Goal: Information Seeking & Learning: Find specific fact

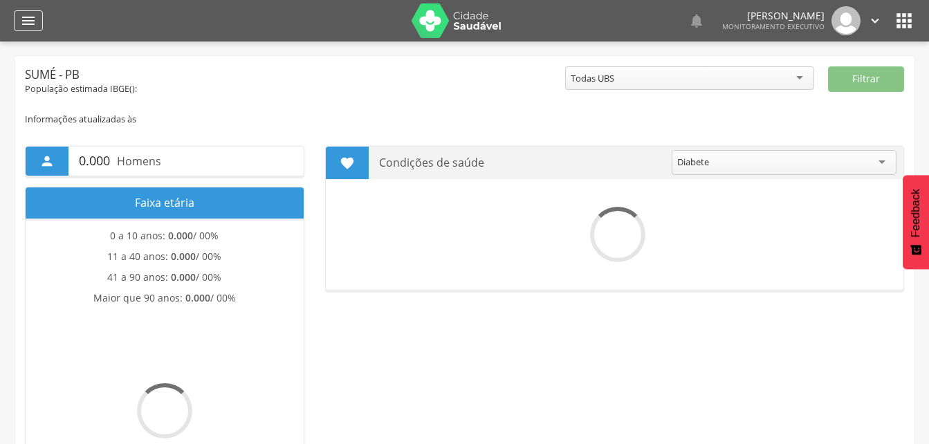
click at [27, 23] on icon "" at bounding box center [28, 20] width 17 height 17
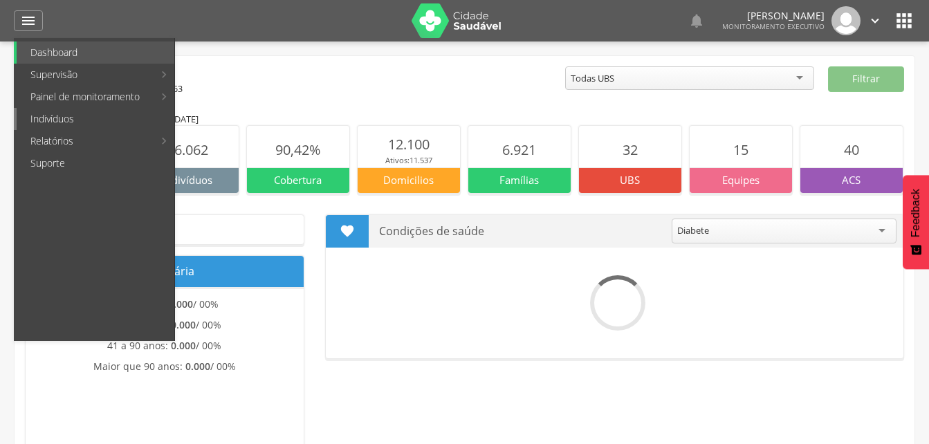
click at [45, 123] on link "Indivíduos" at bounding box center [96, 119] width 158 height 22
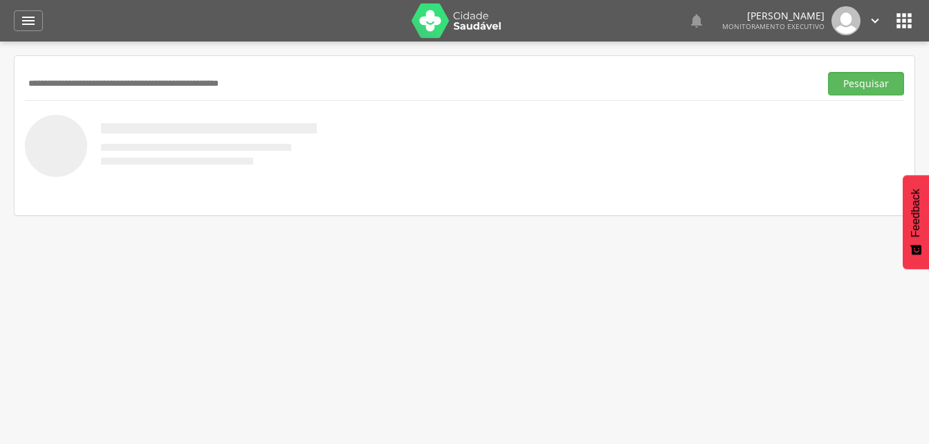
click at [39, 82] on input "text" at bounding box center [419, 84] width 789 height 24
click at [844, 86] on button "Pesquisar" at bounding box center [866, 84] width 76 height 24
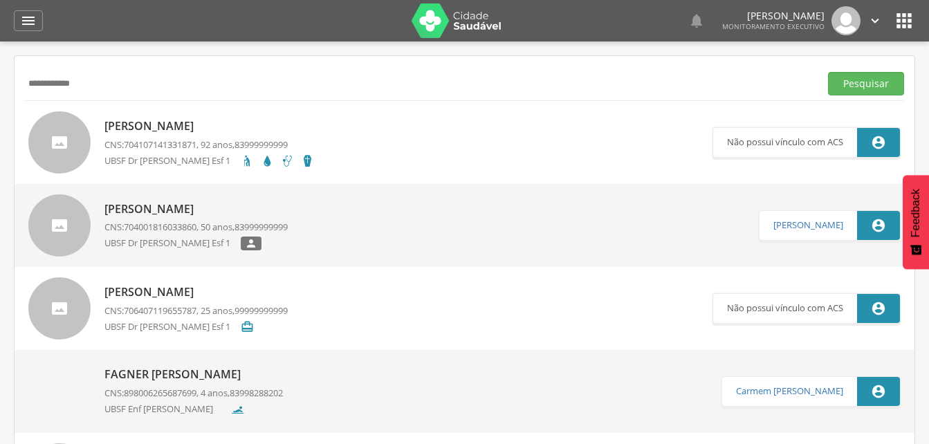
click at [41, 85] on input "**********" at bounding box center [419, 84] width 789 height 24
click at [80, 82] on input "**********" at bounding box center [419, 84] width 789 height 24
type input "*"
click at [828, 72] on button "Pesquisar" at bounding box center [866, 84] width 76 height 24
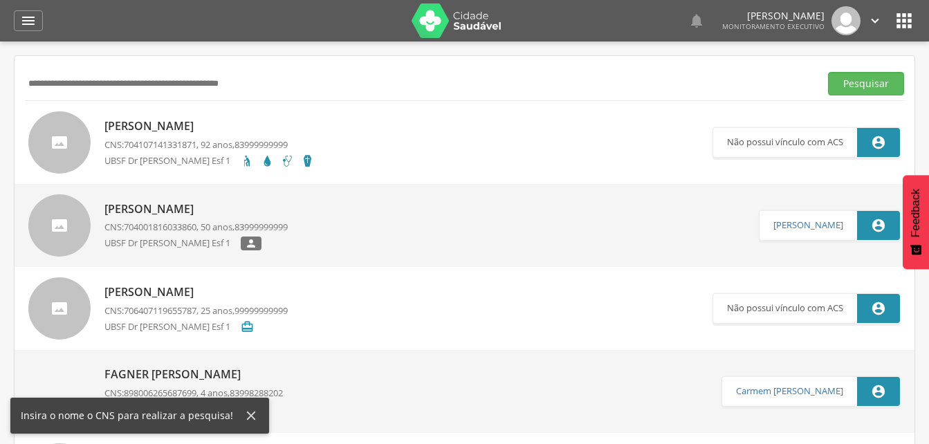
click at [53, 86] on input "text" at bounding box center [419, 84] width 789 height 24
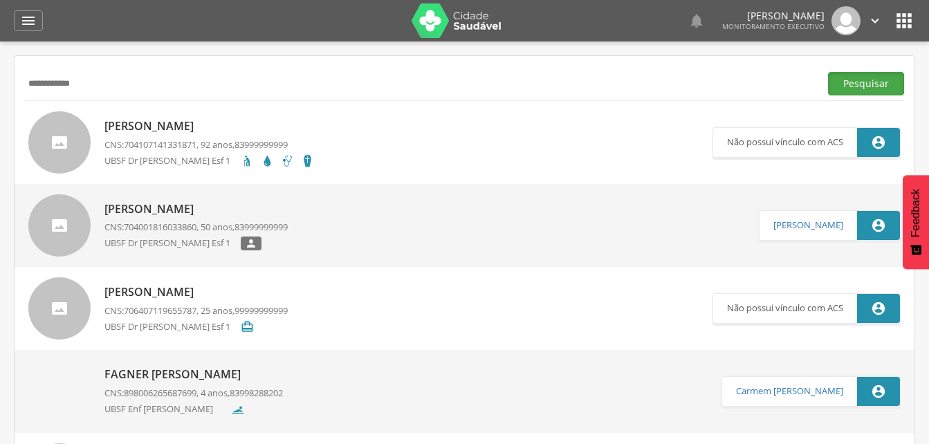
click at [846, 86] on button "Pesquisar" at bounding box center [866, 84] width 76 height 24
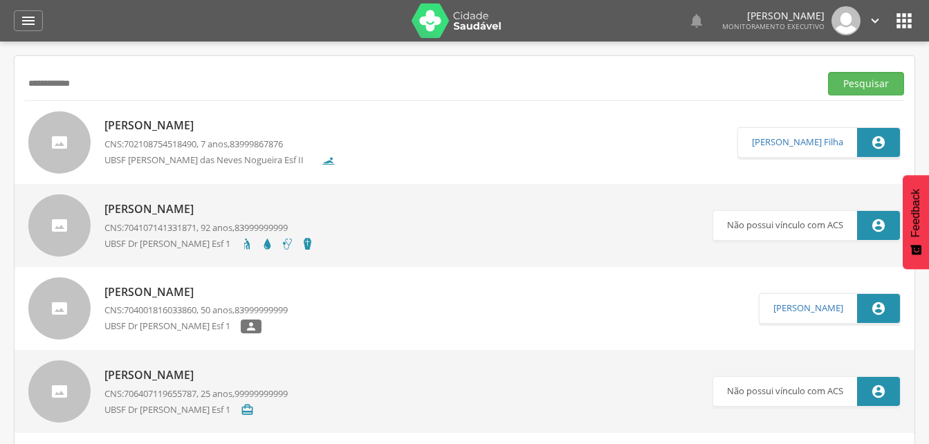
click at [98, 86] on input "**********" at bounding box center [419, 84] width 789 height 24
type input "*"
click at [61, 86] on input "**********" at bounding box center [419, 84] width 789 height 24
click at [855, 83] on button "Pesquisar" at bounding box center [866, 84] width 76 height 24
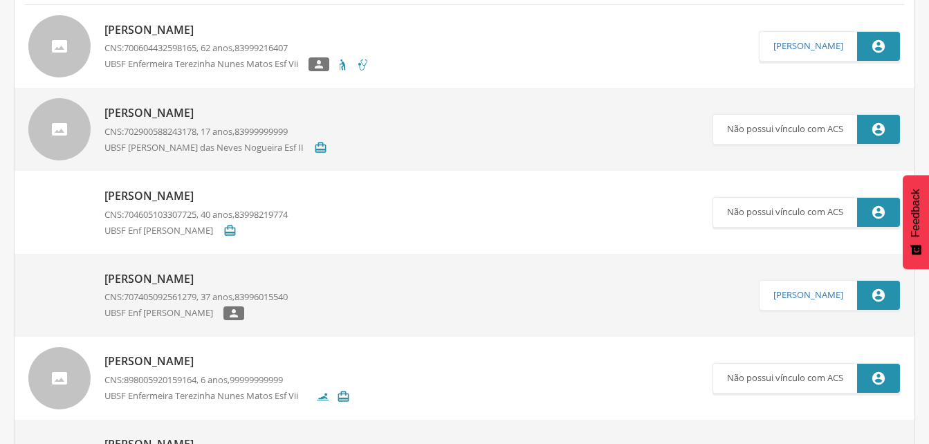
scroll to position [69, 0]
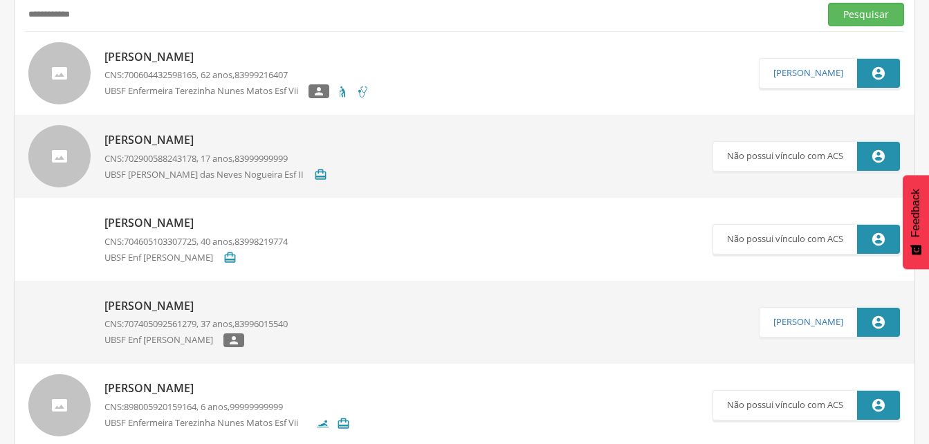
click at [94, 13] on input "**********" at bounding box center [419, 15] width 789 height 24
click at [84, 15] on input "**********" at bounding box center [419, 15] width 789 height 24
click at [85, 15] on input "**********" at bounding box center [419, 15] width 789 height 24
click at [852, 13] on button "Pesquisar" at bounding box center [866, 15] width 76 height 24
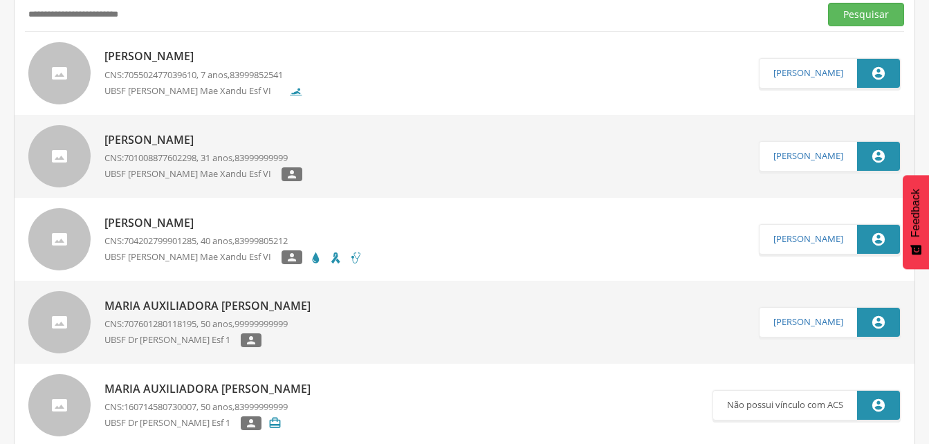
click at [169, 17] on input "**********" at bounding box center [419, 15] width 789 height 24
type input "*"
click at [853, 19] on button "Pesquisar" at bounding box center [866, 15] width 76 height 24
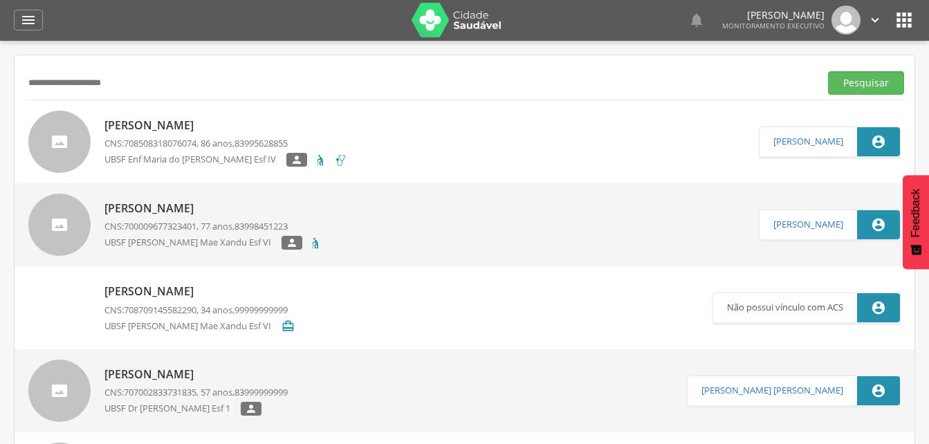
scroll to position [0, 0]
click at [140, 83] on input "**********" at bounding box center [419, 84] width 789 height 24
type input "*"
click at [850, 86] on button "Pesquisar" at bounding box center [866, 84] width 76 height 24
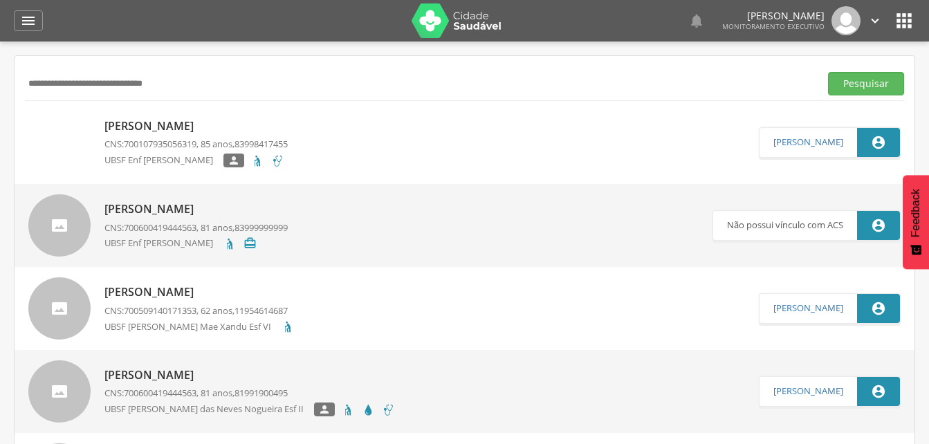
click at [213, 87] on input "**********" at bounding box center [419, 84] width 789 height 24
click at [142, 83] on input "**********" at bounding box center [419, 84] width 789 height 24
type input "**********"
click at [860, 85] on button "Pesquisar" at bounding box center [866, 84] width 76 height 24
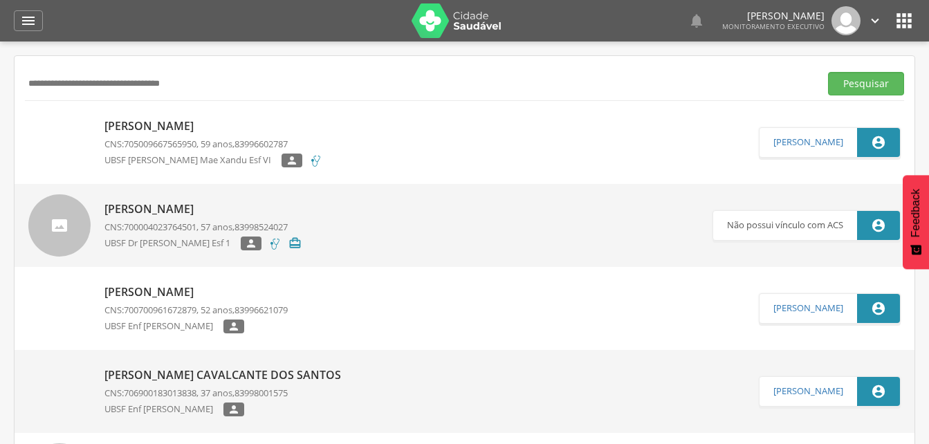
click at [260, 125] on p "[PERSON_NAME]" at bounding box center [213, 126] width 218 height 16
type input "**********"
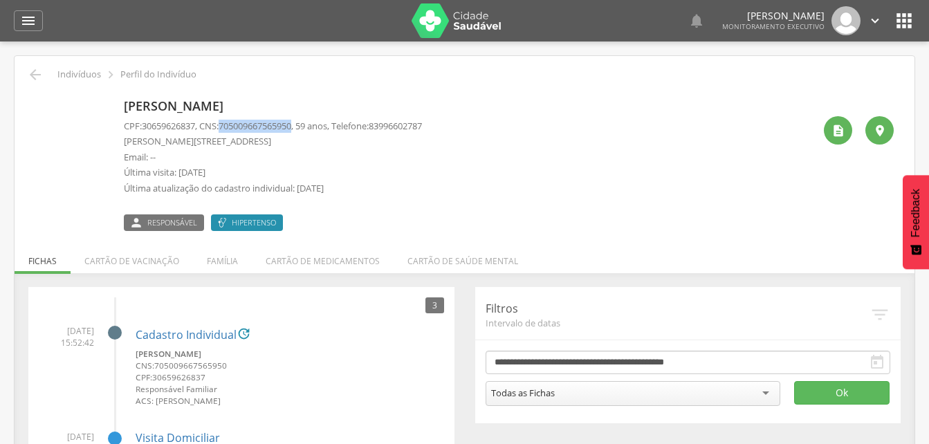
drag, startPoint x: 227, startPoint y: 127, endPoint x: 303, endPoint y: 122, distance: 76.2
click at [291, 122] on span "705009667565950" at bounding box center [255, 126] width 73 height 12
drag, startPoint x: 303, startPoint y: 122, endPoint x: 293, endPoint y: 125, distance: 10.1
copy span "705009667565950"
click at [39, 79] on icon "" at bounding box center [35, 74] width 17 height 17
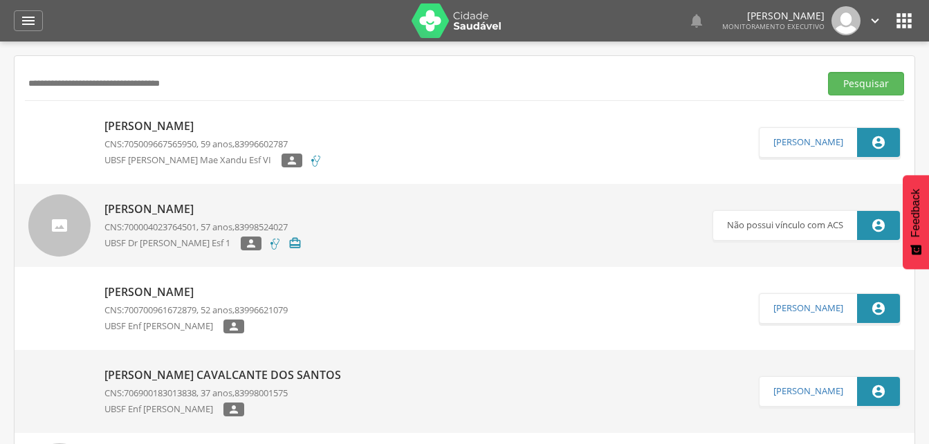
click at [239, 84] on input "**********" at bounding box center [419, 84] width 789 height 24
click at [105, 83] on input "**********" at bounding box center [419, 84] width 789 height 24
click at [837, 87] on button "Pesquisar" at bounding box center [866, 84] width 76 height 24
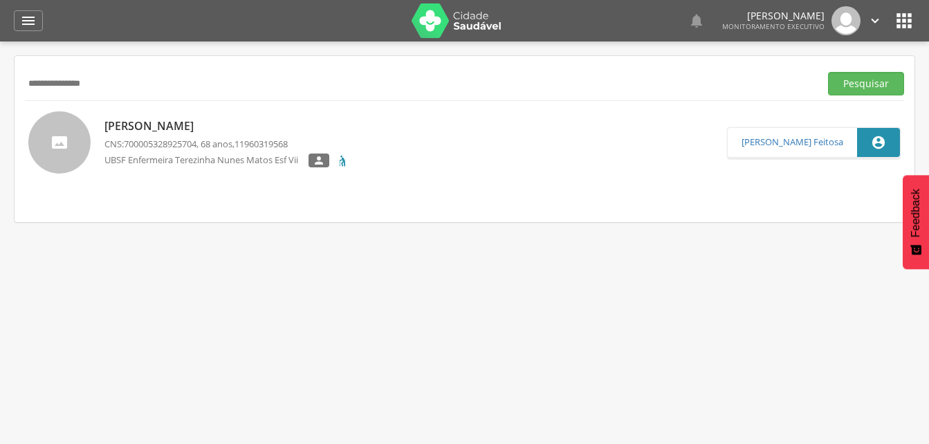
click at [174, 129] on p "[PERSON_NAME]" at bounding box center [226, 126] width 245 height 16
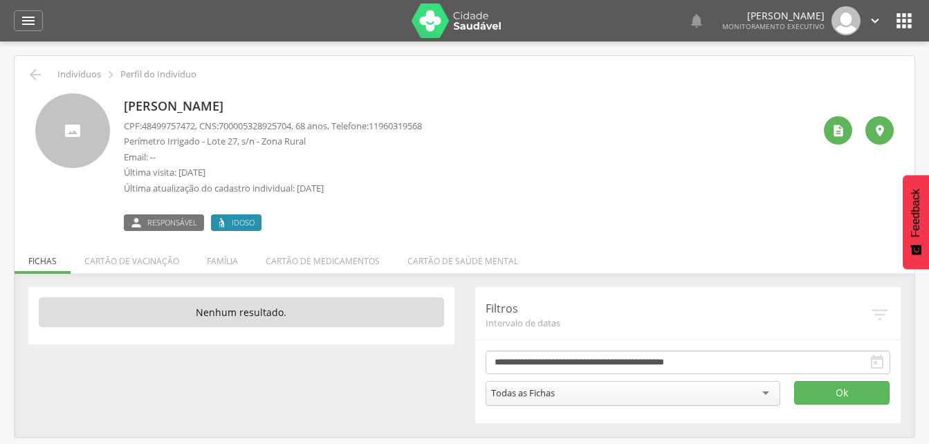
click at [227, 125] on span "700005328925704" at bounding box center [255, 126] width 73 height 12
drag, startPoint x: 228, startPoint y: 122, endPoint x: 304, endPoint y: 126, distance: 76.2
click at [291, 126] on span "700005328925704" at bounding box center [255, 126] width 73 height 12
copy span "700005328925704"
click at [351, 158] on p "Email: --" at bounding box center [273, 157] width 298 height 13
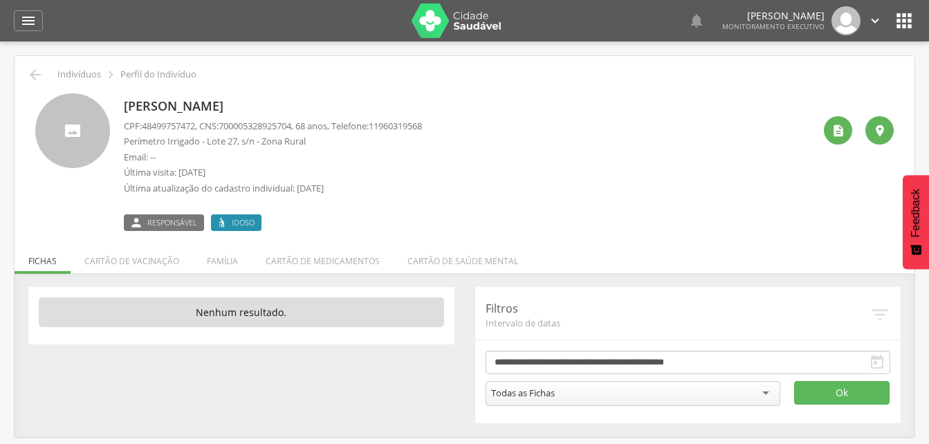
scroll to position [41, 0]
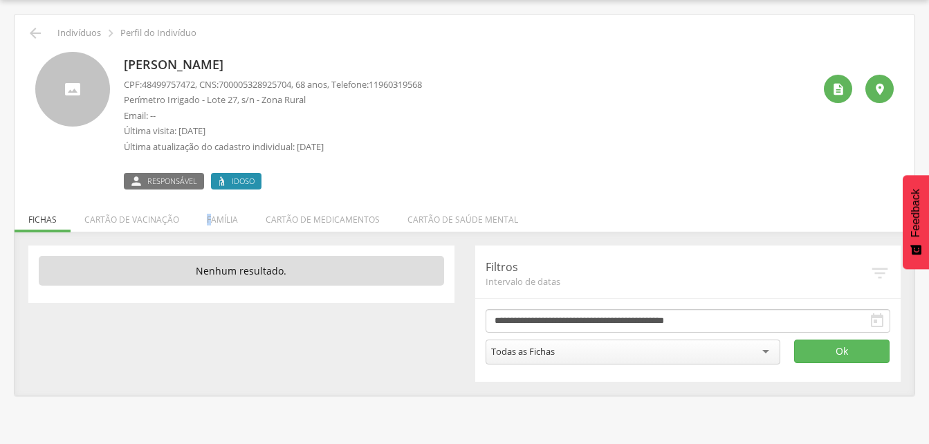
click at [209, 218] on li "Família" at bounding box center [222, 216] width 59 height 33
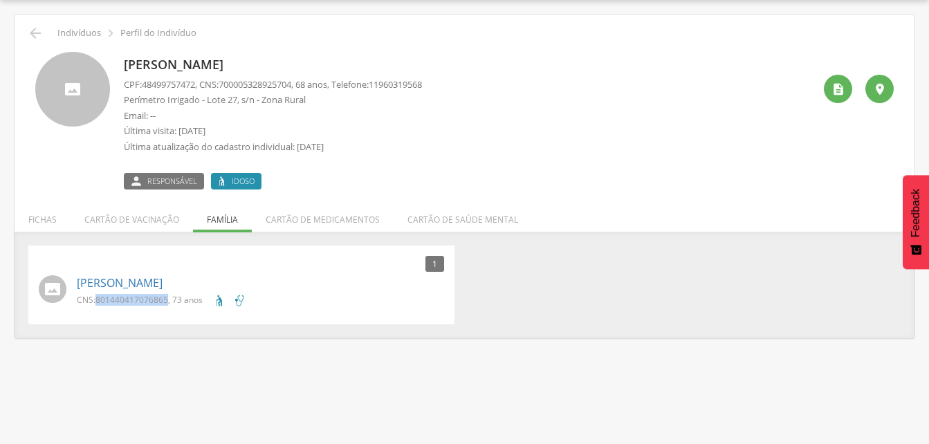
drag, startPoint x: 94, startPoint y: 294, endPoint x: 167, endPoint y: 296, distance: 72.6
click at [167, 296] on p "CNS: 801440417076865 , 73 anos" at bounding box center [140, 300] width 126 height 12
drag, startPoint x: 167, startPoint y: 296, endPoint x: 156, endPoint y: 299, distance: 10.9
copy p "801440417076865"
click at [39, 32] on icon "" at bounding box center [35, 33] width 17 height 17
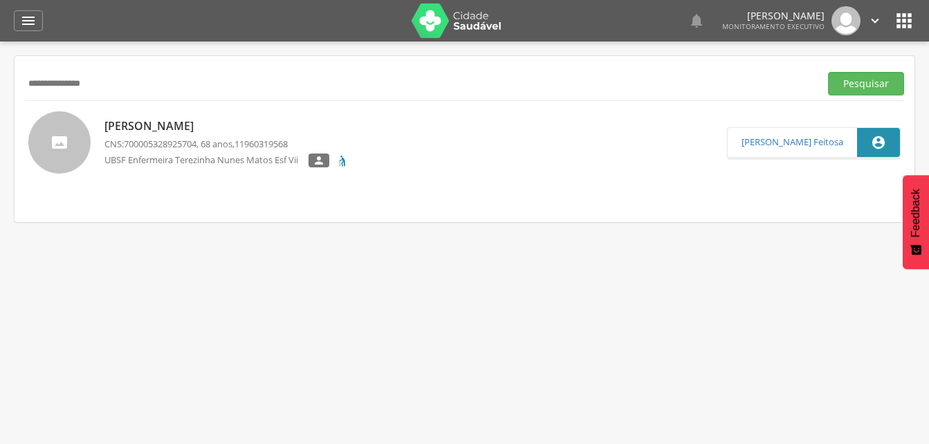
click at [141, 78] on input "**********" at bounding box center [419, 84] width 789 height 24
type input "*"
drag, startPoint x: 849, startPoint y: 81, endPoint x: 534, endPoint y: 41, distance: 317.8
click at [848, 81] on button "Pesquisar" at bounding box center [866, 84] width 76 height 24
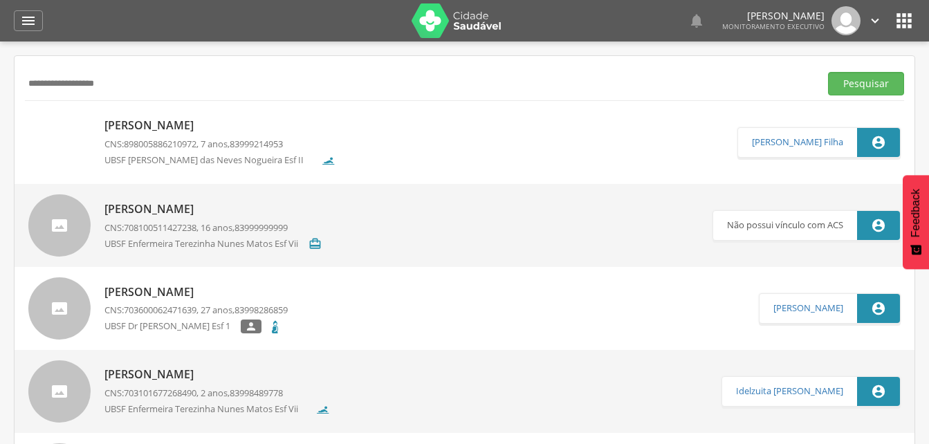
click at [134, 135] on div "[PERSON_NAME] CNS: 898005886210972 , 7 anos, 83999214953 UBSF [PERSON_NAME]" at bounding box center [219, 141] width 231 height 57
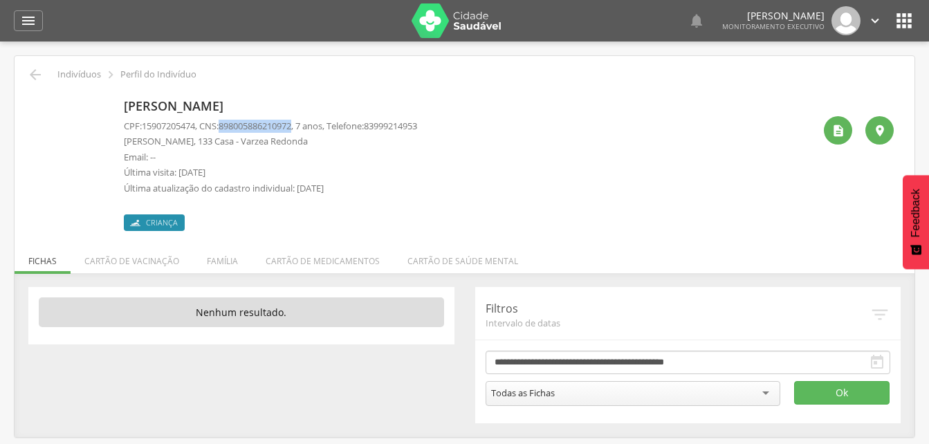
drag, startPoint x: 225, startPoint y: 124, endPoint x: 305, endPoint y: 130, distance: 79.7
click at [305, 130] on p "CPF: 15907205474 , CNS: [PHONE_NUMBER] , 7 anos, Telefone: [PHONE_NUMBER]" at bounding box center [270, 126] width 293 height 13
drag, startPoint x: 305, startPoint y: 130, endPoint x: 275, endPoint y: 126, distance: 30.0
copy p "898005886210972"
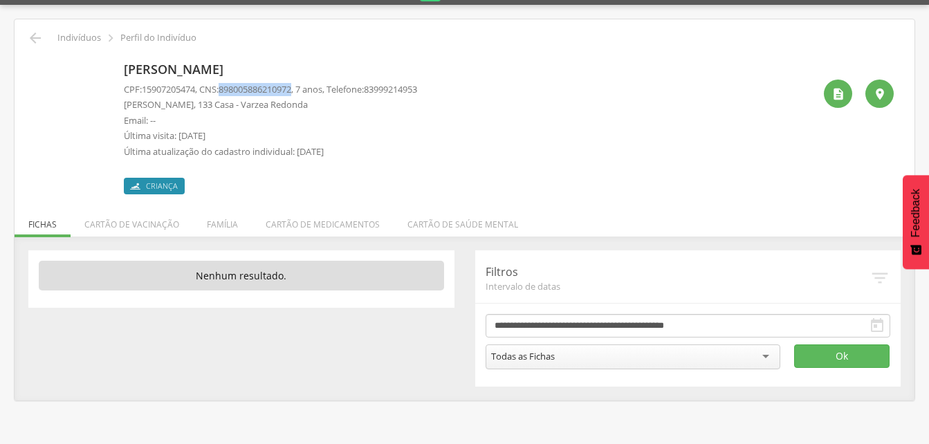
scroll to position [41, 0]
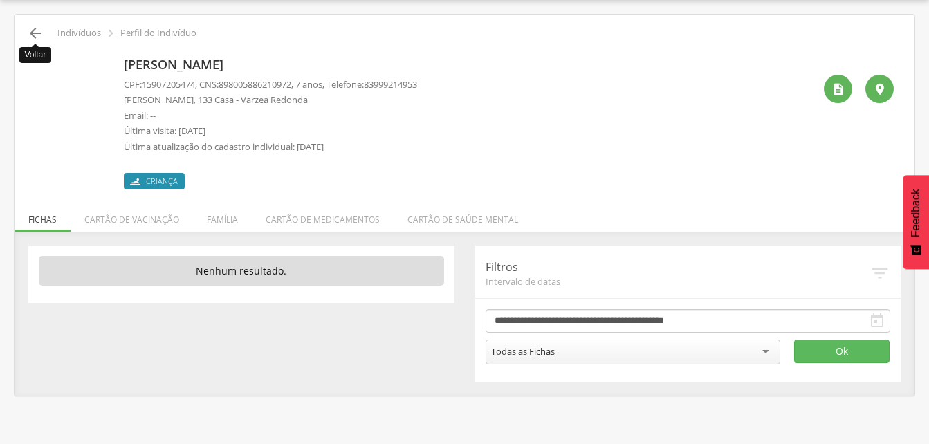
click at [33, 35] on icon "" at bounding box center [35, 33] width 17 height 17
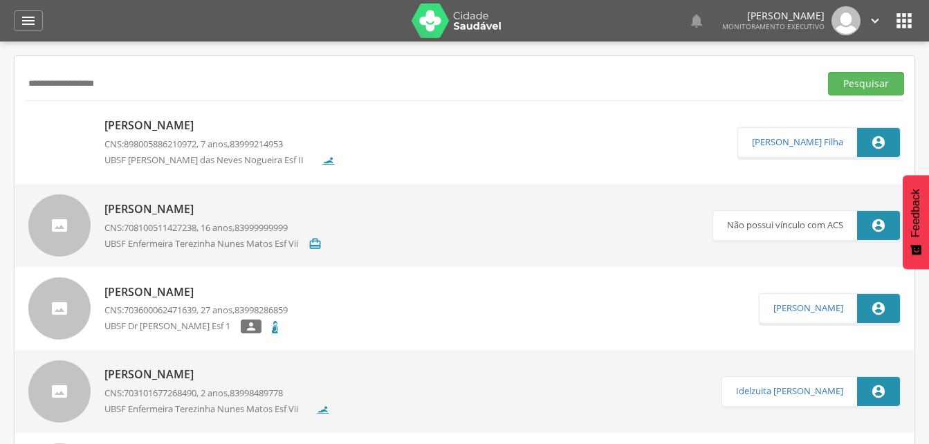
click at [139, 91] on input "**********" at bounding box center [419, 84] width 789 height 24
type input "*"
click at [854, 86] on button "Pesquisar" at bounding box center [866, 84] width 76 height 24
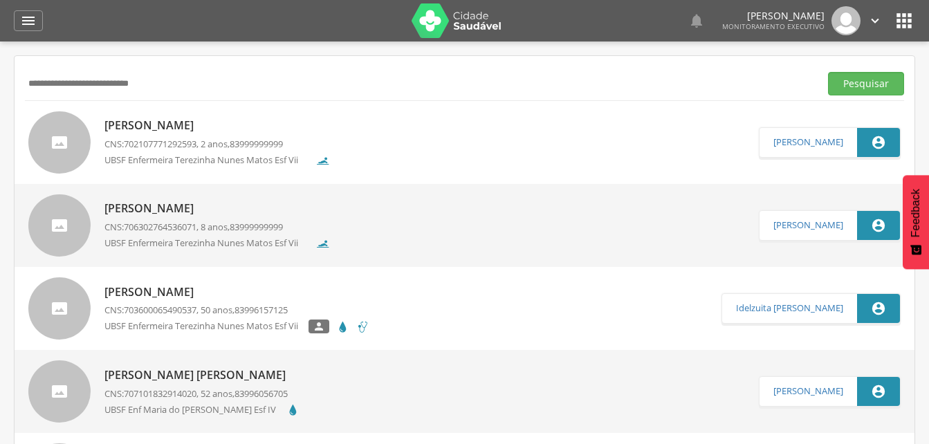
scroll to position [138, 0]
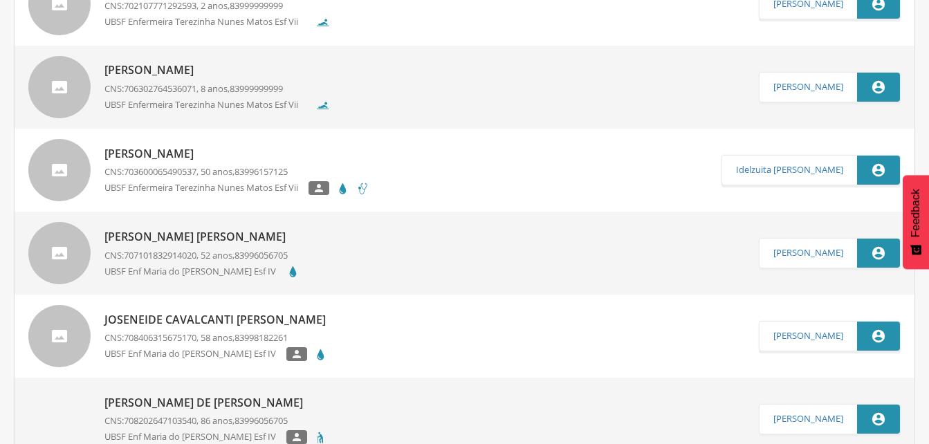
click at [187, 155] on p "[PERSON_NAME]" at bounding box center [236, 154] width 265 height 16
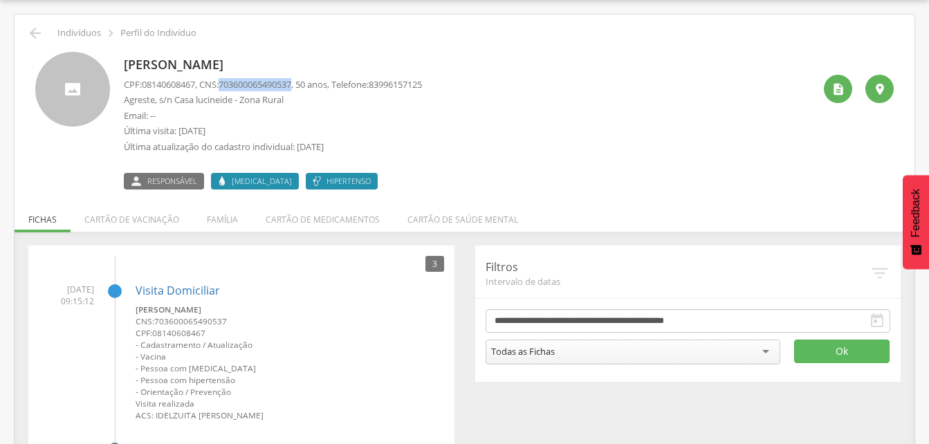
drag, startPoint x: 224, startPoint y: 83, endPoint x: 303, endPoint y: 84, distance: 78.9
click at [303, 84] on p "CPF: 08140608467 , CNS: [PHONE_NUMBER] , 50 anos, Telefone: [PHONE_NUMBER]" at bounding box center [273, 84] width 298 height 13
drag, startPoint x: 303, startPoint y: 84, endPoint x: 289, endPoint y: 81, distance: 14.3
copy p "703600065490537"
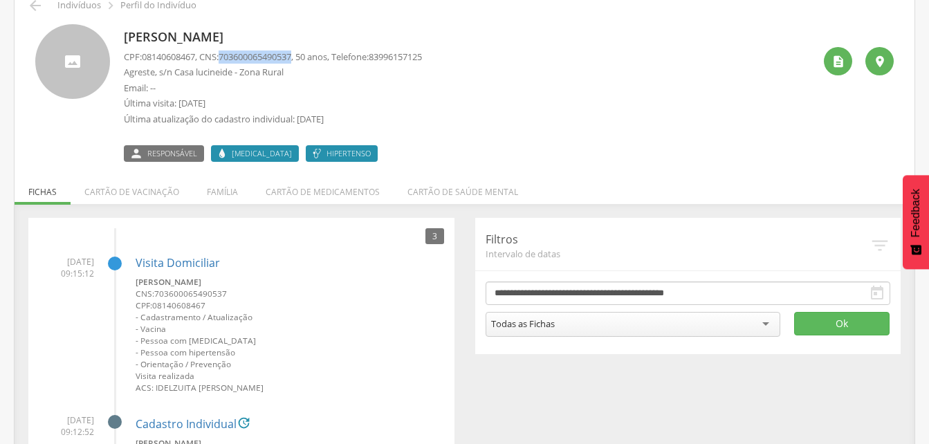
scroll to position [0, 0]
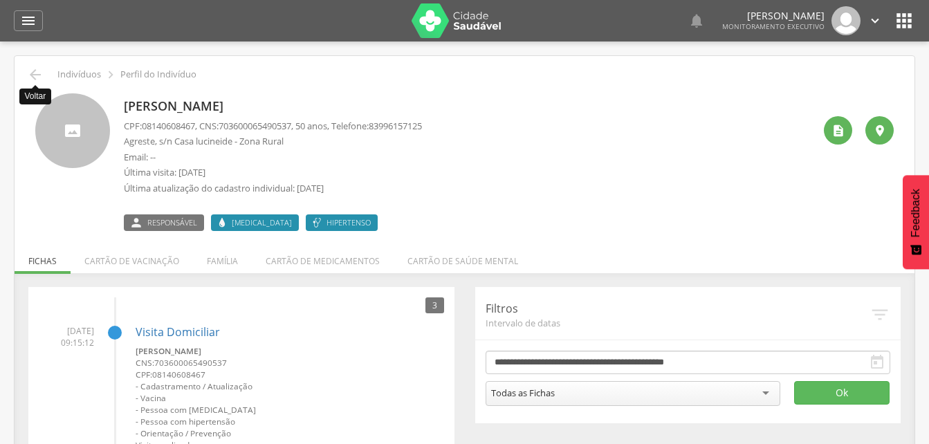
click at [37, 74] on icon "" at bounding box center [35, 74] width 17 height 17
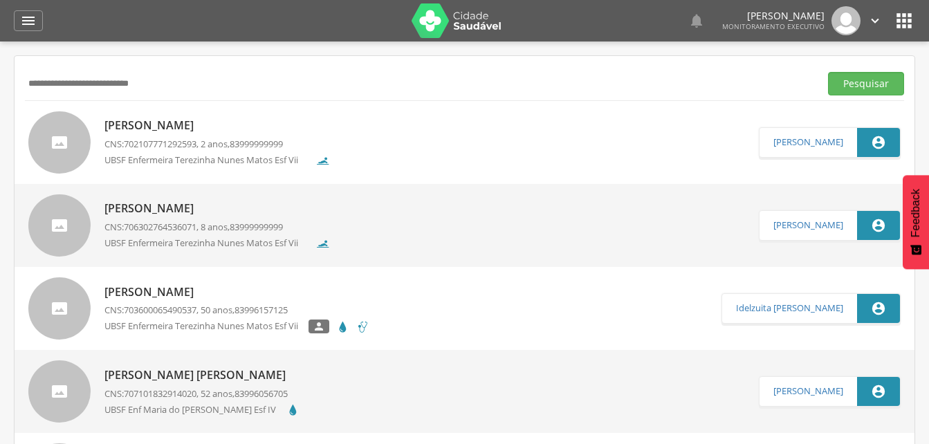
scroll to position [41, 0]
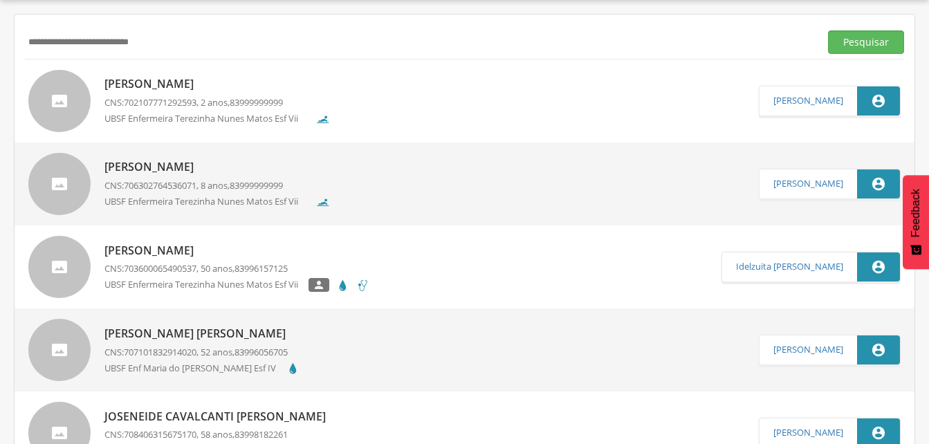
click at [163, 37] on input "**********" at bounding box center [419, 42] width 789 height 24
type input "*"
click at [853, 44] on button "Pesquisar" at bounding box center [866, 42] width 76 height 24
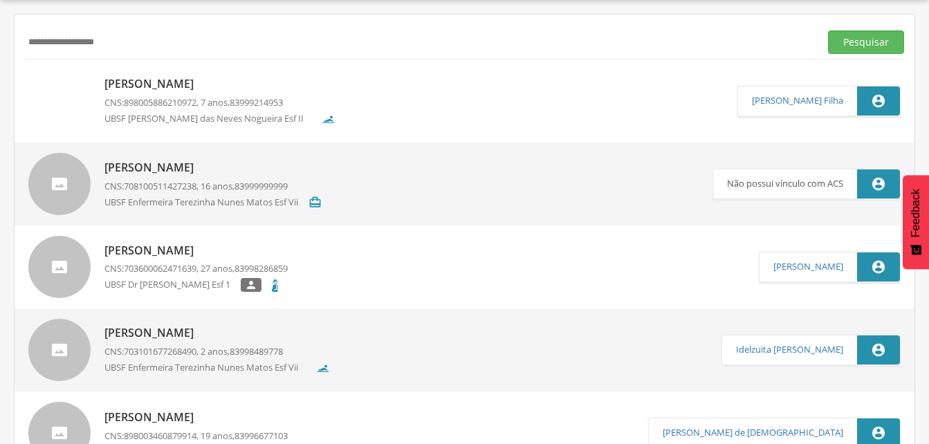
click at [191, 86] on p "[PERSON_NAME]" at bounding box center [219, 84] width 231 height 16
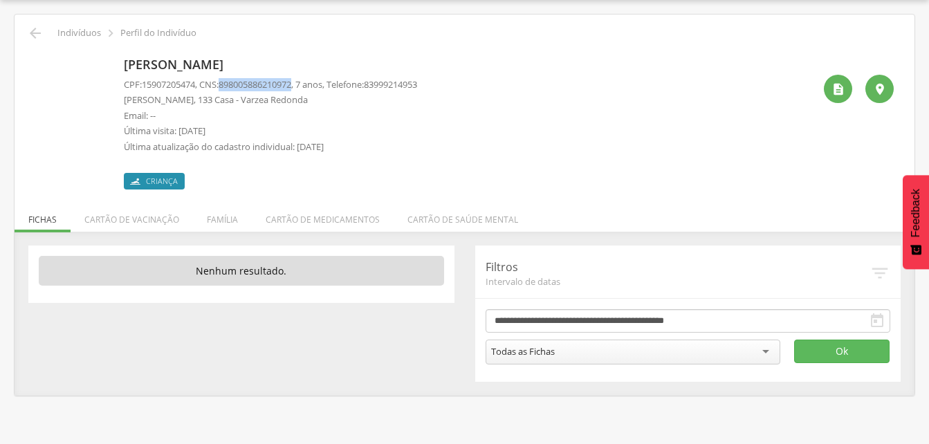
drag, startPoint x: 225, startPoint y: 83, endPoint x: 303, endPoint y: 86, distance: 77.5
click at [303, 86] on p "CPF: 15907205474 , CNS: [PHONE_NUMBER] , 7 anos, Telefone: [PHONE_NUMBER]" at bounding box center [270, 84] width 293 height 13
drag, startPoint x: 303, startPoint y: 86, endPoint x: 279, endPoint y: 83, distance: 23.8
copy p "898005886210972"
click at [33, 32] on icon "" at bounding box center [35, 33] width 17 height 17
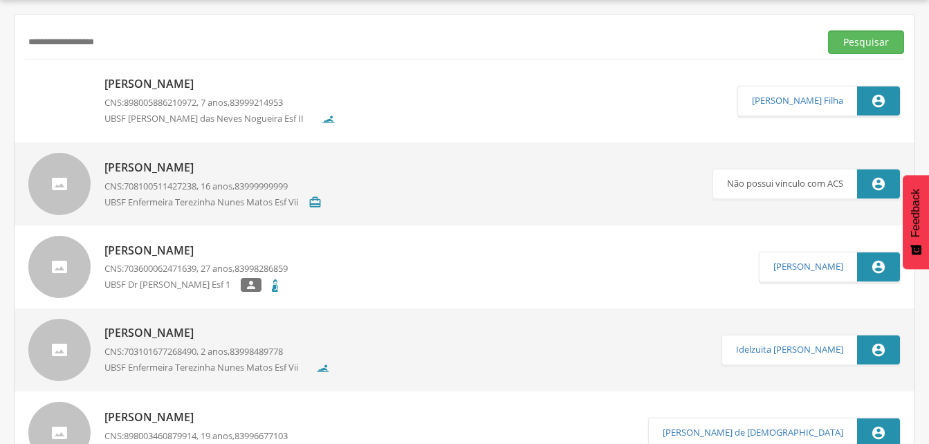
click at [123, 39] on input "**********" at bounding box center [419, 42] width 789 height 24
type input "*"
type input "**********"
drag, startPoint x: 849, startPoint y: 37, endPoint x: 629, endPoint y: 89, distance: 226.8
click at [849, 37] on button "Pesquisar" at bounding box center [866, 42] width 76 height 24
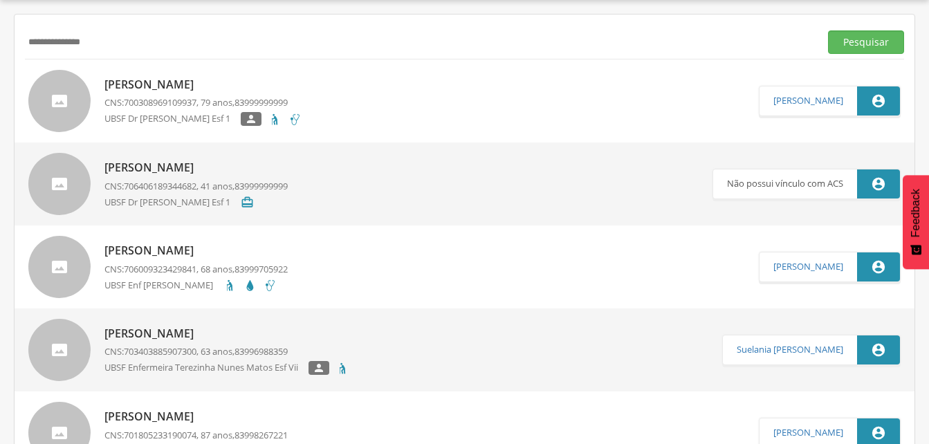
click at [148, 85] on p "[PERSON_NAME]" at bounding box center [202, 85] width 197 height 16
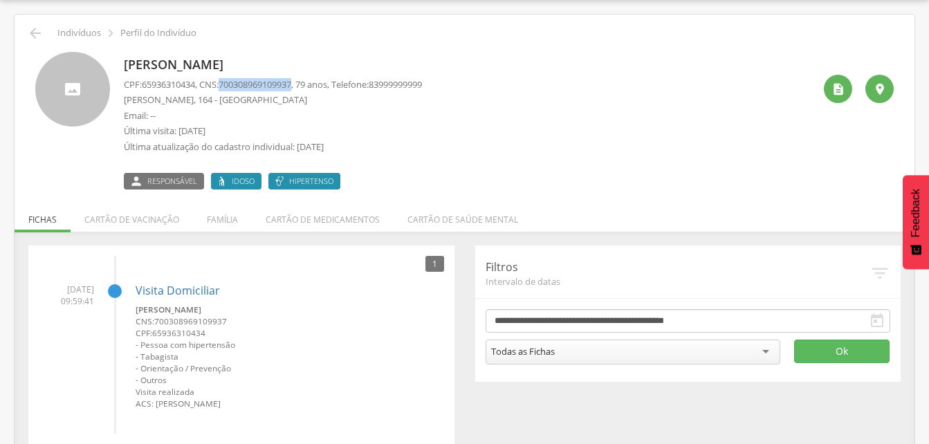
drag, startPoint x: 225, startPoint y: 84, endPoint x: 305, endPoint y: 84, distance: 79.5
click at [305, 84] on p "CPF: 65936310434 , CNS: [PHONE_NUMBER] , 79 anos, Telefone: [PHONE_NUMBER]" at bounding box center [273, 84] width 298 height 13
drag, startPoint x: 305, startPoint y: 84, endPoint x: 275, endPoint y: 85, distance: 29.8
copy p "700308969109937"
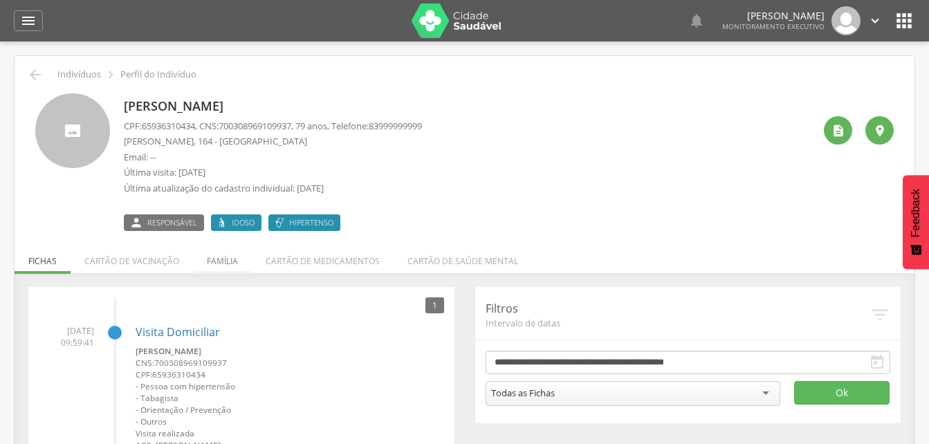
click at [221, 256] on li "Família" at bounding box center [222, 257] width 59 height 33
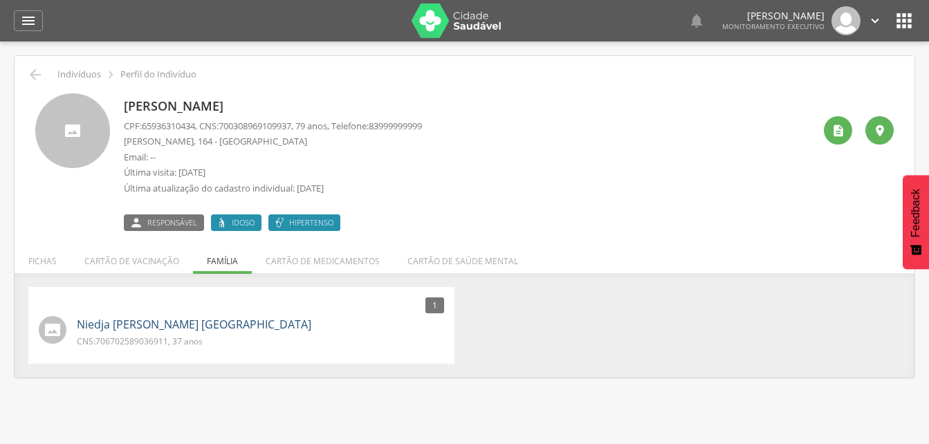
click at [129, 329] on link "Niedja [PERSON_NAME] [GEOGRAPHIC_DATA]" at bounding box center [194, 325] width 234 height 16
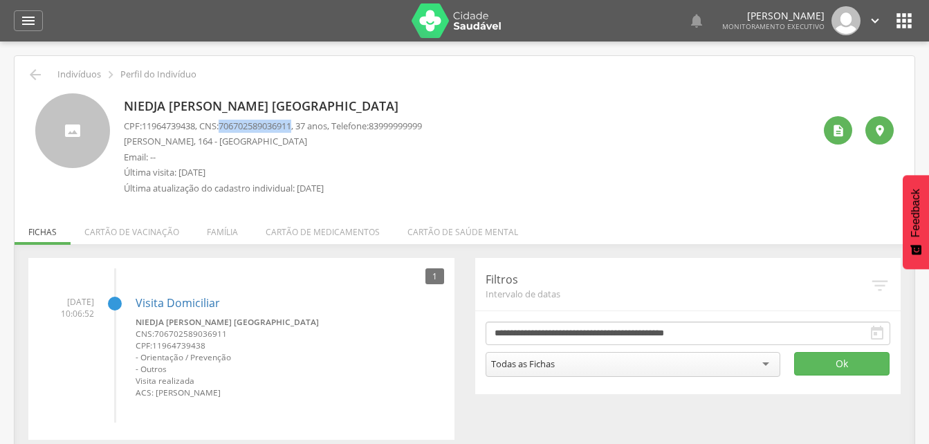
drag, startPoint x: 226, startPoint y: 121, endPoint x: 303, endPoint y: 130, distance: 77.3
click at [303, 130] on p "CPF: 11964739438 , CNS: [PHONE_NUMBER] , 37 anos, Telefone: [PHONE_NUMBER]" at bounding box center [273, 126] width 298 height 13
drag, startPoint x: 303, startPoint y: 130, endPoint x: 285, endPoint y: 128, distance: 18.1
copy p "706702589036911"
click at [21, 17] on icon "" at bounding box center [28, 20] width 17 height 17
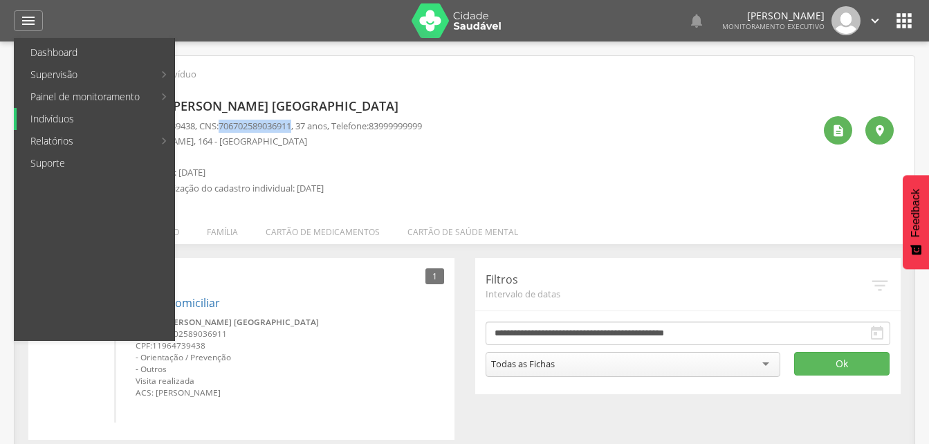
click at [55, 111] on link "Indivíduos" at bounding box center [96, 119] width 158 height 22
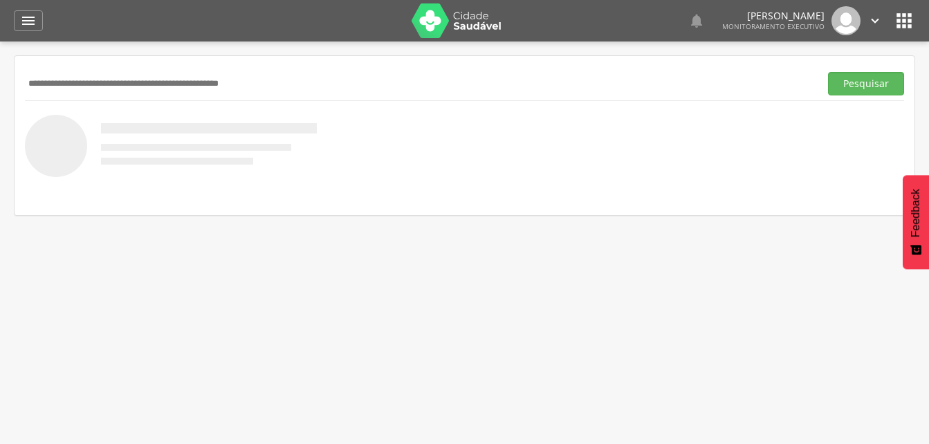
click at [61, 77] on input "text" at bounding box center [419, 84] width 789 height 24
type input "**********"
click at [858, 87] on button "Pesquisar" at bounding box center [866, 84] width 76 height 24
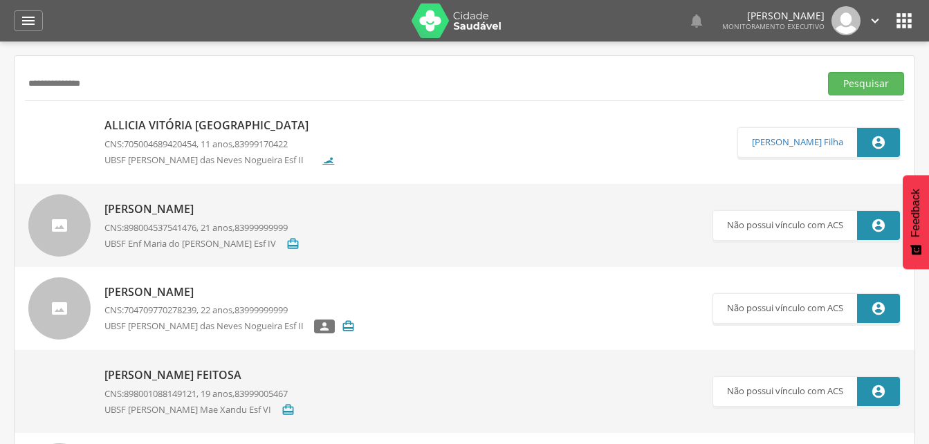
click at [179, 129] on p "Allicia Vitória [GEOGRAPHIC_DATA]" at bounding box center [219, 126] width 231 height 16
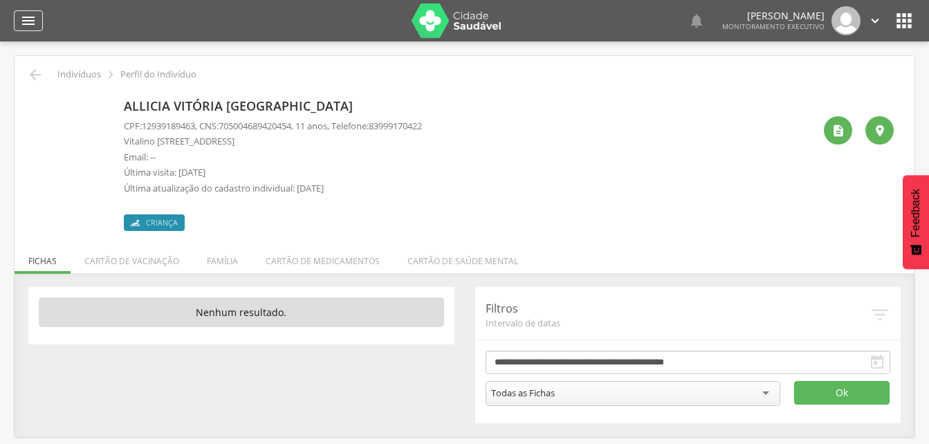
click at [31, 15] on icon "" at bounding box center [28, 20] width 17 height 17
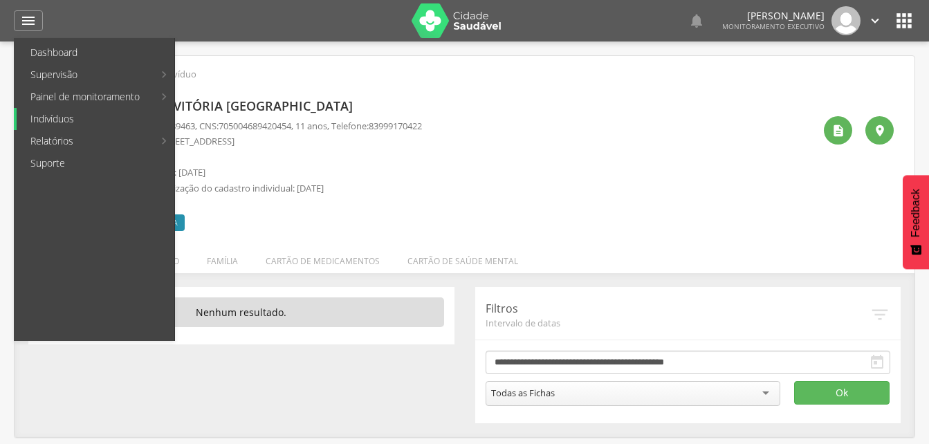
click at [52, 120] on link "Indivíduos" at bounding box center [96, 119] width 158 height 22
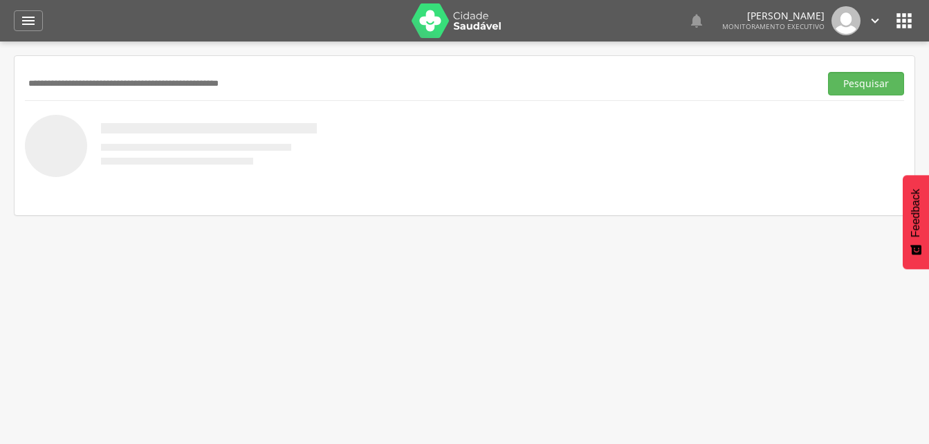
click at [52, 82] on input "text" at bounding box center [419, 84] width 789 height 24
click at [865, 84] on button "Pesquisar" at bounding box center [866, 84] width 76 height 24
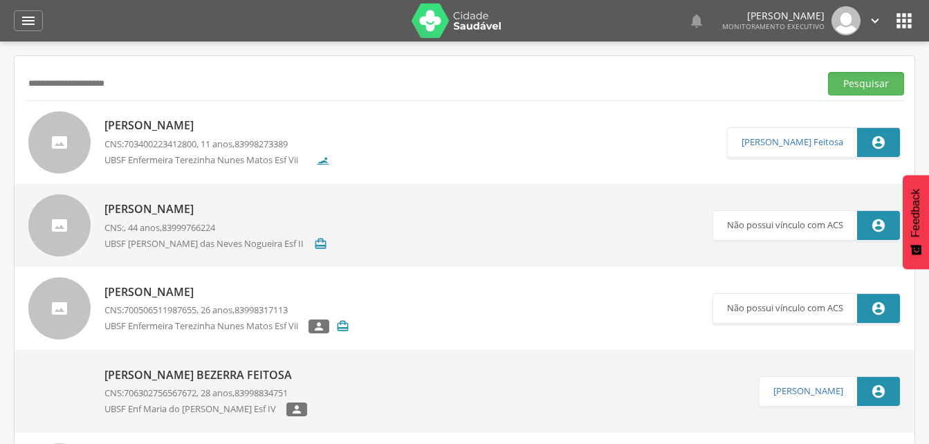
click at [133, 141] on span "703400223412800" at bounding box center [160, 144] width 73 height 12
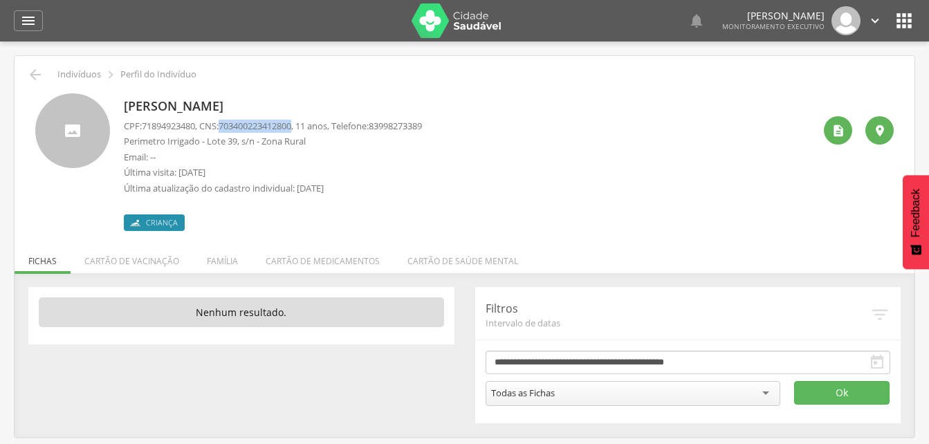
drag, startPoint x: 228, startPoint y: 124, endPoint x: 304, endPoint y: 130, distance: 75.6
click at [291, 130] on span "703400223412800" at bounding box center [255, 126] width 73 height 12
drag, startPoint x: 304, startPoint y: 130, endPoint x: 281, endPoint y: 124, distance: 22.8
copy span "703400223412800"
click at [41, 74] on icon "" at bounding box center [35, 74] width 17 height 17
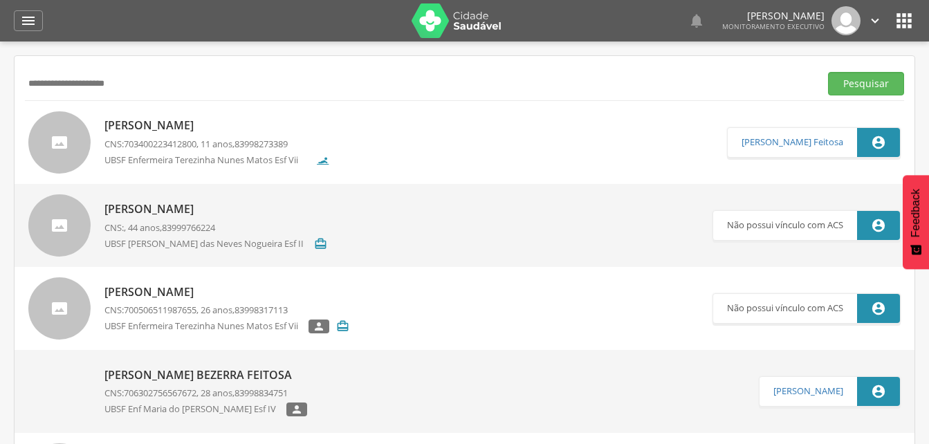
click at [138, 89] on input "**********" at bounding box center [419, 84] width 789 height 24
type input "*"
click at [866, 90] on button "Pesquisar" at bounding box center [866, 84] width 76 height 24
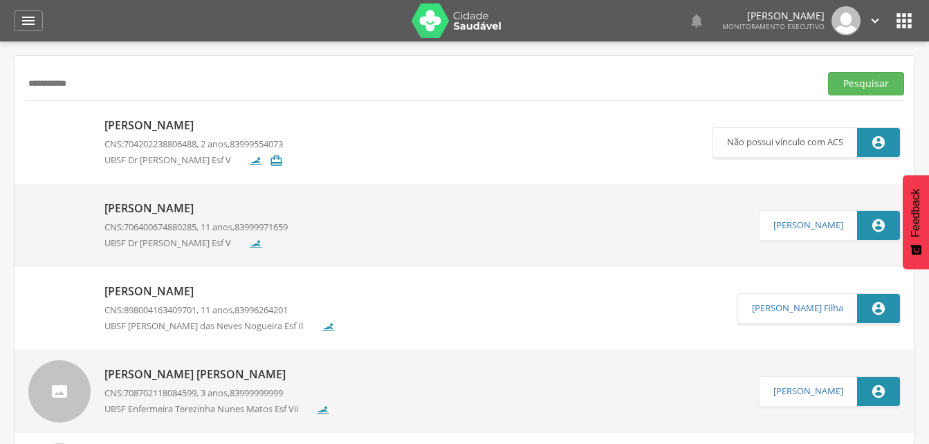
click at [184, 295] on p "[PERSON_NAME]" at bounding box center [219, 292] width 231 height 16
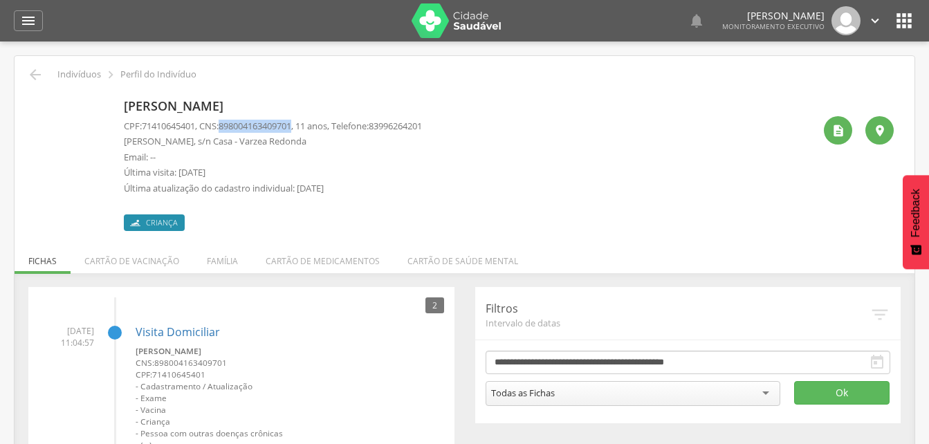
drag, startPoint x: 225, startPoint y: 125, endPoint x: 304, endPoint y: 127, distance: 78.2
click at [304, 127] on p "CPF: 71410645401 , CNS: [PHONE_NUMBER] , 11 anos, Telefone: [PHONE_NUMBER]" at bounding box center [273, 126] width 298 height 13
drag, startPoint x: 304, startPoint y: 127, endPoint x: 281, endPoint y: 130, distance: 22.3
copy p "898004163409701"
click at [36, 76] on icon "" at bounding box center [35, 74] width 17 height 17
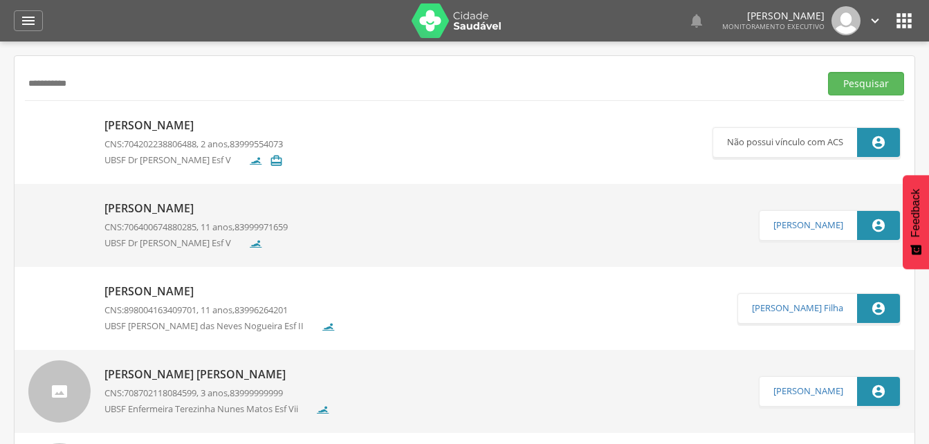
click at [281, 91] on input "**********" at bounding box center [419, 84] width 789 height 24
click at [84, 81] on input "**********" at bounding box center [419, 84] width 789 height 24
type input "*"
click at [858, 83] on button "Pesquisar" at bounding box center [866, 84] width 76 height 24
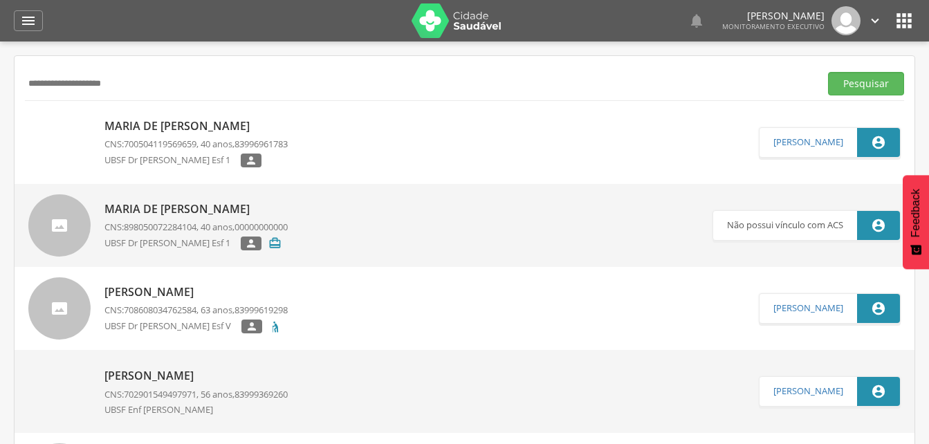
click at [205, 130] on p "Maria de [PERSON_NAME]" at bounding box center [195, 126] width 183 height 16
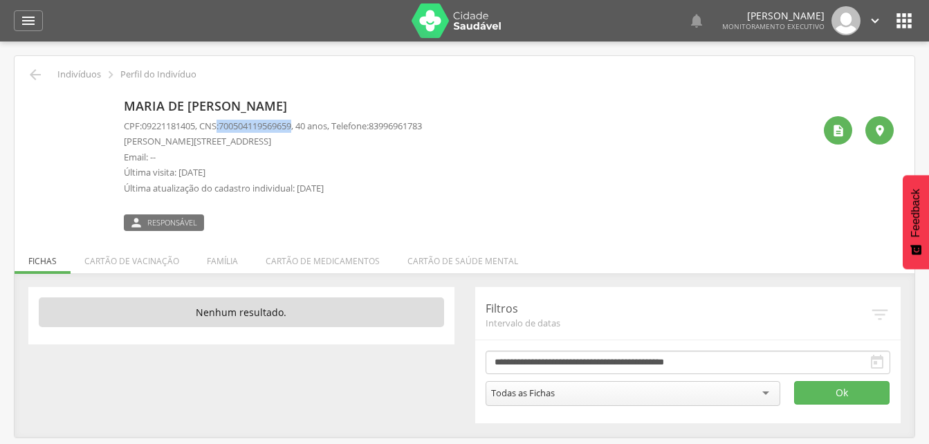
drag, startPoint x: 223, startPoint y: 123, endPoint x: 305, endPoint y: 127, distance: 81.7
click at [305, 127] on p "CPF: 09221181405 , CNS: [PHONE_NUMBER] , 40 anos, Telefone: [PHONE_NUMBER]" at bounding box center [273, 126] width 298 height 13
drag, startPoint x: 305, startPoint y: 127, endPoint x: 270, endPoint y: 125, distance: 35.3
click at [221, 264] on li "Família" at bounding box center [222, 257] width 59 height 33
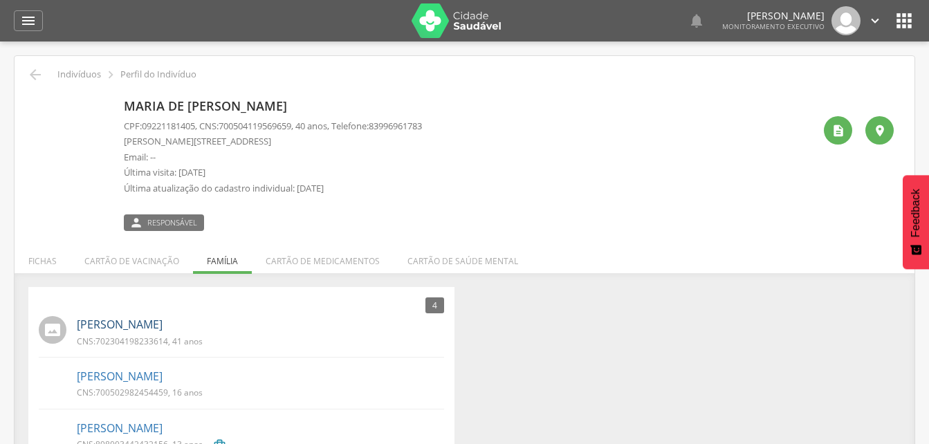
click at [138, 320] on link "[PERSON_NAME]" at bounding box center [120, 325] width 86 height 16
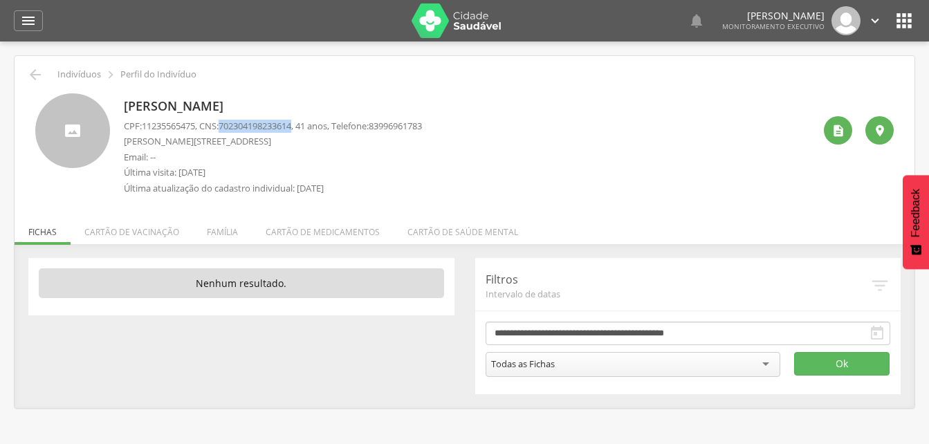
drag, startPoint x: 228, startPoint y: 125, endPoint x: 304, endPoint y: 128, distance: 75.4
click at [291, 128] on span "702304198233614" at bounding box center [255, 126] width 73 height 12
drag, startPoint x: 304, startPoint y: 128, endPoint x: 292, endPoint y: 127, distance: 11.8
click at [223, 234] on li "Família" at bounding box center [222, 228] width 59 height 33
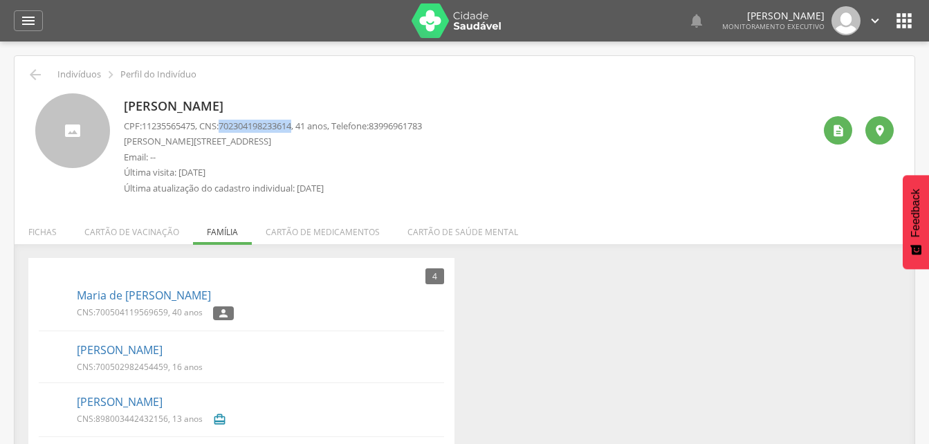
drag, startPoint x: 228, startPoint y: 124, endPoint x: 303, endPoint y: 129, distance: 74.9
click at [291, 129] on span "702304198233614" at bounding box center [255, 126] width 73 height 12
drag, startPoint x: 303, startPoint y: 129, endPoint x: 286, endPoint y: 129, distance: 16.6
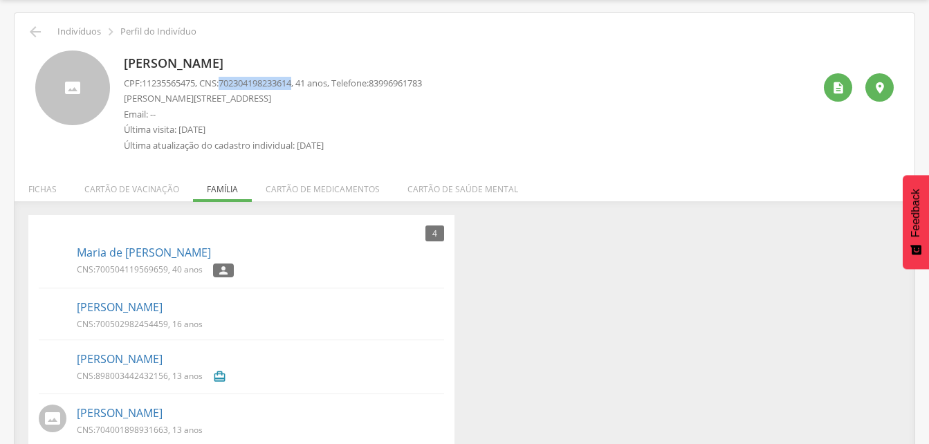
scroll to position [66, 0]
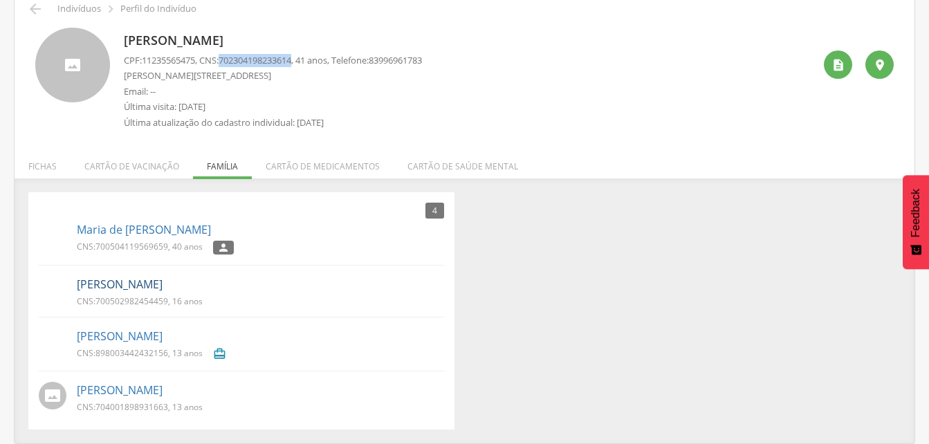
click at [138, 284] on link "[PERSON_NAME]" at bounding box center [120, 285] width 86 height 16
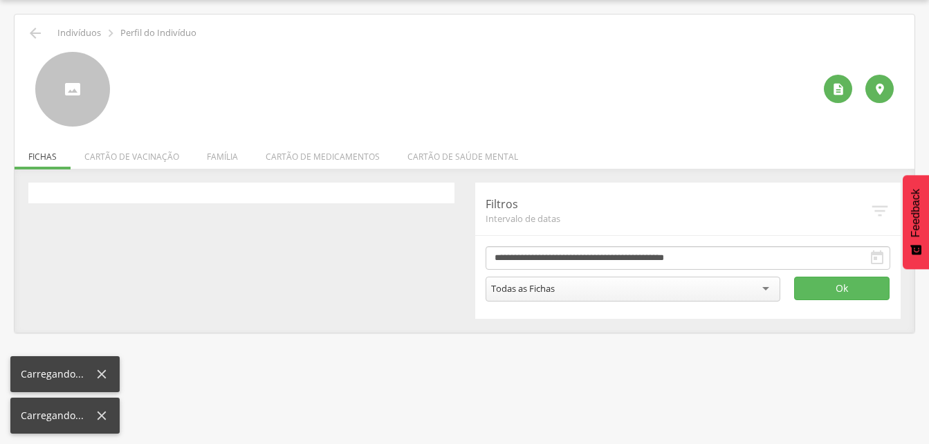
scroll to position [41, 0]
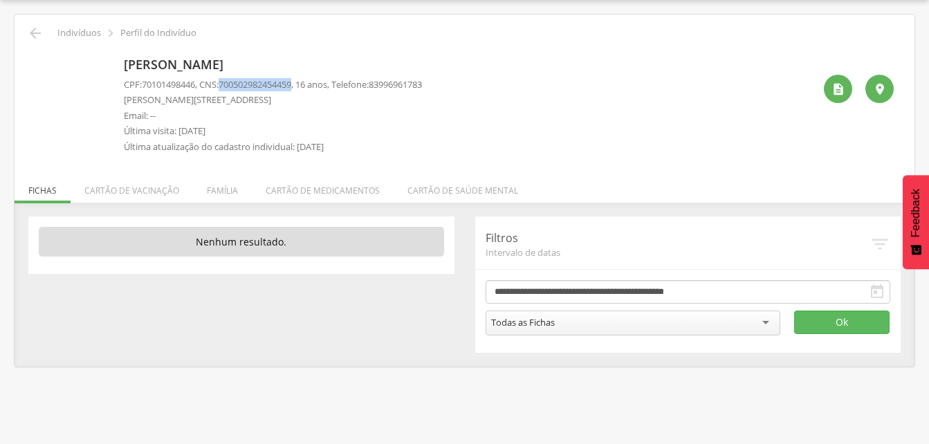
drag, startPoint x: 225, startPoint y: 83, endPoint x: 304, endPoint y: 84, distance: 78.8
click at [304, 84] on p "CPF: 70101498446 , CNS: [PHONE_NUMBER] , 16 anos, Telefone: [PHONE_NUMBER]" at bounding box center [273, 84] width 298 height 13
drag, startPoint x: 304, startPoint y: 84, endPoint x: 286, endPoint y: 83, distance: 18.0
click at [219, 187] on li "Família" at bounding box center [222, 187] width 59 height 33
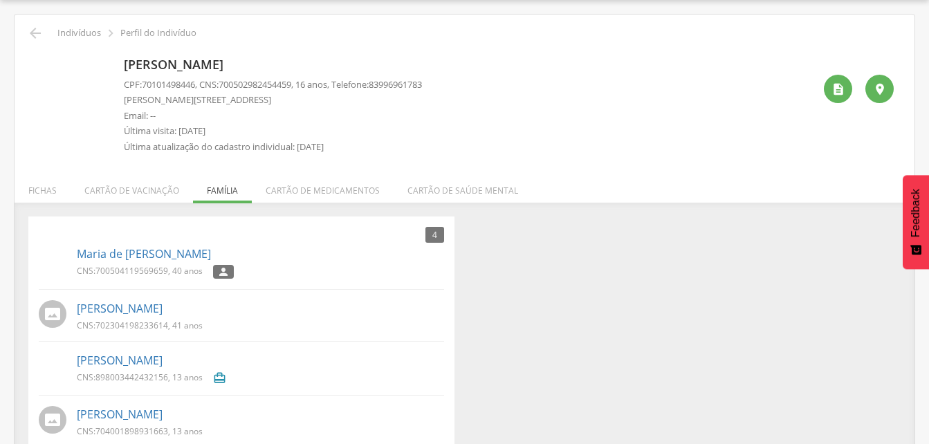
scroll to position [66, 0]
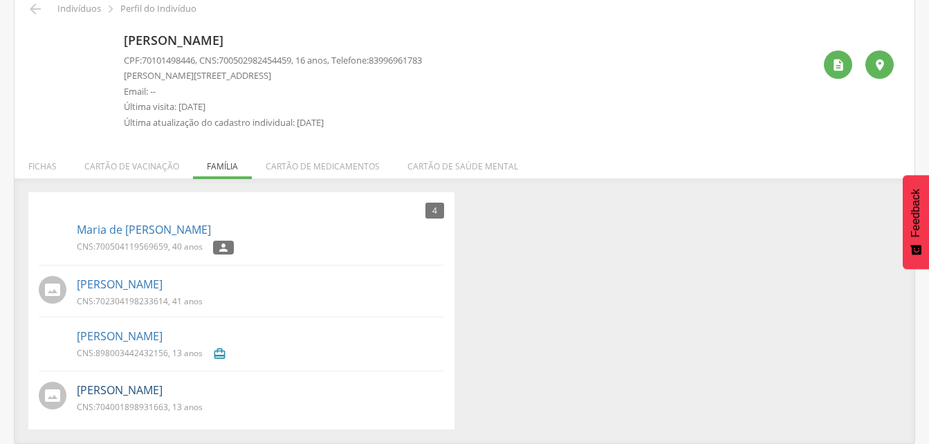
click at [124, 394] on link "[PERSON_NAME]" at bounding box center [120, 390] width 86 height 16
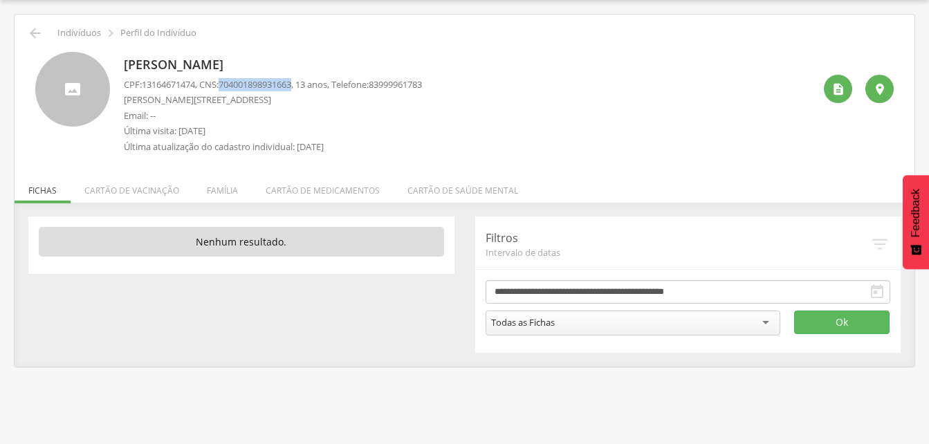
drag, startPoint x: 225, startPoint y: 80, endPoint x: 304, endPoint y: 83, distance: 78.2
click at [304, 83] on p "CPF: 13164671474 , CNS: [PHONE_NUMBER] , 13 anos, Telefone: [PHONE_NUMBER]" at bounding box center [273, 84] width 298 height 13
drag, startPoint x: 304, startPoint y: 83, endPoint x: 281, endPoint y: 86, distance: 23.0
click at [30, 34] on icon "" at bounding box center [35, 33] width 17 height 17
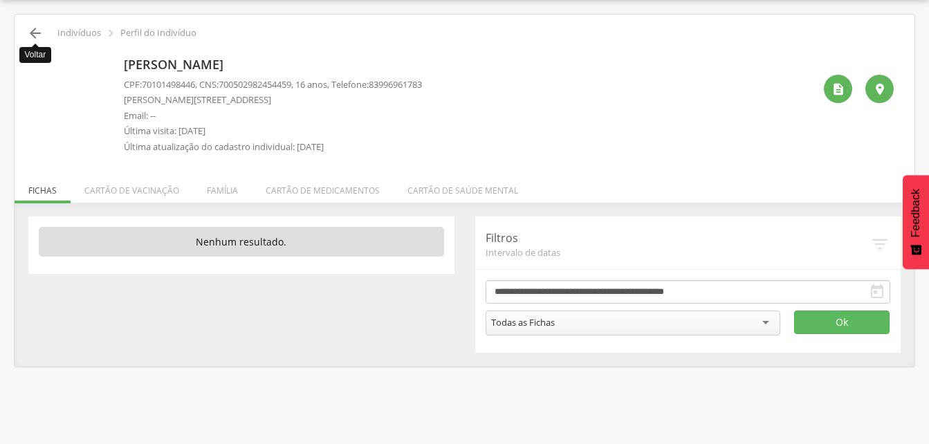
click at [41, 39] on icon "" at bounding box center [35, 33] width 17 height 17
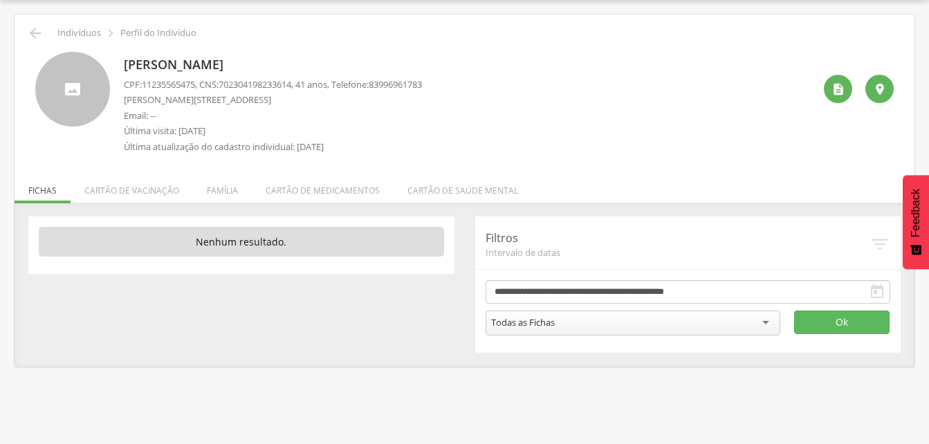
click at [26, 28] on div " Indivíduos  Perfil do Indivíduo" at bounding box center [464, 33] width 879 height 17
click at [35, 35] on icon "" at bounding box center [35, 33] width 17 height 17
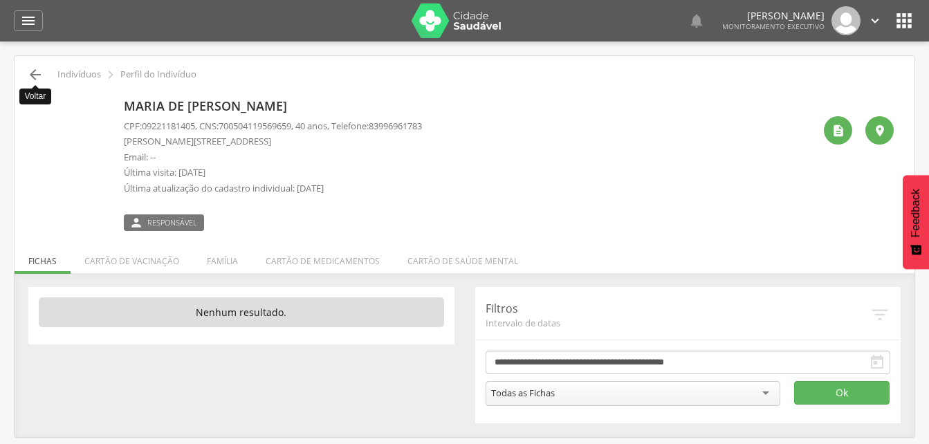
click at [34, 70] on icon "" at bounding box center [35, 74] width 17 height 17
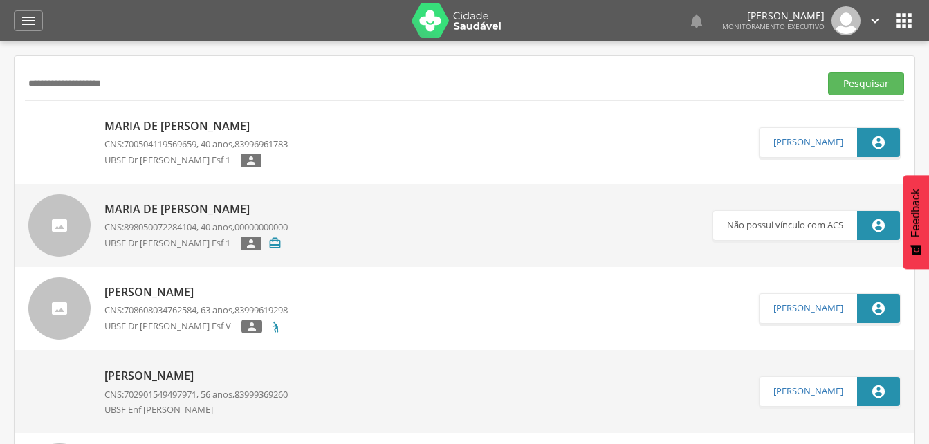
click at [129, 88] on input "**********" at bounding box center [419, 84] width 789 height 24
type input "*"
click at [855, 86] on button "Pesquisar" at bounding box center [866, 84] width 76 height 24
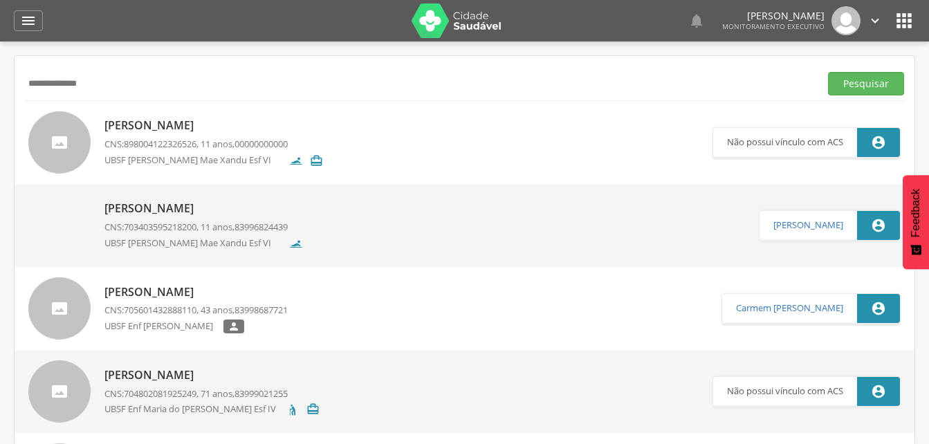
click at [117, 81] on input "**********" at bounding box center [419, 84] width 789 height 24
type input "*"
click at [853, 88] on button "Pesquisar" at bounding box center [866, 84] width 76 height 24
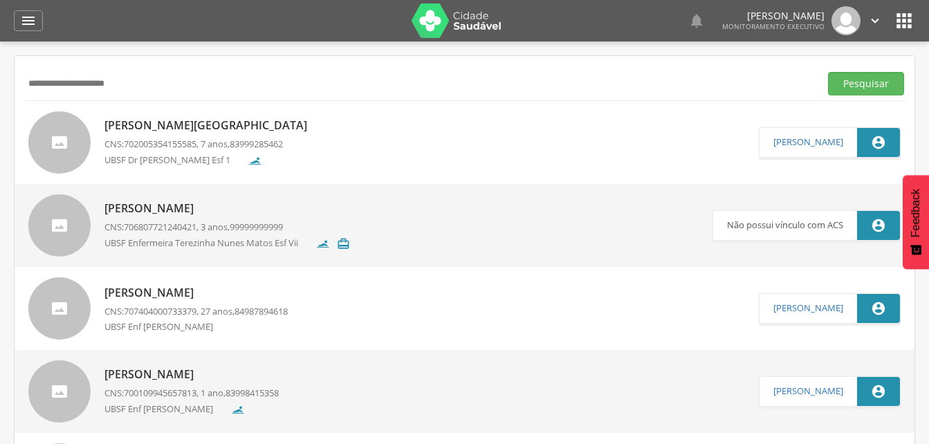
click at [179, 131] on p "[PERSON_NAME][GEOGRAPHIC_DATA]" at bounding box center [209, 126] width 210 height 16
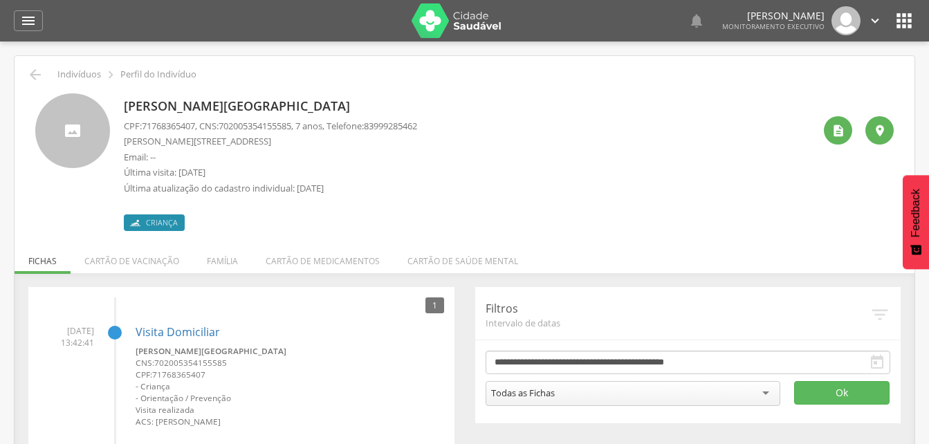
click at [26, 73] on div " Indivíduos  Perfil do Indivíduo" at bounding box center [464, 74] width 879 height 17
click at [36, 71] on icon "" at bounding box center [35, 74] width 17 height 17
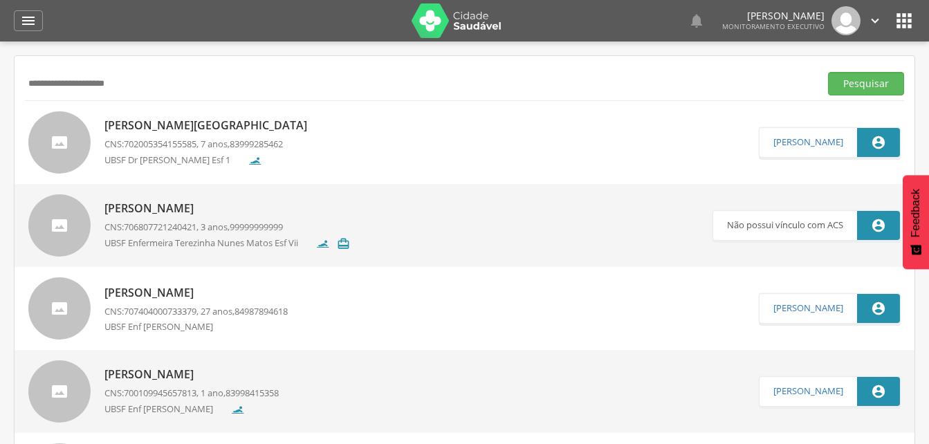
click at [160, 77] on input "**********" at bounding box center [419, 84] width 789 height 24
type input "*"
click at [869, 80] on button "Pesquisar" at bounding box center [866, 84] width 76 height 24
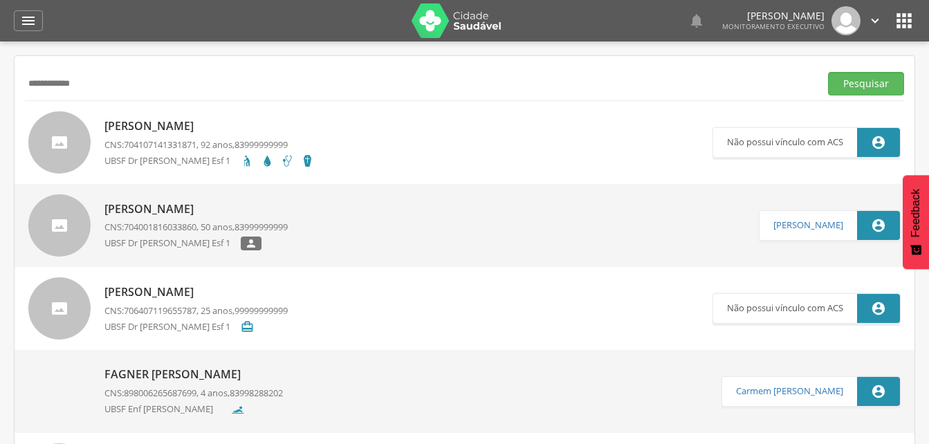
click at [47, 84] on input "**********" at bounding box center [419, 84] width 789 height 24
click at [855, 89] on button "Pesquisar" at bounding box center [866, 84] width 76 height 24
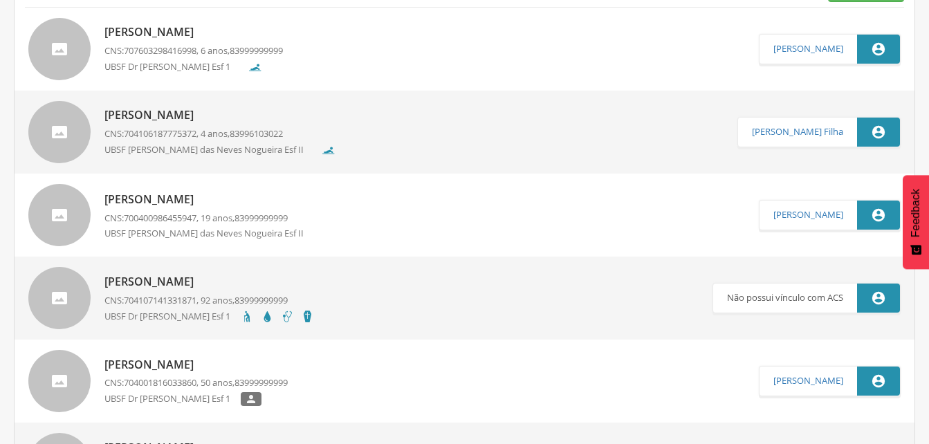
scroll to position [69, 0]
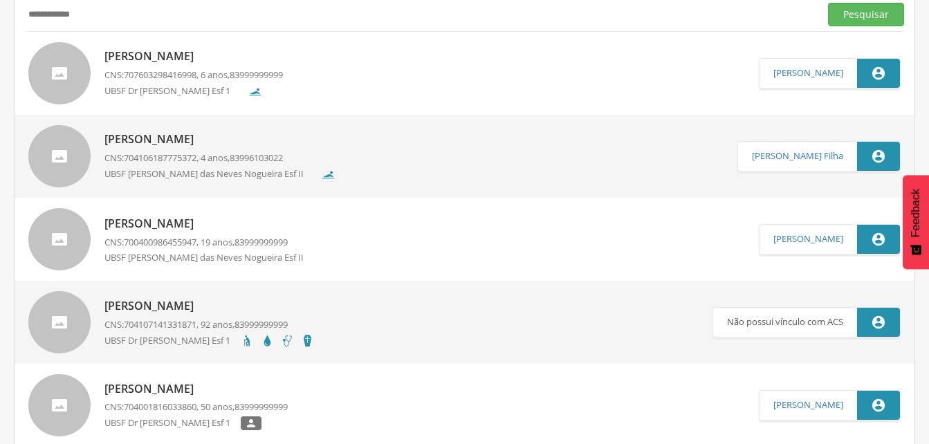
click at [81, 11] on input "**********" at bounding box center [419, 15] width 789 height 24
type input "*"
click at [853, 11] on button "Pesquisar" at bounding box center [866, 15] width 76 height 24
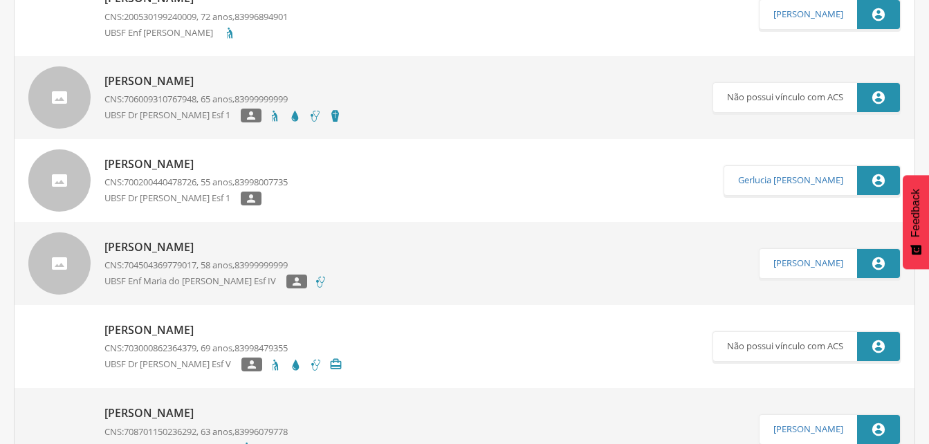
scroll to position [0, 0]
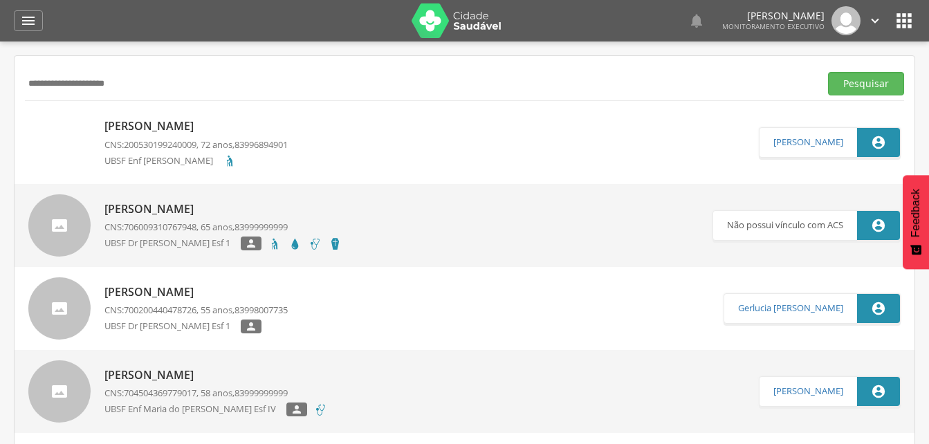
click at [152, 85] on input "**********" at bounding box center [419, 84] width 789 height 24
type input "*"
click at [872, 88] on button "Pesquisar" at bounding box center [866, 84] width 76 height 24
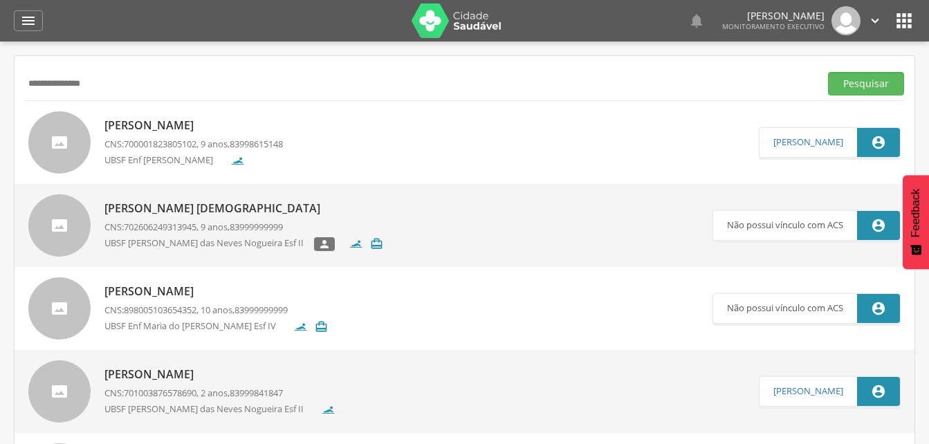
click at [167, 131] on p "[PERSON_NAME]" at bounding box center [193, 126] width 178 height 16
click at [171, 135] on div "[PERSON_NAME] CNS: 700001823805102 , 9 anos, 83998615148 UBSF Enf [PERSON_NAME]…" at bounding box center [193, 141] width 178 height 57
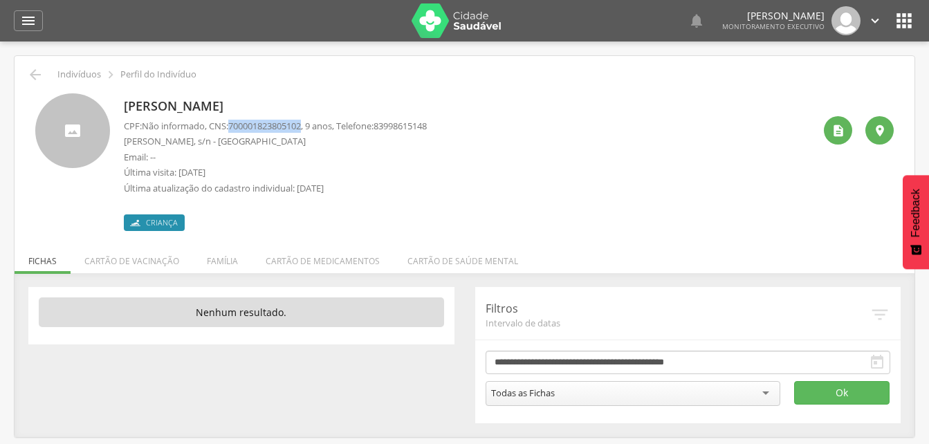
drag, startPoint x: 232, startPoint y: 125, endPoint x: 311, endPoint y: 129, distance: 78.3
click at [311, 129] on p "CPF: Não informado , CNS: [PHONE_NUMBER] , 9 anos, Telefone: [PHONE_NUMBER]" at bounding box center [275, 126] width 303 height 13
drag, startPoint x: 311, startPoint y: 129, endPoint x: 274, endPoint y: 127, distance: 36.7
click at [21, 16] on icon "" at bounding box center [28, 20] width 17 height 17
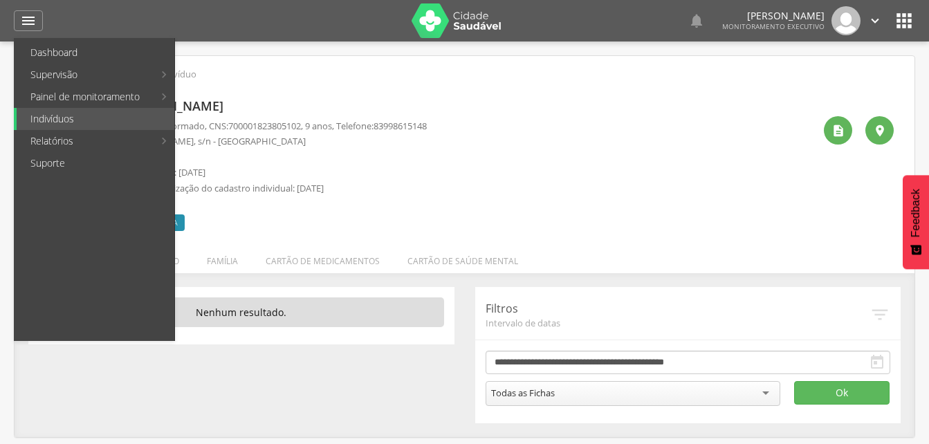
drag, startPoint x: 395, startPoint y: 169, endPoint x: 349, endPoint y: 194, distance: 52.0
click at [397, 169] on p "Última visita: [DATE]" at bounding box center [275, 172] width 303 height 13
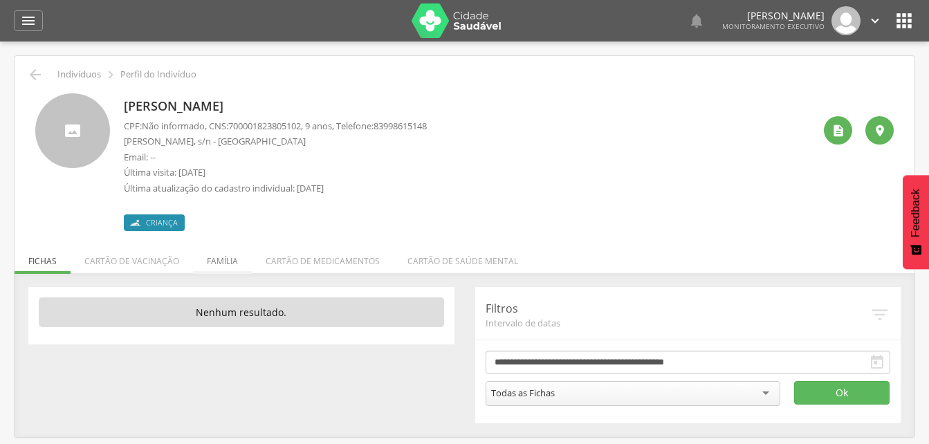
click at [228, 258] on li "Família" at bounding box center [222, 257] width 59 height 33
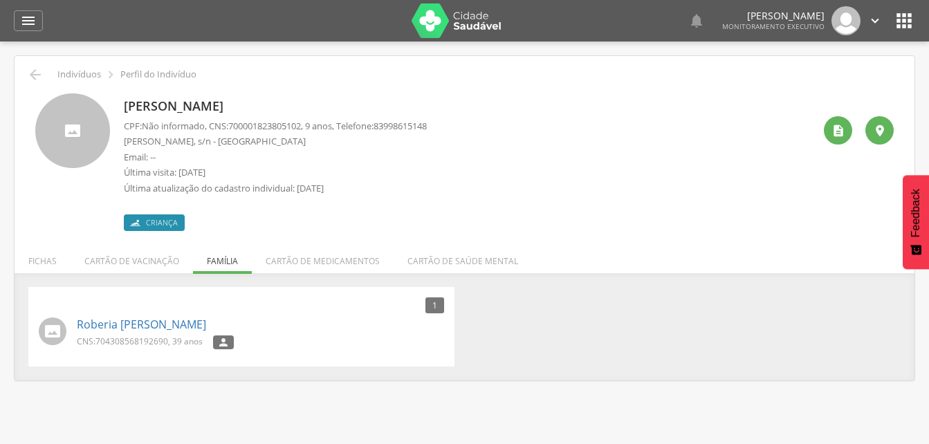
scroll to position [41, 0]
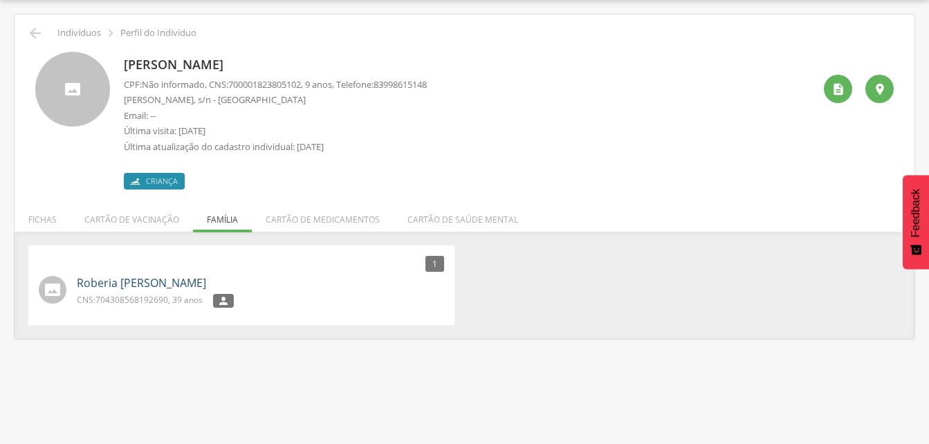
click at [156, 283] on link "Roberia [PERSON_NAME]" at bounding box center [141, 283] width 129 height 16
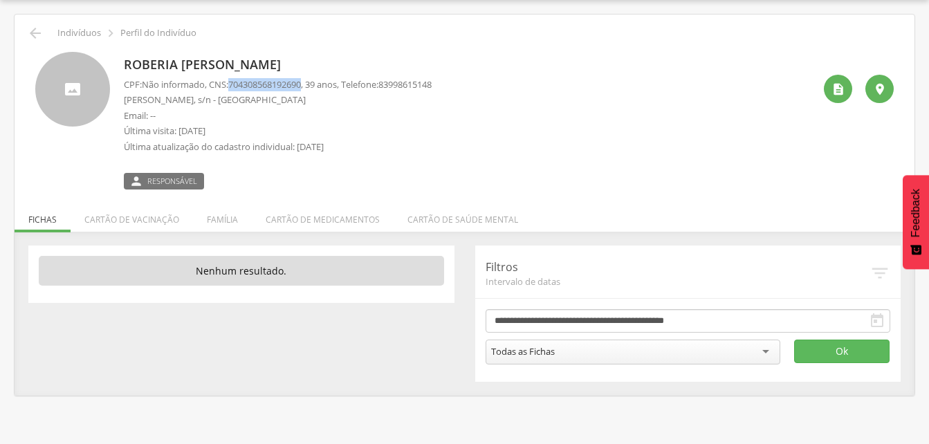
drag, startPoint x: 232, startPoint y: 83, endPoint x: 312, endPoint y: 79, distance: 79.6
click at [312, 79] on p "CPF: Não informado , CNS: [PHONE_NUMBER] , 39 anos, Telefone: [PHONE_NUMBER]" at bounding box center [278, 84] width 308 height 13
drag, startPoint x: 312, startPoint y: 79, endPoint x: 282, endPoint y: 89, distance: 31.5
click at [38, 32] on icon "" at bounding box center [35, 33] width 17 height 17
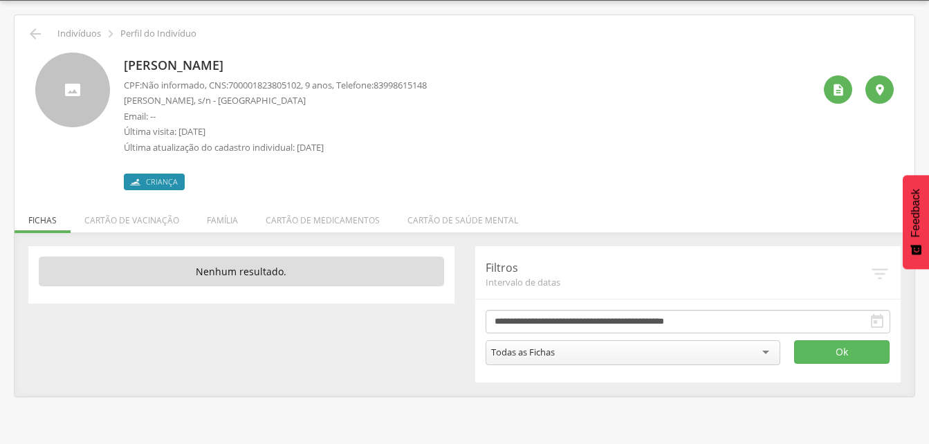
scroll to position [41, 0]
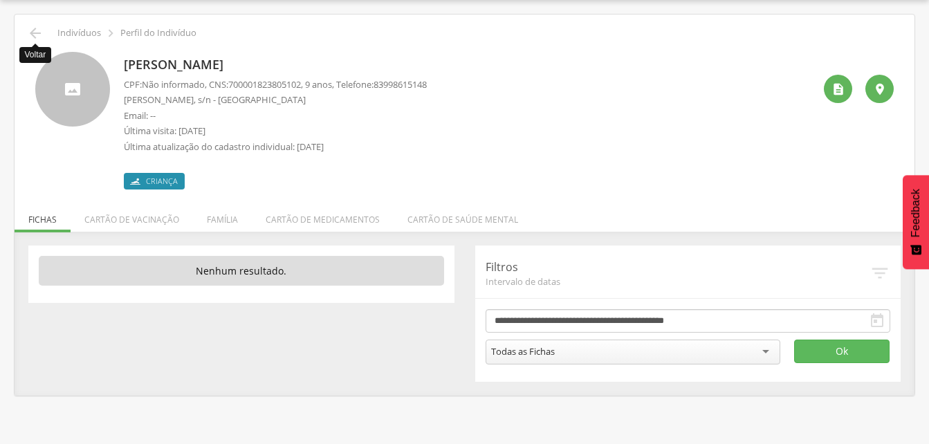
click at [36, 26] on icon "" at bounding box center [35, 33] width 17 height 17
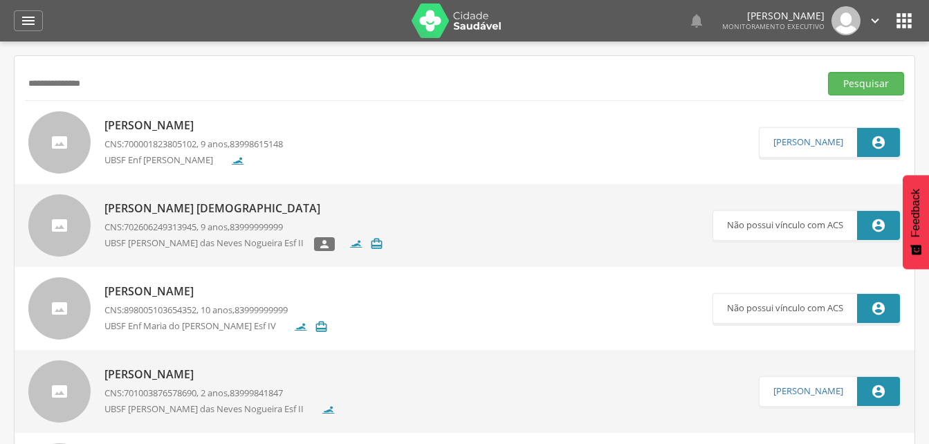
click at [131, 84] on input "**********" at bounding box center [419, 84] width 789 height 24
type input "*"
drag, startPoint x: 872, startPoint y: 75, endPoint x: 750, endPoint y: 117, distance: 129.3
click at [872, 77] on button "Pesquisar" at bounding box center [866, 84] width 76 height 24
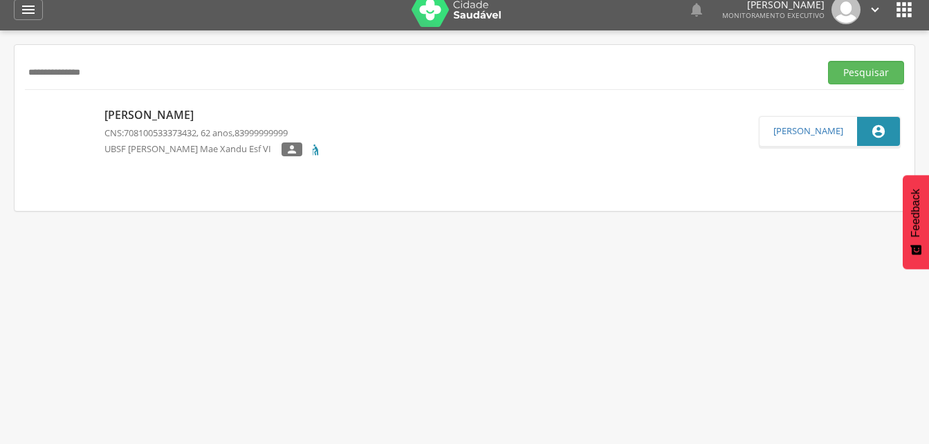
scroll to position [41, 0]
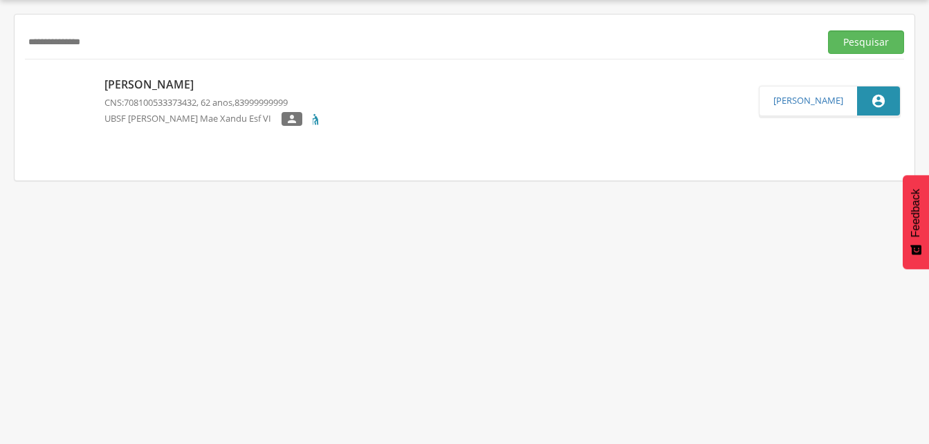
click at [155, 73] on div "[PERSON_NAME] CNS: 708100533373432 , 62 anos, 83999999999 UBSF [PERSON_NAME] Ma…" at bounding box center [213, 101] width 218 height 57
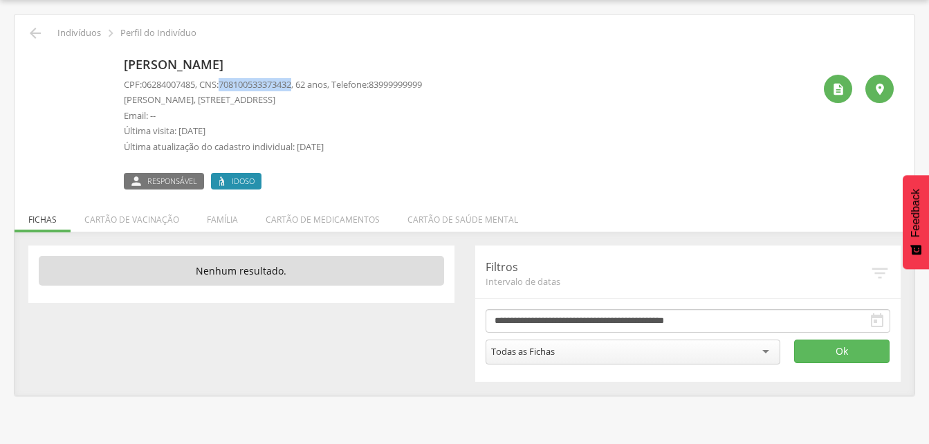
drag, startPoint x: 225, startPoint y: 83, endPoint x: 304, endPoint y: 88, distance: 79.0
click at [304, 88] on p "CPF: 06284007485 , CNS: [PHONE_NUMBER] , 62 anos, Telefone: [PHONE_NUMBER]" at bounding box center [273, 84] width 298 height 13
drag, startPoint x: 304, startPoint y: 88, endPoint x: 279, endPoint y: 84, distance: 24.6
click at [218, 216] on li "Família" at bounding box center [222, 216] width 59 height 33
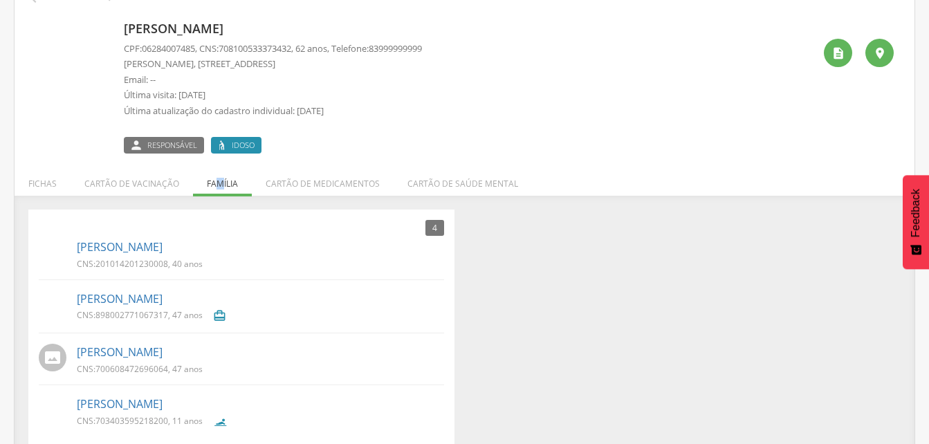
scroll to position [95, 0]
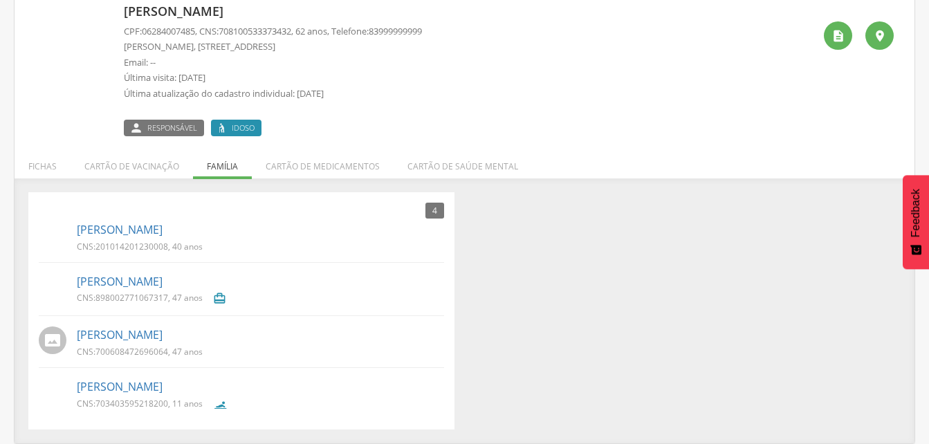
click at [162, 344] on div "[PERSON_NAME] Diniz CNS: 700608472696064 , 47 anos" at bounding box center [260, 341] width 367 height 37
click at [145, 341] on link "[PERSON_NAME]" at bounding box center [120, 335] width 86 height 16
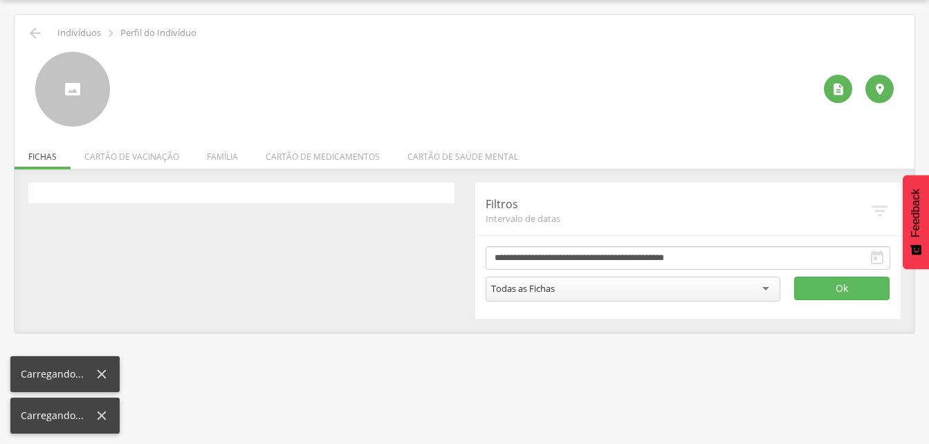
scroll to position [41, 0]
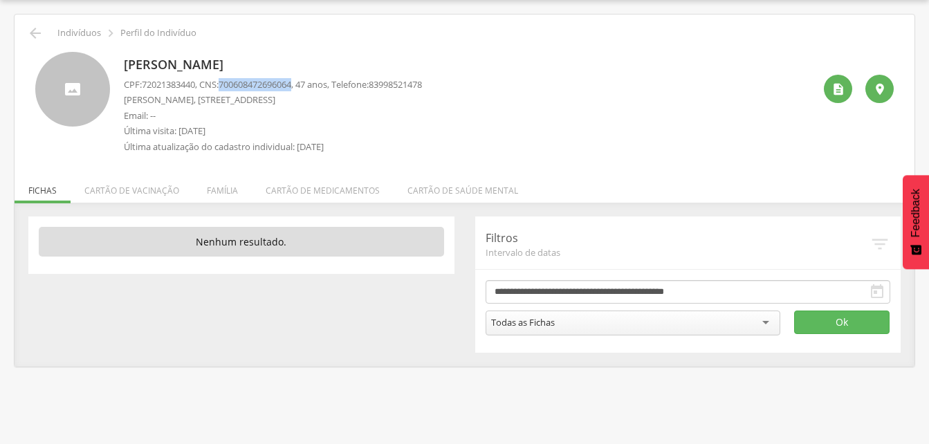
drag, startPoint x: 228, startPoint y: 84, endPoint x: 306, endPoint y: 86, distance: 78.2
click at [306, 86] on p "CPF: 72021383440 , CNS: [PHONE_NUMBER] , 47 anos, Telefone: [PHONE_NUMBER]" at bounding box center [273, 84] width 298 height 13
drag, startPoint x: 306, startPoint y: 86, endPoint x: 286, endPoint y: 84, distance: 19.5
click at [212, 194] on li "Família" at bounding box center [222, 187] width 59 height 33
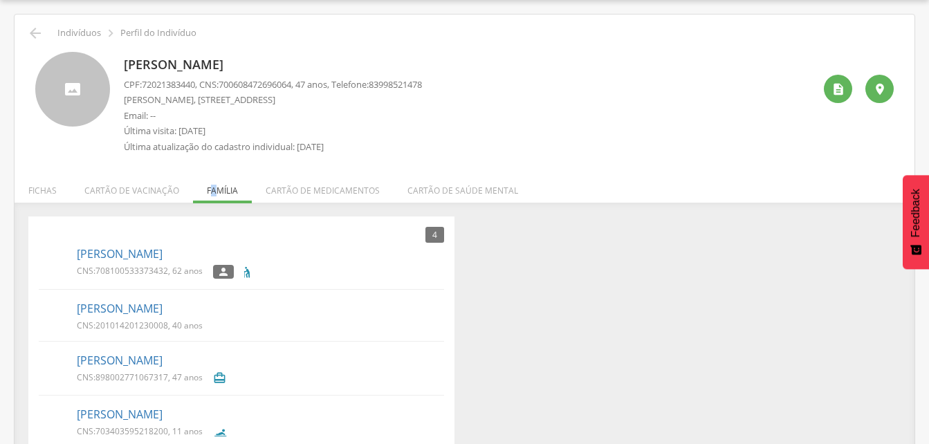
scroll to position [69, 0]
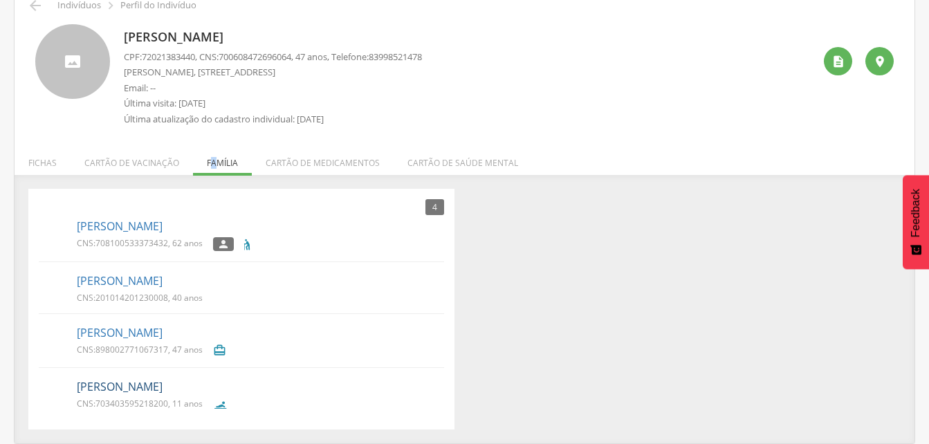
click at [138, 388] on link "[PERSON_NAME]" at bounding box center [120, 387] width 86 height 16
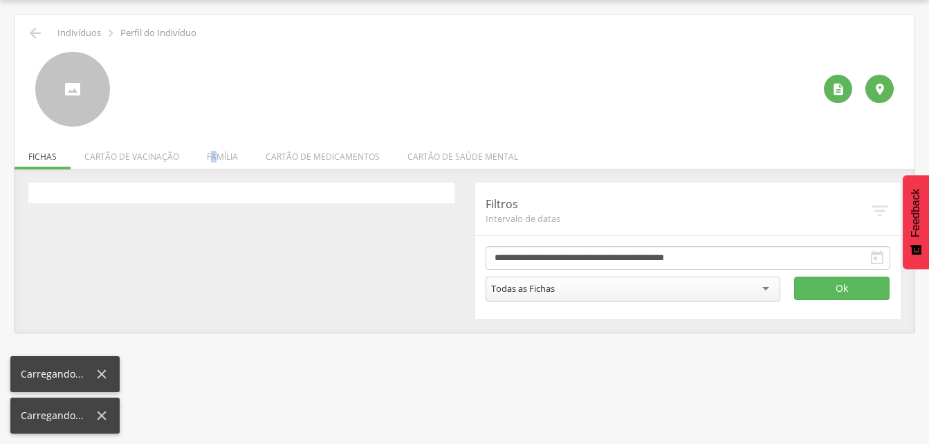
scroll to position [41, 0]
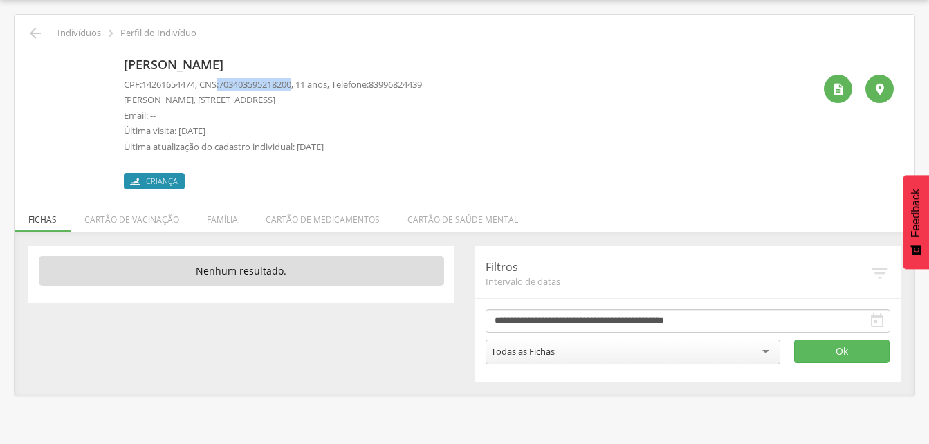
drag, startPoint x: 223, startPoint y: 80, endPoint x: 303, endPoint y: 81, distance: 79.5
click at [303, 81] on p "CPF: 14261654474 , CNS: [PHONE_NUMBER] , 11 anos, Telefone: [PHONE_NUMBER]" at bounding box center [273, 84] width 298 height 13
drag, startPoint x: 303, startPoint y: 81, endPoint x: 285, endPoint y: 88, distance: 19.3
click at [35, 33] on icon "" at bounding box center [35, 33] width 17 height 17
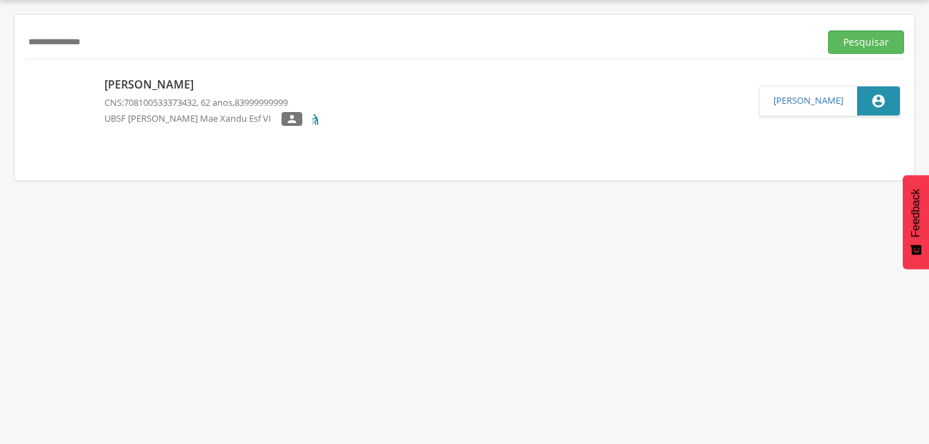
click at [124, 46] on input "**********" at bounding box center [419, 42] width 789 height 24
type input "*"
click at [73, 51] on input "text" at bounding box center [419, 42] width 789 height 24
type input "**********"
click at [865, 48] on button "Pesquisar" at bounding box center [866, 42] width 76 height 24
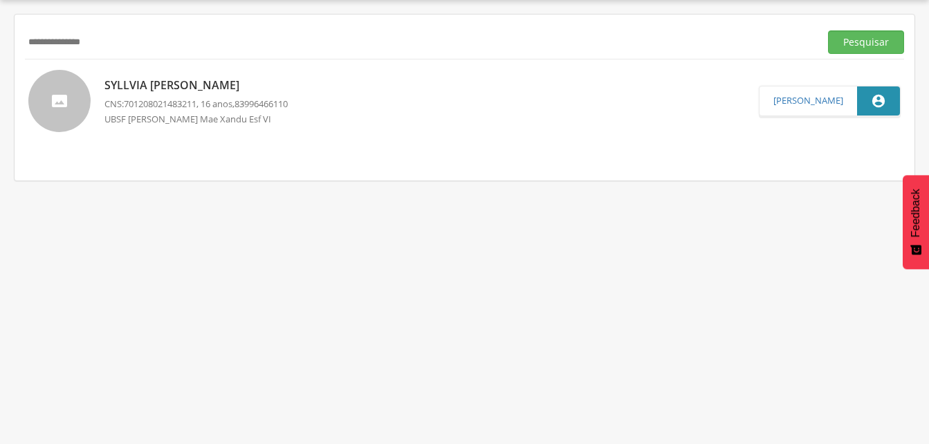
click at [169, 84] on p "Syllvia [PERSON_NAME]" at bounding box center [195, 85] width 183 height 16
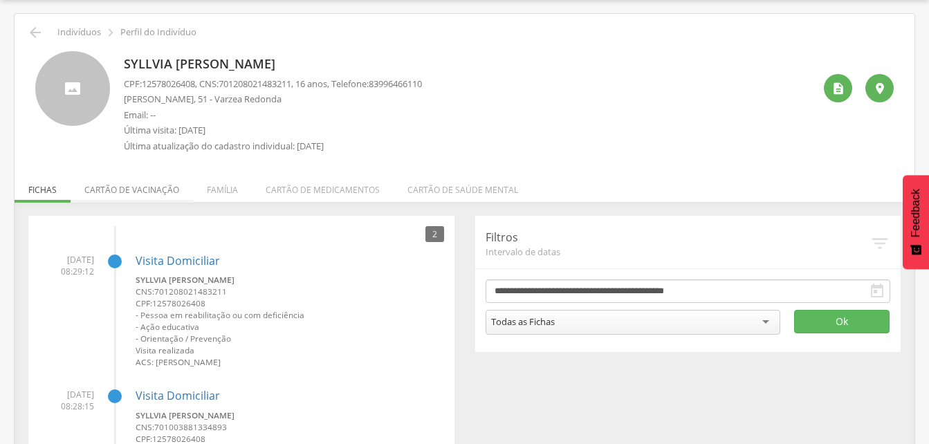
scroll to position [41, 0]
drag, startPoint x: 223, startPoint y: 83, endPoint x: 303, endPoint y: 81, distance: 79.6
click at [303, 81] on p "CPF: 12578026408 , CNS: [PHONE_NUMBER] , 16 anos, Telefone: [PHONE_NUMBER]" at bounding box center [273, 84] width 298 height 13
drag, startPoint x: 303, startPoint y: 81, endPoint x: 266, endPoint y: 84, distance: 37.5
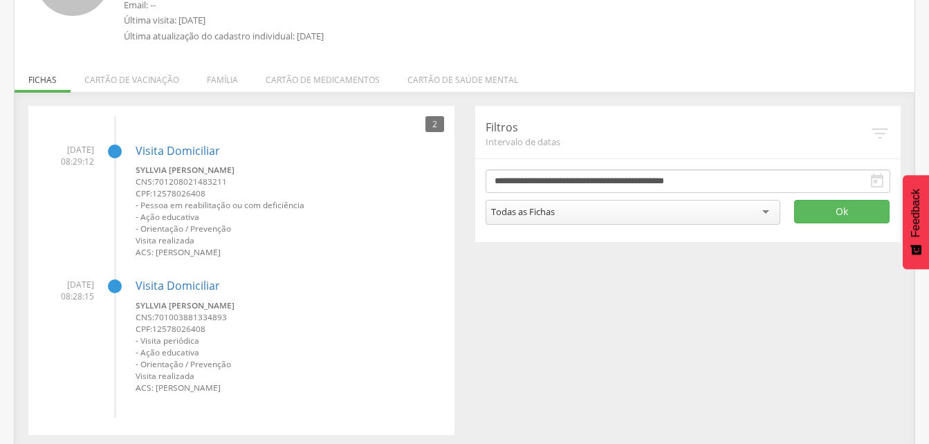
scroll to position [158, 0]
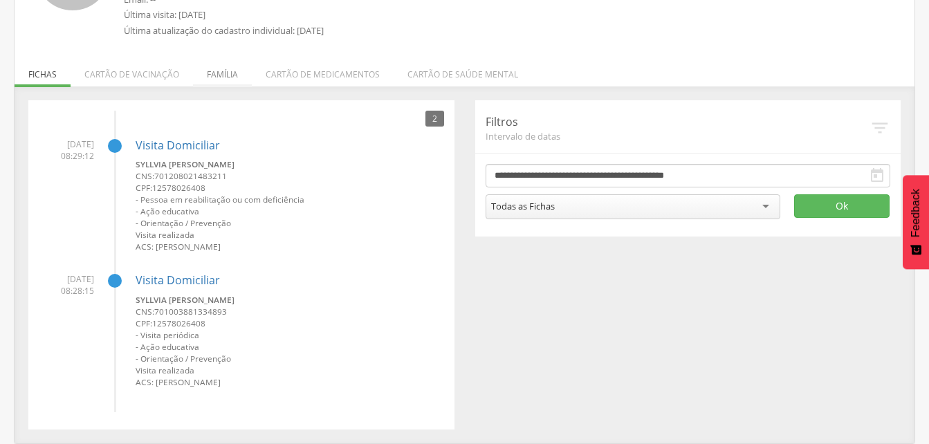
click at [223, 73] on li "Família" at bounding box center [222, 71] width 59 height 33
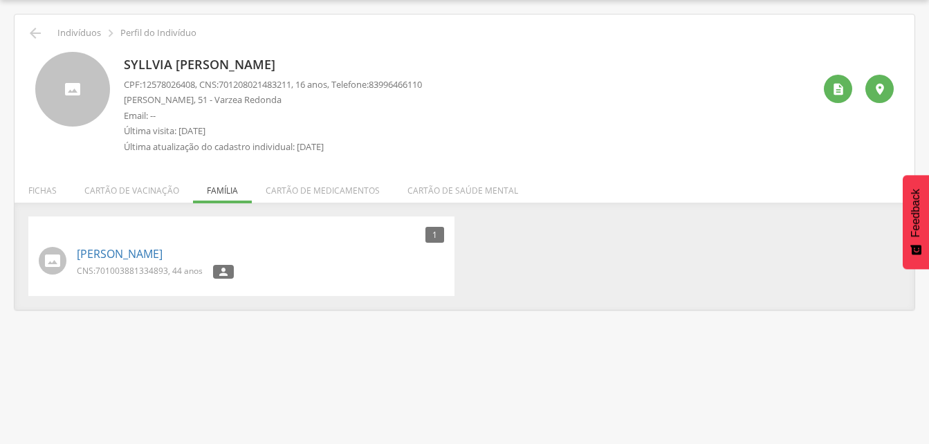
scroll to position [41, 0]
click at [133, 257] on link "[PERSON_NAME]" at bounding box center [120, 254] width 86 height 16
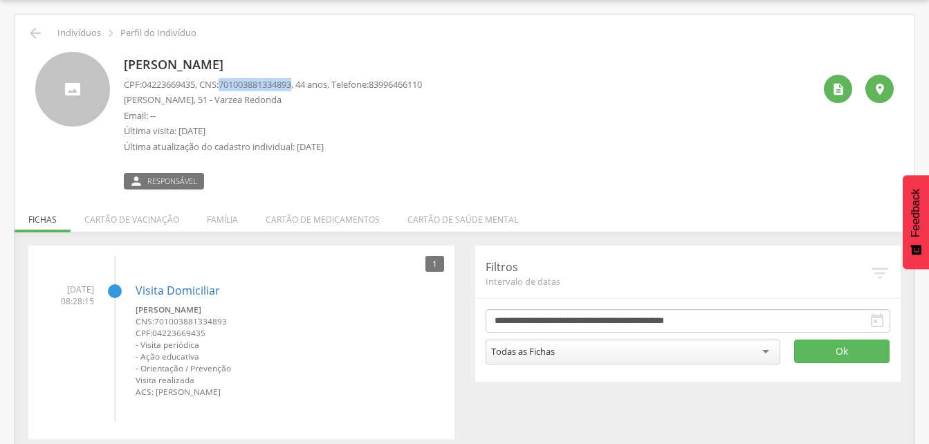
drag, startPoint x: 225, startPoint y: 82, endPoint x: 304, endPoint y: 87, distance: 78.3
click at [304, 87] on p "CPF: 04223669435 , CNS: [PHONE_NUMBER] , 44 anos, Telefone: [PHONE_NUMBER]" at bounding box center [273, 84] width 298 height 13
drag, startPoint x: 304, startPoint y: 87, endPoint x: 288, endPoint y: 87, distance: 15.2
click at [221, 218] on li "Família" at bounding box center [222, 216] width 59 height 33
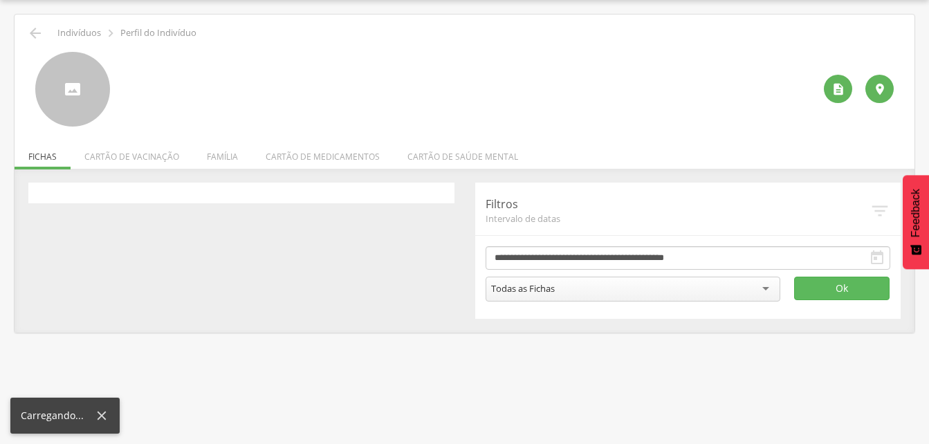
scroll to position [41, 0]
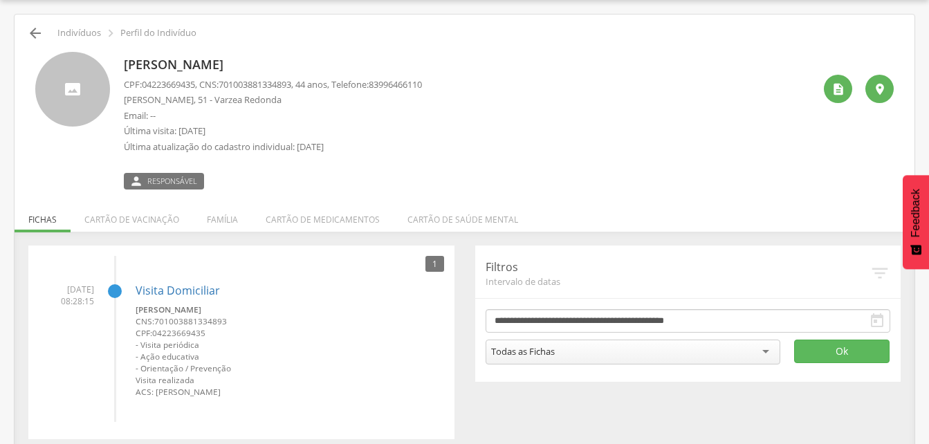
click at [33, 28] on icon "" at bounding box center [35, 33] width 17 height 17
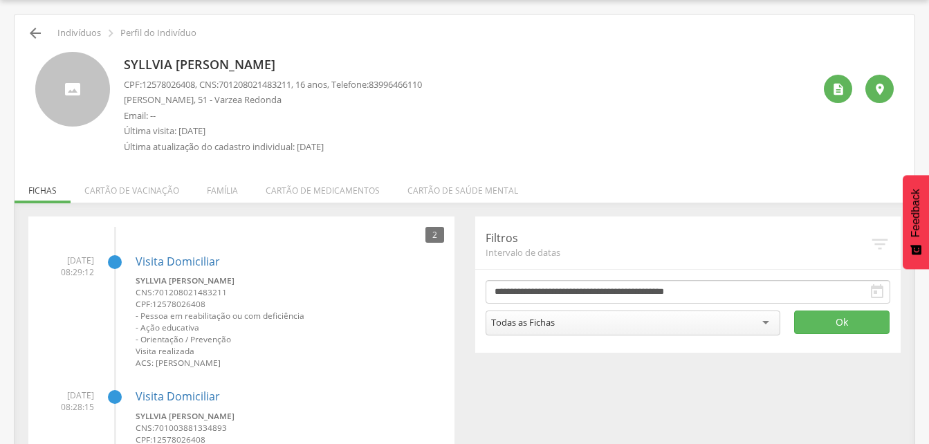
click at [30, 34] on icon "" at bounding box center [35, 33] width 17 height 17
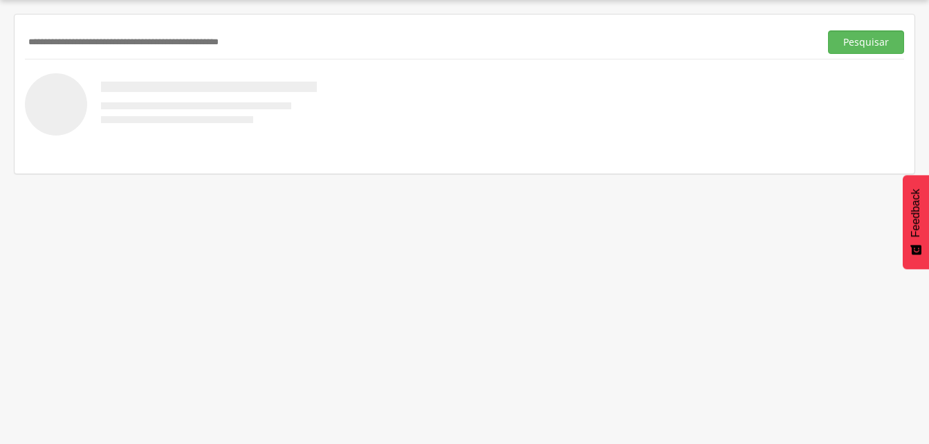
click at [45, 50] on input "text" at bounding box center [419, 42] width 789 height 24
click at [875, 50] on button "Pesquisar" at bounding box center [866, 42] width 76 height 24
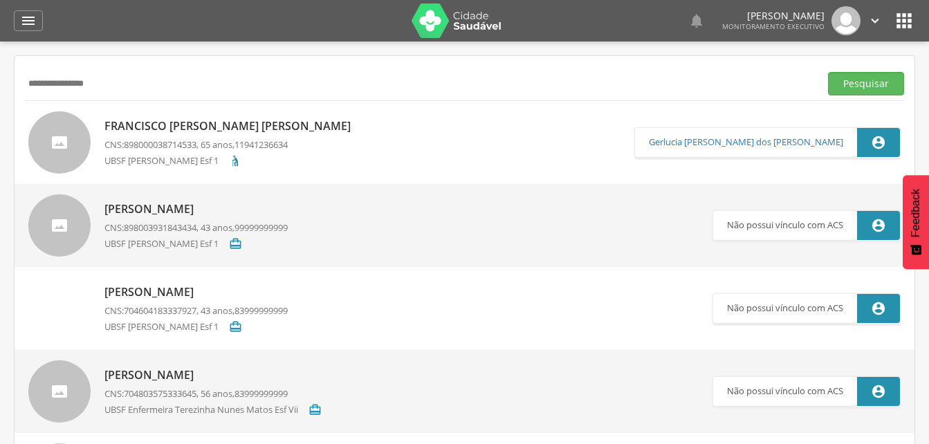
click at [169, 123] on p "Francisco Felipe Lopes Neto" at bounding box center [230, 126] width 253 height 16
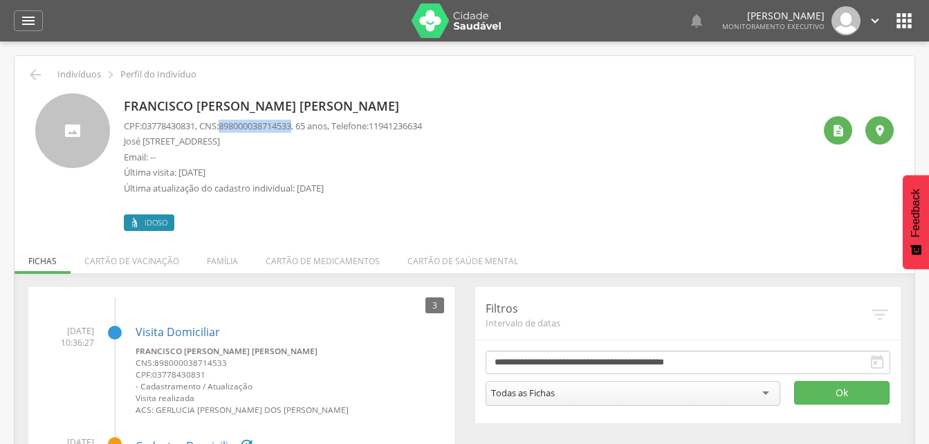
drag, startPoint x: 225, startPoint y: 126, endPoint x: 304, endPoint y: 124, distance: 78.9
click at [304, 124] on p "CPF: 03778430831 , CNS: 898000038714533 , 65 anos, Telefone: 11941236634" at bounding box center [273, 126] width 298 height 13
drag, startPoint x: 304, startPoint y: 124, endPoint x: 295, endPoint y: 128, distance: 9.0
copy p "898000038714533"
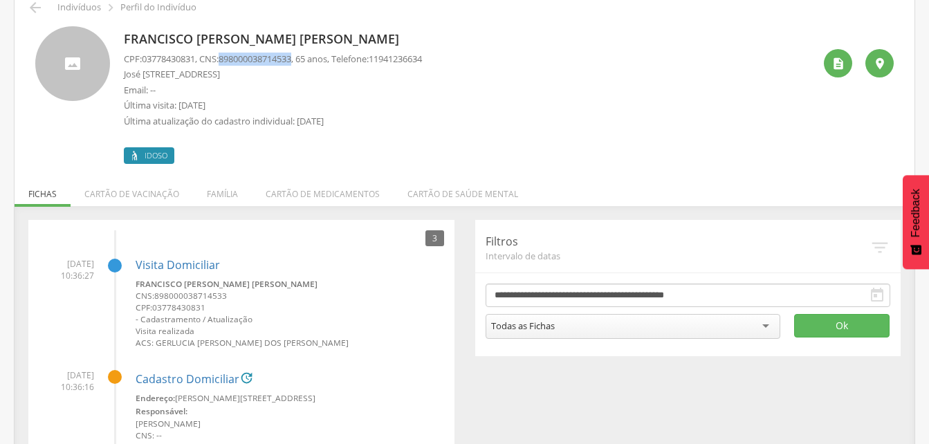
scroll to position [207, 0]
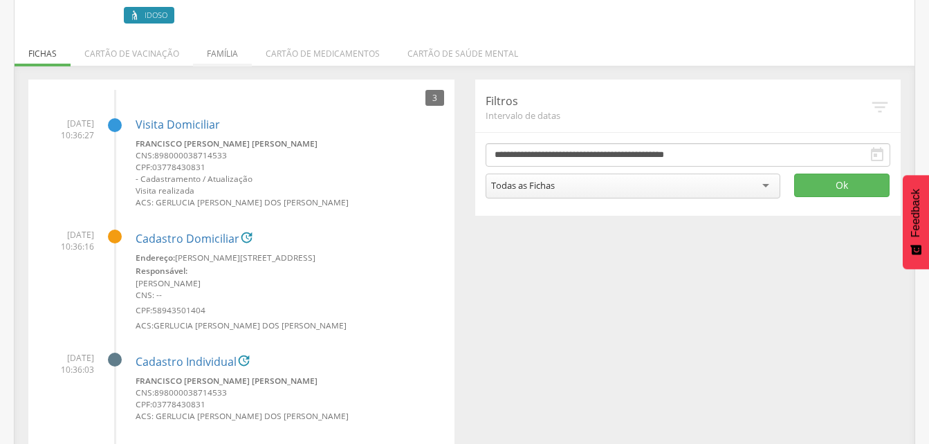
click at [223, 52] on li "Família" at bounding box center [222, 50] width 59 height 33
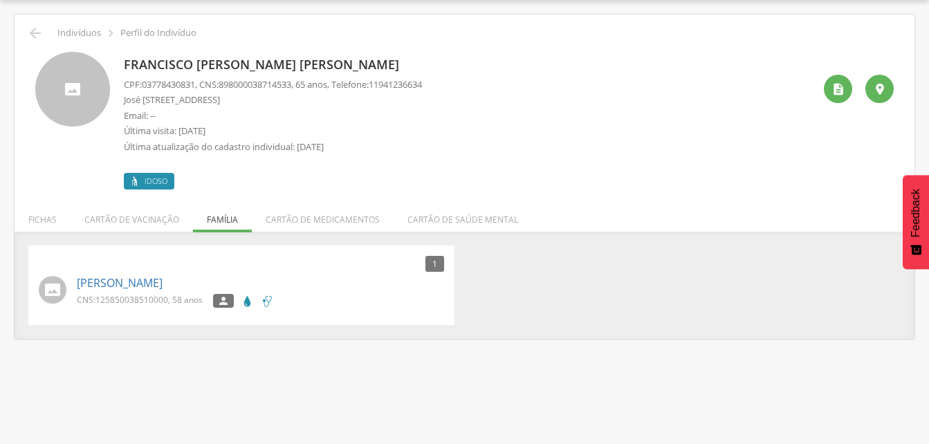
scroll to position [41, 0]
click at [113, 283] on link "Josefa Ferreira Lopes" at bounding box center [120, 283] width 86 height 16
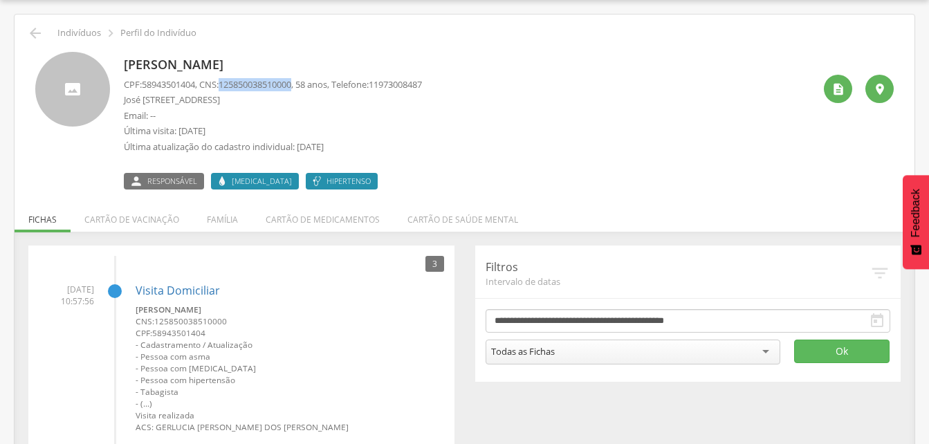
drag, startPoint x: 226, startPoint y: 83, endPoint x: 304, endPoint y: 86, distance: 78.2
click at [304, 86] on p "CPF: 58943501404 , CNS: 125850038510000 , 58 anos, Telefone: 11973008487" at bounding box center [273, 84] width 298 height 13
drag, startPoint x: 304, startPoint y: 86, endPoint x: 287, endPoint y: 86, distance: 17.3
copy p "125850038510000"
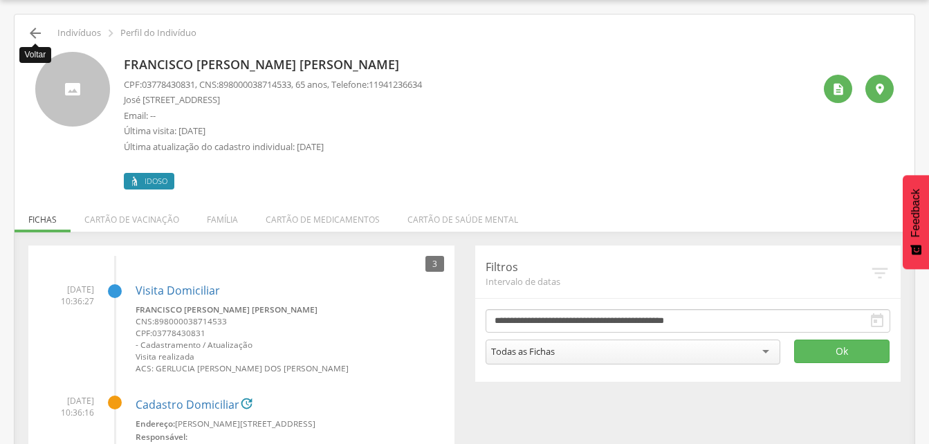
click at [30, 30] on icon "" at bounding box center [35, 33] width 17 height 17
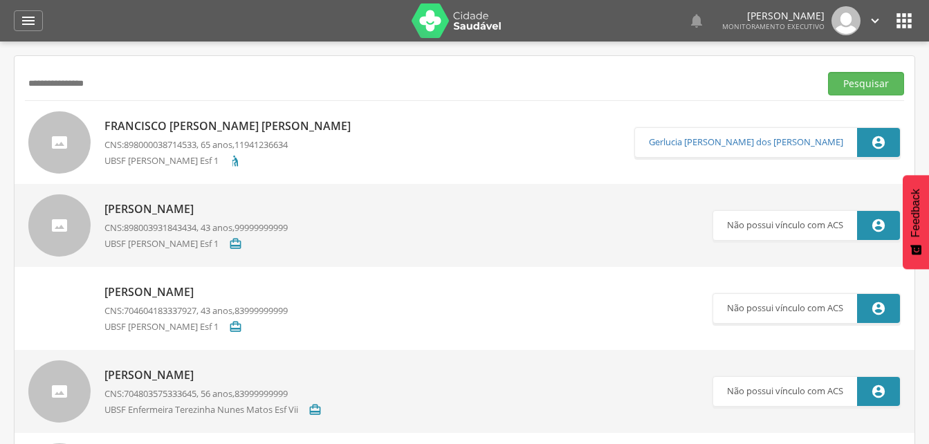
click at [103, 88] on input "**********" at bounding box center [419, 84] width 789 height 24
click at [42, 84] on input "**********" at bounding box center [419, 84] width 789 height 24
type input "**********"
click at [852, 75] on button "Pesquisar" at bounding box center [866, 84] width 76 height 24
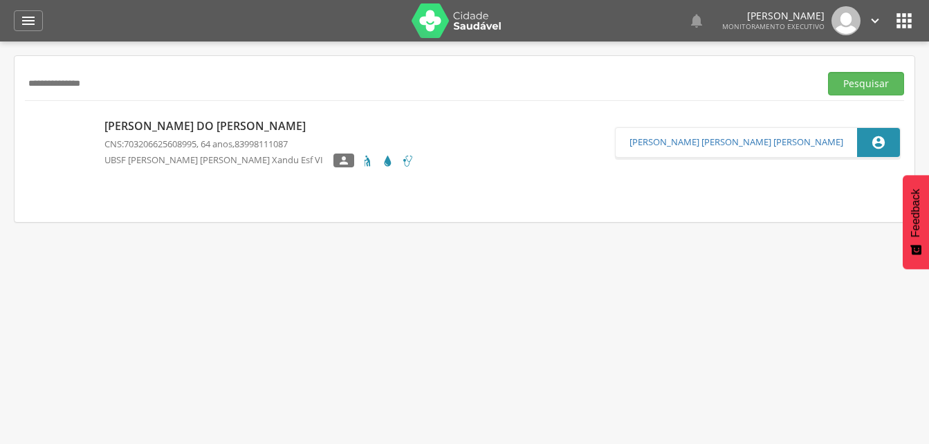
click at [168, 127] on p "Jose Ednaldo Galdino do Nascimento" at bounding box center [259, 126] width 310 height 16
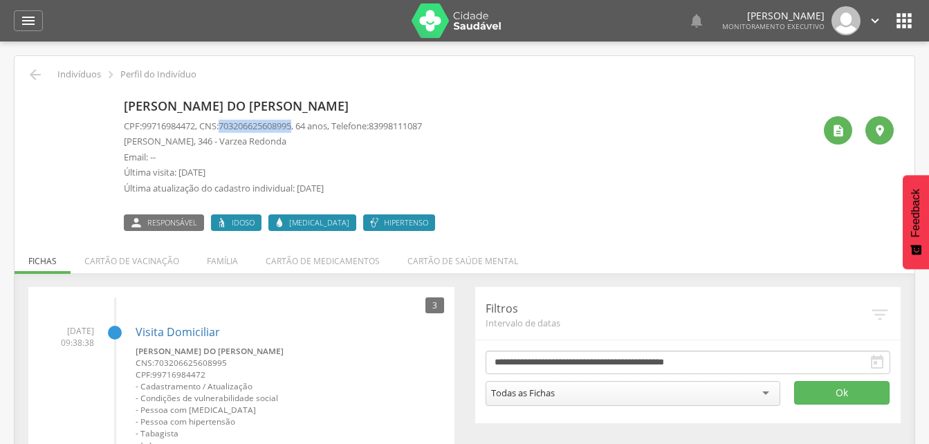
drag, startPoint x: 225, startPoint y: 122, endPoint x: 305, endPoint y: 127, distance: 79.7
click at [305, 127] on p "CPF: 99716984472 , CNS: 703206625608995 , 64 anos, Telefone: 83998111087" at bounding box center [273, 126] width 298 height 13
drag, startPoint x: 305, startPoint y: 127, endPoint x: 290, endPoint y: 127, distance: 14.5
copy p "703206625608995"
click at [20, 13] on icon "" at bounding box center [28, 20] width 17 height 17
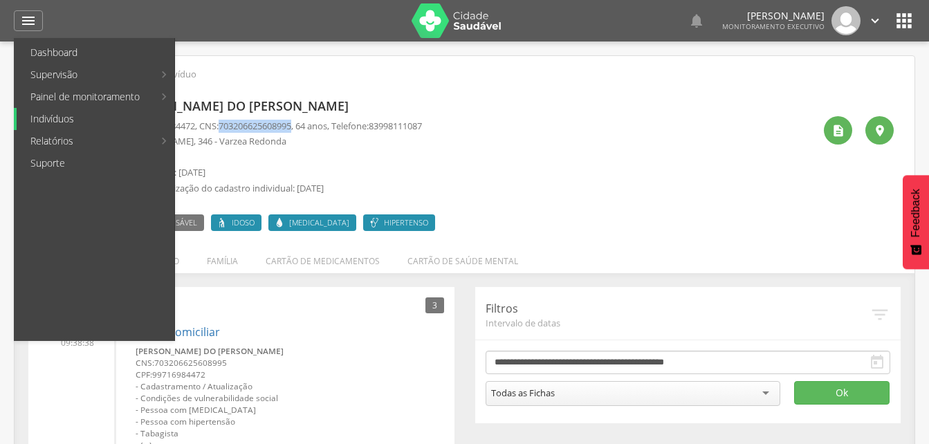
click at [50, 116] on link "Indivíduos" at bounding box center [96, 119] width 158 height 22
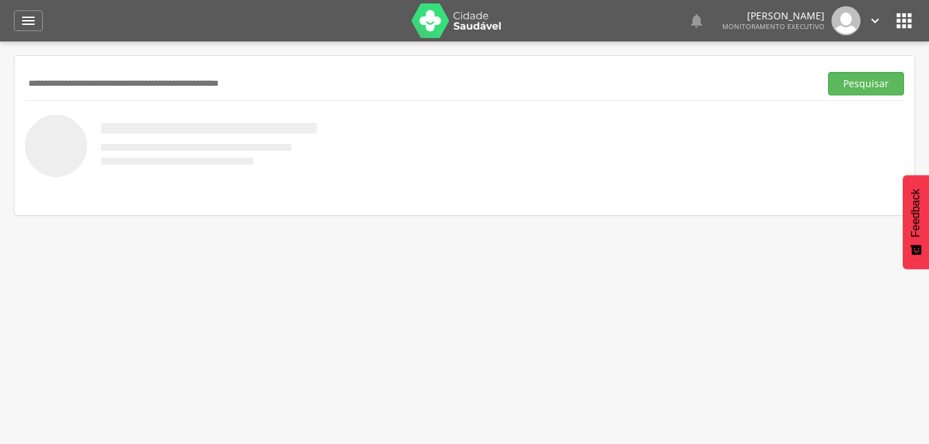
click at [63, 82] on input "text" at bounding box center [419, 84] width 789 height 24
click at [850, 86] on button "Pesquisar" at bounding box center [866, 84] width 76 height 24
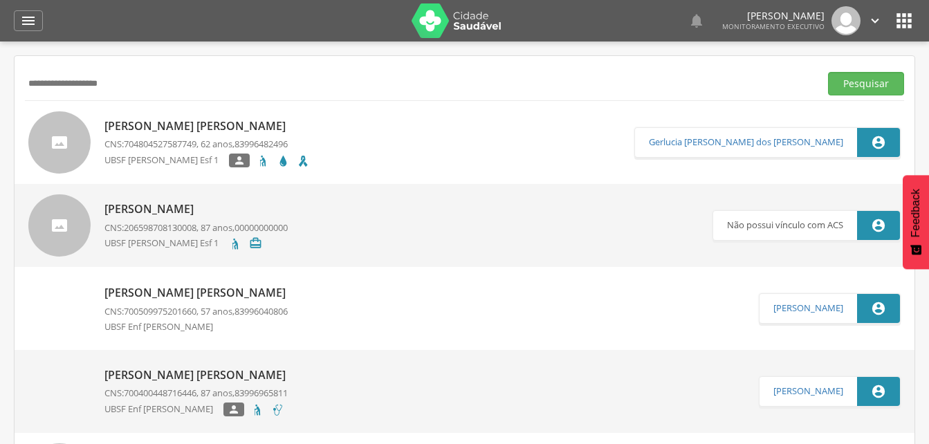
click at [175, 129] on p "Jose Torres Sobrinho" at bounding box center [206, 126] width 205 height 16
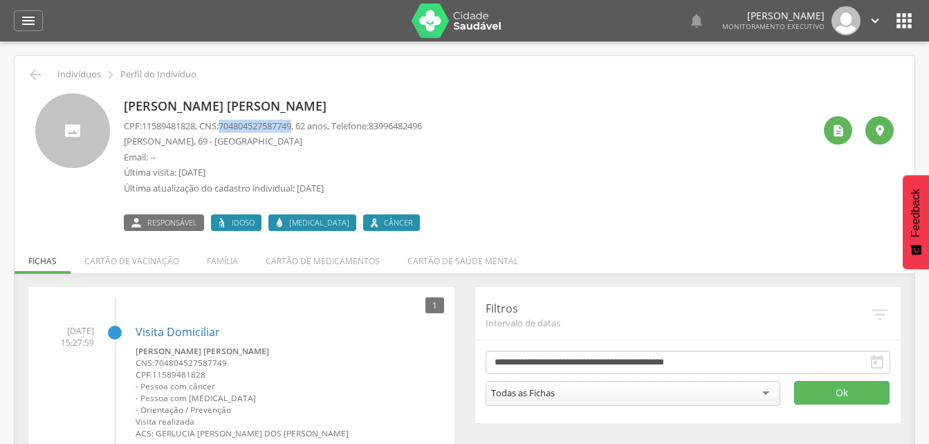
drag, startPoint x: 225, startPoint y: 127, endPoint x: 303, endPoint y: 132, distance: 77.7
click at [303, 132] on p "CPF: 11589481828 , CNS: 704804527587749 , 62 anos, Telefone: 83996482496" at bounding box center [273, 126] width 298 height 13
drag, startPoint x: 303, startPoint y: 132, endPoint x: 281, endPoint y: 127, distance: 22.7
copy p "704804527587749"
click at [219, 261] on li "Família" at bounding box center [222, 257] width 59 height 33
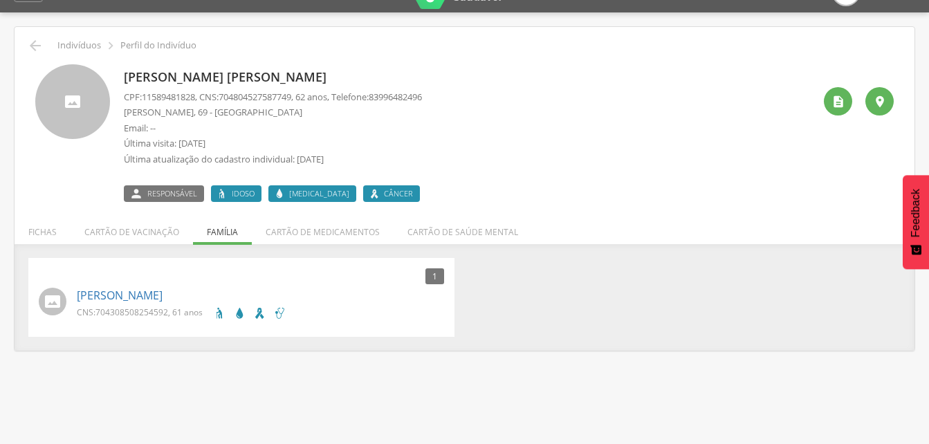
scroll to position [41, 0]
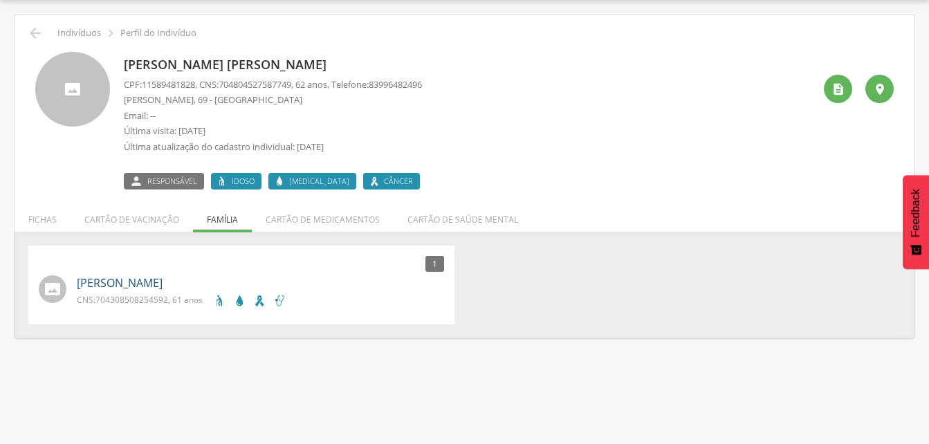
click at [144, 287] on link "Josefa Alves Torres" at bounding box center [120, 283] width 86 height 16
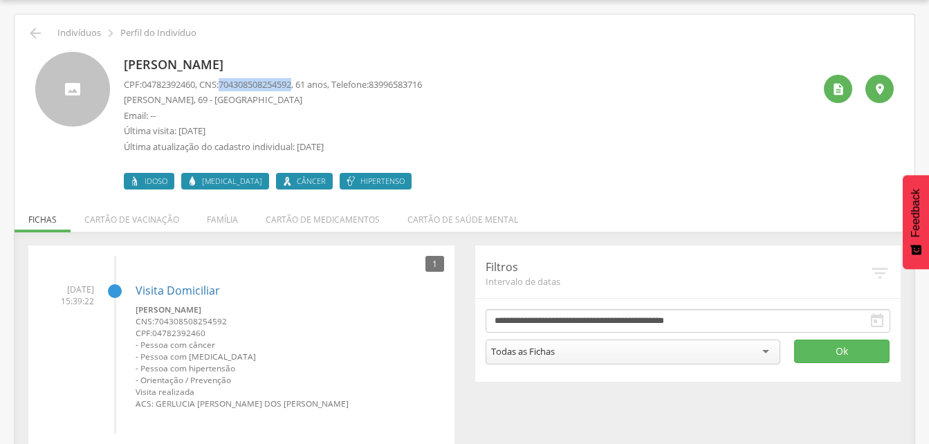
drag, startPoint x: 227, startPoint y: 83, endPoint x: 304, endPoint y: 86, distance: 76.8
click at [291, 86] on span "704308508254592" at bounding box center [255, 84] width 73 height 12
drag, startPoint x: 304, startPoint y: 86, endPoint x: 276, endPoint y: 84, distance: 27.8
copy span "704308508254592"
click at [30, 28] on icon "" at bounding box center [35, 33] width 17 height 17
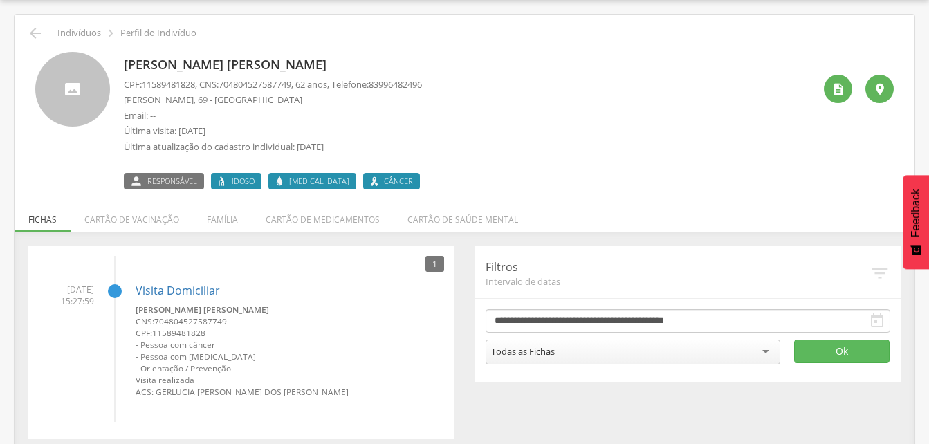
click at [45, 39] on div " Indivíduos  Perfil do Indivíduo" at bounding box center [464, 33] width 879 height 17
click at [35, 32] on icon "" at bounding box center [35, 33] width 17 height 17
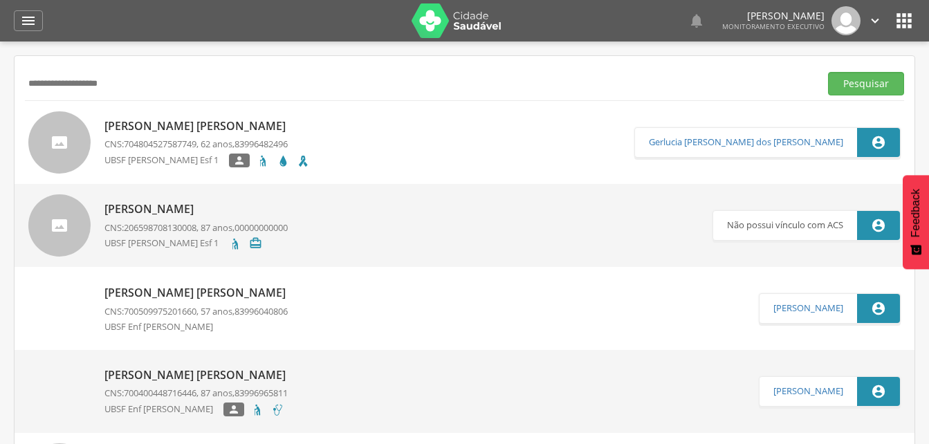
click at [127, 83] on input "**********" at bounding box center [419, 84] width 789 height 24
click at [68, 84] on input "**********" at bounding box center [419, 84] width 789 height 24
click at [869, 80] on button "Pesquisar" at bounding box center [866, 84] width 76 height 24
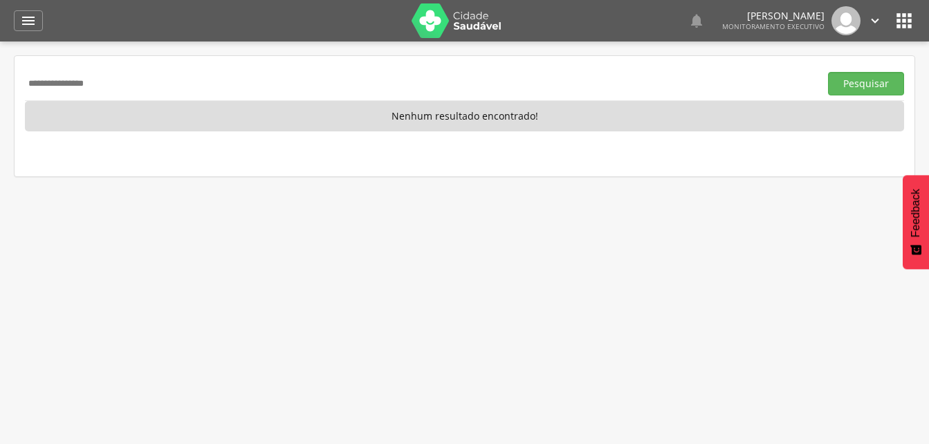
click at [117, 82] on input "**********" at bounding box center [419, 84] width 789 height 24
type input "*"
click at [86, 84] on input "text" at bounding box center [419, 84] width 789 height 24
click at [869, 89] on button "Pesquisar" at bounding box center [866, 84] width 76 height 24
click at [122, 80] on input "**********" at bounding box center [419, 84] width 789 height 24
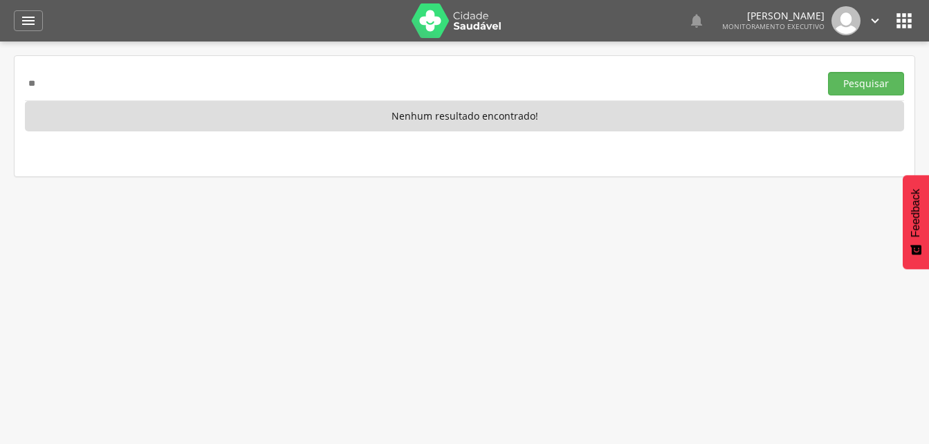
type input "*"
drag, startPoint x: 844, startPoint y: 83, endPoint x: 785, endPoint y: 127, distance: 73.7
click at [847, 83] on button "Pesquisar" at bounding box center [866, 84] width 76 height 24
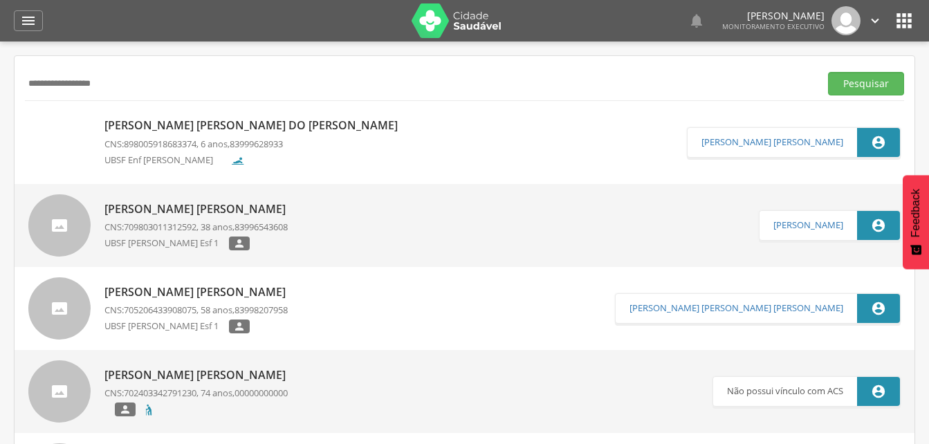
click at [246, 127] on p "Maria Luiza Albino do Nascimento" at bounding box center [254, 126] width 300 height 16
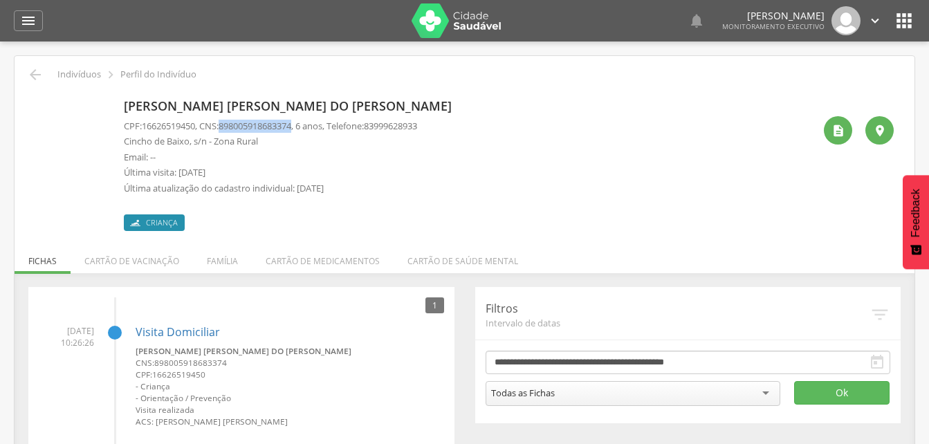
drag, startPoint x: 227, startPoint y: 124, endPoint x: 303, endPoint y: 129, distance: 76.3
click at [303, 129] on p "CPF: 16626519450 , CNS: 898005918683374 , 6 anos, Telefone: 83999628933" at bounding box center [270, 126] width 293 height 13
drag, startPoint x: 303, startPoint y: 129, endPoint x: 272, endPoint y: 128, distance: 30.5
copy p "898005918683374"
click at [219, 255] on li "Família" at bounding box center [222, 257] width 59 height 33
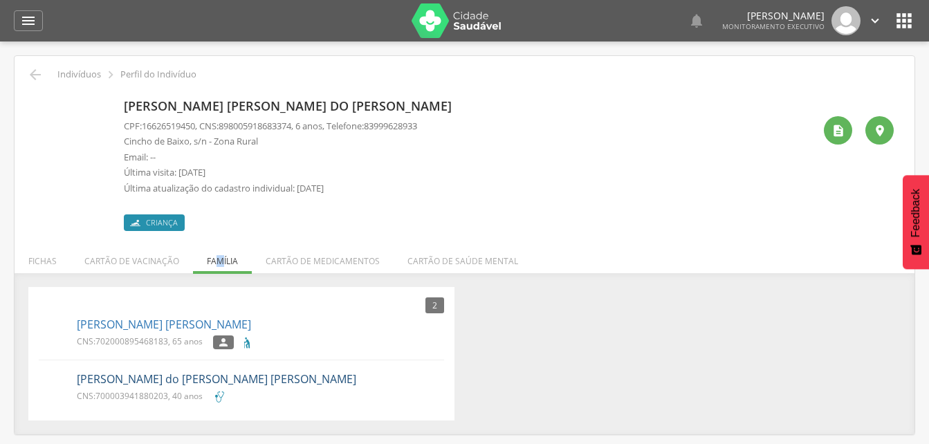
click at [134, 380] on link "Maria Apolônia do Nascimento Pereira" at bounding box center [216, 379] width 279 height 16
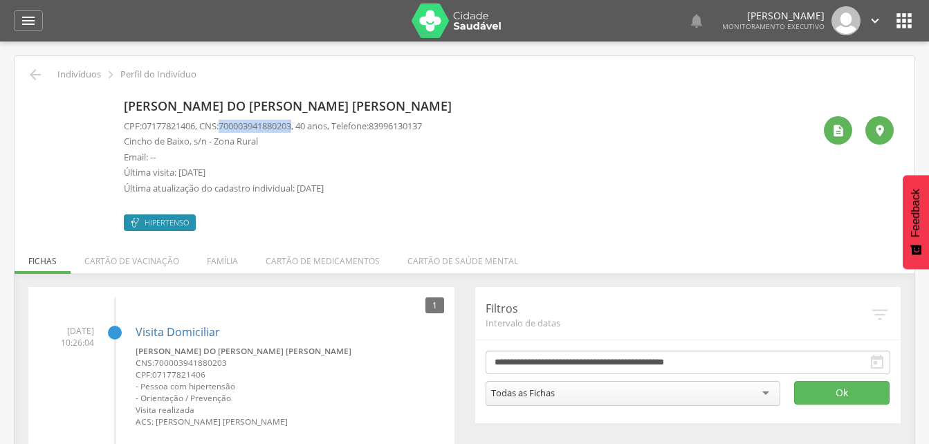
drag, startPoint x: 226, startPoint y: 123, endPoint x: 302, endPoint y: 127, distance: 76.2
click at [302, 127] on p "CPF: 07177821406 , CNS: 700003941880203 , 40 anos, Telefone: 83996130137" at bounding box center [273, 126] width 298 height 13
drag, startPoint x: 302, startPoint y: 127, endPoint x: 281, endPoint y: 129, distance: 20.9
copy p "700003941880203"
click at [223, 261] on li "Família" at bounding box center [222, 257] width 59 height 33
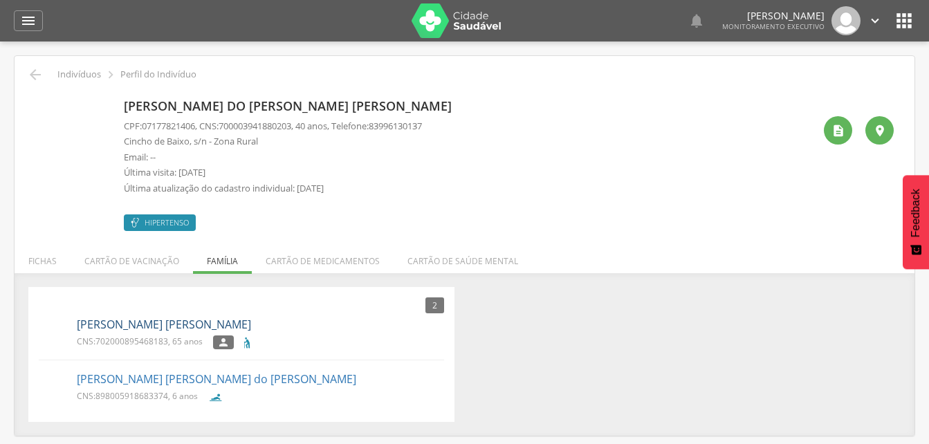
click at [154, 327] on link "Luiz Albino Pedroza" at bounding box center [164, 325] width 174 height 16
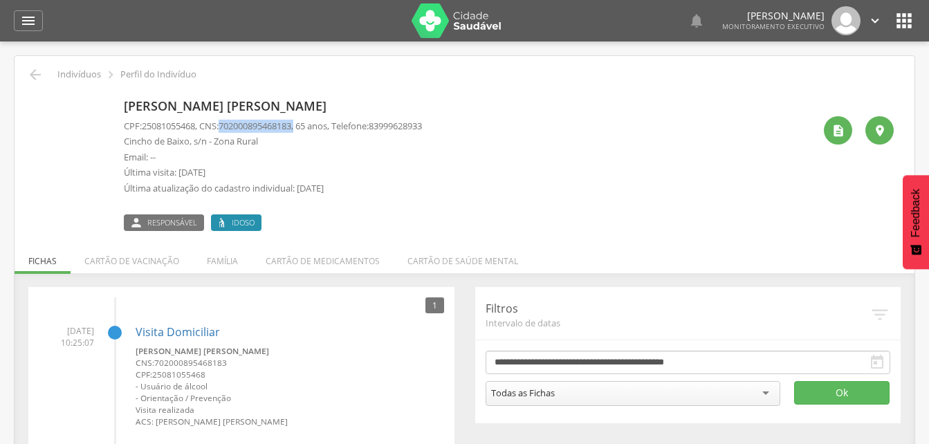
drag, startPoint x: 229, startPoint y: 122, endPoint x: 308, endPoint y: 127, distance: 79.0
click at [308, 127] on p "CPF: 25081055468 , CNS: 702000895468183 , 65 anos, Telefone: 83999628933" at bounding box center [273, 126] width 298 height 13
drag, startPoint x: 308, startPoint y: 127, endPoint x: 276, endPoint y: 128, distance: 31.8
copy p "702000895468183 ,"
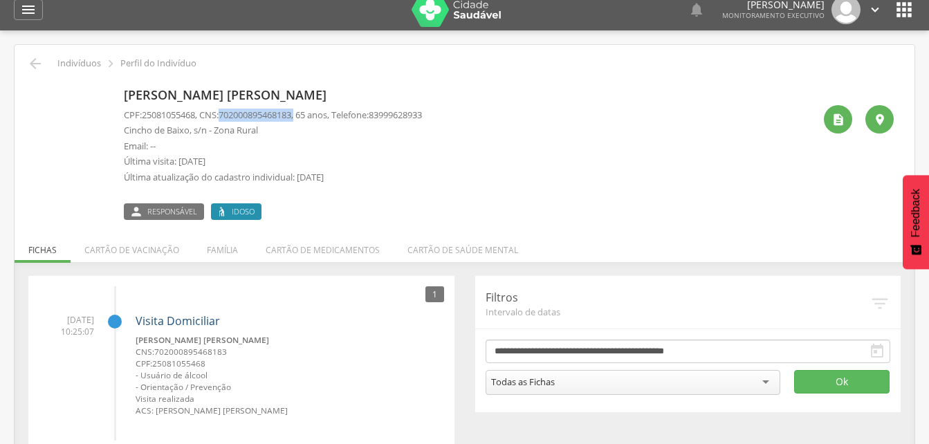
scroll to position [41, 0]
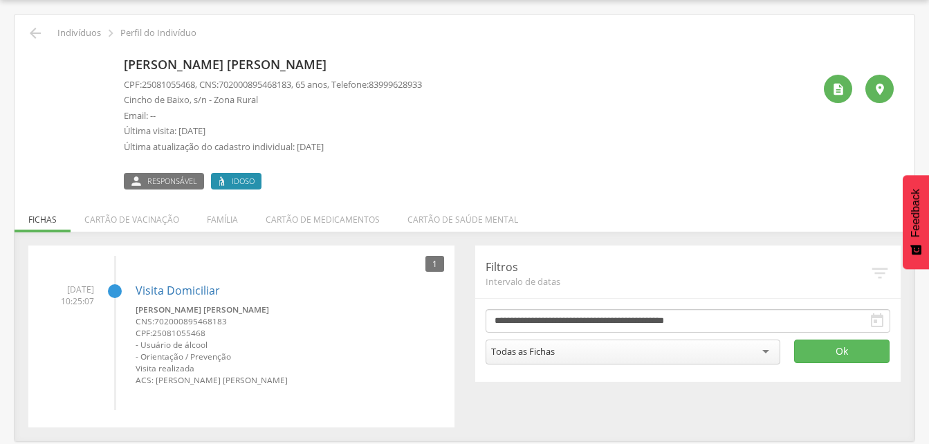
click at [219, 218] on li "Família" at bounding box center [222, 216] width 59 height 33
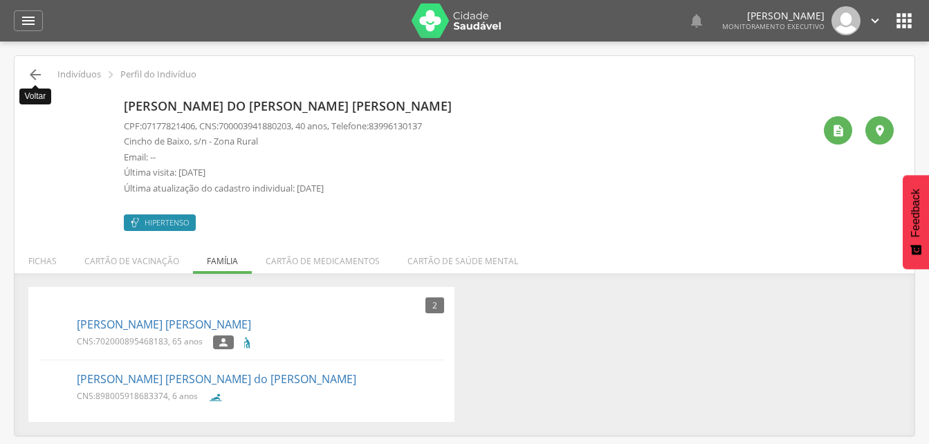
click at [41, 77] on icon "" at bounding box center [35, 74] width 17 height 17
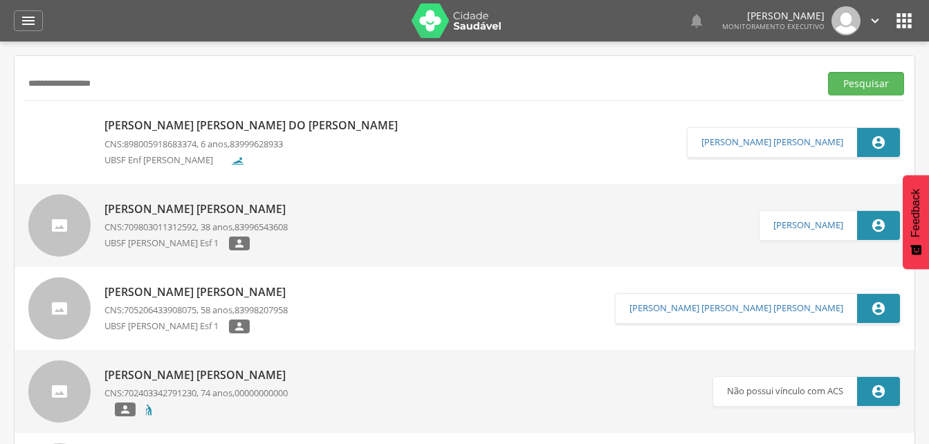
click at [119, 84] on input "**********" at bounding box center [419, 84] width 789 height 24
click at [53, 86] on input "**********" at bounding box center [419, 84] width 789 height 24
click at [856, 73] on button "Pesquisar" at bounding box center [866, 84] width 76 height 24
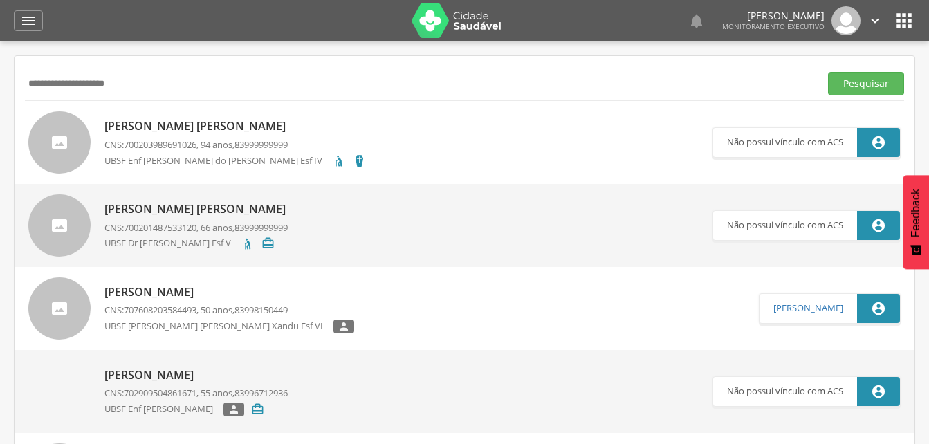
click at [138, 82] on input "**********" at bounding box center [419, 84] width 789 height 24
type input "*"
click at [879, 88] on button "Pesquisar" at bounding box center [866, 84] width 76 height 24
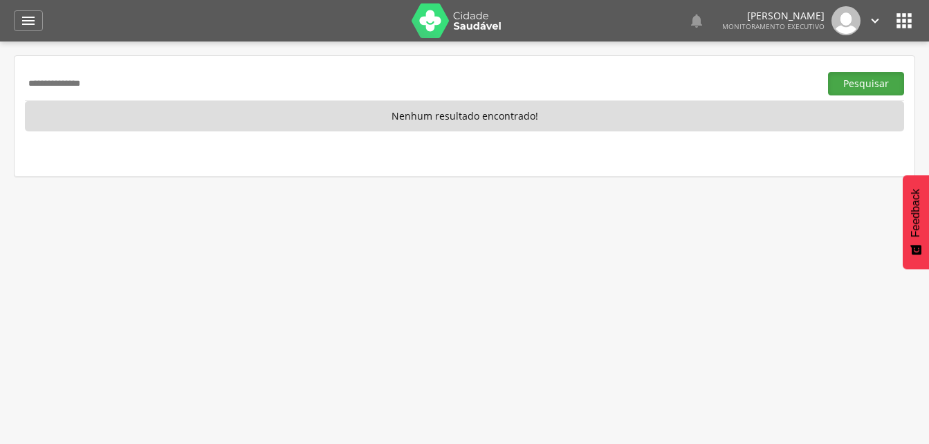
click at [866, 76] on button "Pesquisar" at bounding box center [866, 84] width 76 height 24
click at [122, 86] on input "**********" at bounding box center [419, 84] width 789 height 24
type input "*"
click at [107, 83] on input "text" at bounding box center [419, 84] width 789 height 24
click at [856, 85] on button "Pesquisar" at bounding box center [866, 84] width 76 height 24
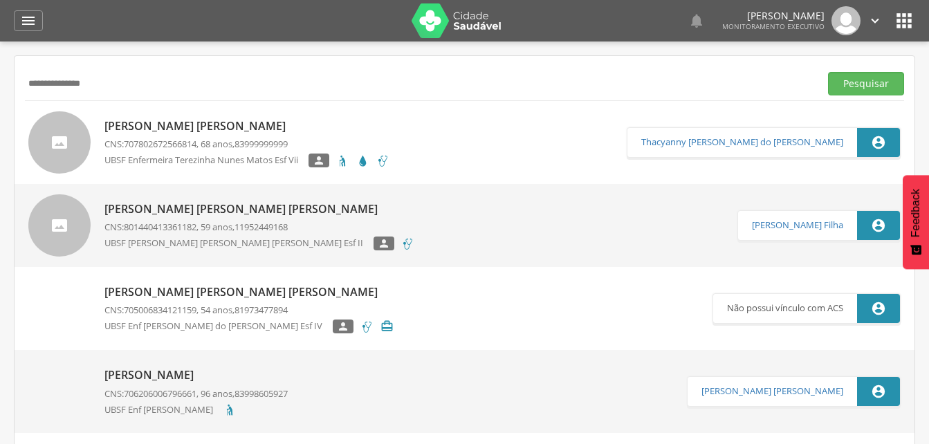
click at [177, 127] on p "[PERSON_NAME]" at bounding box center [246, 126] width 285 height 16
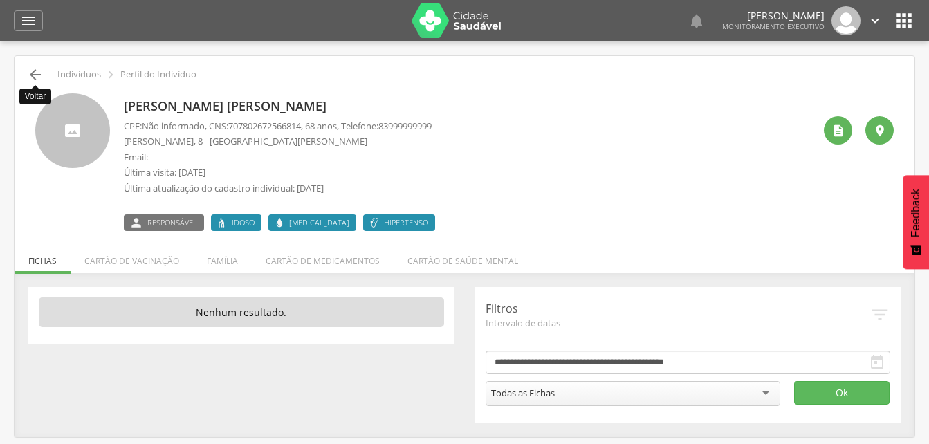
click at [35, 72] on icon "" at bounding box center [35, 74] width 17 height 17
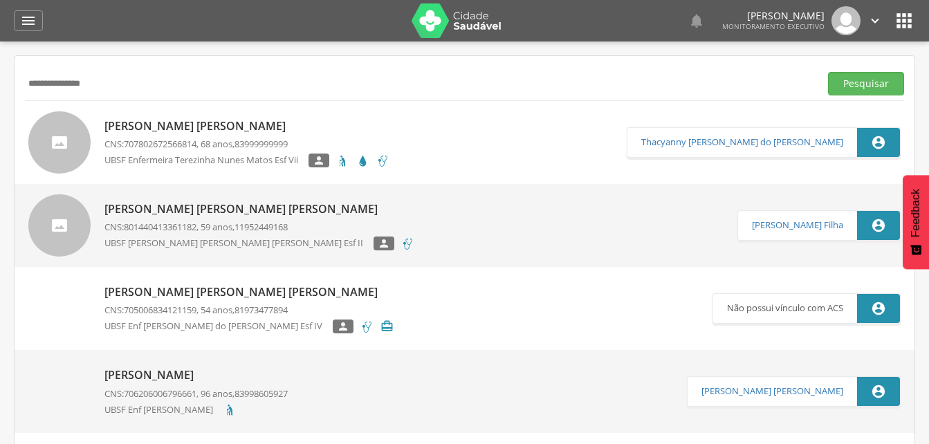
click at [146, 125] on p "[PERSON_NAME]" at bounding box center [246, 126] width 285 height 16
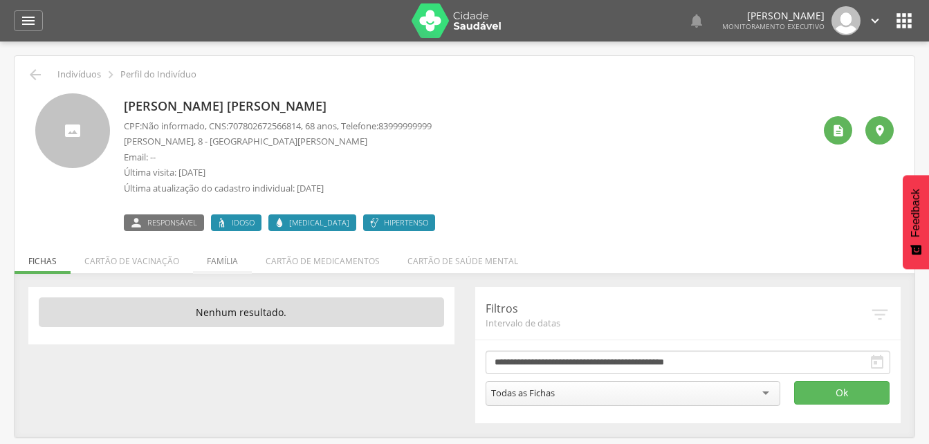
click at [219, 262] on li "Família" at bounding box center [222, 257] width 59 height 33
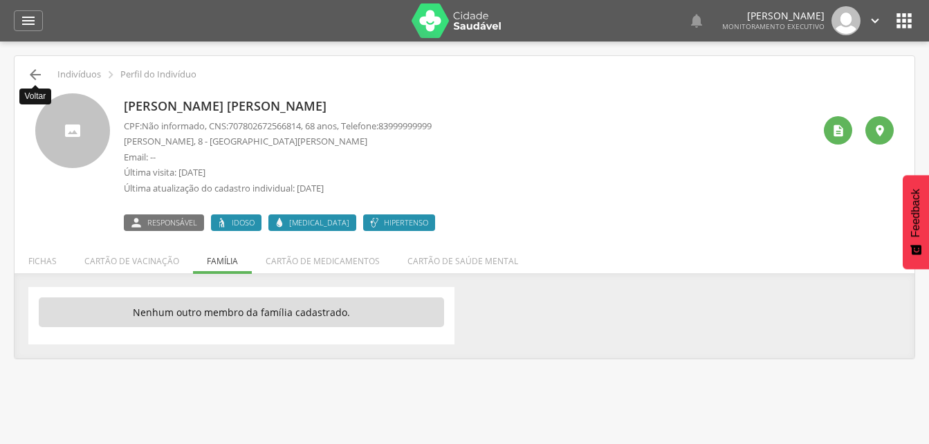
click at [36, 71] on icon "" at bounding box center [35, 74] width 17 height 17
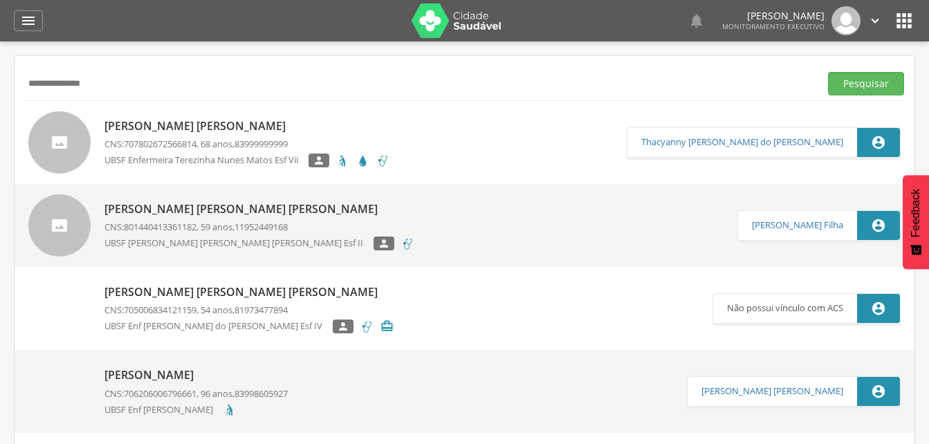
click at [138, 92] on input "**********" at bounding box center [419, 84] width 789 height 24
type input "*"
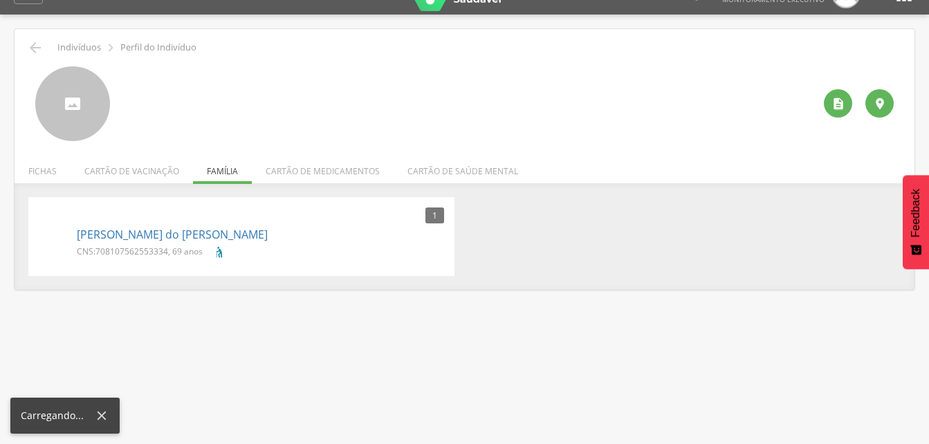
scroll to position [41, 0]
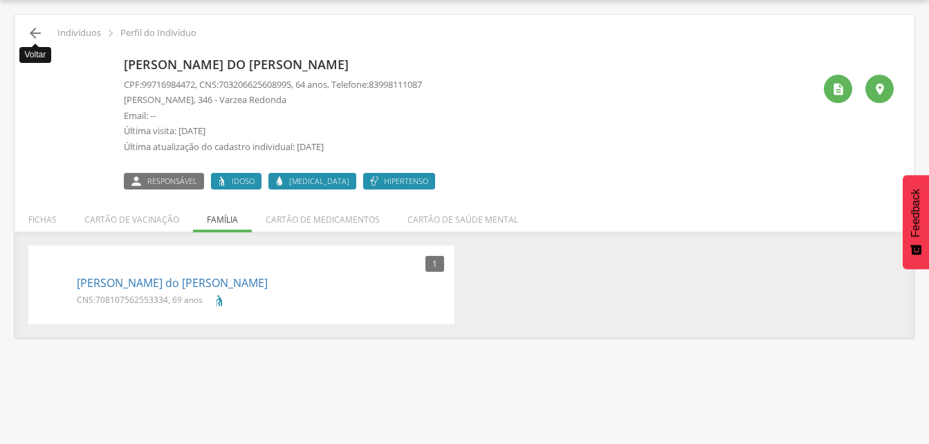
click at [33, 31] on icon "" at bounding box center [35, 33] width 17 height 17
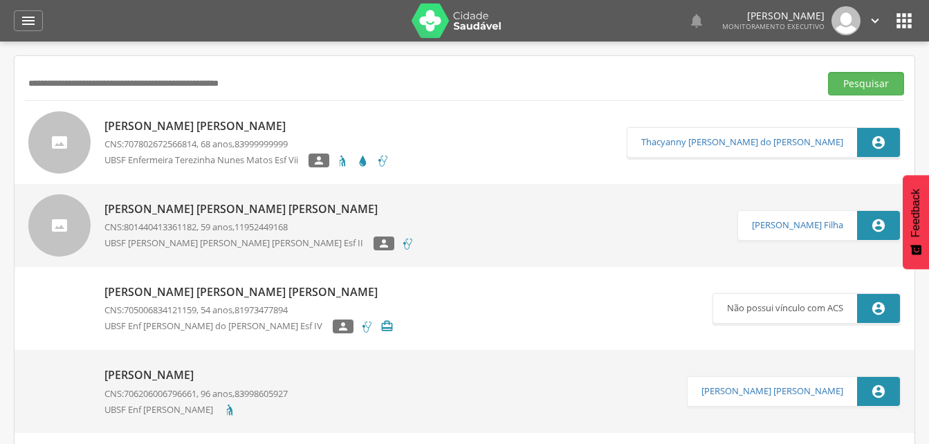
click at [74, 80] on input "text" at bounding box center [419, 84] width 789 height 24
drag, startPoint x: 864, startPoint y: 86, endPoint x: 855, endPoint y: 86, distance: 9.0
click at [864, 86] on button "Pesquisar" at bounding box center [866, 84] width 76 height 24
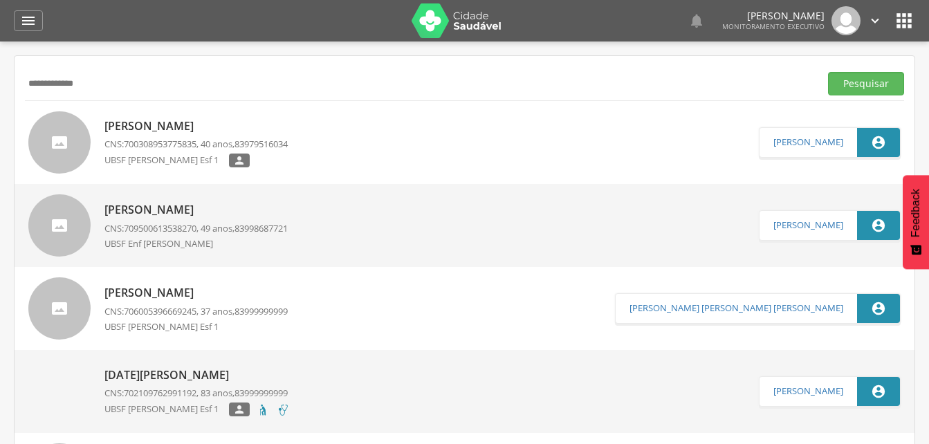
click at [91, 87] on input "**********" at bounding box center [419, 84] width 789 height 24
click at [98, 86] on input "*********" at bounding box center [419, 84] width 789 height 24
type input "*"
click at [124, 77] on input "text" at bounding box center [419, 84] width 789 height 24
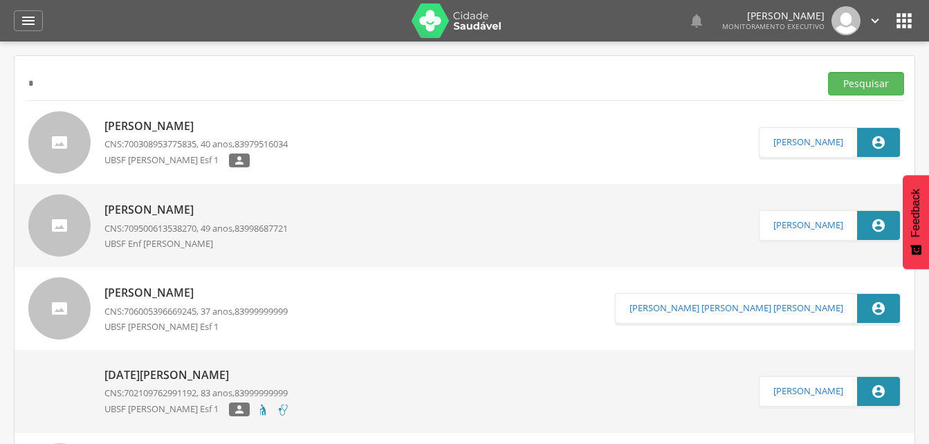
type input "*"
click at [51, 80] on input "*" at bounding box center [419, 84] width 789 height 24
type input "**********"
drag, startPoint x: 884, startPoint y: 87, endPoint x: 731, endPoint y: 90, distance: 152.9
click at [884, 87] on button "Pesquisar" at bounding box center [866, 84] width 76 height 24
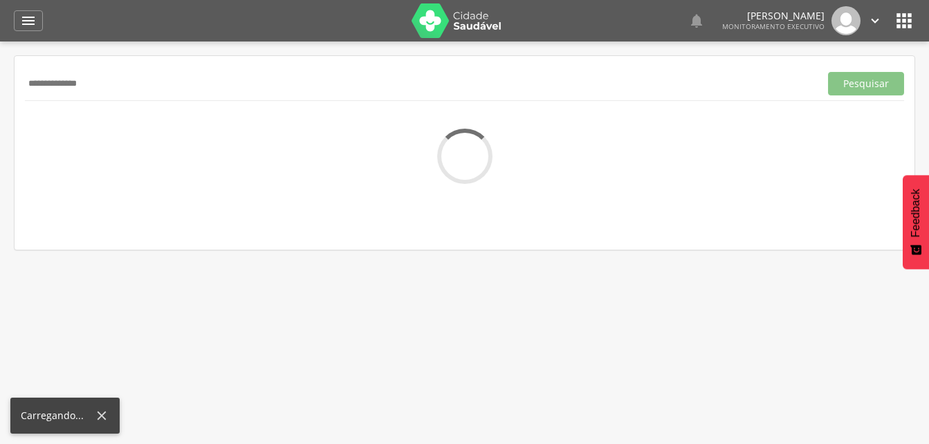
scroll to position [41, 0]
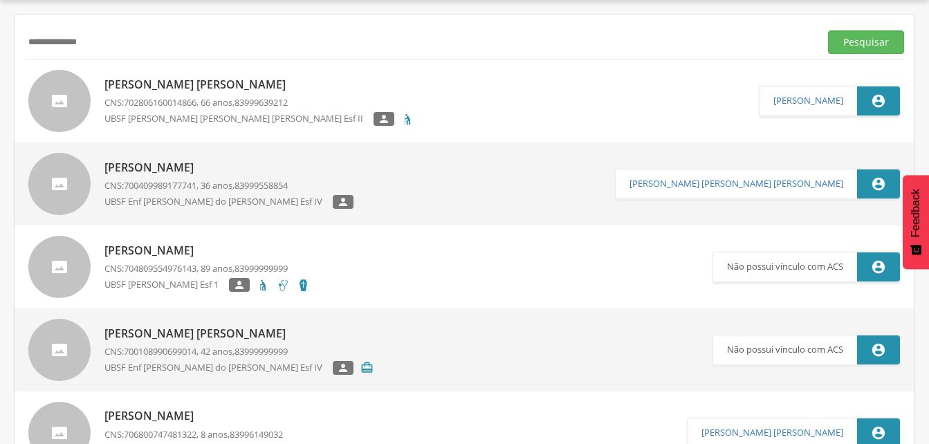
click at [233, 84] on p "Edes Fernandes Nascimento" at bounding box center [259, 85] width 310 height 16
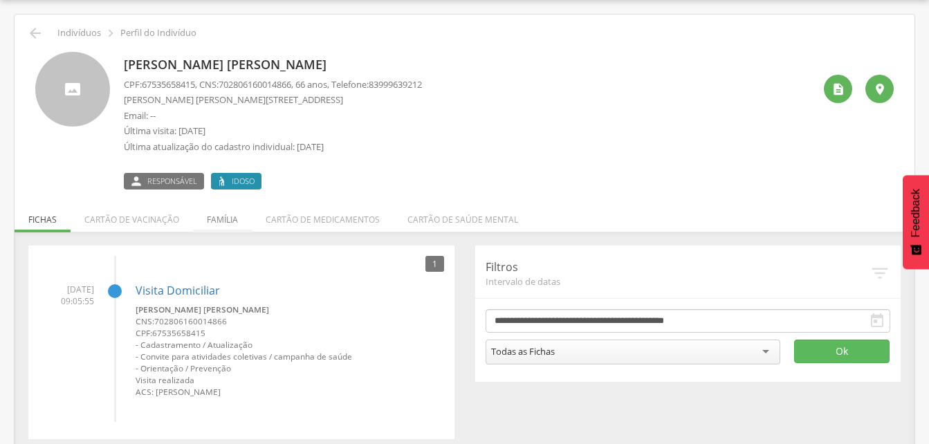
click at [215, 216] on li "Família" at bounding box center [222, 216] width 59 height 33
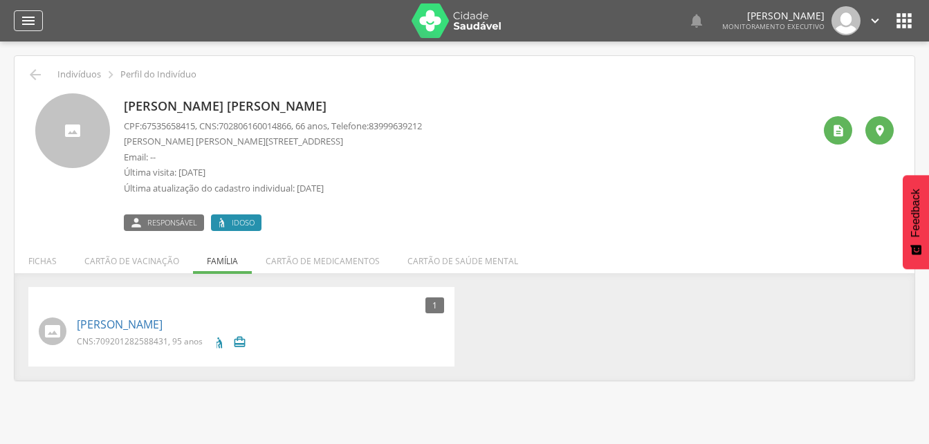
click at [37, 15] on div "" at bounding box center [28, 20] width 29 height 21
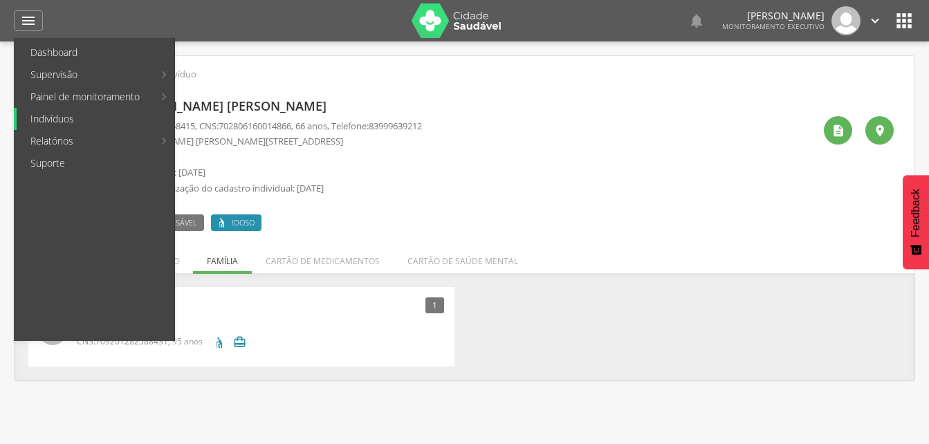
click at [51, 116] on link "Indivíduos" at bounding box center [96, 119] width 158 height 22
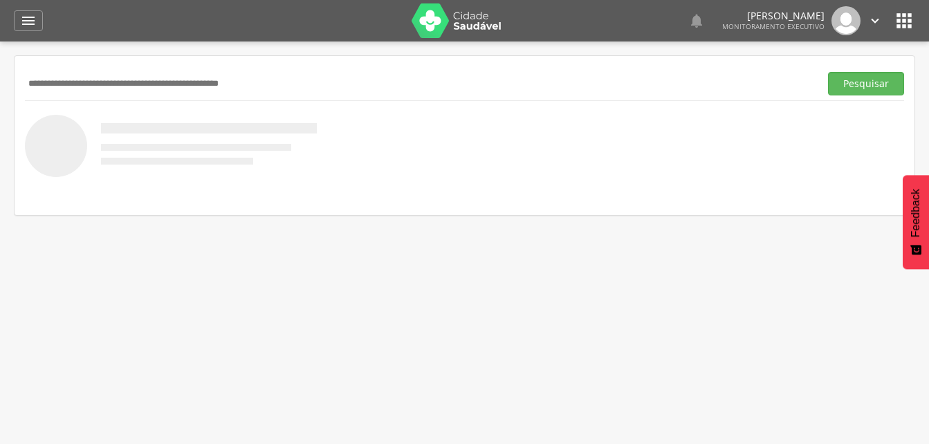
click at [85, 86] on input "text" at bounding box center [419, 84] width 789 height 24
click at [155, 89] on input "**********" at bounding box center [419, 84] width 789 height 24
click at [870, 86] on button "Pesquisar" at bounding box center [866, 84] width 76 height 24
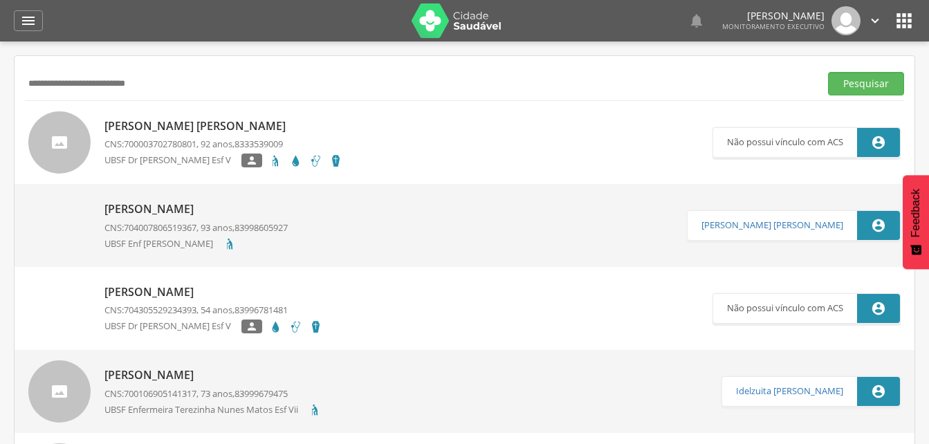
click at [160, 84] on input "**********" at bounding box center [419, 84] width 789 height 24
click at [157, 82] on input "**********" at bounding box center [419, 84] width 789 height 24
click at [88, 83] on input "**********" at bounding box center [419, 84] width 789 height 24
click at [853, 76] on button "Pesquisar" at bounding box center [866, 84] width 76 height 24
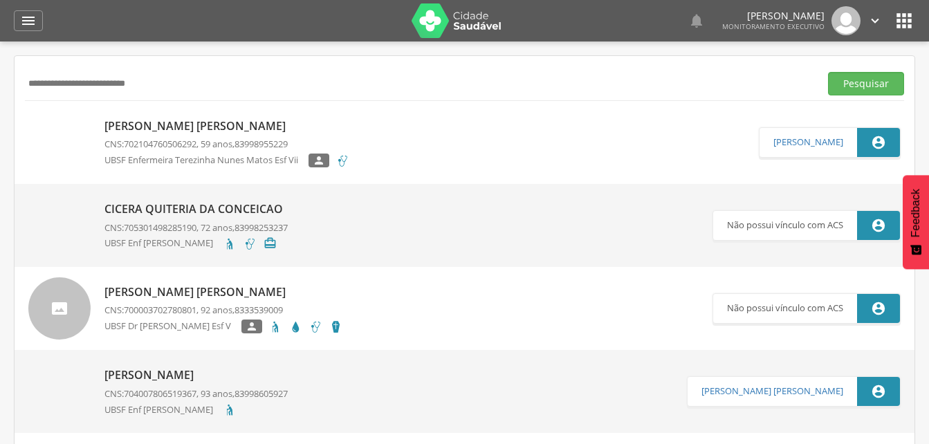
click at [171, 131] on p "Josefa Quiteria da Conceicao" at bounding box center [226, 126] width 245 height 16
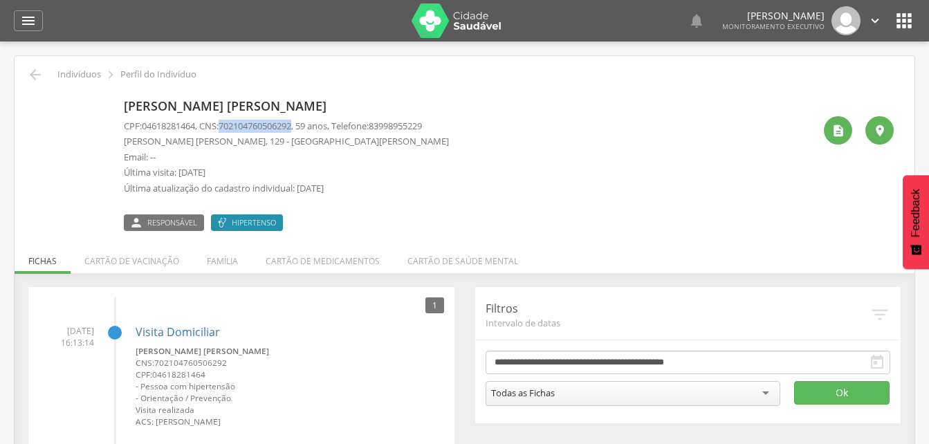
drag, startPoint x: 225, startPoint y: 123, endPoint x: 302, endPoint y: 126, distance: 76.8
click at [302, 126] on p "CPF: 04618281464 , CNS: 702104760506292 , 59 anos, Telefone: 83998955229" at bounding box center [286, 126] width 325 height 13
drag, startPoint x: 302, startPoint y: 126, endPoint x: 281, endPoint y: 127, distance: 20.8
copy p "702104760506292"
click at [31, 68] on icon "" at bounding box center [35, 74] width 17 height 17
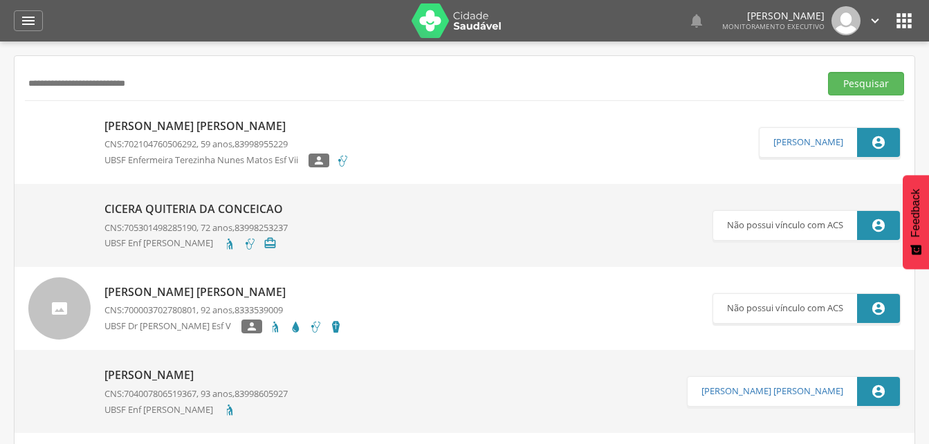
click at [166, 82] on input "**********" at bounding box center [419, 84] width 789 height 24
type input "*"
click at [862, 82] on button "Pesquisar" at bounding box center [866, 84] width 76 height 24
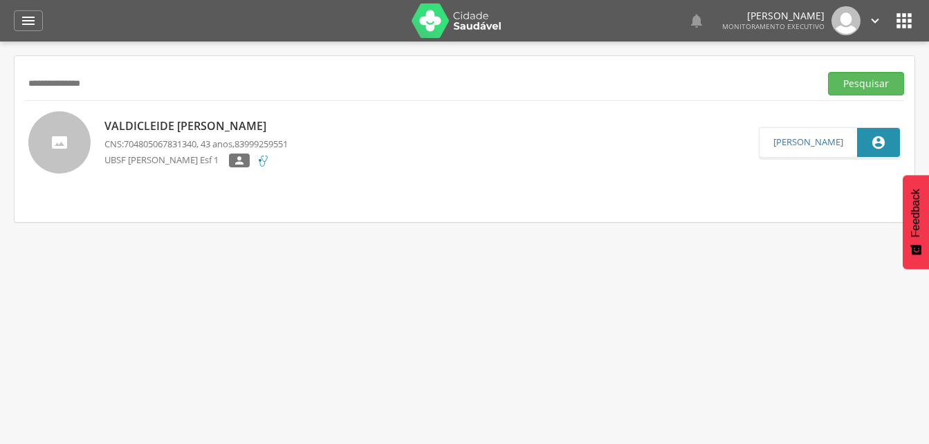
click at [153, 128] on p "Valdicleide Maria de Sousa" at bounding box center [195, 126] width 183 height 16
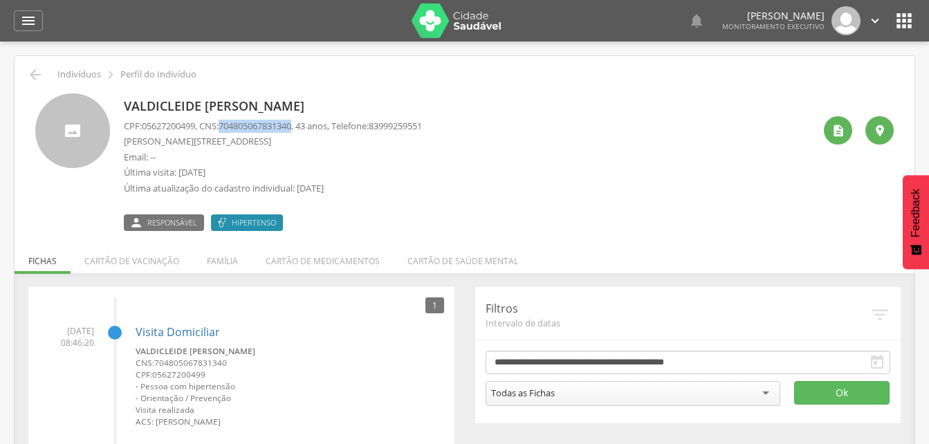
drag, startPoint x: 228, startPoint y: 124, endPoint x: 303, endPoint y: 127, distance: 75.4
click at [291, 127] on span "704805067831340" at bounding box center [255, 126] width 73 height 12
drag, startPoint x: 303, startPoint y: 127, endPoint x: 286, endPoint y: 125, distance: 17.3
copy span "704805067831340"
click at [219, 266] on li "Família" at bounding box center [222, 257] width 59 height 33
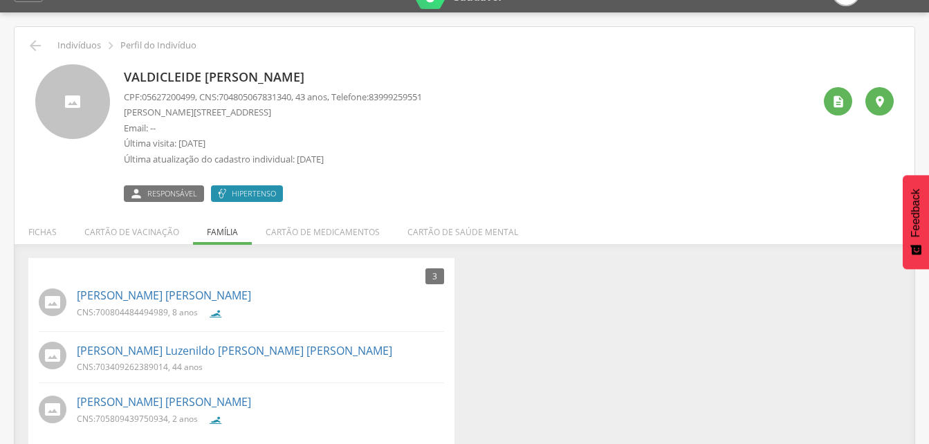
scroll to position [44, 0]
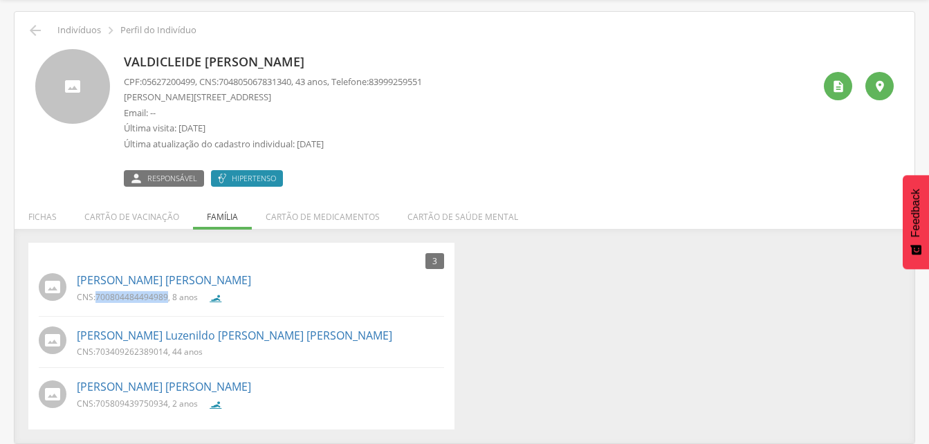
drag, startPoint x: 95, startPoint y: 293, endPoint x: 167, endPoint y: 295, distance: 72.0
click at [167, 295] on p "CNS: 700804484494989 , 8 anos" at bounding box center [137, 297] width 121 height 12
drag, startPoint x: 167, startPoint y: 295, endPoint x: 160, endPoint y: 296, distance: 7.7
click at [37, 27] on icon "" at bounding box center [35, 30] width 17 height 17
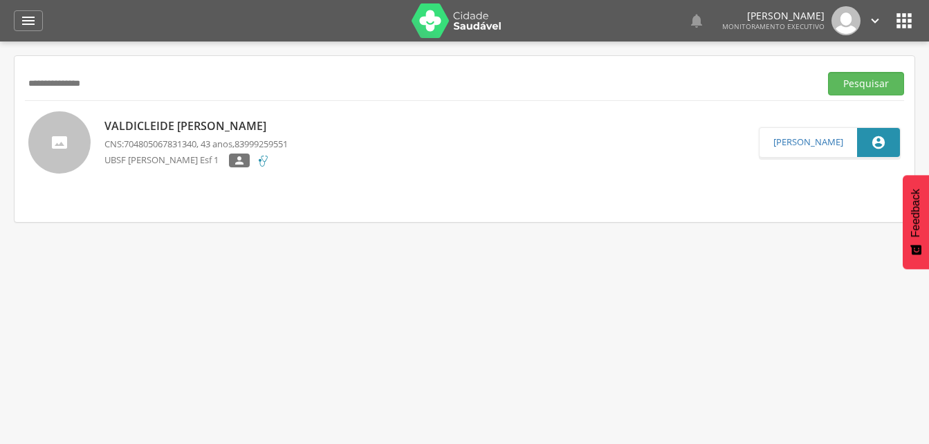
drag, startPoint x: 120, startPoint y: 78, endPoint x: 127, endPoint y: 80, distance: 7.9
click at [124, 79] on input "**********" at bounding box center [419, 84] width 789 height 24
type input "*"
click at [876, 86] on button "Pesquisar" at bounding box center [866, 84] width 76 height 24
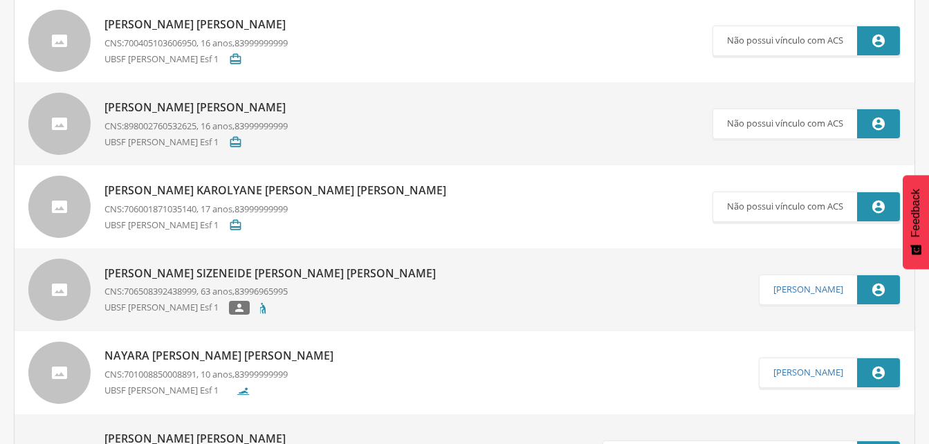
scroll to position [138, 0]
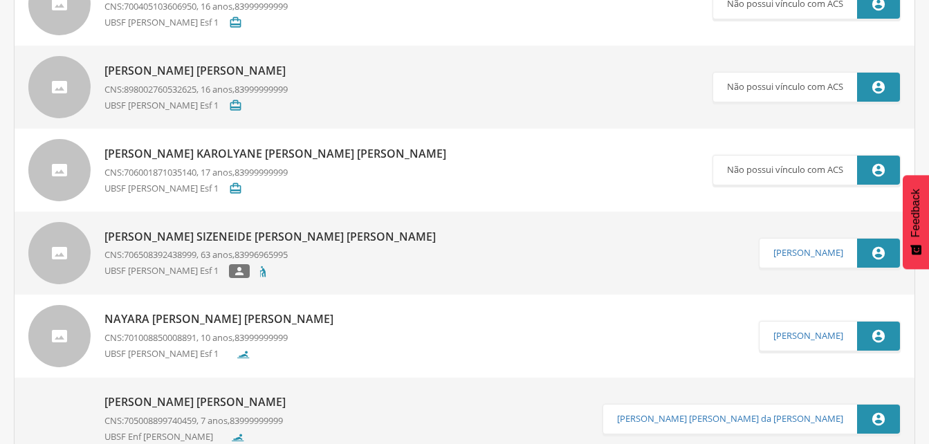
click at [178, 236] on p "Maria Sizeneide Barbosa Vasconcelos" at bounding box center [273, 237] width 338 height 16
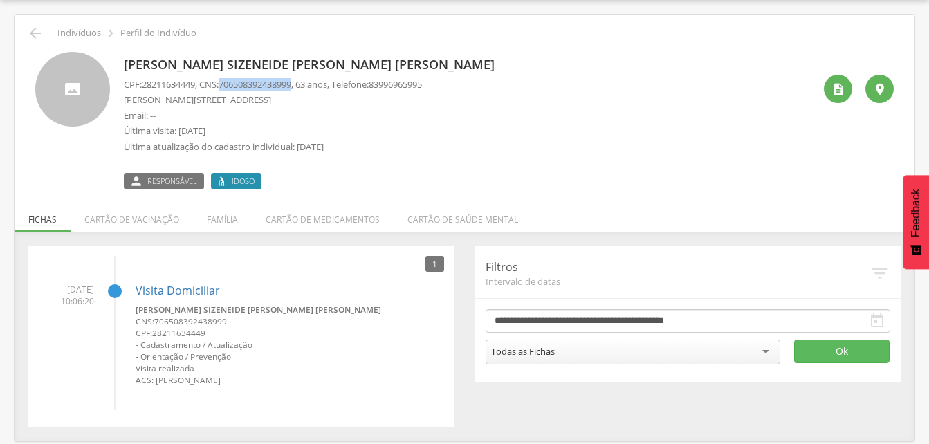
drag, startPoint x: 226, startPoint y: 83, endPoint x: 302, endPoint y: 83, distance: 76.1
click at [302, 83] on p "CPF: 28211634449 , CNS: 706508392438999 , 63 anos, Telefone: 83996965995" at bounding box center [273, 84] width 298 height 13
drag, startPoint x: 302, startPoint y: 83, endPoint x: 290, endPoint y: 85, distance: 12.6
click at [218, 224] on li "Família" at bounding box center [222, 216] width 59 height 33
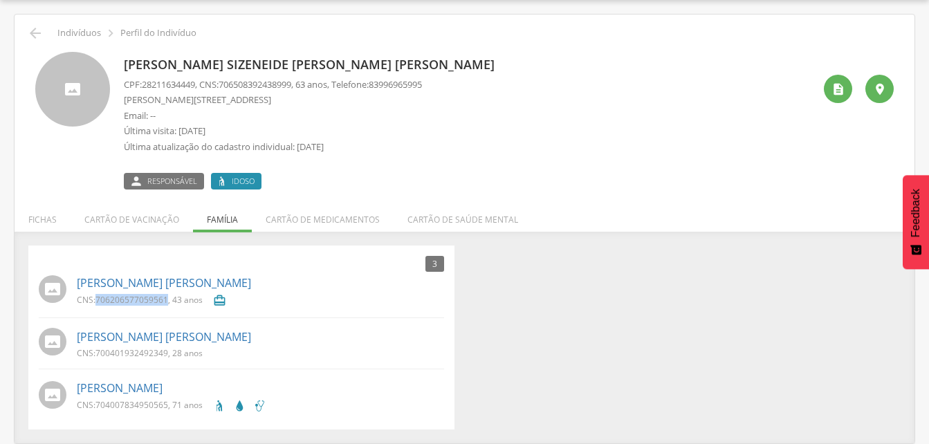
drag, startPoint x: 95, startPoint y: 296, endPoint x: 167, endPoint y: 299, distance: 71.3
click at [167, 299] on p "CNS: 706206577059561 , 43 anos" at bounding box center [140, 300] width 126 height 12
drag, startPoint x: 167, startPoint y: 299, endPoint x: 143, endPoint y: 304, distance: 24.0
drag, startPoint x: 95, startPoint y: 351, endPoint x: 168, endPoint y: 358, distance: 72.9
click at [168, 358] on p "CNS: 700401932492349 , 28 anos" at bounding box center [140, 353] width 126 height 12
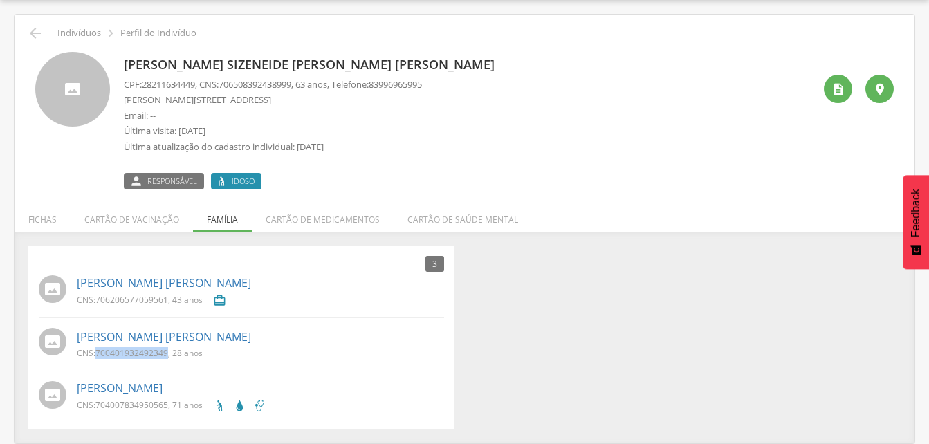
drag, startPoint x: 168, startPoint y: 358, endPoint x: 160, endPoint y: 353, distance: 9.6
drag, startPoint x: 95, startPoint y: 400, endPoint x: 169, endPoint y: 408, distance: 74.4
click at [169, 408] on p "CNS: 704007834950565 , 71 anos" at bounding box center [140, 405] width 126 height 12
drag, startPoint x: 169, startPoint y: 408, endPoint x: 159, endPoint y: 403, distance: 10.8
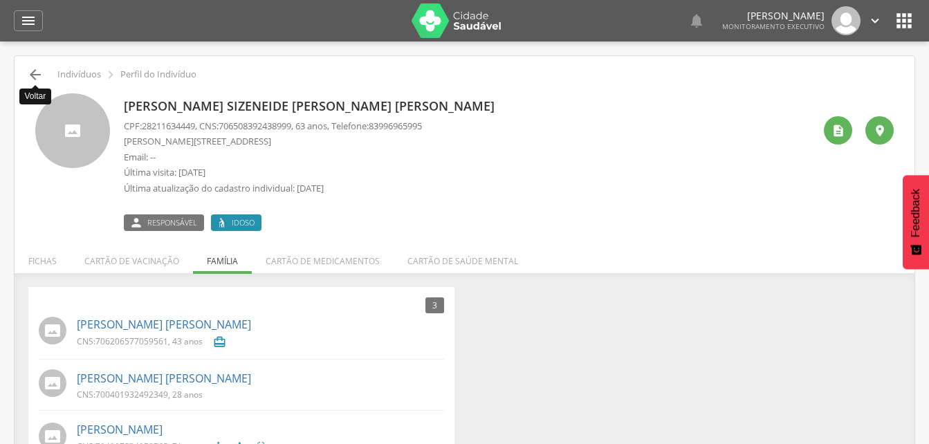
click at [33, 73] on icon "" at bounding box center [35, 74] width 17 height 17
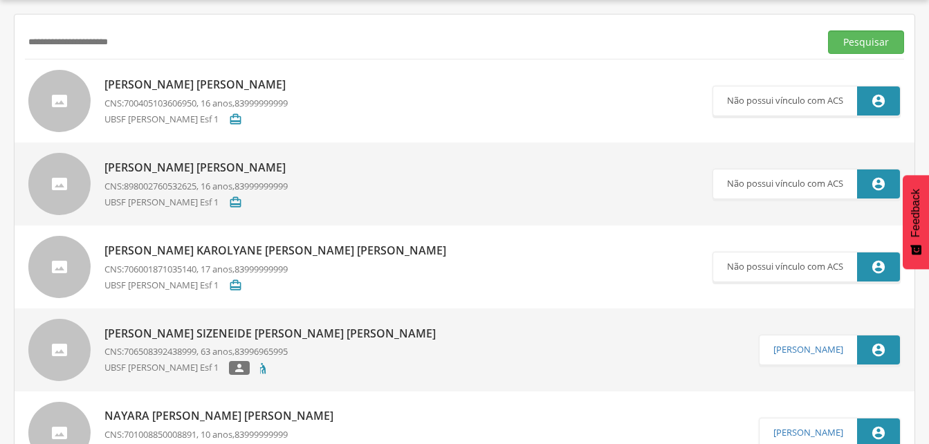
click at [169, 35] on input "**********" at bounding box center [419, 42] width 789 height 24
type input "*"
click at [870, 46] on button "Pesquisar" at bounding box center [866, 42] width 76 height 24
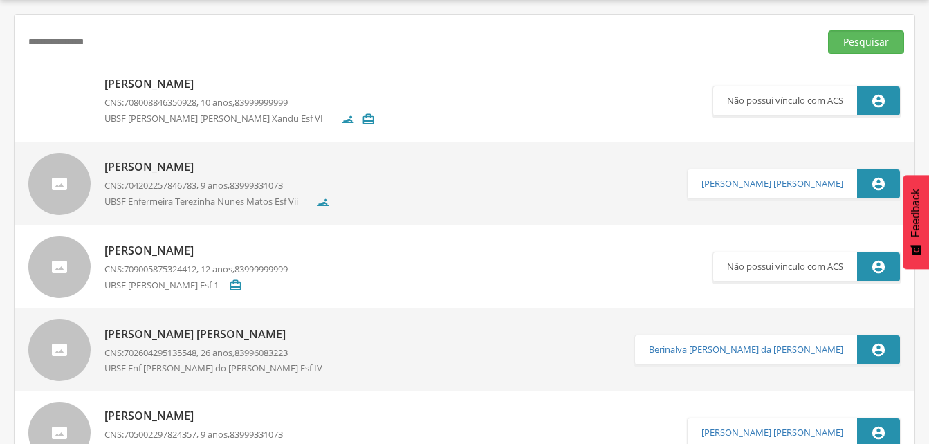
click at [120, 41] on input "**********" at bounding box center [419, 42] width 789 height 24
click at [855, 41] on button "Pesquisar" at bounding box center [866, 42] width 76 height 24
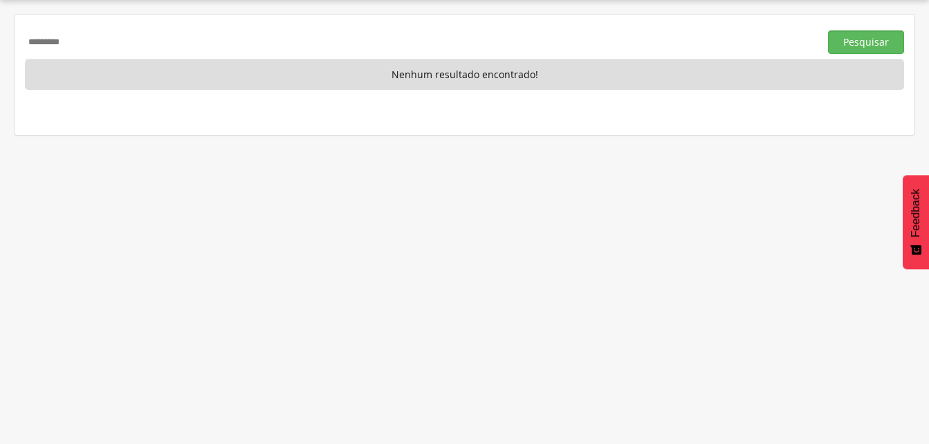
click at [91, 45] on input "********" at bounding box center [419, 42] width 789 height 24
type input "*"
drag, startPoint x: 848, startPoint y: 41, endPoint x: 706, endPoint y: 100, distance: 153.7
click at [849, 41] on button "Pesquisar" at bounding box center [866, 42] width 76 height 24
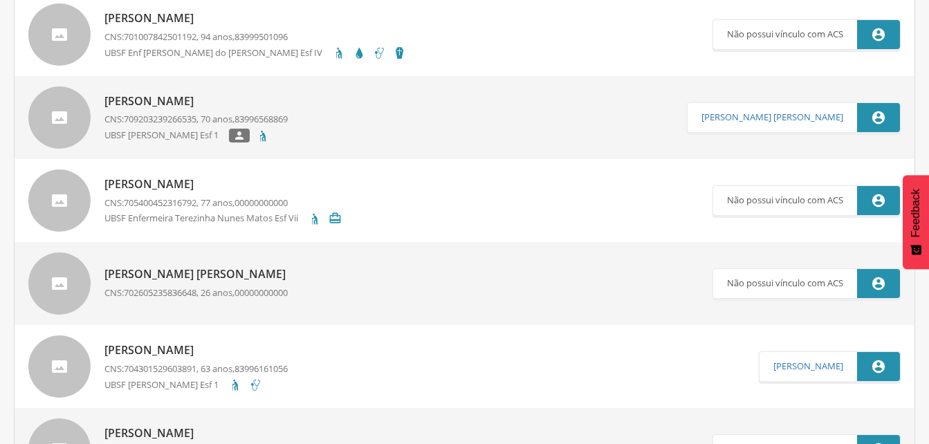
scroll to position [0, 0]
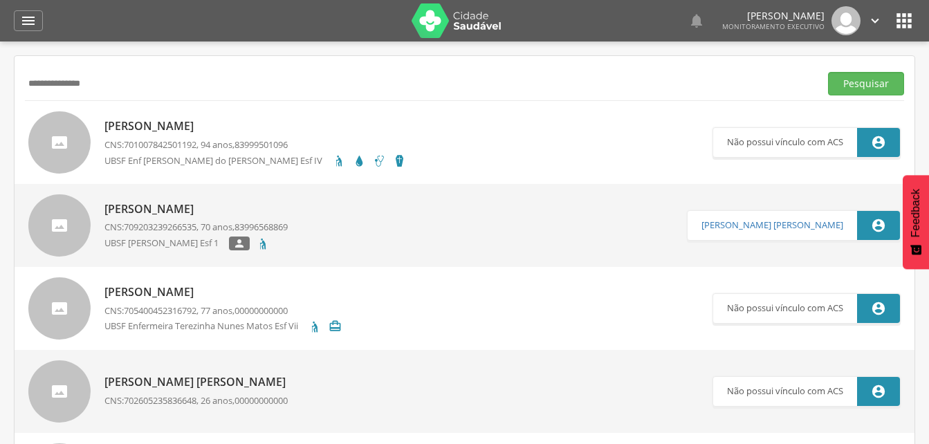
click at [157, 121] on p "Gercina Xavier" at bounding box center [255, 126] width 302 height 16
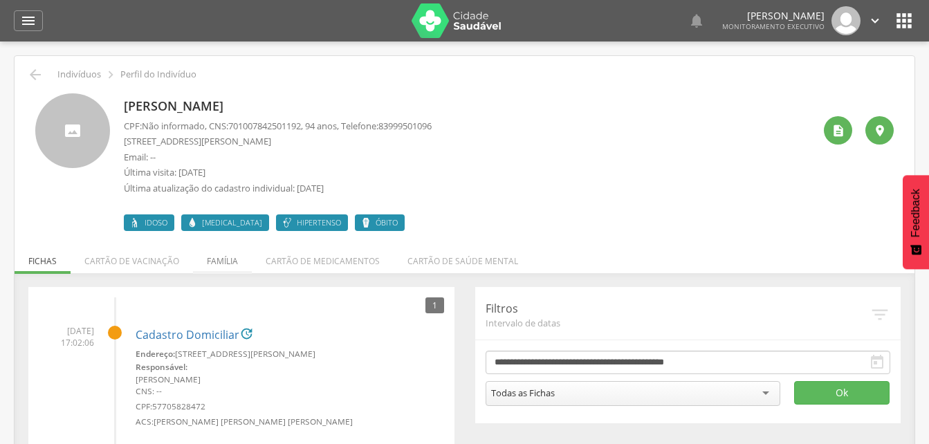
click at [229, 262] on li "Família" at bounding box center [222, 257] width 59 height 33
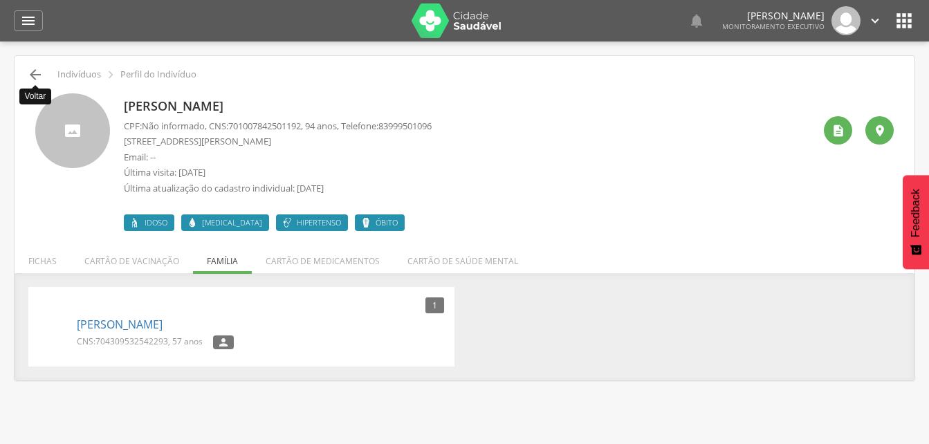
click at [36, 73] on icon "" at bounding box center [35, 74] width 17 height 17
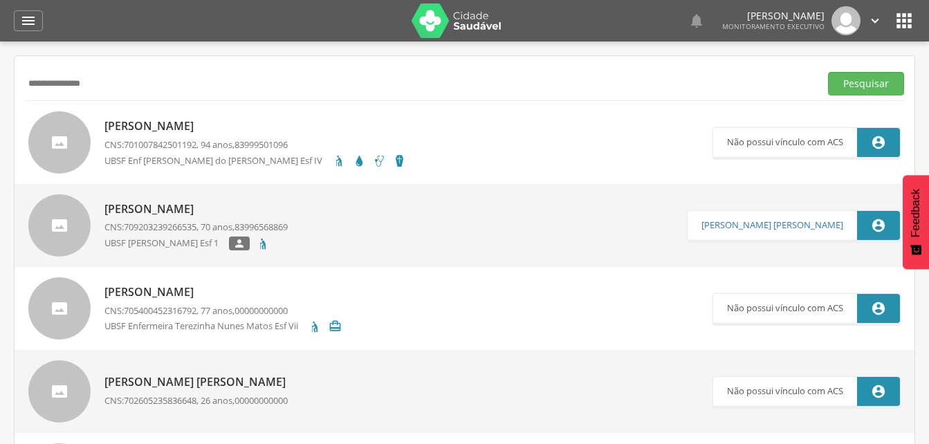
click at [125, 91] on input "**********" at bounding box center [419, 84] width 789 height 24
type input "*"
click at [66, 88] on input "*" at bounding box center [419, 84] width 789 height 24
click at [875, 89] on button "Pesquisar" at bounding box center [866, 84] width 76 height 24
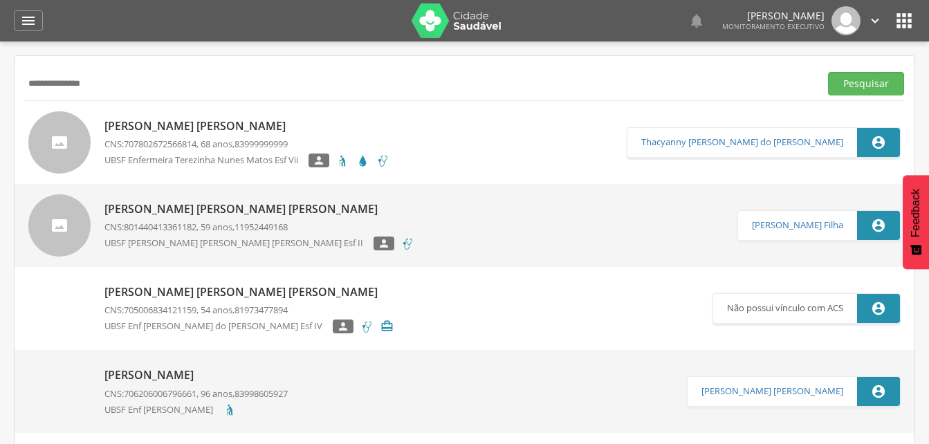
click at [166, 129] on p "[PERSON_NAME]" at bounding box center [246, 126] width 285 height 16
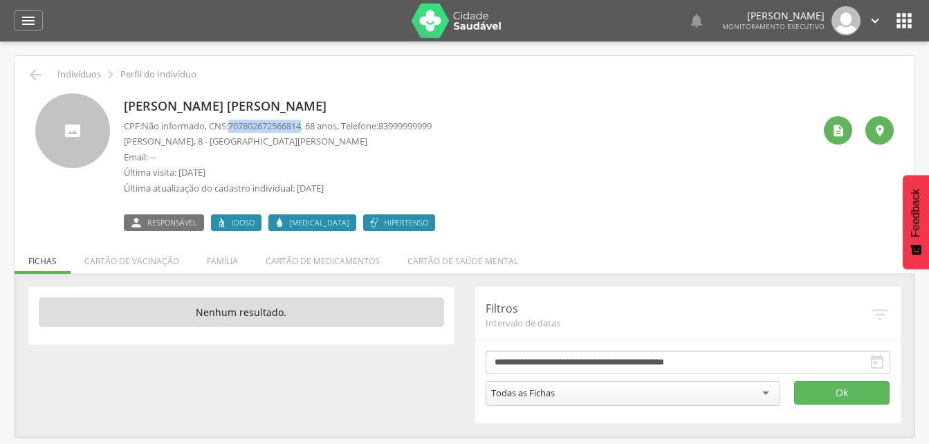
drag, startPoint x: 233, startPoint y: 124, endPoint x: 313, endPoint y: 126, distance: 79.6
click at [313, 126] on p "CPF: Não informado , CNS: 707802672566814 , 68 anos, Telefone: 83999999999" at bounding box center [278, 126] width 308 height 13
drag, startPoint x: 313, startPoint y: 126, endPoint x: 299, endPoint y: 126, distance: 13.8
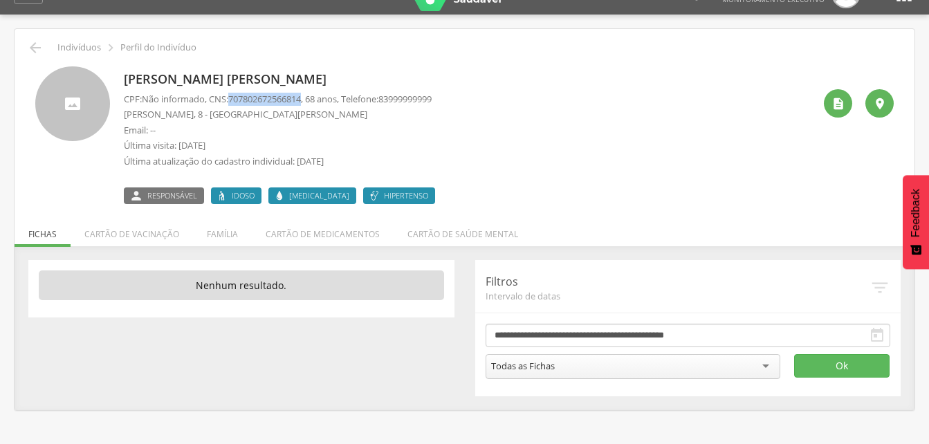
scroll to position [41, 0]
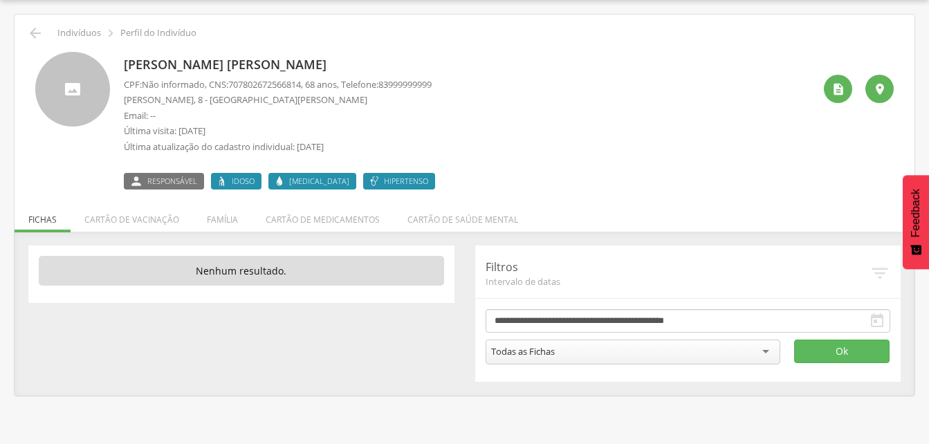
click at [281, 52] on div "Ana Maria Alves CPF: Não informado , CNS: 707802672566814 , 68 anos, Telefone: …" at bounding box center [283, 121] width 318 height 138
click at [31, 33] on icon "" at bounding box center [35, 33] width 17 height 17
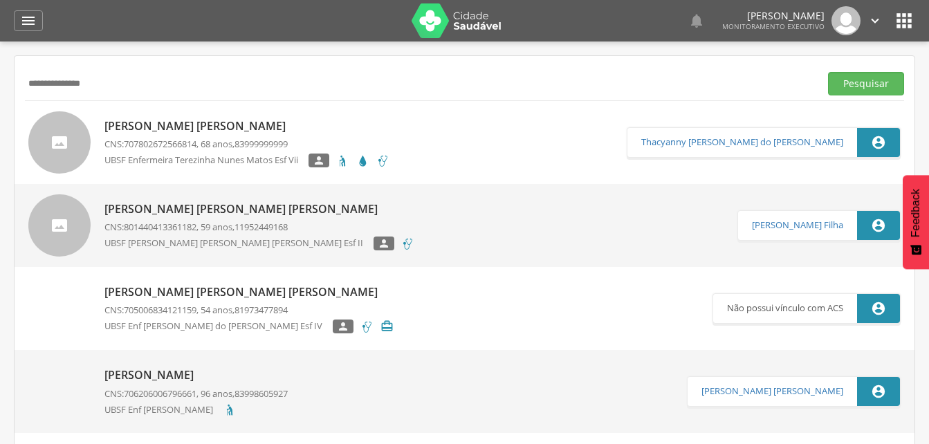
click at [124, 79] on input "**********" at bounding box center [419, 84] width 789 height 24
type input "*"
drag, startPoint x: 860, startPoint y: 86, endPoint x: 495, endPoint y: 179, distance: 376.9
click at [850, 87] on button "Pesquisar" at bounding box center [866, 84] width 76 height 24
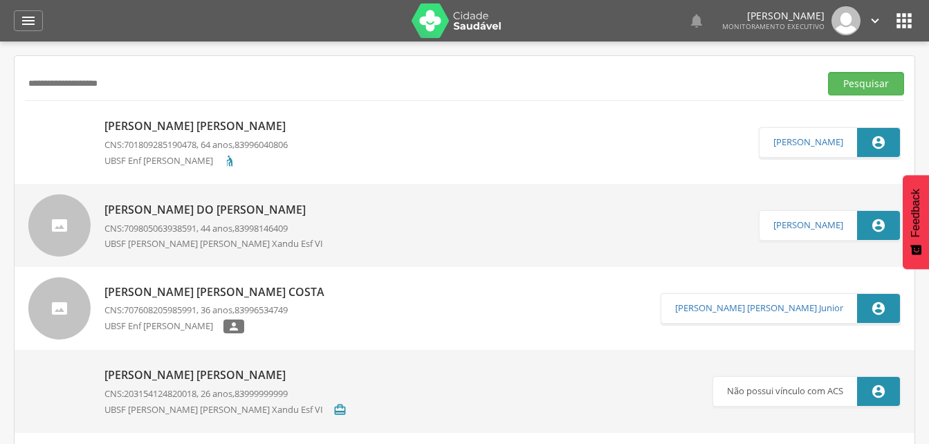
click at [141, 84] on input "**********" at bounding box center [419, 84] width 789 height 24
type input "*"
click at [842, 84] on button "Pesquisar" at bounding box center [866, 84] width 76 height 24
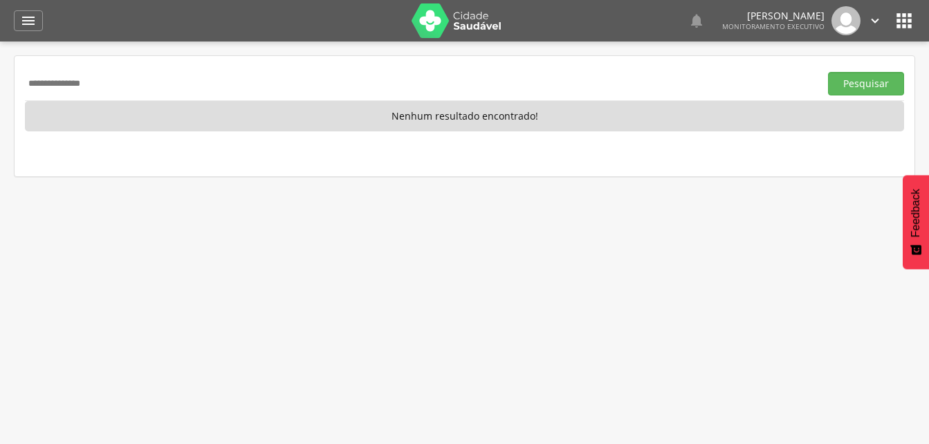
click at [118, 75] on input "**********" at bounding box center [419, 84] width 789 height 24
type input "*"
click at [857, 82] on button "Pesquisar" at bounding box center [866, 84] width 76 height 24
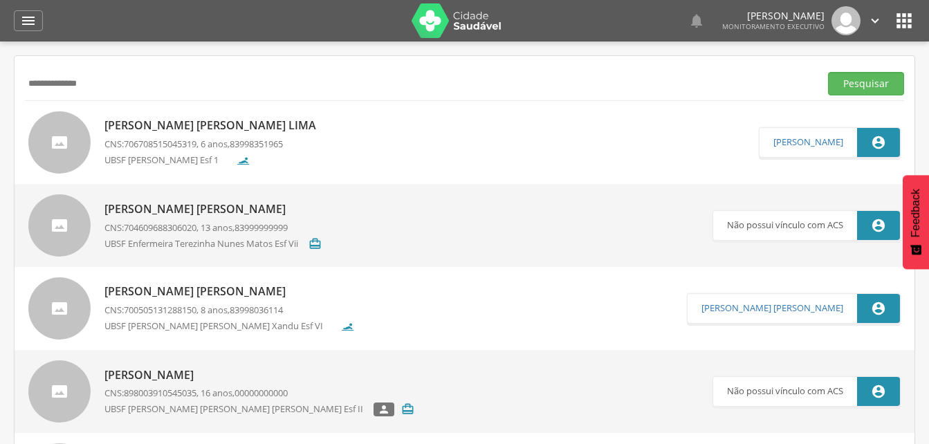
click at [112, 84] on input "**********" at bounding box center [419, 84] width 789 height 24
type input "*"
click at [847, 86] on button "Pesquisar" at bounding box center [866, 84] width 76 height 24
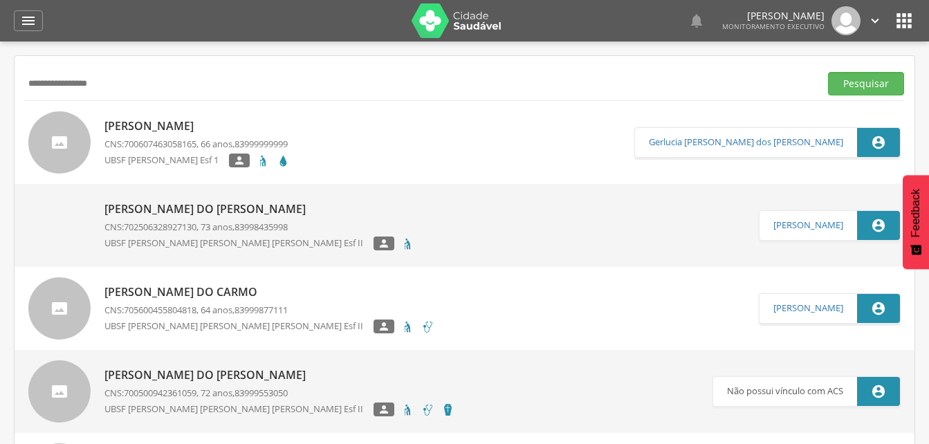
click at [39, 83] on input "**********" at bounding box center [419, 84] width 789 height 24
drag, startPoint x: 874, startPoint y: 82, endPoint x: 864, endPoint y: 86, distance: 11.2
click at [873, 82] on button "Pesquisar" at bounding box center [866, 84] width 76 height 24
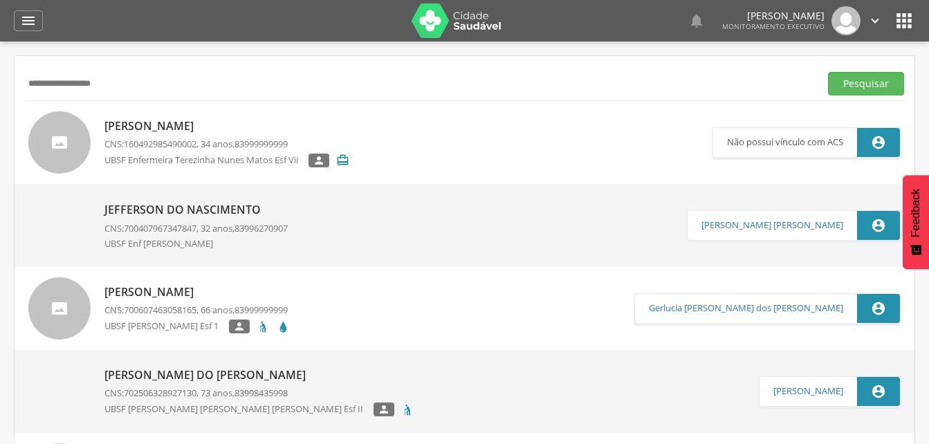
click at [133, 140] on span "160492985490002" at bounding box center [160, 144] width 73 height 12
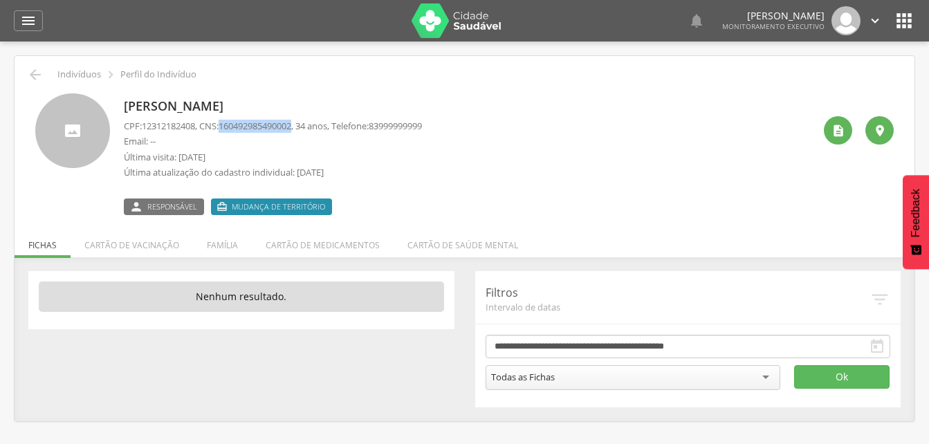
drag, startPoint x: 226, startPoint y: 122, endPoint x: 303, endPoint y: 132, distance: 77.4
click at [303, 132] on p "CPF: 12312182408 , CNS: 160492985490002 , 34 anos, Telefone: 83999999999" at bounding box center [273, 126] width 298 height 13
drag, startPoint x: 303, startPoint y: 132, endPoint x: 288, endPoint y: 125, distance: 16.7
click at [35, 82] on icon "" at bounding box center [35, 74] width 17 height 17
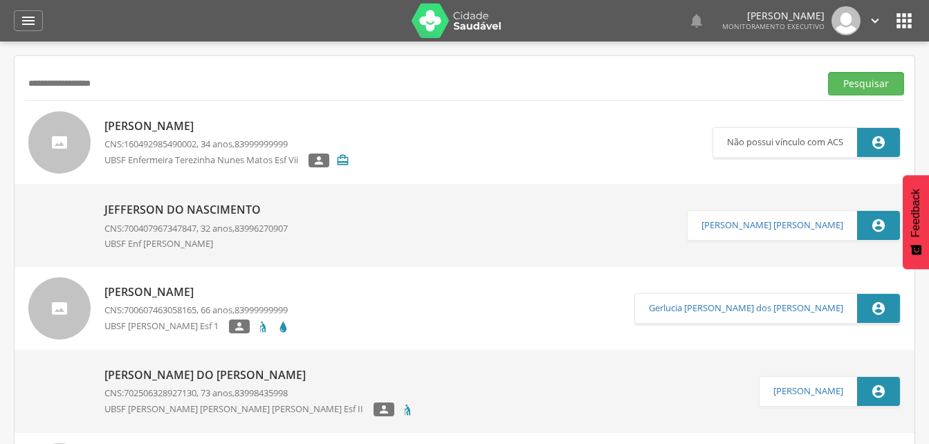
click at [116, 85] on input "**********" at bounding box center [419, 84] width 789 height 24
click at [125, 83] on input "**********" at bounding box center [419, 84] width 789 height 24
type input "*"
click at [96, 79] on input "**********" at bounding box center [419, 84] width 789 height 24
type input "*"
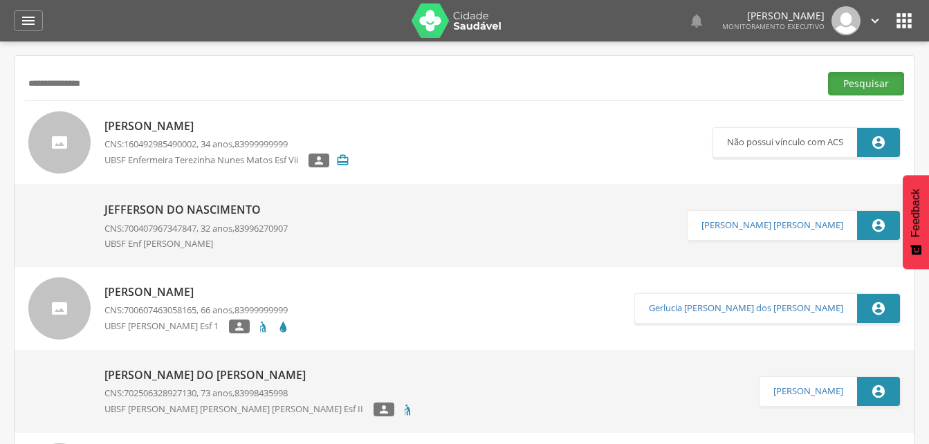
click at [859, 91] on button "Pesquisar" at bounding box center [866, 84] width 76 height 24
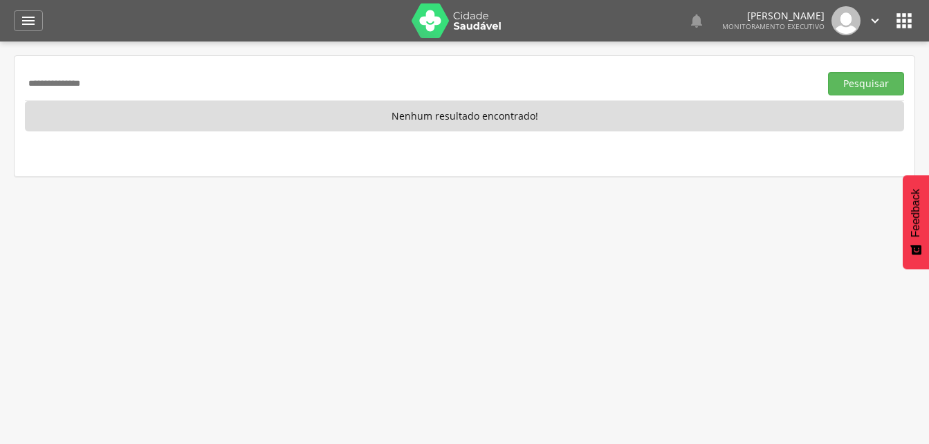
click at [122, 89] on input "**********" at bounding box center [419, 84] width 789 height 24
type input "*"
type input "**********"
click at [849, 84] on button "Pesquisar" at bounding box center [866, 84] width 76 height 24
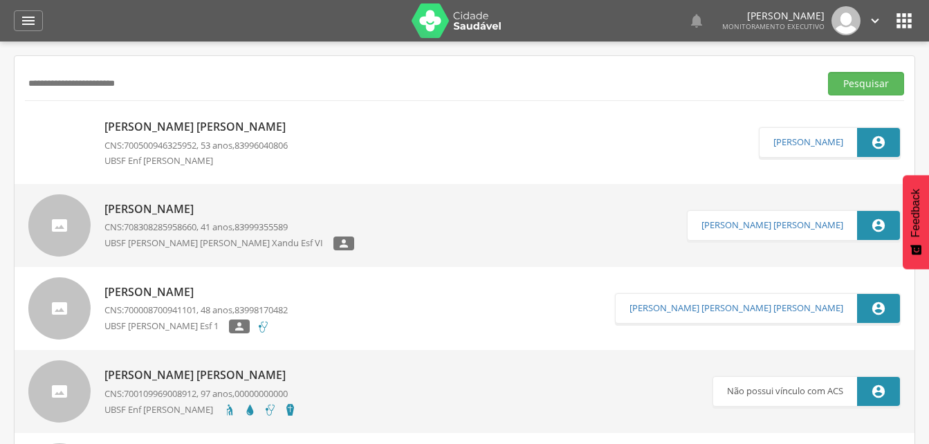
click at [230, 134] on p "Aroldo Alexandre da Silva" at bounding box center [198, 127] width 188 height 16
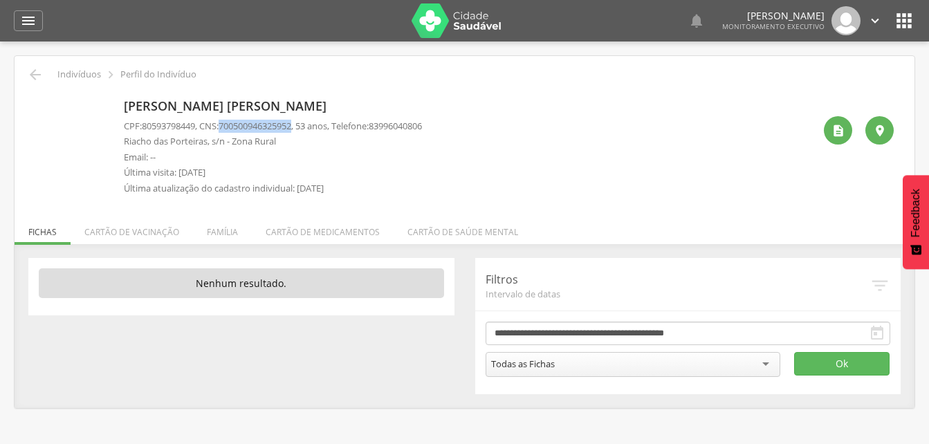
drag, startPoint x: 225, startPoint y: 124, endPoint x: 303, endPoint y: 124, distance: 77.5
click at [303, 124] on p "CPF: 80593798449 , CNS: 700500946325952 , 53 anos, Telefone: 83996040806" at bounding box center [273, 126] width 298 height 13
drag, startPoint x: 303, startPoint y: 124, endPoint x: 280, endPoint y: 127, distance: 23.0
click at [31, 24] on icon "" at bounding box center [28, 20] width 17 height 17
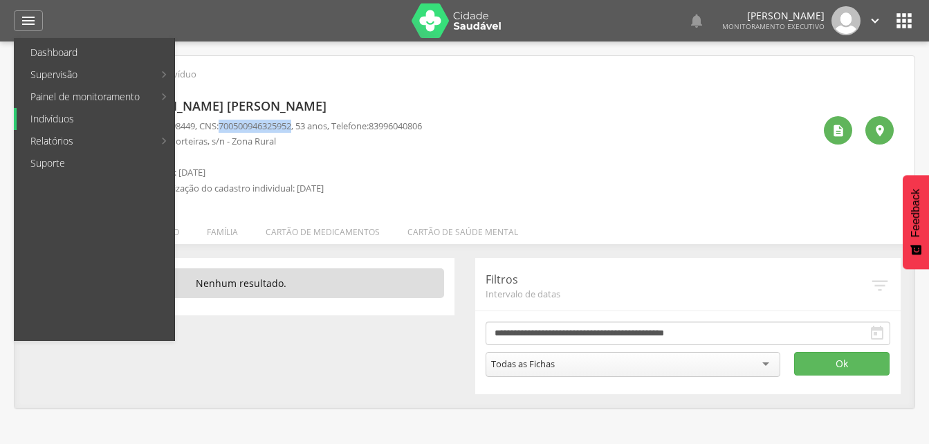
click at [47, 122] on link "Indivíduos" at bounding box center [96, 119] width 158 height 22
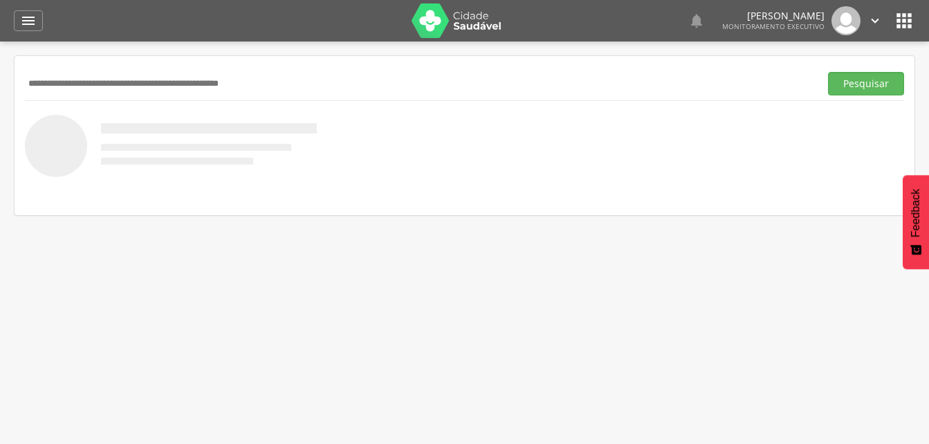
click at [57, 93] on input "text" at bounding box center [419, 84] width 789 height 24
click at [871, 84] on button "Pesquisar" at bounding box center [866, 84] width 76 height 24
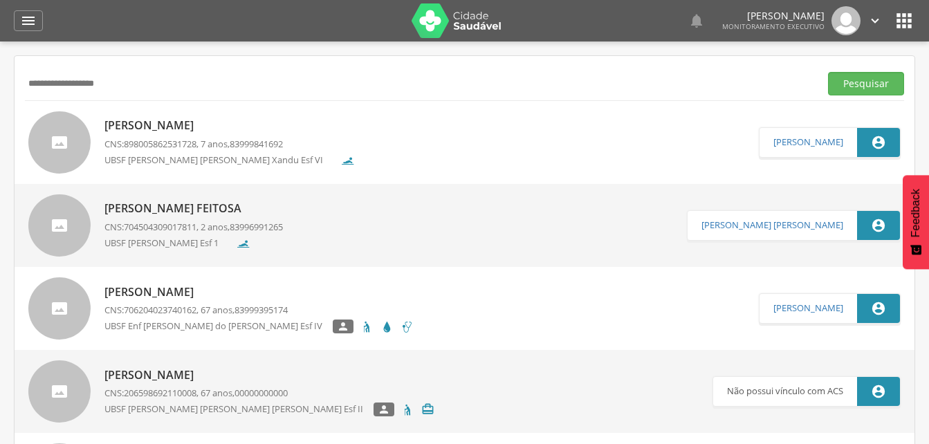
click at [212, 124] on p "Maria Julia Feitosa Marinho" at bounding box center [229, 126] width 250 height 16
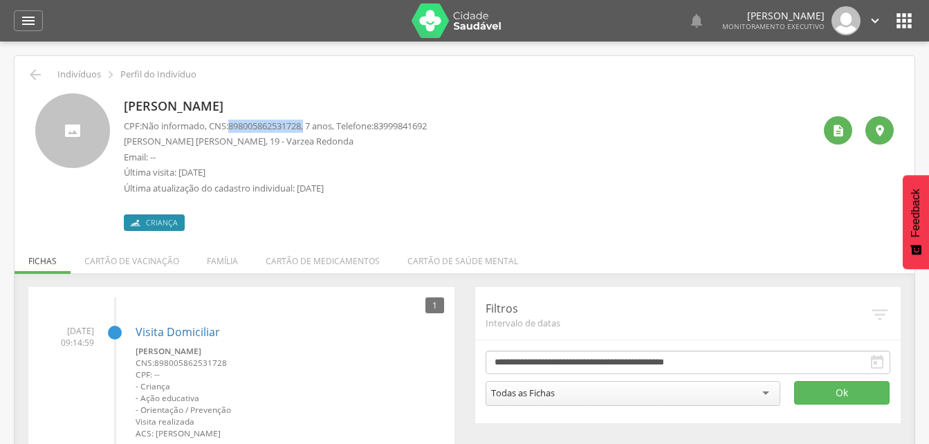
drag, startPoint x: 232, startPoint y: 124, endPoint x: 313, endPoint y: 125, distance: 80.9
click at [313, 125] on p "CPF: Não informado , CNS: 898005862531728 , 7 anos, Telefone: 83999841692" at bounding box center [275, 126] width 303 height 13
drag, startPoint x: 313, startPoint y: 125, endPoint x: 299, endPoint y: 126, distance: 14.5
click at [35, 75] on icon "" at bounding box center [35, 74] width 17 height 17
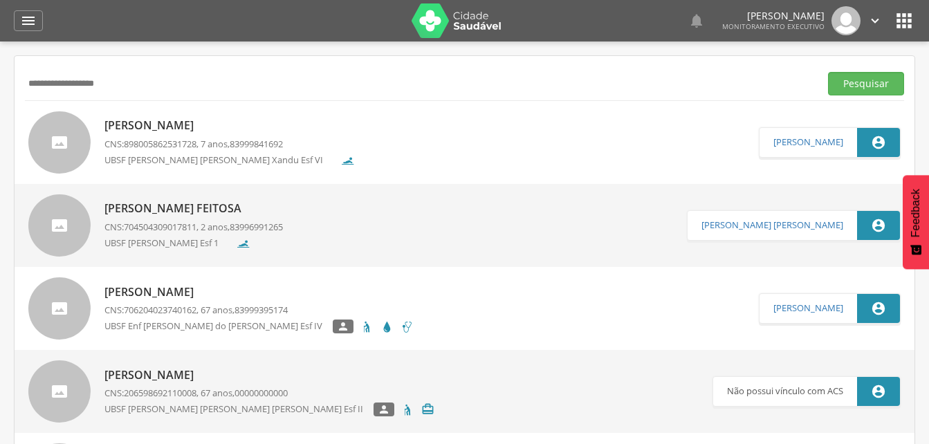
click at [146, 85] on input "**********" at bounding box center [419, 84] width 789 height 24
type input "*"
click at [870, 86] on button "Pesquisar" at bounding box center [866, 84] width 76 height 24
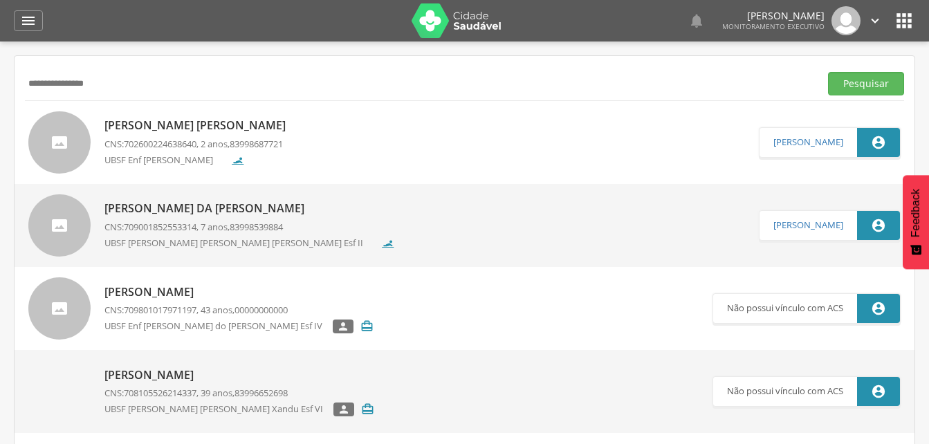
click at [128, 84] on input "**********" at bounding box center [419, 84] width 789 height 24
type input "*"
click at [848, 84] on button "Pesquisar" at bounding box center [866, 84] width 76 height 24
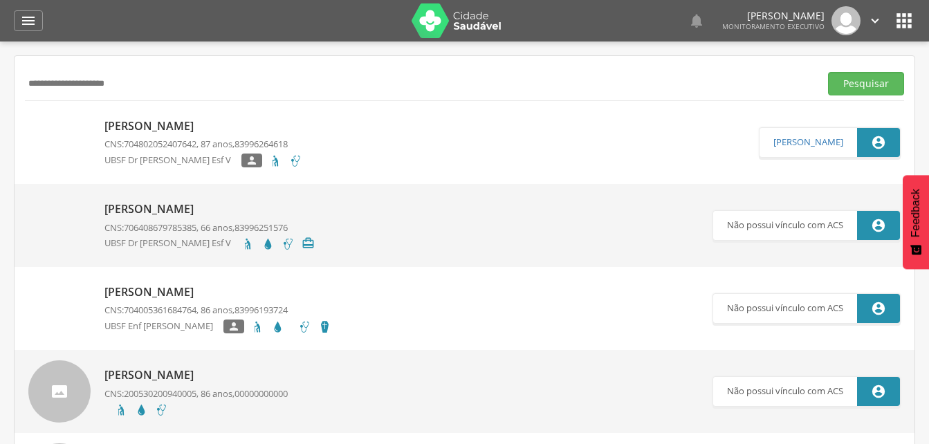
click at [73, 81] on input "**********" at bounding box center [419, 84] width 789 height 24
click at [861, 87] on button "Pesquisar" at bounding box center [866, 84] width 76 height 24
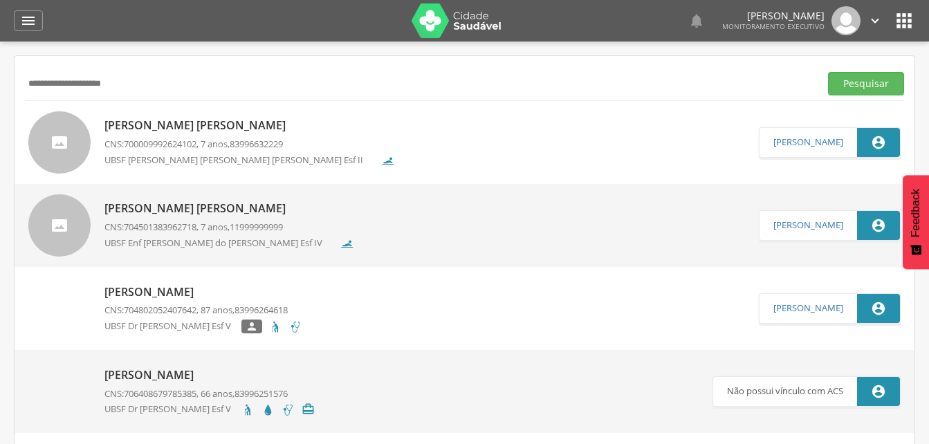
click at [153, 87] on input "**********" at bounding box center [419, 84] width 789 height 24
click at [855, 82] on button "Pesquisar" at bounding box center [866, 84] width 76 height 24
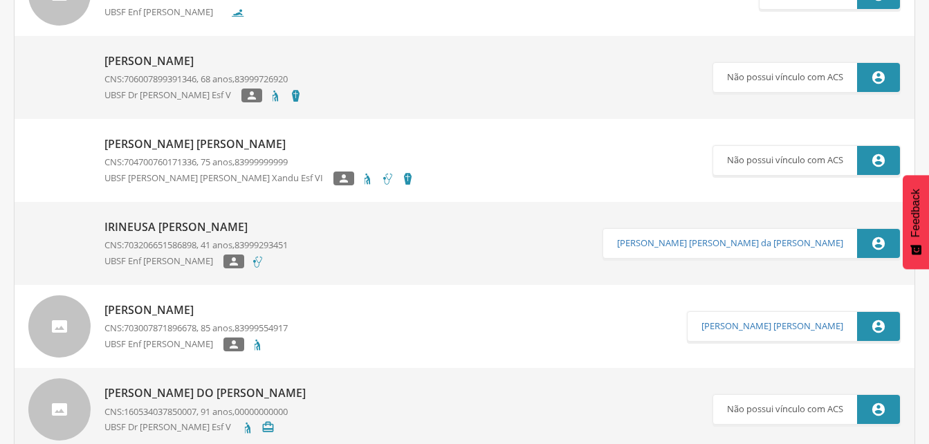
scroll to position [277, 0]
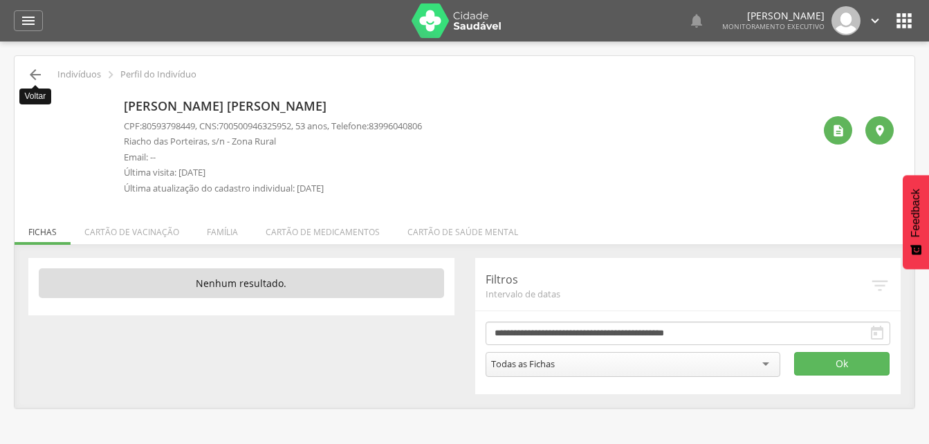
click at [30, 74] on icon "" at bounding box center [35, 74] width 17 height 17
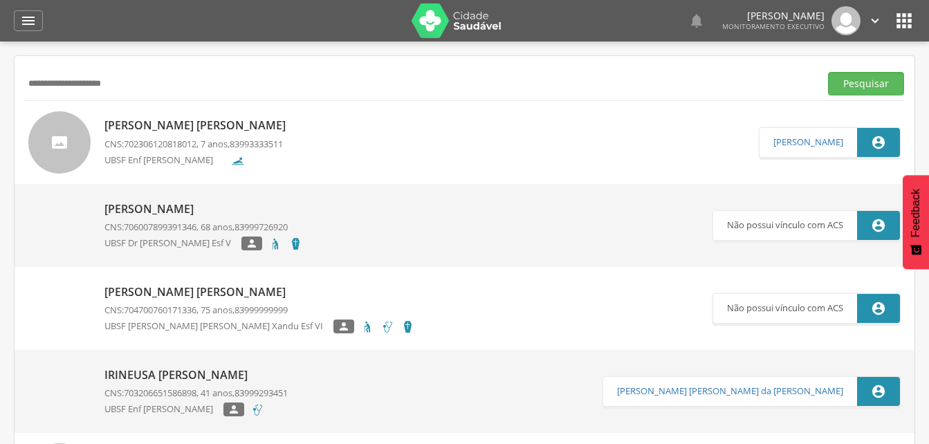
click at [158, 93] on input "**********" at bounding box center [419, 84] width 789 height 24
type input "*"
click at [860, 73] on button "Pesquisar" at bounding box center [866, 84] width 76 height 24
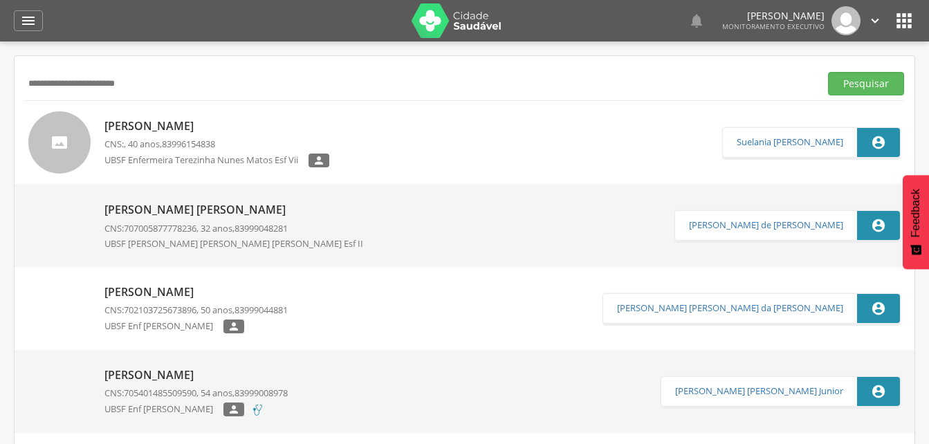
click at [189, 129] on p "Ivanildo Pereira da Costa" at bounding box center [216, 126] width 225 height 16
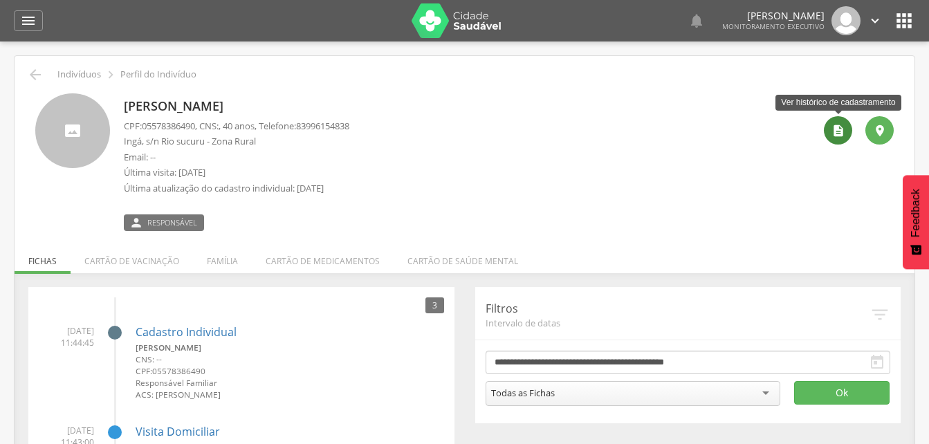
click at [839, 129] on icon "" at bounding box center [838, 131] width 14 height 14
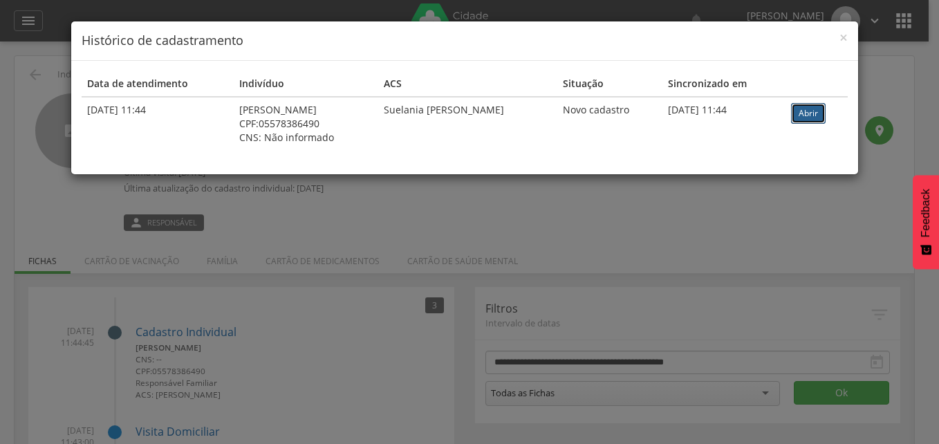
click at [808, 112] on link "Abrir" at bounding box center [808, 113] width 35 height 21
click at [845, 34] on span "×" at bounding box center [844, 37] width 8 height 19
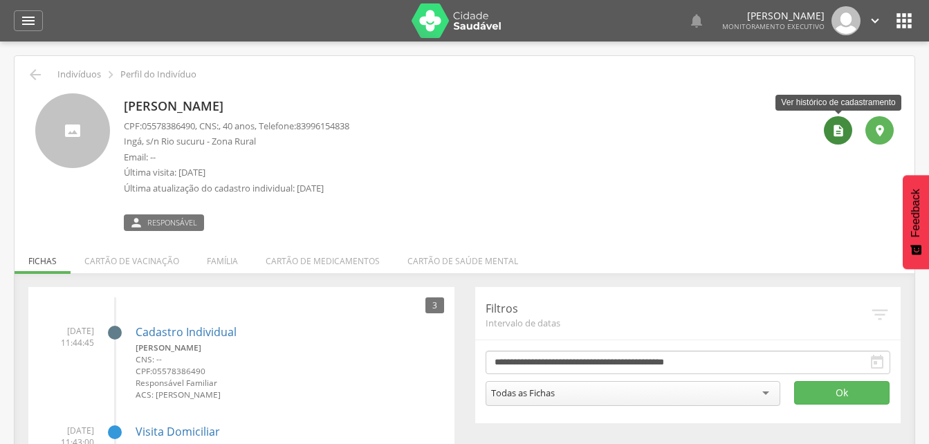
click at [832, 136] on icon "" at bounding box center [838, 131] width 14 height 14
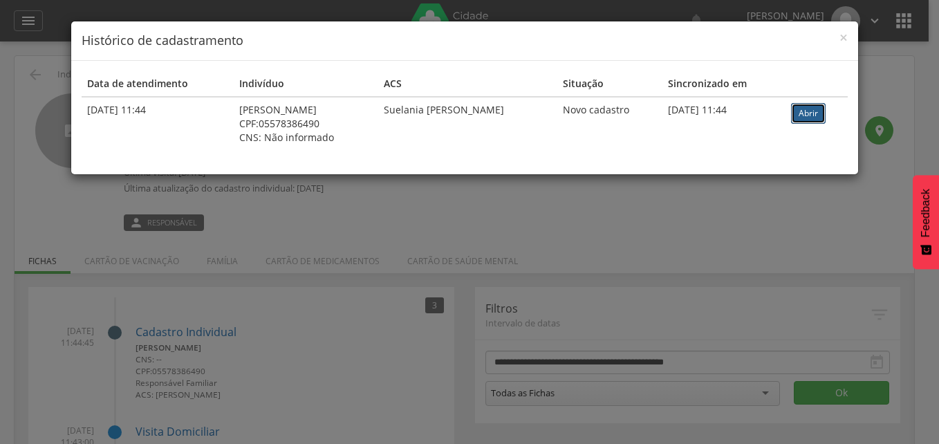
click at [807, 108] on link "Abrir" at bounding box center [808, 113] width 35 height 21
click at [842, 37] on span "×" at bounding box center [844, 37] width 8 height 19
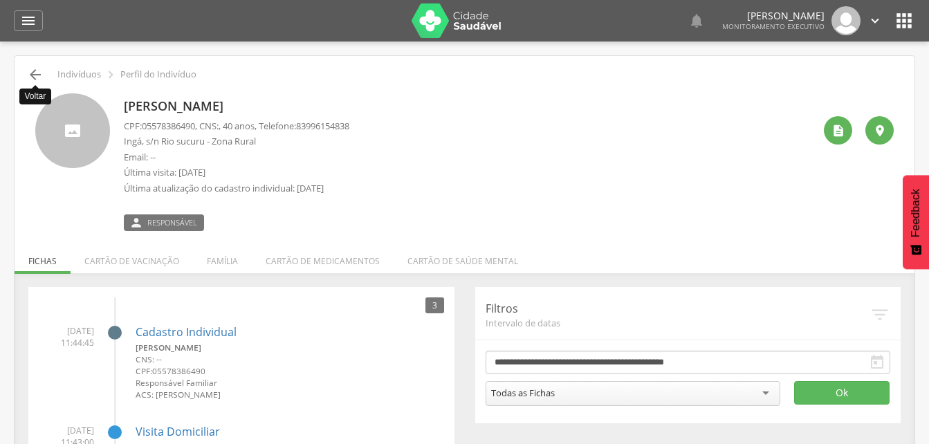
click at [35, 70] on icon "" at bounding box center [35, 74] width 17 height 17
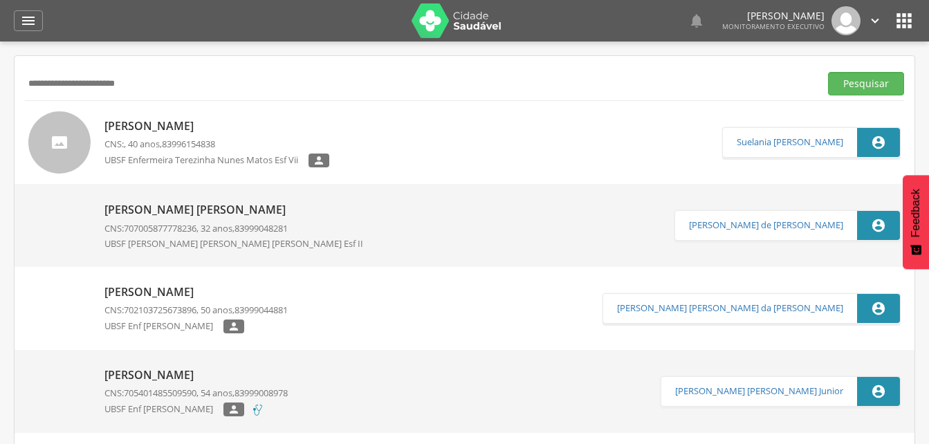
click at [178, 81] on input "**********" at bounding box center [419, 84] width 789 height 24
type input "*"
drag, startPoint x: 858, startPoint y: 84, endPoint x: 835, endPoint y: 95, distance: 25.1
click at [858, 84] on button "Pesquisar" at bounding box center [866, 84] width 76 height 24
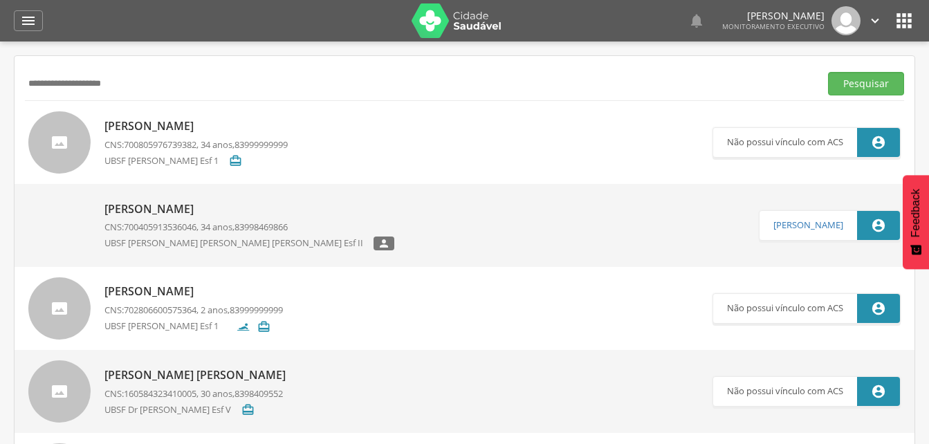
click at [196, 212] on p "André Rodrigues Nunes" at bounding box center [249, 209] width 290 height 16
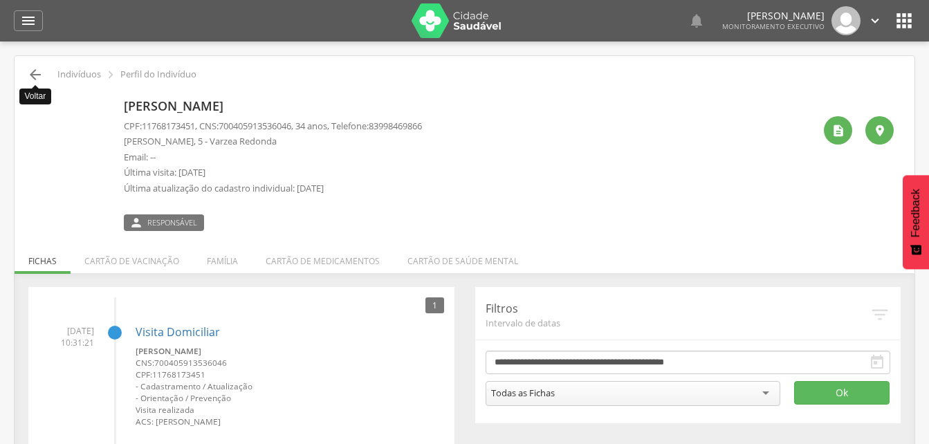
click at [37, 69] on icon "" at bounding box center [35, 74] width 17 height 17
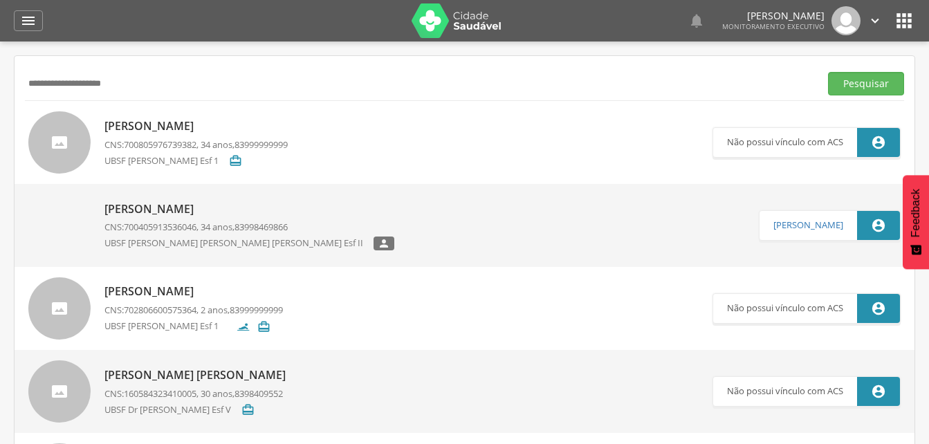
click at [152, 90] on input "**********" at bounding box center [419, 84] width 789 height 24
type input "*"
click at [860, 85] on button "Pesquisar" at bounding box center [866, 84] width 76 height 24
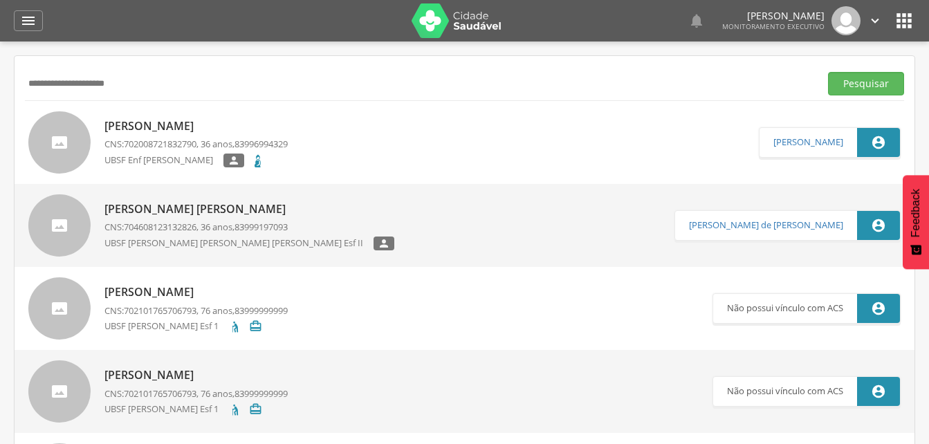
click at [162, 127] on p "Angelica Evaristo Malta" at bounding box center [195, 126] width 183 height 16
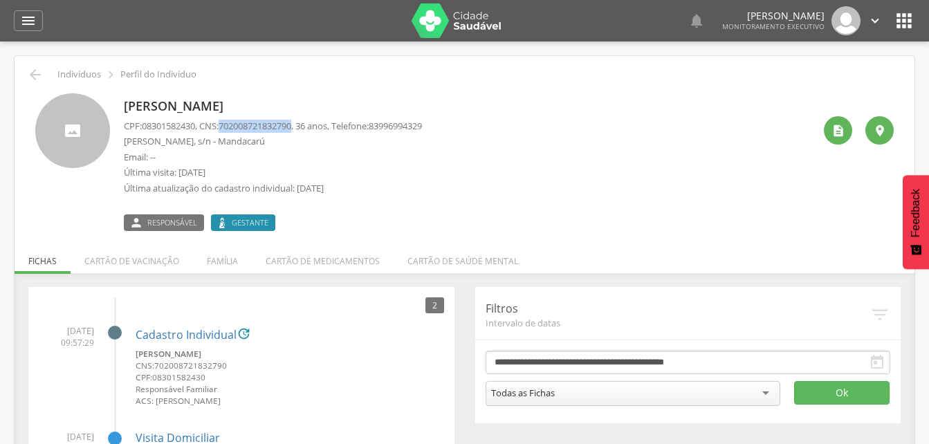
drag, startPoint x: 225, startPoint y: 126, endPoint x: 303, endPoint y: 124, distance: 77.5
click at [303, 124] on p "CPF: 08301582430 , CNS: 702008721832790 , 36 anos, Telefone: 83996994329" at bounding box center [273, 126] width 298 height 13
drag, startPoint x: 303, startPoint y: 124, endPoint x: 272, endPoint y: 130, distance: 30.9
click at [224, 263] on li "Família" at bounding box center [222, 257] width 59 height 33
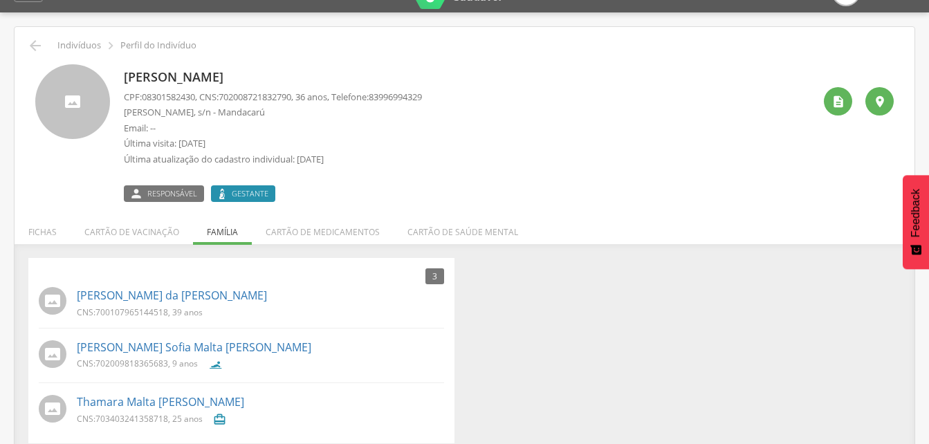
scroll to position [43, 0]
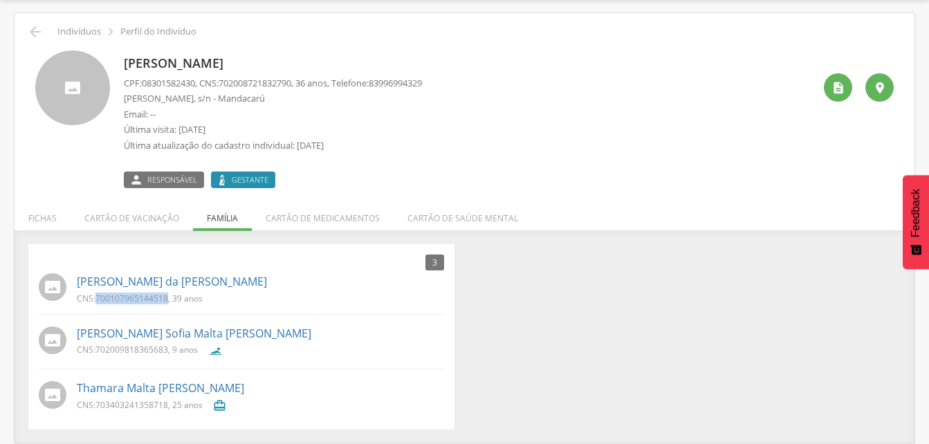
drag, startPoint x: 95, startPoint y: 295, endPoint x: 167, endPoint y: 296, distance: 71.9
click at [167, 296] on p "CNS: 700107965144518 , 39 anos" at bounding box center [140, 299] width 126 height 12
drag, startPoint x: 167, startPoint y: 296, endPoint x: 159, endPoint y: 299, distance: 8.1
drag, startPoint x: 95, startPoint y: 346, endPoint x: 167, endPoint y: 351, distance: 72.1
click at [167, 351] on p "CNS: 702009818365683 , 9 anos" at bounding box center [137, 350] width 121 height 12
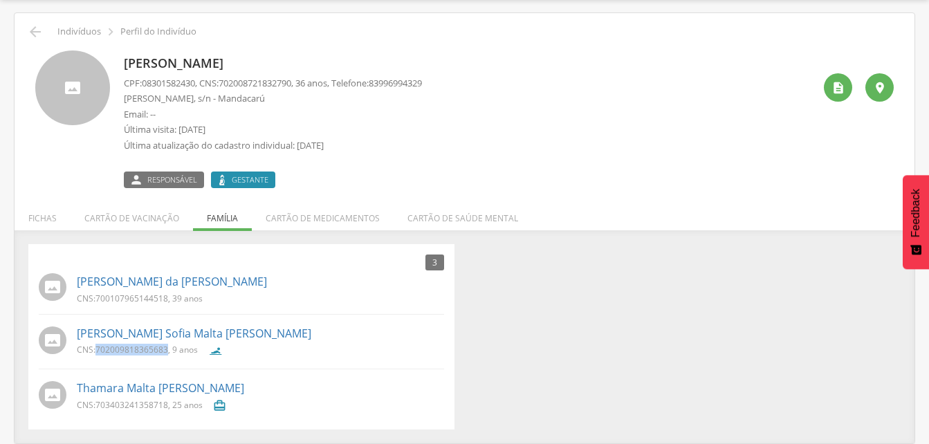
drag, startPoint x: 167, startPoint y: 351, endPoint x: 145, endPoint y: 350, distance: 22.2
click at [33, 33] on icon "" at bounding box center [35, 32] width 17 height 17
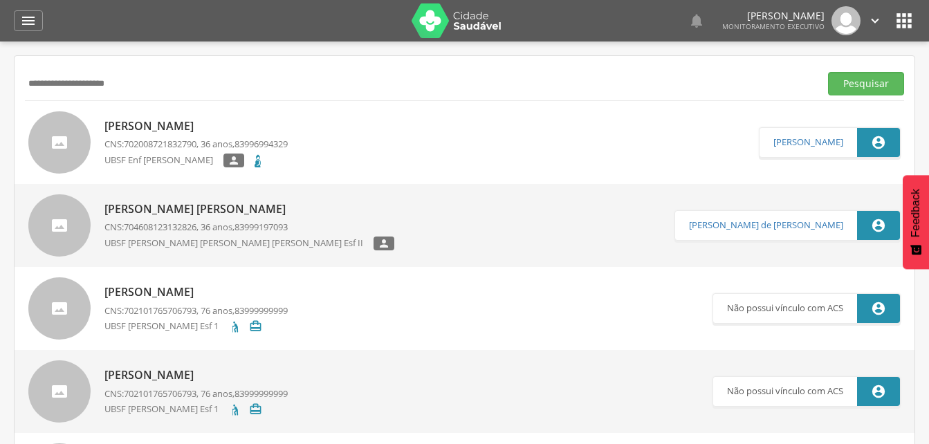
click at [156, 89] on input "**********" at bounding box center [419, 84] width 789 height 24
type input "*"
click at [44, 86] on input "text" at bounding box center [419, 84] width 789 height 24
type input "**********"
click at [847, 81] on button "Pesquisar" at bounding box center [866, 84] width 76 height 24
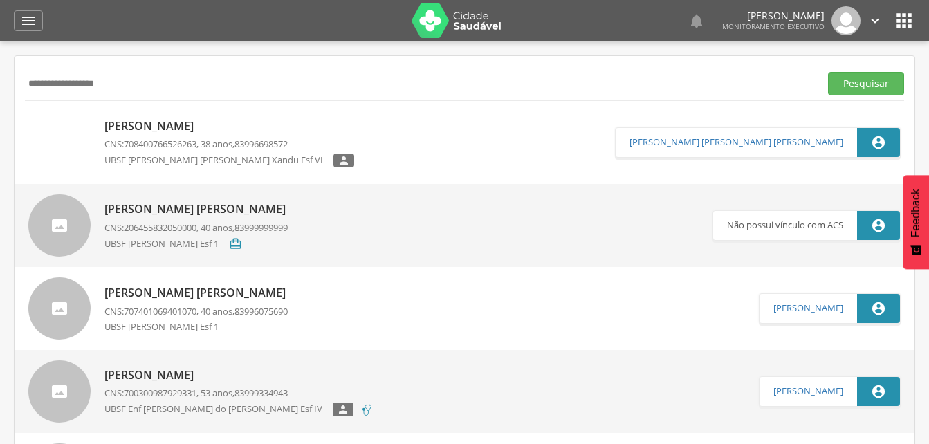
click at [198, 131] on p "Ana Paula de Amorim" at bounding box center [229, 126] width 250 height 16
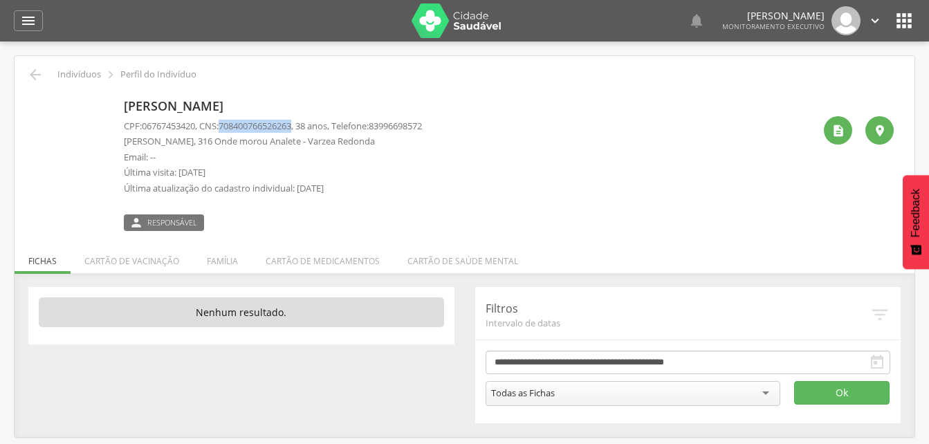
drag, startPoint x: 225, startPoint y: 124, endPoint x: 305, endPoint y: 120, distance: 79.6
click at [305, 120] on p "CPF: 06767453420 , CNS: 708400766526263 , 38 anos, Telefone: 83996698572" at bounding box center [273, 126] width 298 height 13
drag, startPoint x: 305, startPoint y: 120, endPoint x: 278, endPoint y: 131, distance: 29.4
click at [33, 19] on icon "" at bounding box center [28, 20] width 17 height 17
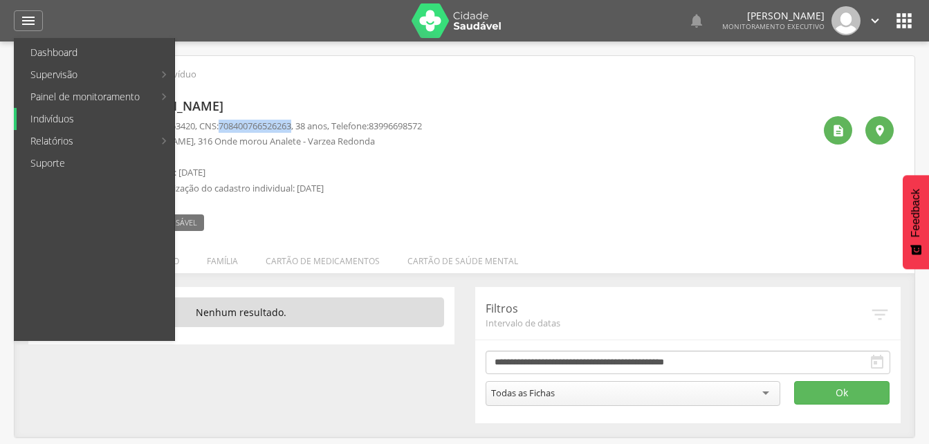
click at [65, 126] on link "Indivíduos" at bounding box center [96, 119] width 158 height 22
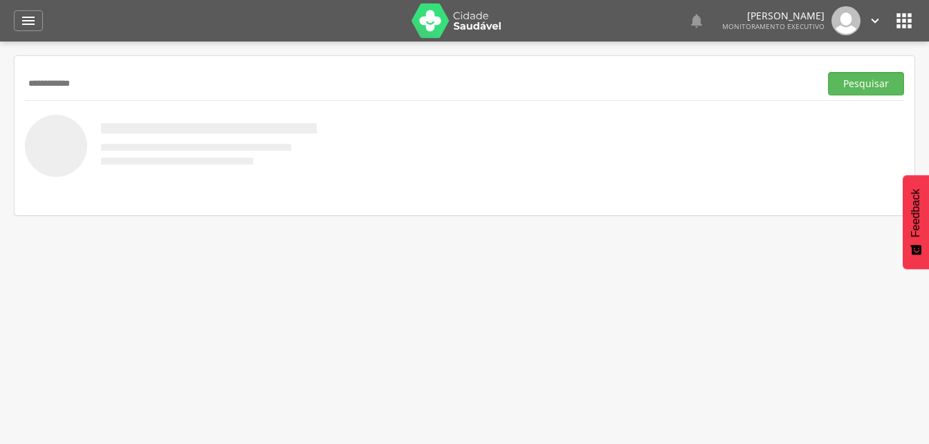
click at [44, 82] on input "**********" at bounding box center [419, 84] width 789 height 24
click at [864, 85] on button "Pesquisar" at bounding box center [866, 84] width 76 height 24
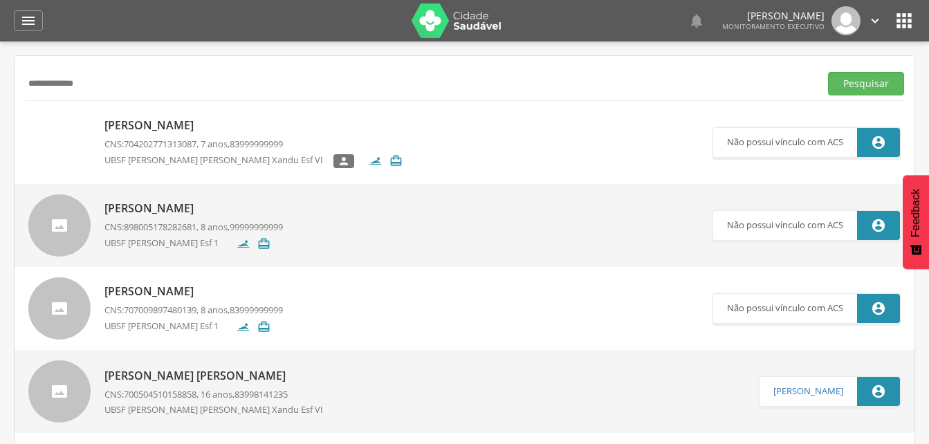
click at [127, 141] on span "704202771313087" at bounding box center [160, 144] width 73 height 12
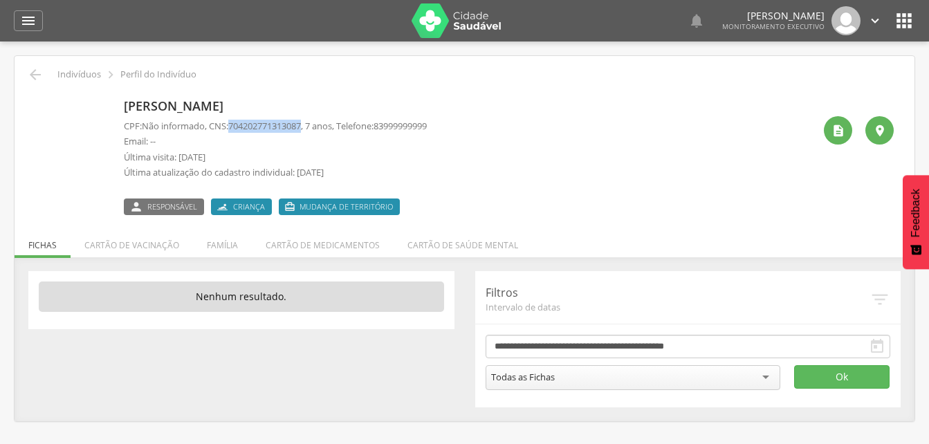
drag, startPoint x: 232, startPoint y: 122, endPoint x: 311, endPoint y: 125, distance: 79.6
click at [311, 125] on p "CPF: Não informado , CNS: 704202771313087 , 7 anos, Telefone: 83999999999" at bounding box center [275, 126] width 303 height 13
drag, startPoint x: 311, startPoint y: 125, endPoint x: 306, endPoint y: 120, distance: 7.4
click at [33, 77] on icon "" at bounding box center [35, 74] width 17 height 17
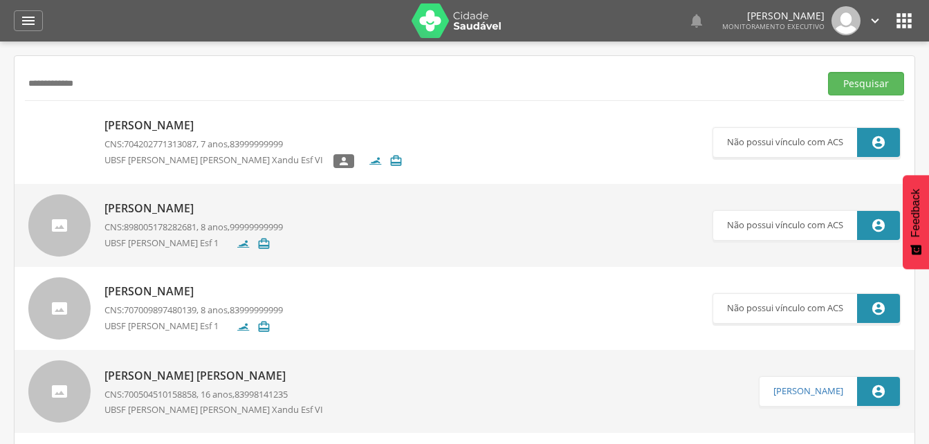
click at [113, 85] on input "**********" at bounding box center [419, 84] width 789 height 24
type input "*"
click at [53, 79] on input "text" at bounding box center [419, 84] width 789 height 24
type input "**********"
click at [851, 89] on button "Pesquisar" at bounding box center [866, 84] width 76 height 24
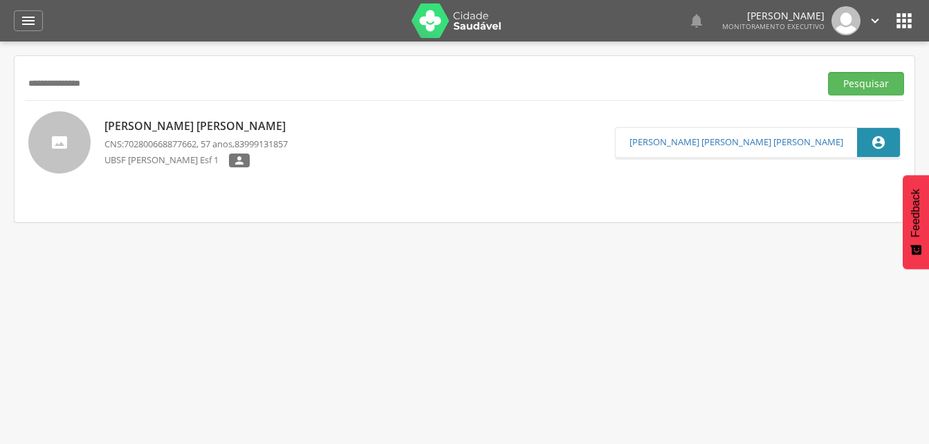
click at [234, 132] on p "Ivanildo de Souza Barbosa" at bounding box center [198, 126] width 188 height 16
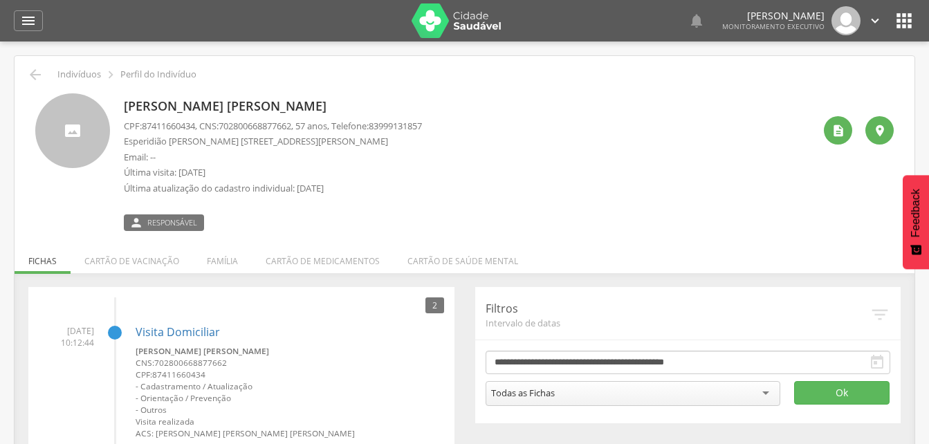
click at [227, 125] on span "702800668877662" at bounding box center [255, 126] width 73 height 12
drag, startPoint x: 228, startPoint y: 122, endPoint x: 305, endPoint y: 124, distance: 76.8
click at [305, 124] on p "CPF: 87411660434 , CNS: 702800668877662 , 57 anos, Telefone: 83999131857" at bounding box center [273, 126] width 298 height 13
drag, startPoint x: 305, startPoint y: 124, endPoint x: 288, endPoint y: 125, distance: 16.7
click at [28, 24] on icon "" at bounding box center [28, 20] width 17 height 17
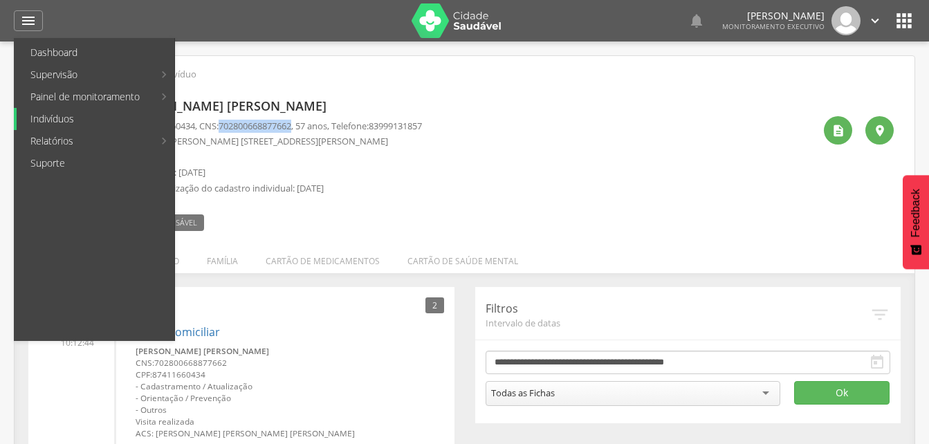
click at [51, 120] on link "Indivíduos" at bounding box center [96, 119] width 158 height 22
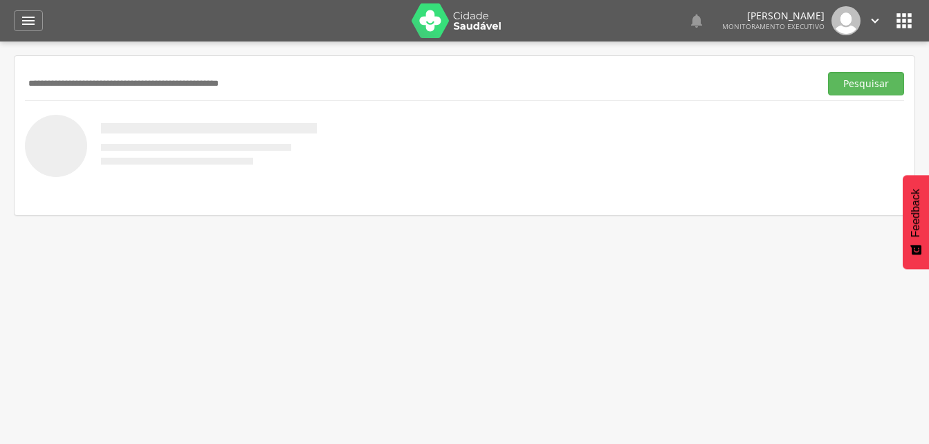
click at [57, 87] on input "text" at bounding box center [419, 84] width 789 height 24
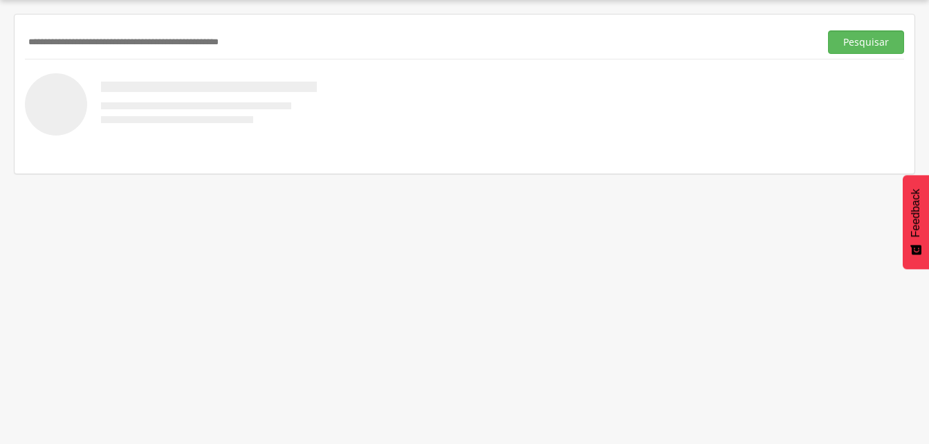
click at [44, 43] on input "text" at bounding box center [419, 42] width 789 height 24
click at [858, 46] on button "Pesquisar" at bounding box center [866, 42] width 76 height 24
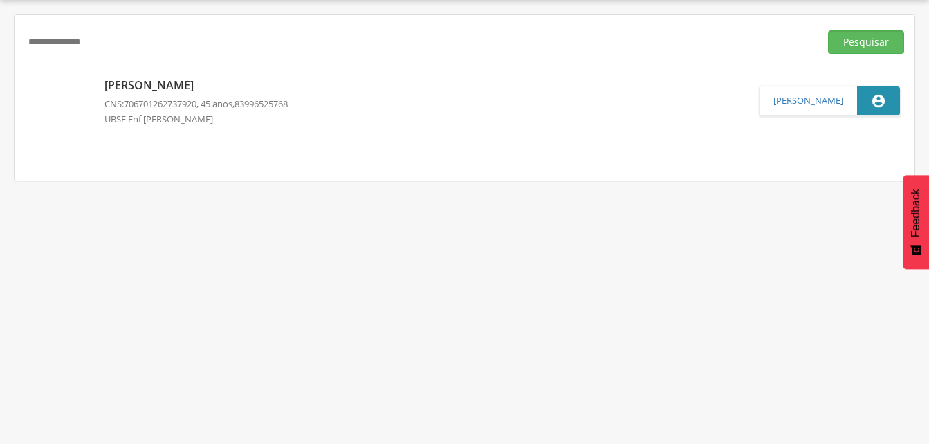
click at [179, 84] on p "Maria Luciene Torres" at bounding box center [195, 85] width 183 height 16
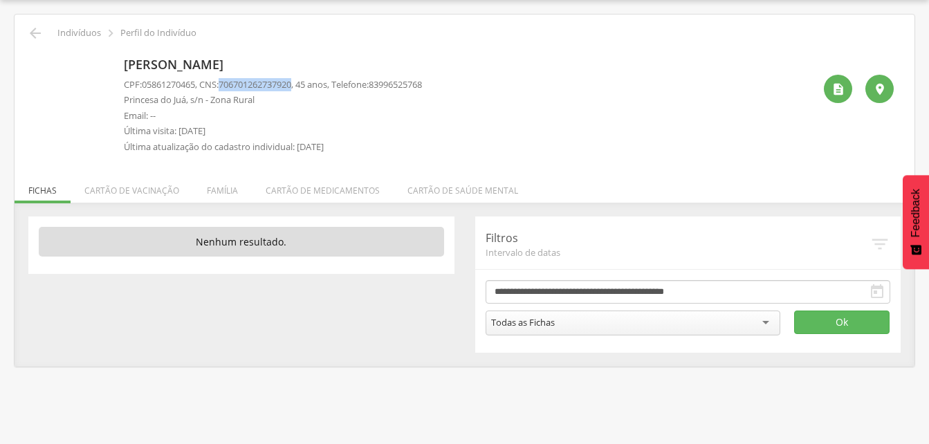
drag, startPoint x: 224, startPoint y: 83, endPoint x: 302, endPoint y: 83, distance: 78.2
click at [302, 83] on p "CPF: 05861270465 , CNS: 706701262737920 , 45 anos, Telefone: 83996525768" at bounding box center [273, 84] width 298 height 13
drag, startPoint x: 302, startPoint y: 83, endPoint x: 288, endPoint y: 82, distance: 14.6
click at [308, 109] on p "Email: --" at bounding box center [273, 115] width 298 height 13
click at [31, 30] on icon "" at bounding box center [35, 33] width 17 height 17
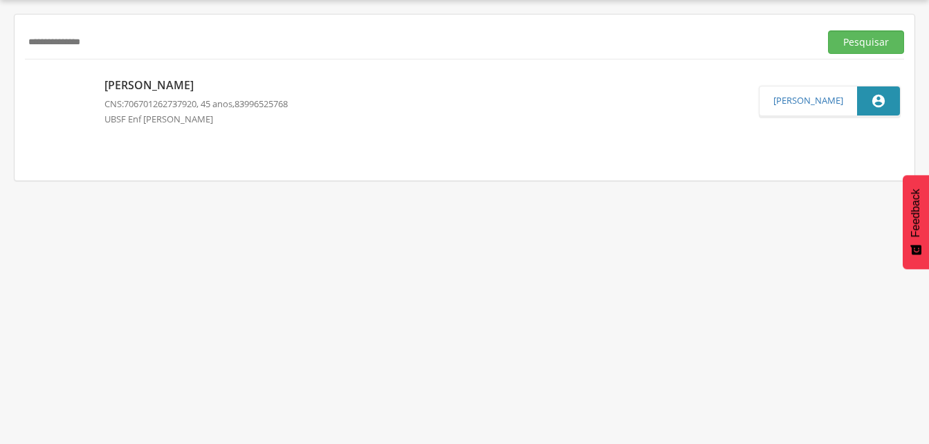
click at [117, 44] on input "**********" at bounding box center [419, 42] width 789 height 24
type input "*"
click at [864, 42] on button "Pesquisar" at bounding box center [866, 42] width 76 height 24
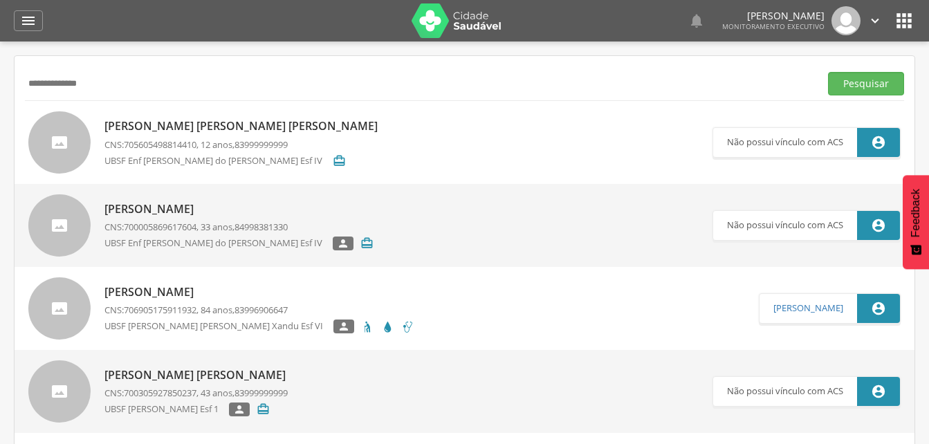
click at [112, 82] on input "**********" at bounding box center [419, 84] width 789 height 24
drag, startPoint x: 859, startPoint y: 87, endPoint x: 486, endPoint y: 93, distance: 373.5
click at [859, 86] on button "Pesquisar" at bounding box center [866, 84] width 76 height 24
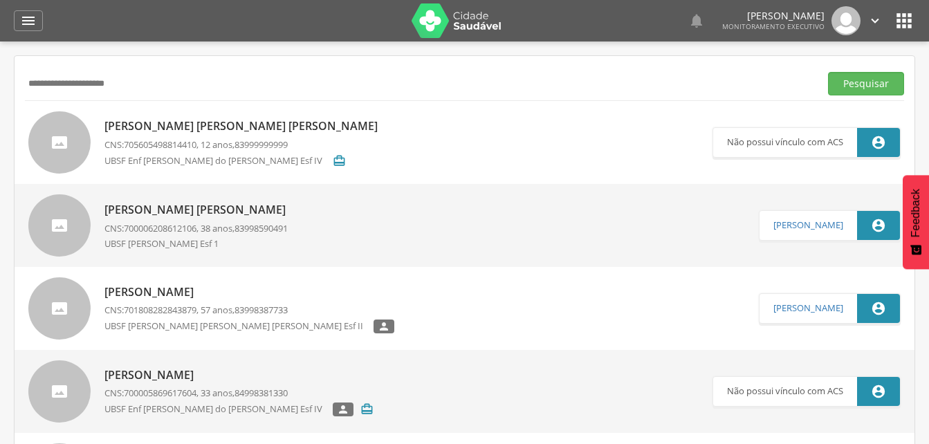
scroll to position [69, 0]
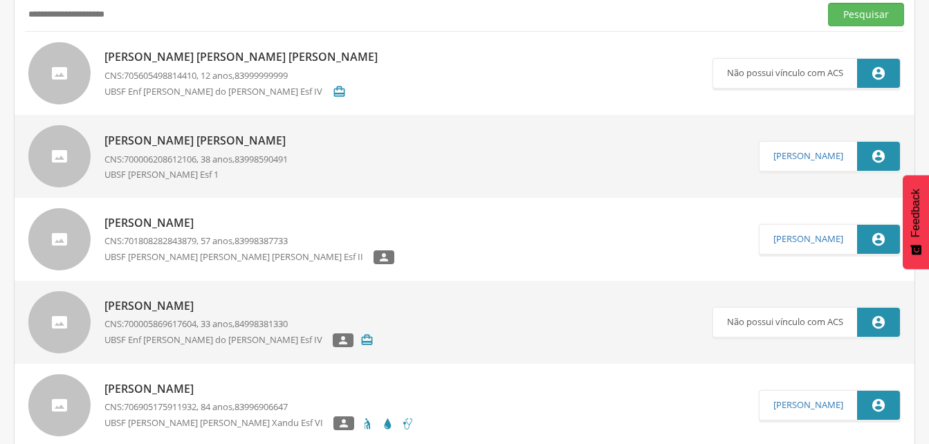
click at [155, 8] on input "**********" at bounding box center [419, 15] width 789 height 24
type input "*"
click at [865, 14] on button "Pesquisar" at bounding box center [866, 15] width 76 height 24
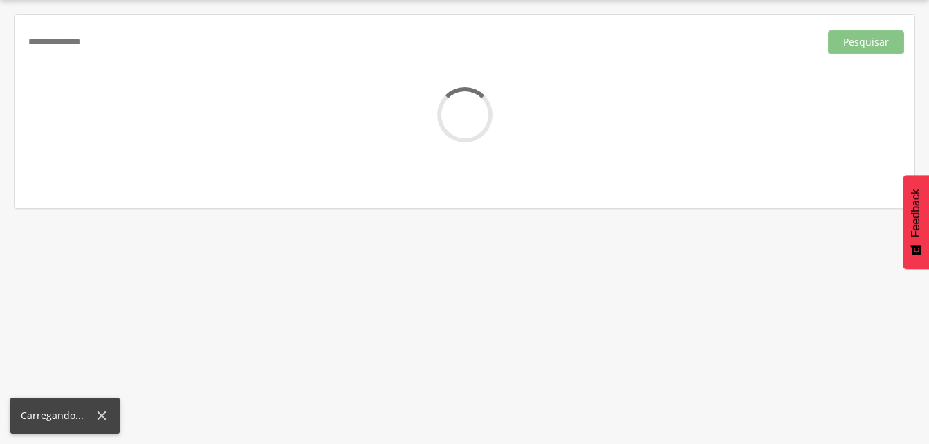
scroll to position [41, 0]
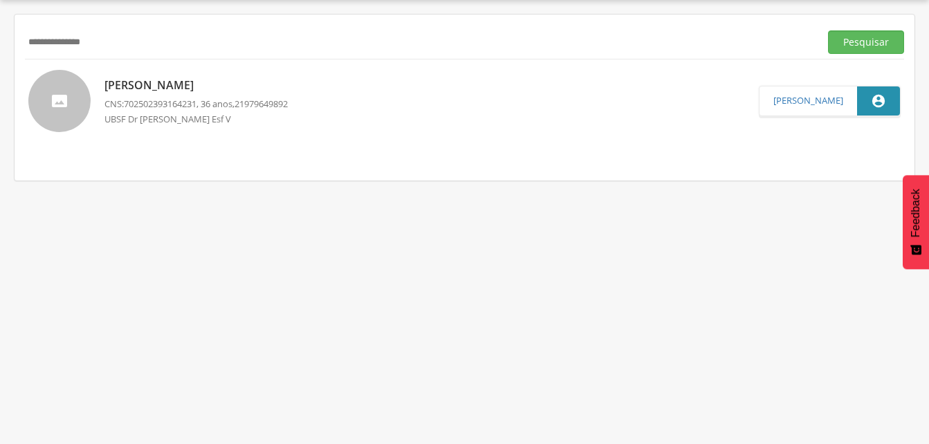
click at [201, 91] on p "Patrícia Rodrigues Santos" at bounding box center [195, 85] width 183 height 16
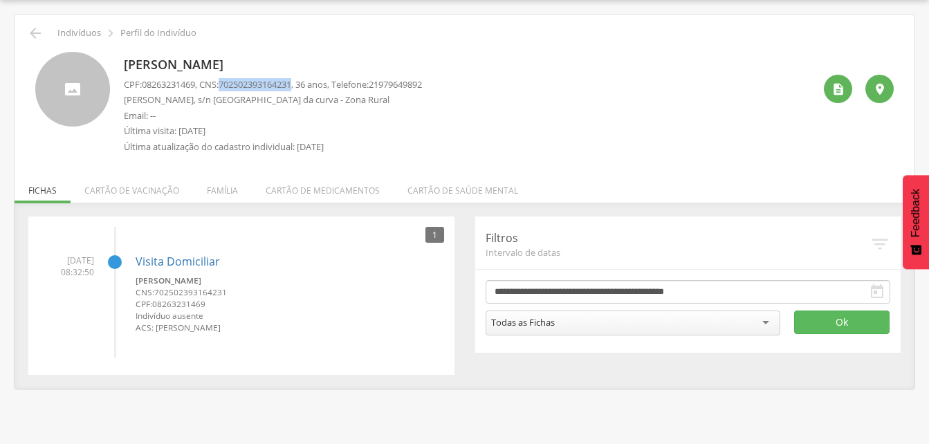
drag, startPoint x: 228, startPoint y: 83, endPoint x: 305, endPoint y: 86, distance: 77.5
click at [305, 86] on p "CPF: 08263231469 , CNS: 702502393164231 , 36 anos, Telefone: 21979649892" at bounding box center [273, 84] width 298 height 13
drag, startPoint x: 305, startPoint y: 86, endPoint x: 284, endPoint y: 85, distance: 21.5
click at [35, 33] on icon "" at bounding box center [35, 33] width 17 height 17
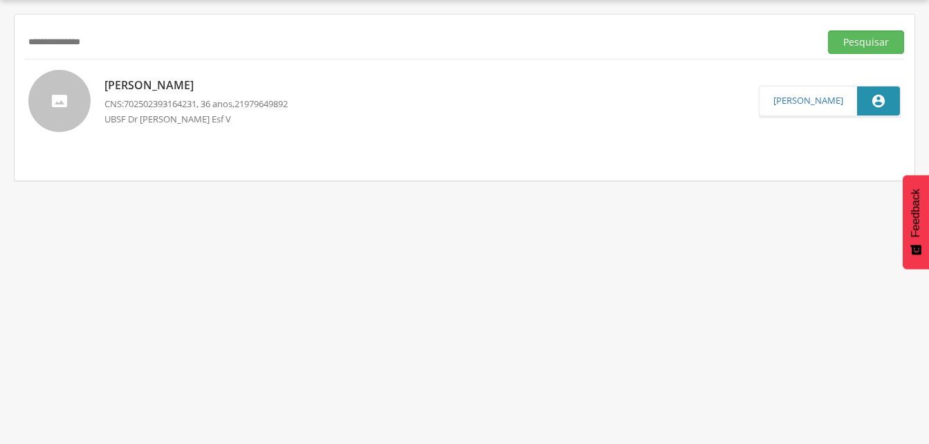
click at [115, 44] on input "**********" at bounding box center [419, 42] width 789 height 24
type input "*"
click at [71, 46] on input "****" at bounding box center [419, 42] width 789 height 24
click at [856, 41] on button "Pesquisar" at bounding box center [866, 42] width 76 height 24
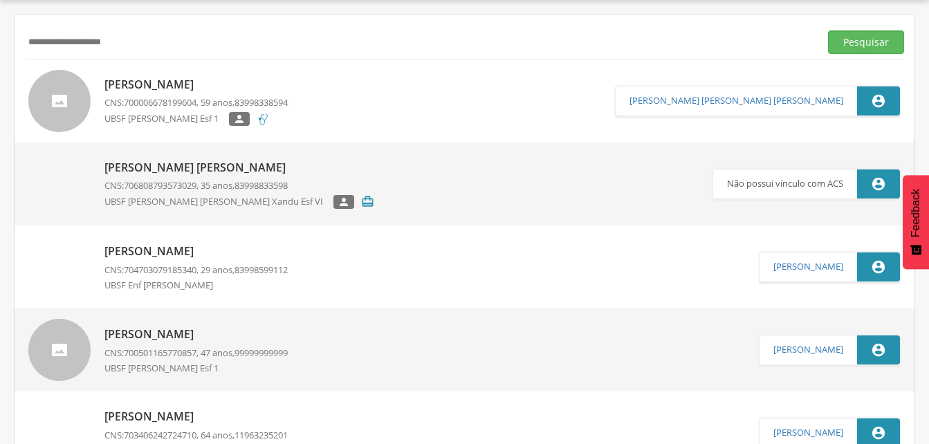
click at [161, 94] on div "Jose Joaquim da Silva CNS: 700006678199604 , 59 anos, 83998338594 UBSF Dr Nilo …" at bounding box center [195, 101] width 183 height 57
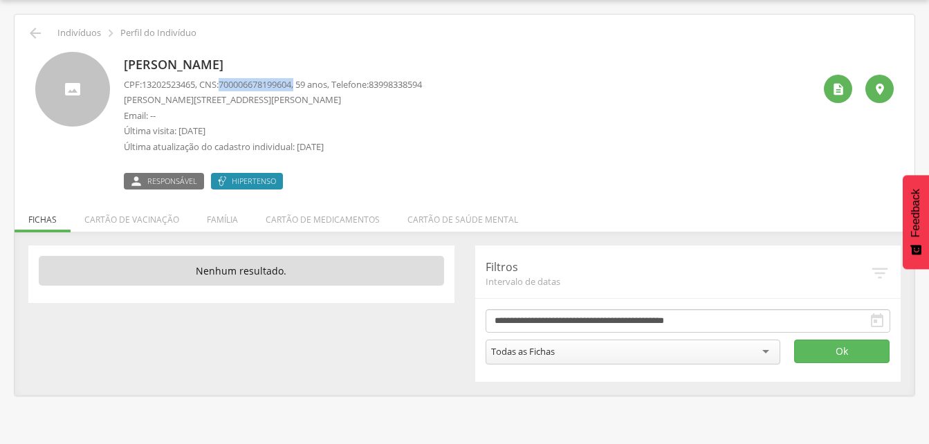
drag, startPoint x: 228, startPoint y: 82, endPoint x: 304, endPoint y: 84, distance: 76.8
click at [304, 84] on p "CPF: 13202523465 , CNS: 700006678199604 , 59 anos, Telefone: 83998338594" at bounding box center [273, 84] width 298 height 13
drag, startPoint x: 304, startPoint y: 84, endPoint x: 286, endPoint y: 86, distance: 18.2
click at [29, 30] on icon "" at bounding box center [35, 33] width 17 height 17
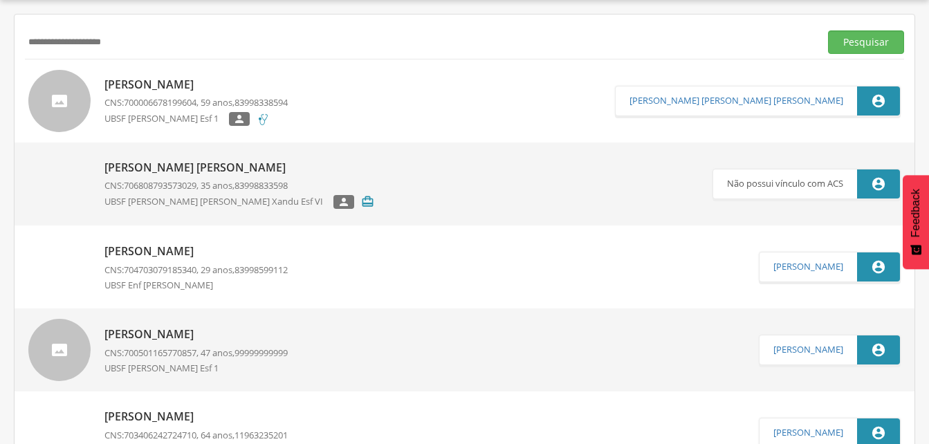
click at [123, 47] on input "**********" at bounding box center [419, 42] width 789 height 24
type input "*"
click at [856, 40] on button "Pesquisar" at bounding box center [866, 42] width 76 height 24
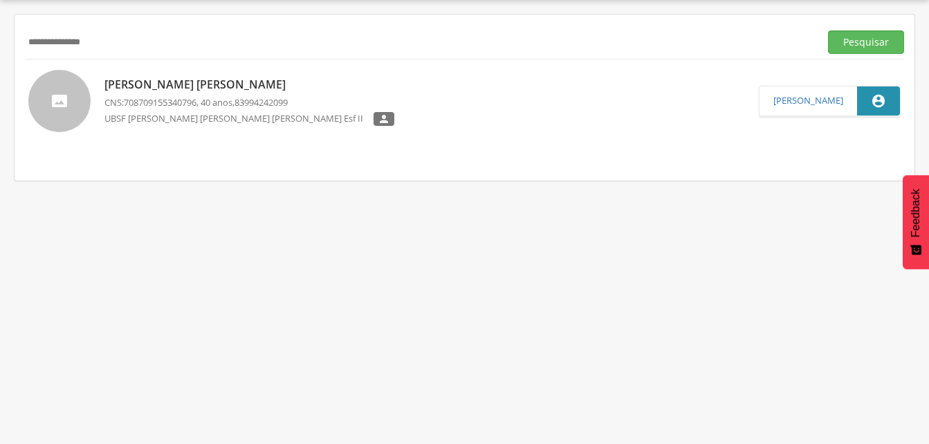
click at [232, 90] on p "Roseane da Silva Rodrigues" at bounding box center [249, 85] width 290 height 16
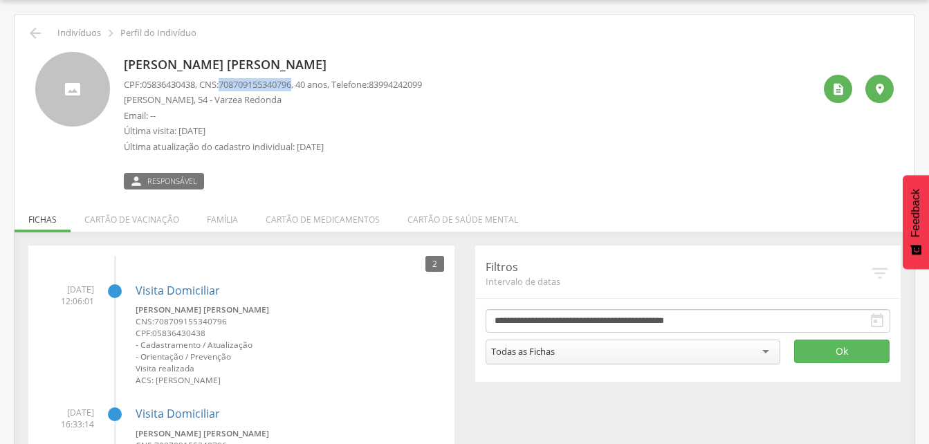
drag, startPoint x: 226, startPoint y: 83, endPoint x: 303, endPoint y: 86, distance: 76.8
click at [303, 86] on p "CPF: 05836430438 , CNS: 708709155340796 , 40 anos, Telefone: 83994242099" at bounding box center [273, 84] width 298 height 13
click at [229, 217] on li "Família" at bounding box center [222, 216] width 59 height 33
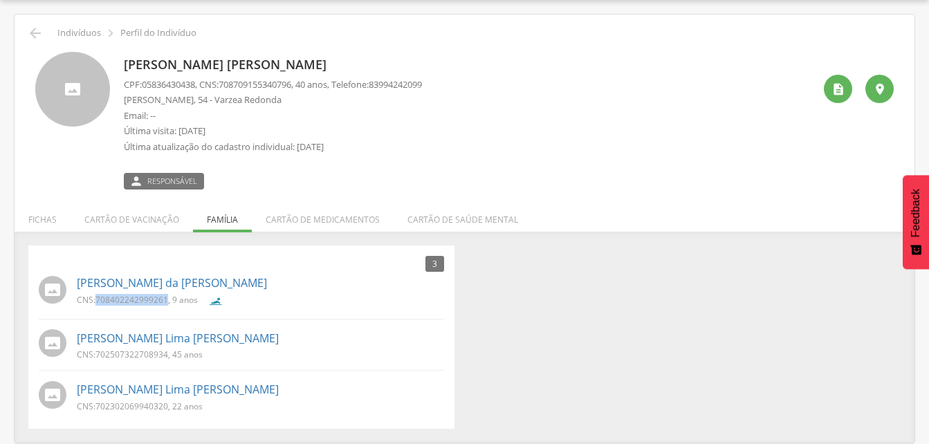
drag, startPoint x: 98, startPoint y: 299, endPoint x: 167, endPoint y: 304, distance: 69.3
click at [167, 304] on span "708402242999261" at bounding box center [131, 300] width 73 height 12
drag, startPoint x: 167, startPoint y: 304, endPoint x: 159, endPoint y: 301, distance: 8.1
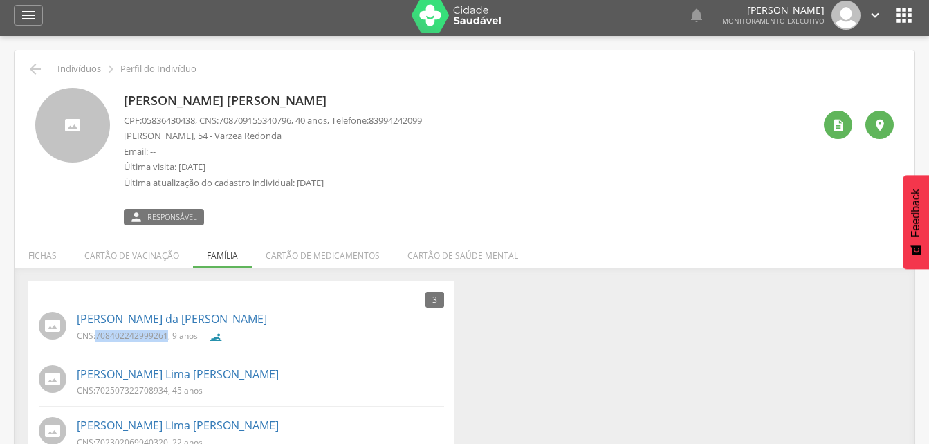
scroll to position [41, 0]
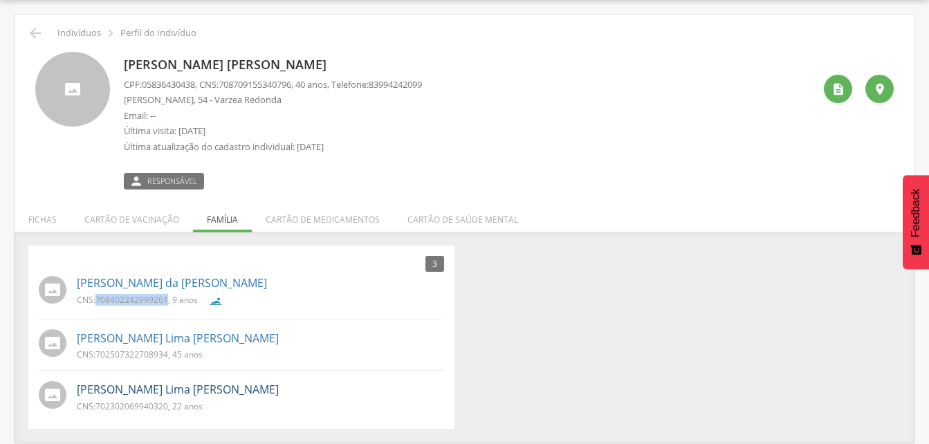
click at [128, 389] on link "José Jobson Lima Rodrigues Junior" at bounding box center [178, 390] width 202 height 16
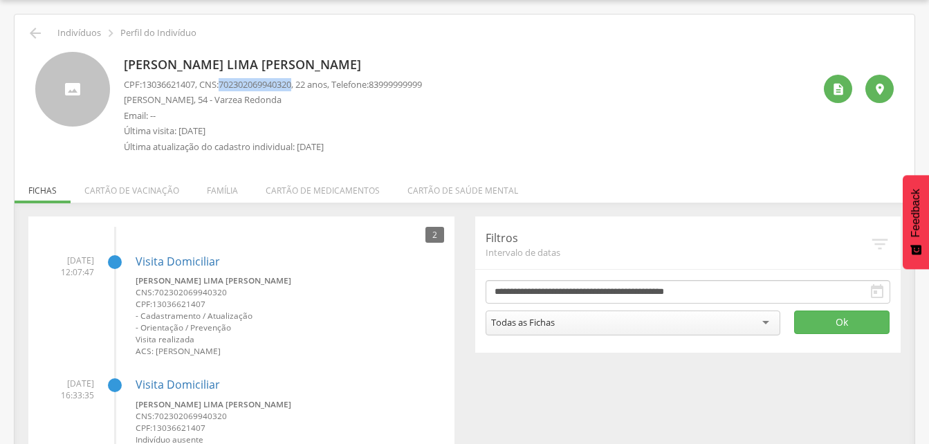
drag, startPoint x: 228, startPoint y: 82, endPoint x: 301, endPoint y: 85, distance: 73.4
click at [291, 85] on span "702302069940320" at bounding box center [255, 84] width 73 height 12
drag, startPoint x: 301, startPoint y: 85, endPoint x: 273, endPoint y: 87, distance: 27.7
drag, startPoint x: 273, startPoint y: 87, endPoint x: 376, endPoint y: 55, distance: 107.8
click at [472, 41] on div " Indivíduos  Perfil do Indivíduo" at bounding box center [464, 33] width 879 height 17
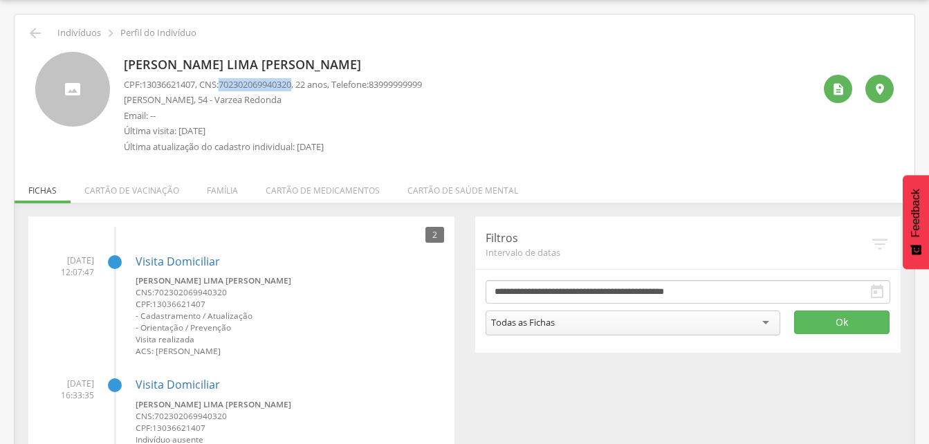
drag, startPoint x: 225, startPoint y: 80, endPoint x: 302, endPoint y: 77, distance: 77.5
click at [302, 77] on div "José Jobson Lima Rodrigues Junior CPF: 13036621407 , CNS: 702302069940320 , 22 …" at bounding box center [273, 106] width 298 height 109
drag, startPoint x: 302, startPoint y: 77, endPoint x: 266, endPoint y: 84, distance: 36.6
click at [35, 34] on icon "" at bounding box center [35, 33] width 17 height 17
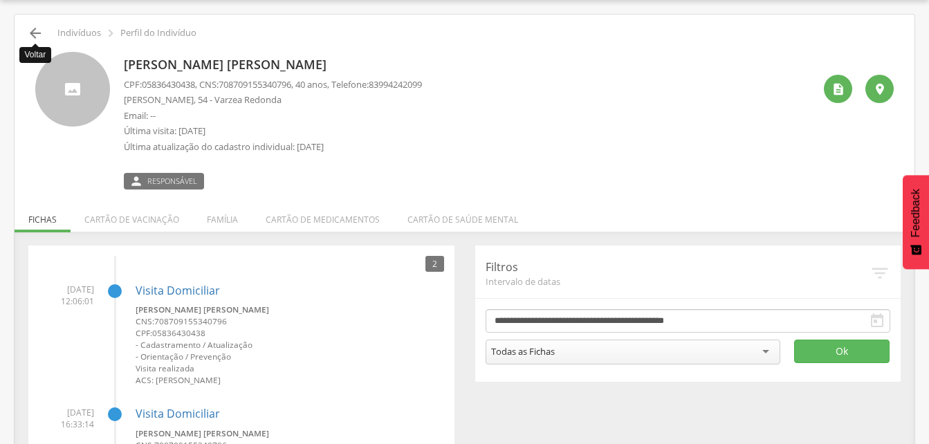
click at [37, 36] on icon "" at bounding box center [35, 33] width 17 height 17
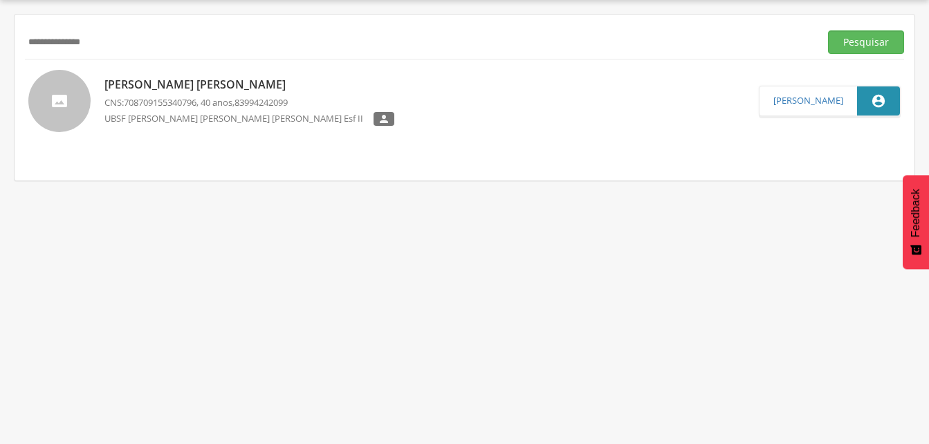
click at [112, 48] on input "**********" at bounding box center [419, 42] width 789 height 24
type input "*"
click at [82, 44] on input "text" at bounding box center [419, 42] width 789 height 24
click at [834, 46] on button "Pesquisar" at bounding box center [866, 42] width 76 height 24
click at [189, 82] on p "Alicia do Carmo Silva" at bounding box center [212, 85] width 217 height 16
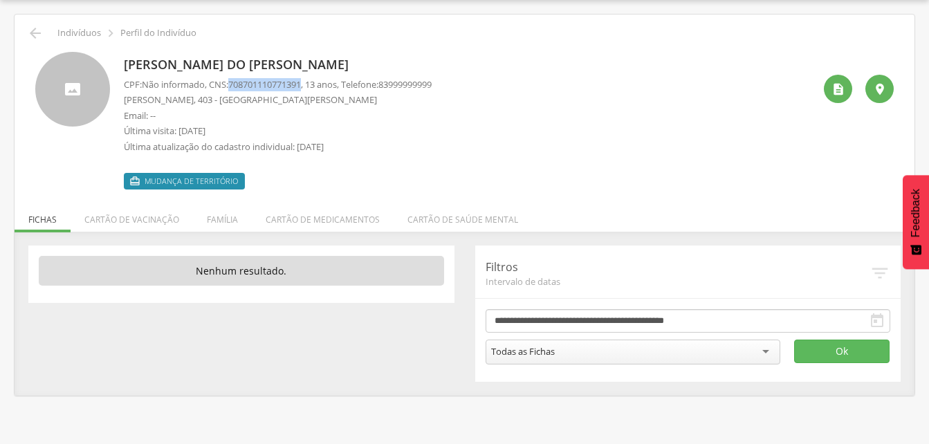
drag, startPoint x: 234, startPoint y: 82, endPoint x: 310, endPoint y: 84, distance: 76.1
click at [310, 84] on p "CPF: Não informado , CNS: 708701110771391 , 13 anos, Telefone: 83999999999" at bounding box center [278, 84] width 308 height 13
drag, startPoint x: 310, startPoint y: 84, endPoint x: 293, endPoint y: 86, distance: 17.3
click at [221, 222] on li "Família" at bounding box center [222, 216] width 59 height 33
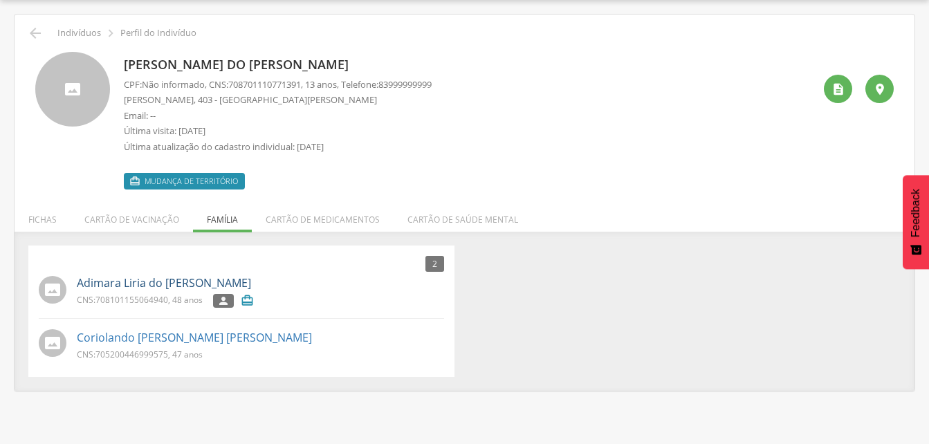
click at [141, 288] on link "Adimara Liria do Carmo Silva" at bounding box center [164, 283] width 174 height 16
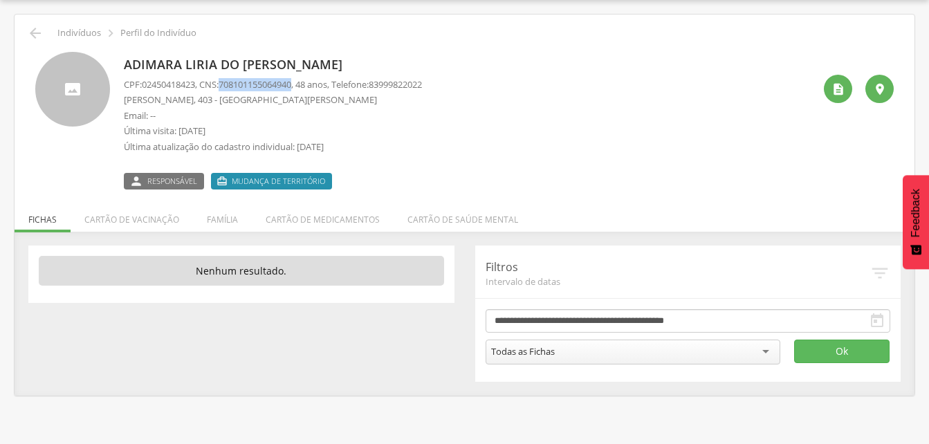
drag, startPoint x: 225, startPoint y: 84, endPoint x: 304, endPoint y: 88, distance: 78.2
click at [304, 88] on p "CPF: 02450418423 , CNS: 708101155064940 , 48 anos, Telefone: 83999822022" at bounding box center [273, 84] width 298 height 13
drag, startPoint x: 304, startPoint y: 88, endPoint x: 294, endPoint y: 84, distance: 10.3
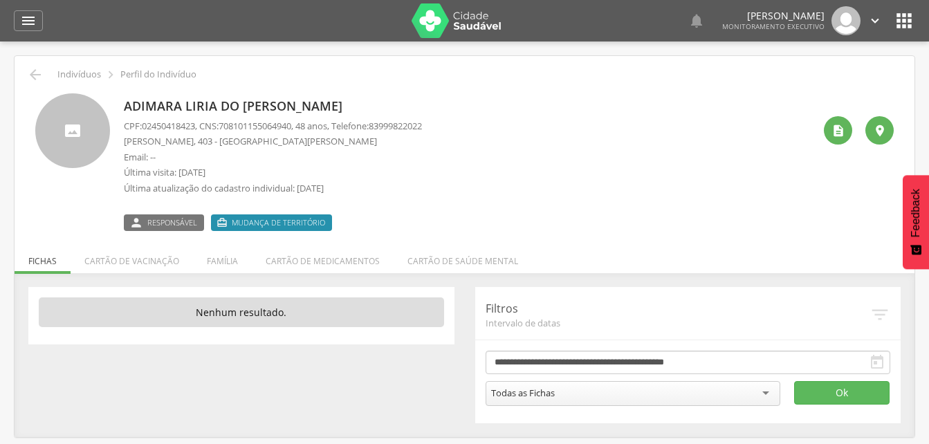
click at [385, 107] on p "Adimara Liria do Carmo Silva" at bounding box center [273, 107] width 298 height 18
click at [38, 79] on icon "" at bounding box center [35, 74] width 17 height 17
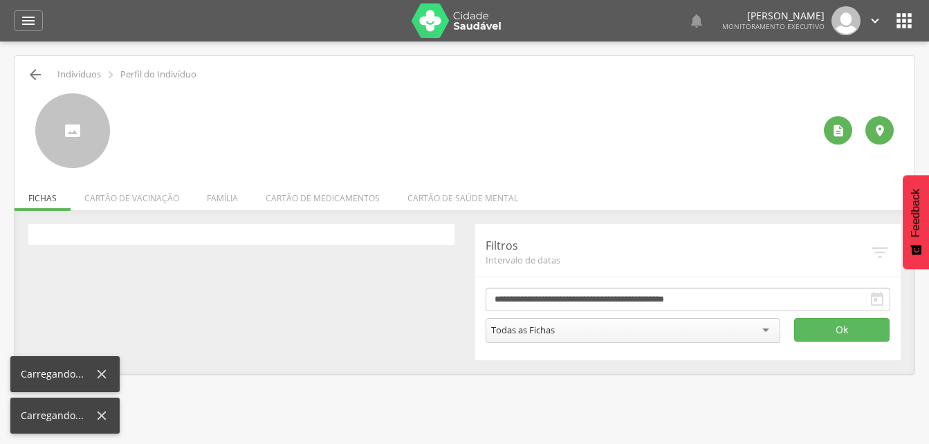
scroll to position [41, 0]
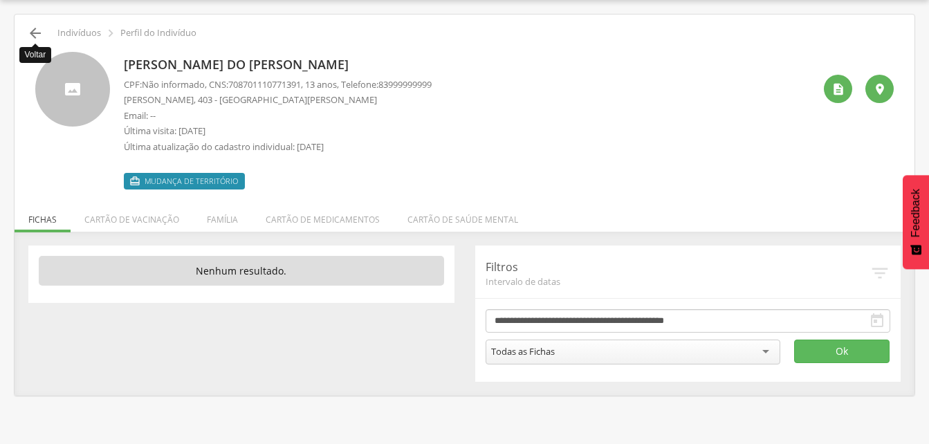
click at [28, 37] on icon "" at bounding box center [35, 33] width 17 height 17
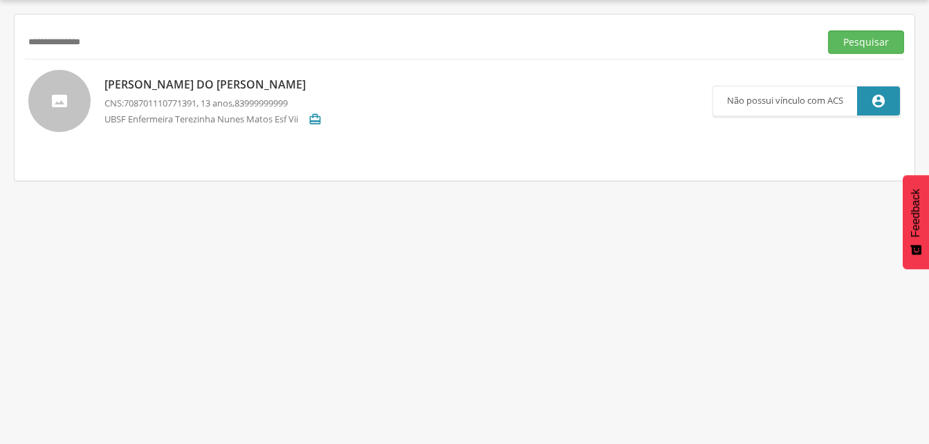
click at [118, 37] on input "**********" at bounding box center [419, 42] width 789 height 24
type input "*"
click at [53, 50] on input "text" at bounding box center [419, 42] width 789 height 24
drag, startPoint x: 850, startPoint y: 41, endPoint x: 802, endPoint y: 59, distance: 51.9
click at [850, 41] on button "Pesquisar" at bounding box center [866, 42] width 76 height 24
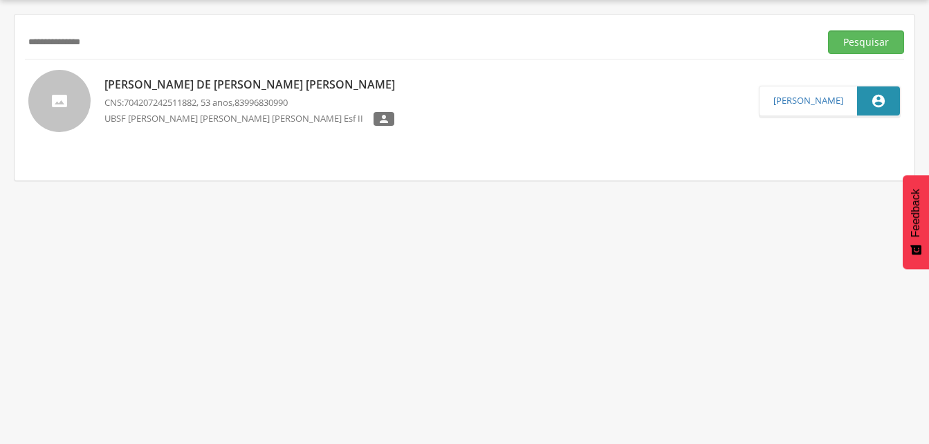
click at [222, 88] on p "Maria de Fatima Sotero da Silva" at bounding box center [252, 85] width 297 height 16
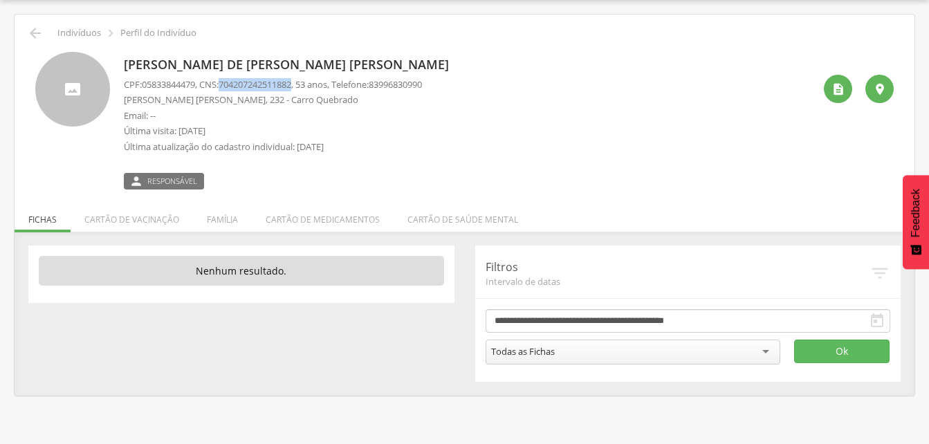
drag, startPoint x: 225, startPoint y: 82, endPoint x: 303, endPoint y: 84, distance: 77.5
click at [303, 84] on p "CPF: 05833844479 , CNS: 704207242511882 , 53 anos, Telefone: 83996830990" at bounding box center [273, 84] width 298 height 13
drag, startPoint x: 303, startPoint y: 84, endPoint x: 289, endPoint y: 84, distance: 13.8
click at [41, 35] on icon "" at bounding box center [35, 33] width 17 height 17
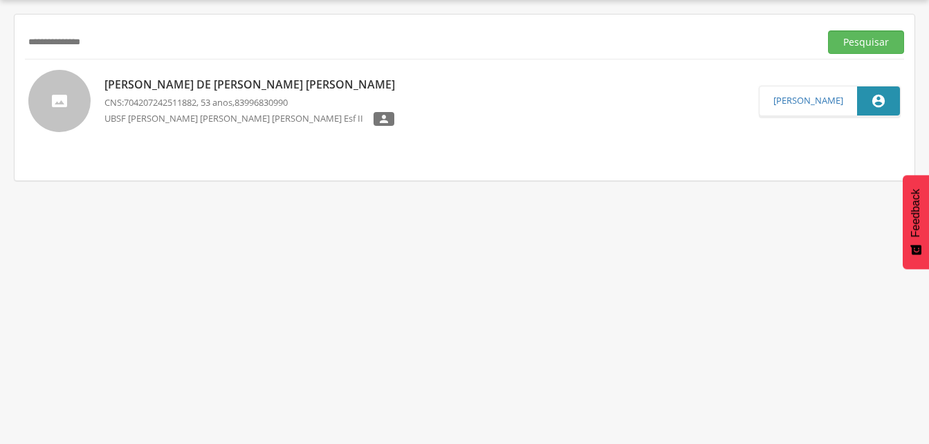
click at [125, 48] on input "**********" at bounding box center [419, 42] width 789 height 24
type input "*"
click at [861, 37] on button "Pesquisar" at bounding box center [866, 42] width 76 height 24
click at [150, 88] on p "José Nilton Sotero da Silva" at bounding box center [249, 85] width 290 height 16
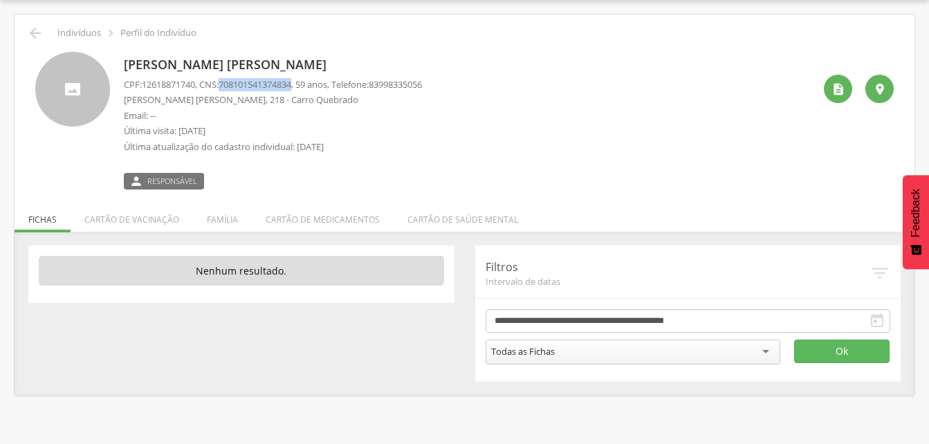
drag, startPoint x: 225, startPoint y: 86, endPoint x: 304, endPoint y: 86, distance: 79.5
click at [304, 86] on p "CPF: 12618871740 , CNS: 708101541374834 , 59 anos, Telefone: 83998335056" at bounding box center [273, 84] width 298 height 13
drag, startPoint x: 304, startPoint y: 86, endPoint x: 284, endPoint y: 84, distance: 20.9
click at [364, 132] on p "Última visita: 18/10/2023" at bounding box center [273, 130] width 298 height 13
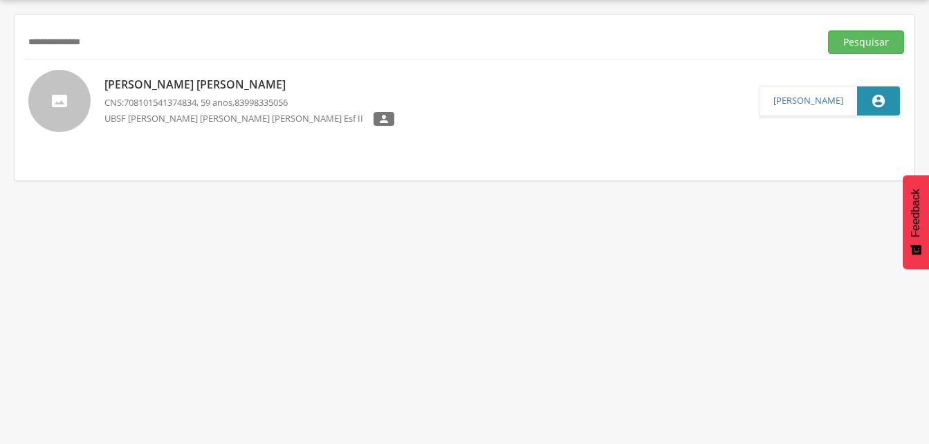
click at [124, 42] on input "**********" at bounding box center [419, 42] width 789 height 24
type input "*"
click at [855, 39] on button "Pesquisar" at bounding box center [866, 42] width 76 height 24
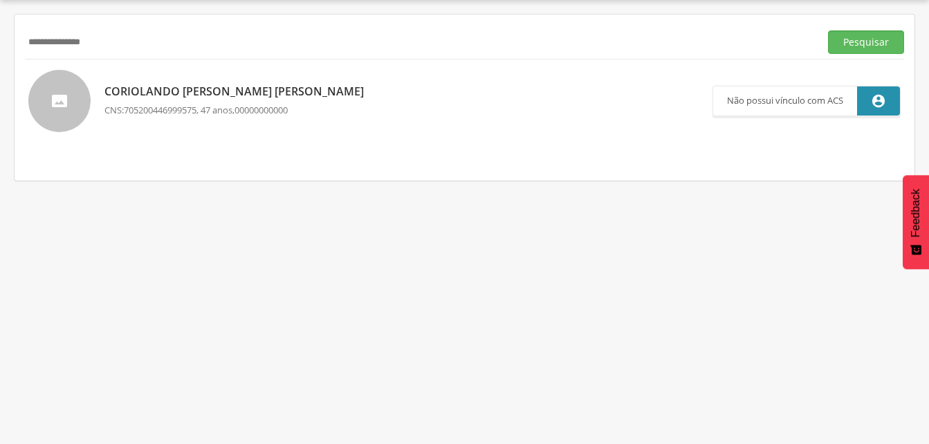
click at [187, 86] on p "Coriolando Melo da Silva" at bounding box center [237, 92] width 266 height 16
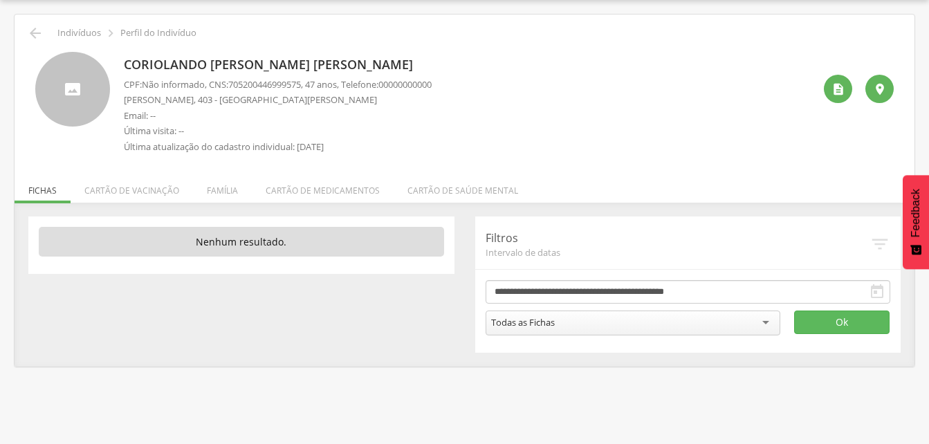
click at [239, 91] on p "CPF: Não informado , CNS: 705200446999575 , 47 anos, Telefone: 00000000000" at bounding box center [278, 84] width 308 height 13
drag, startPoint x: 232, startPoint y: 84, endPoint x: 311, endPoint y: 89, distance: 78.3
click at [311, 89] on p "CPF: Não informado , CNS: 705200446999575 , 47 anos, Telefone: 00000000000" at bounding box center [278, 84] width 308 height 13
drag, startPoint x: 311, startPoint y: 89, endPoint x: 299, endPoint y: 86, distance: 11.4
click at [45, 36] on div " Indivíduos  Perfil do Indivíduo" at bounding box center [464, 33] width 879 height 17
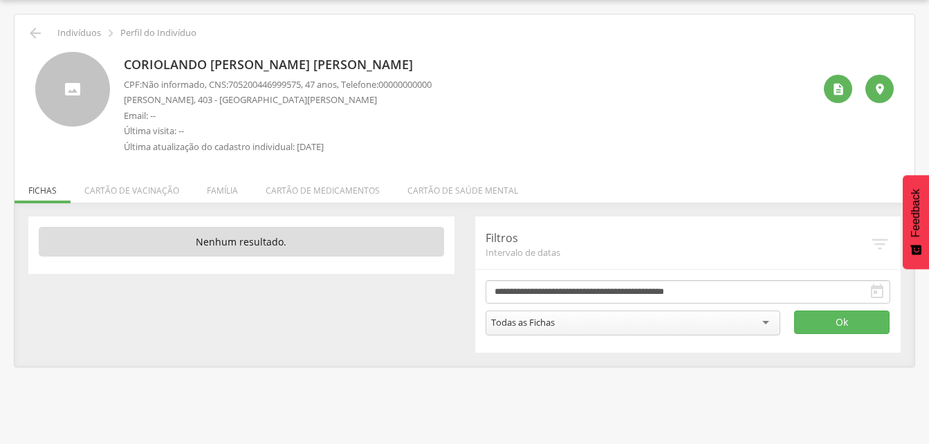
click at [44, 35] on div " Indivíduos  Perfil do Indivíduo" at bounding box center [464, 33] width 879 height 17
click at [27, 28] on div " Voltar Indivíduos  Perfil do Indivíduo" at bounding box center [464, 33] width 879 height 17
click at [30, 28] on icon "" at bounding box center [35, 33] width 17 height 17
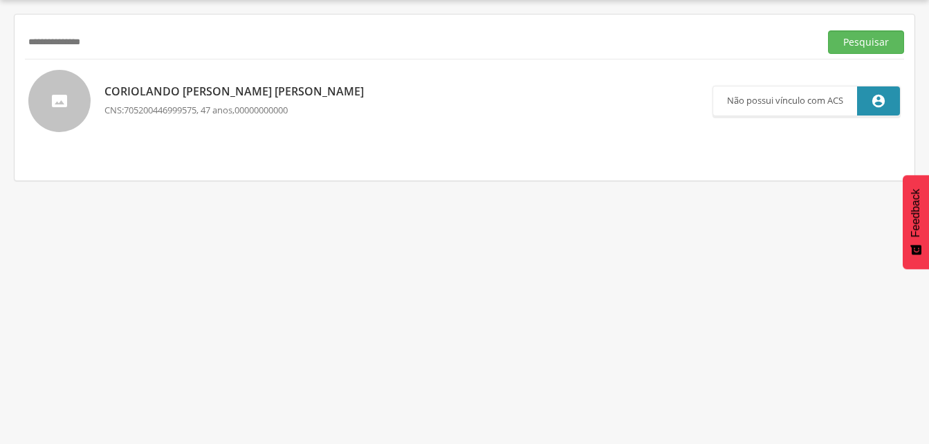
click at [133, 52] on input "**********" at bounding box center [419, 42] width 789 height 24
type input "*"
drag, startPoint x: 860, startPoint y: 35, endPoint x: 799, endPoint y: 71, distance: 70.7
click at [860, 35] on button "Pesquisar" at bounding box center [866, 42] width 76 height 24
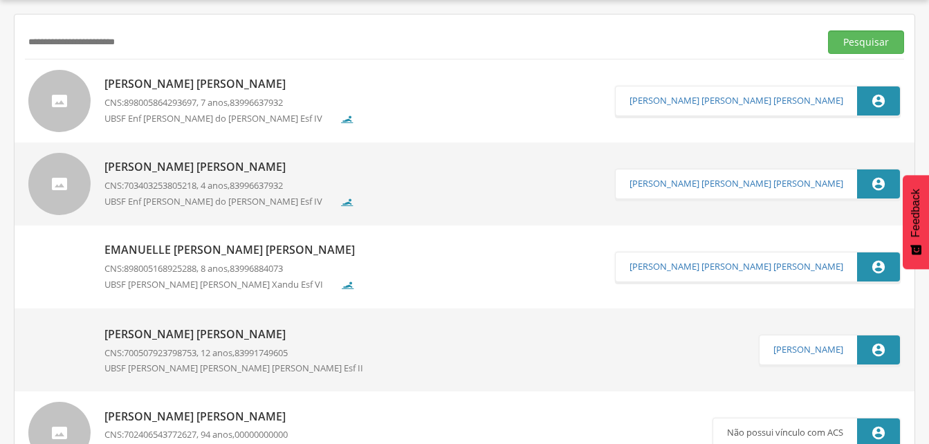
click at [192, 88] on p "Maria Sophia Araujo Brito" at bounding box center [229, 84] width 250 height 16
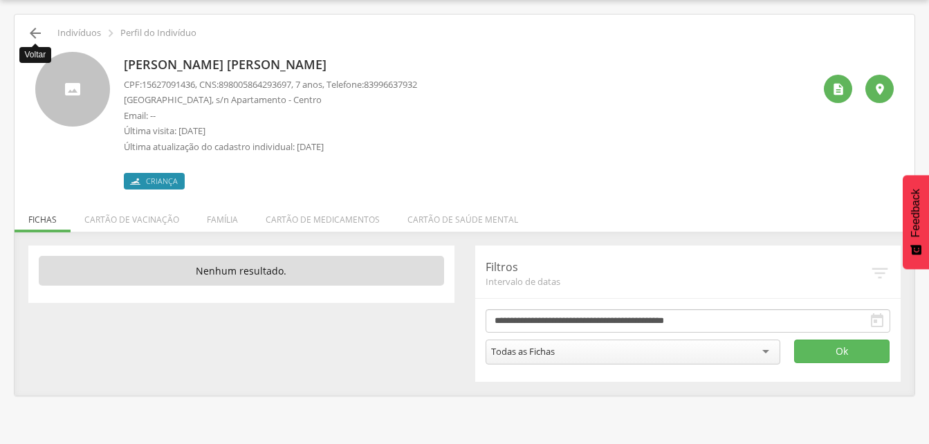
click at [42, 32] on icon "" at bounding box center [35, 33] width 17 height 17
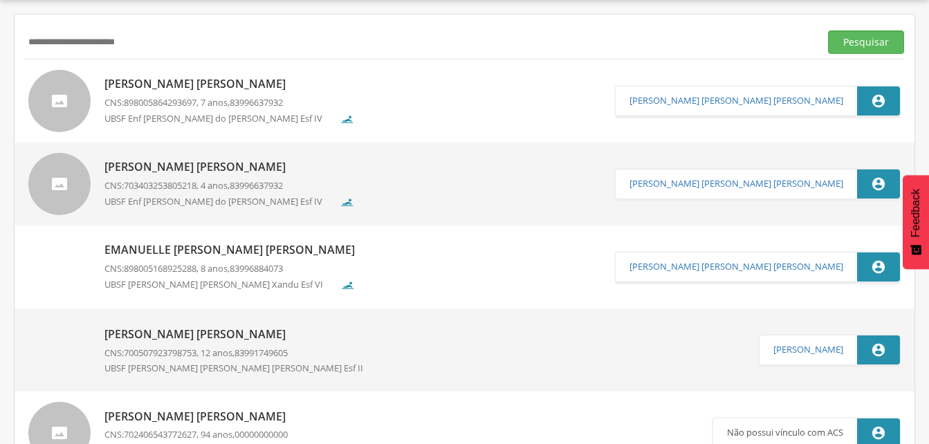
click at [184, 43] on input "**********" at bounding box center [419, 42] width 789 height 24
click at [64, 37] on input "*****" at bounding box center [419, 42] width 789 height 24
type input "*"
click at [847, 43] on button "Pesquisar" at bounding box center [866, 42] width 76 height 24
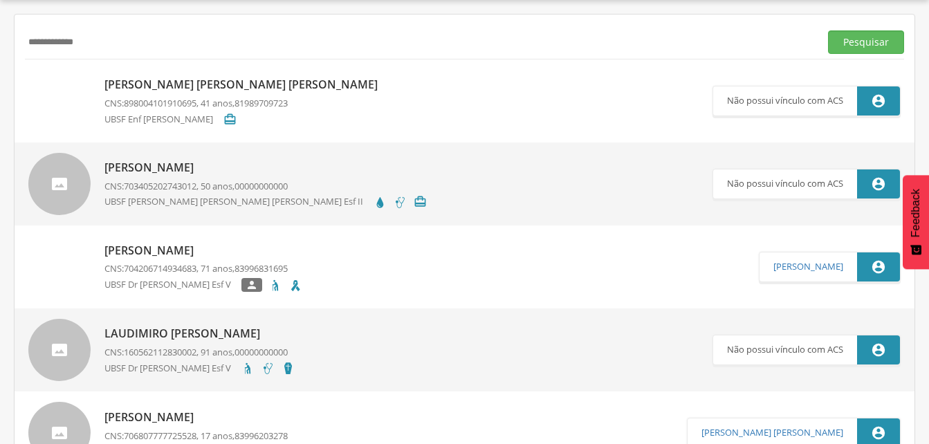
click at [172, 84] on p "Silvio Miguel Santana da Silva" at bounding box center [244, 85] width 280 height 16
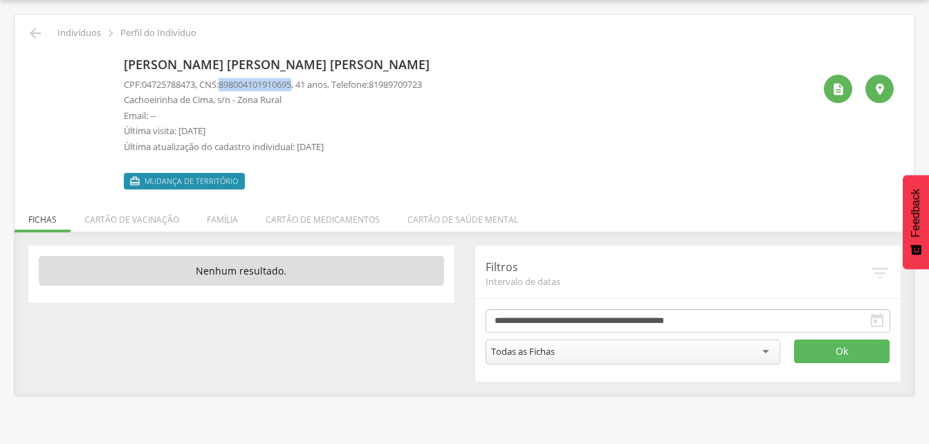
drag, startPoint x: 225, startPoint y: 80, endPoint x: 304, endPoint y: 86, distance: 79.0
click at [304, 86] on p "CPF: 04725788473 , CNS: 898004101910695 , 41 anos, Telefone: 81989709723" at bounding box center [273, 84] width 298 height 13
drag, startPoint x: 304, startPoint y: 86, endPoint x: 266, endPoint y: 80, distance: 38.4
click at [223, 220] on li "Família" at bounding box center [222, 216] width 59 height 33
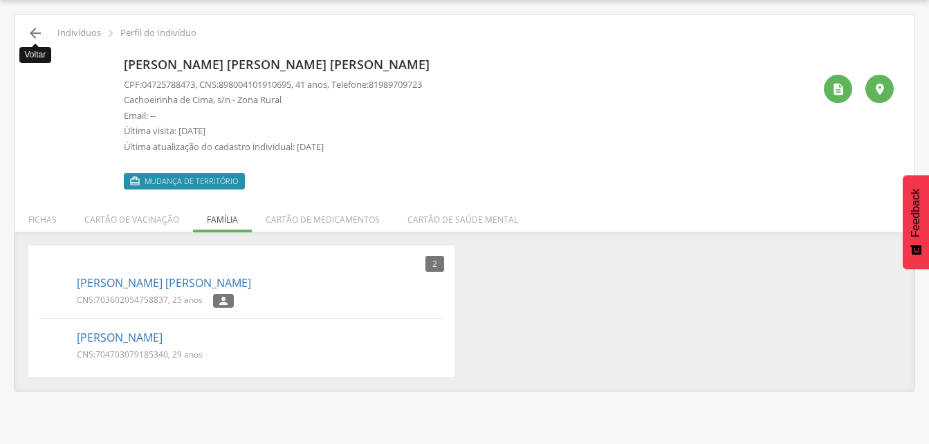
click at [33, 34] on icon "" at bounding box center [35, 33] width 17 height 17
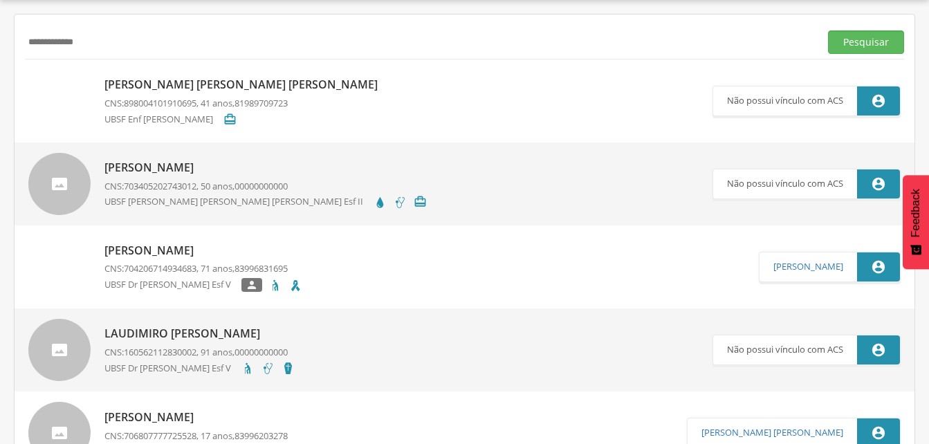
click at [129, 41] on input "**********" at bounding box center [419, 42] width 789 height 24
click at [107, 41] on input "**********" at bounding box center [419, 42] width 789 height 24
type input "*"
click at [107, 41] on input "**********" at bounding box center [419, 42] width 789 height 24
click at [873, 47] on button "Pesquisar" at bounding box center [866, 42] width 76 height 24
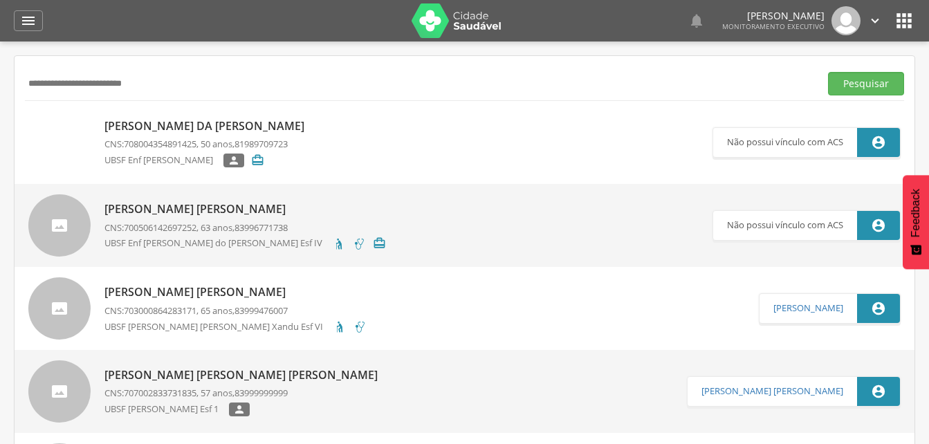
click at [172, 85] on input "**********" at bounding box center [419, 84] width 789 height 24
type input "*"
click at [852, 88] on button "Pesquisar" at bounding box center [866, 84] width 76 height 24
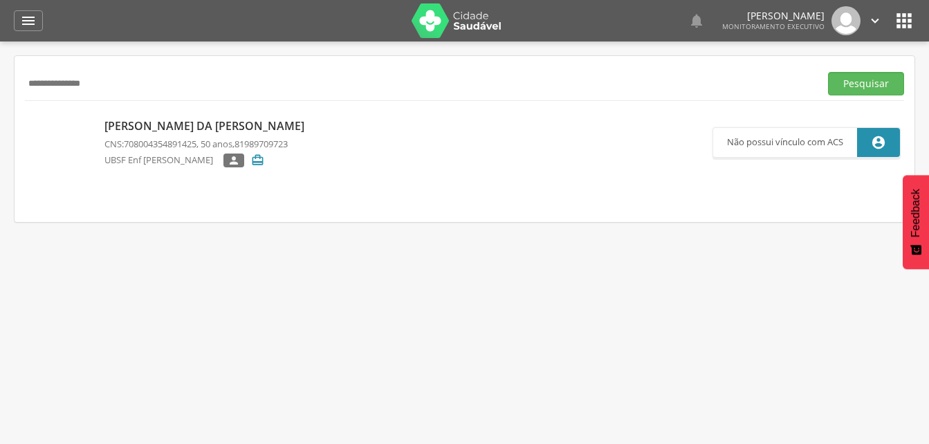
click at [201, 131] on p "[PERSON_NAME]" at bounding box center [207, 126] width 207 height 16
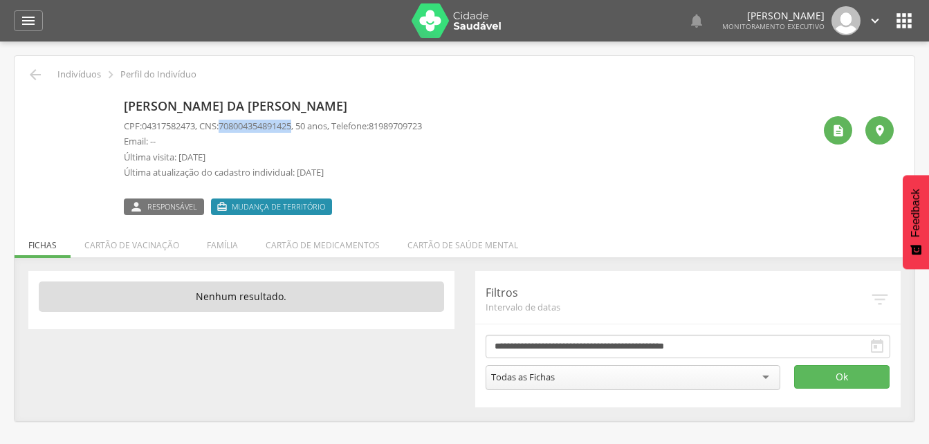
drag, startPoint x: 225, startPoint y: 122, endPoint x: 304, endPoint y: 127, distance: 79.0
click at [304, 127] on p "CPF: 04317582473 , CNS: 708004354891425 , 50 anos, Telefone: 81989709723" at bounding box center [273, 126] width 298 height 13
drag, startPoint x: 304, startPoint y: 127, endPoint x: 284, endPoint y: 126, distance: 19.4
click at [220, 246] on li "Família" at bounding box center [222, 241] width 59 height 33
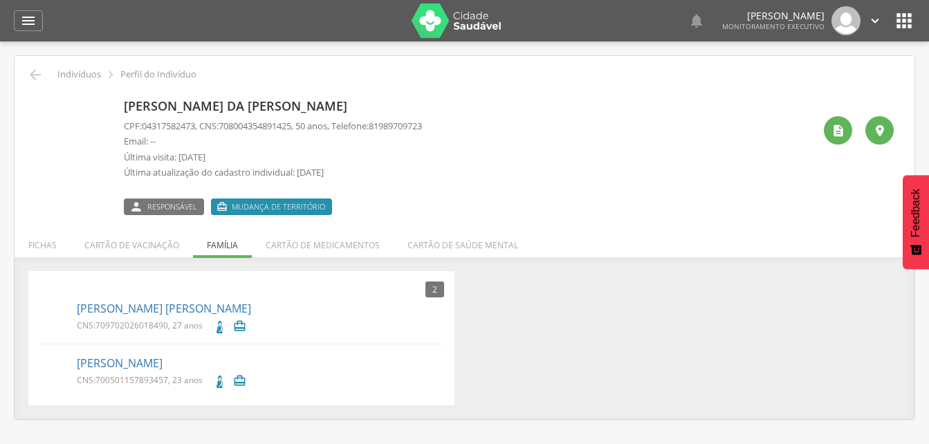
click at [25, 77] on div " Indivíduos  Perfil do Indivíduo" at bounding box center [464, 74] width 879 height 17
click at [33, 75] on icon "" at bounding box center [35, 74] width 17 height 17
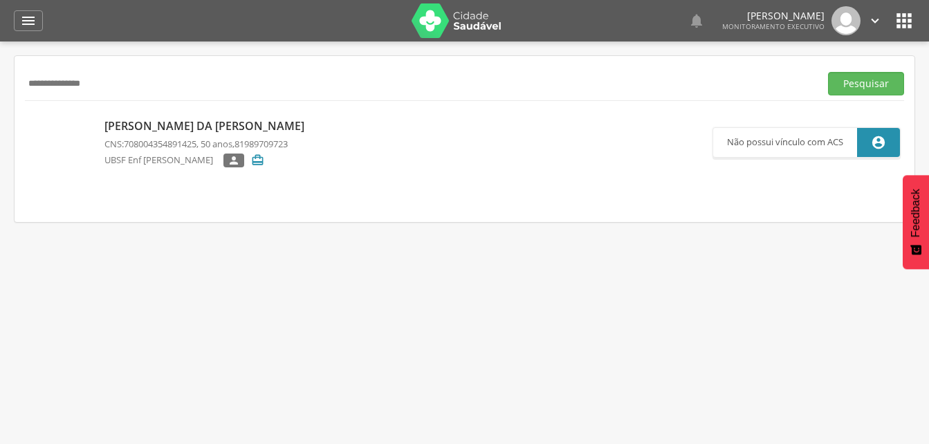
drag, startPoint x: 115, startPoint y: 86, endPoint x: 107, endPoint y: 77, distance: 12.8
click at [117, 86] on input "**********" at bounding box center [419, 84] width 789 height 24
type input "*"
click at [844, 86] on button "Pesquisar" at bounding box center [866, 84] width 76 height 24
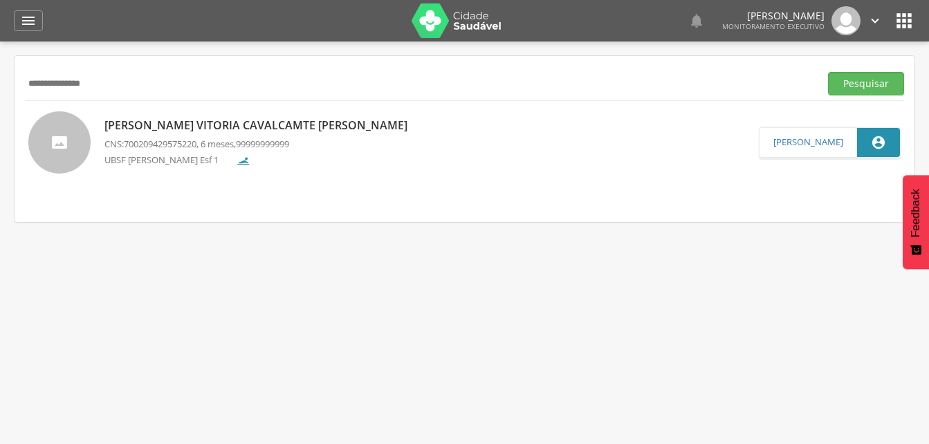
click at [246, 126] on p "Sophia Vitoria Cavalcamte da Silva" at bounding box center [259, 126] width 310 height 16
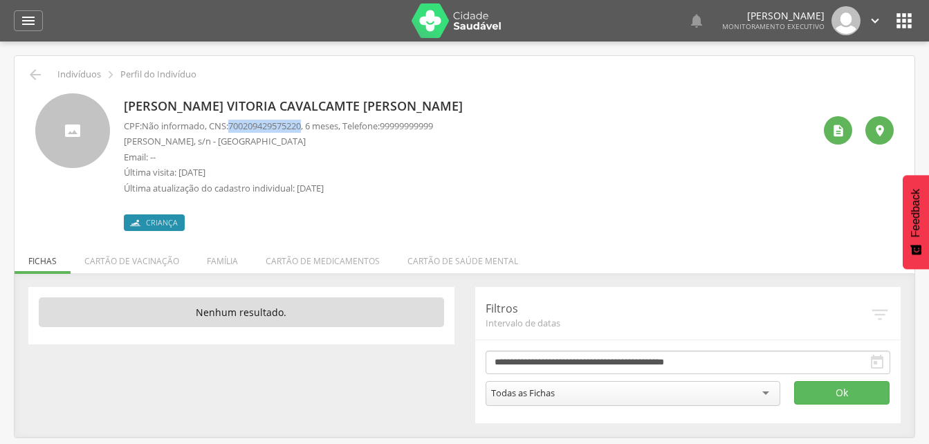
drag, startPoint x: 232, startPoint y: 122, endPoint x: 311, endPoint y: 124, distance: 78.9
click at [311, 124] on p "CPF: Não informado , CNS: 700209429575220 , 6 meses, Telefone: 99999999999" at bounding box center [278, 126] width 309 height 13
drag, startPoint x: 311, startPoint y: 124, endPoint x: 300, endPoint y: 127, distance: 11.4
click at [230, 261] on li "Família" at bounding box center [222, 257] width 59 height 33
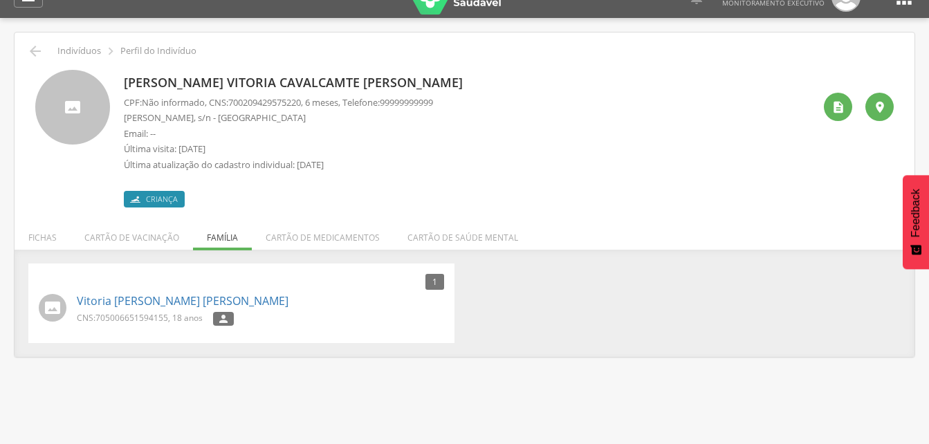
scroll to position [41, 0]
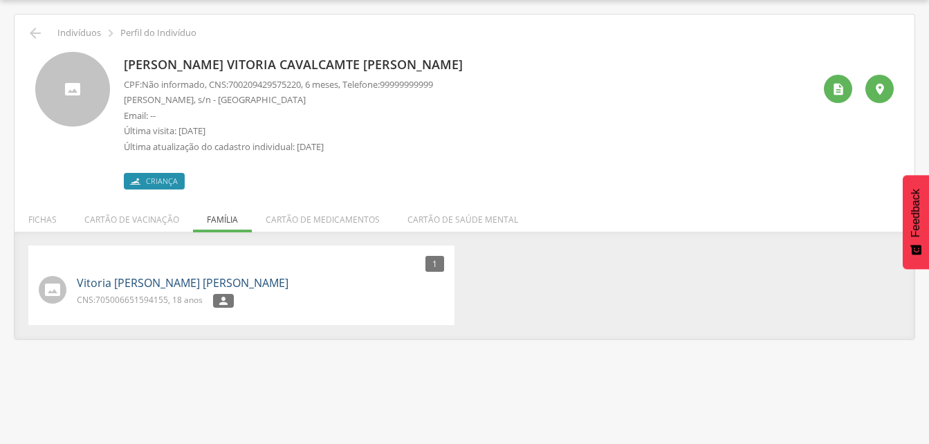
click at [117, 286] on link "Vitoria Cristina Cavalcante de Souza" at bounding box center [183, 283] width 212 height 16
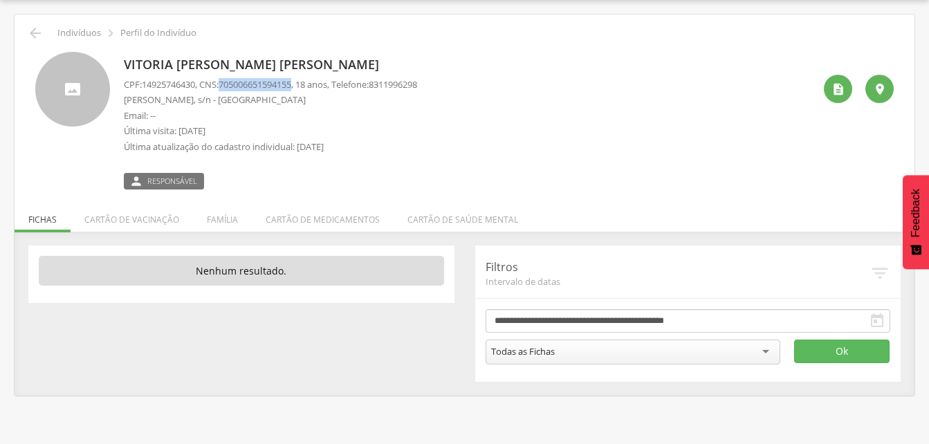
drag, startPoint x: 225, startPoint y: 82, endPoint x: 303, endPoint y: 82, distance: 78.2
click at [303, 82] on p "CPF: 14925746430 , CNS: 705006651594155 , 18 anos, Telefone: 8311996298" at bounding box center [270, 84] width 293 height 13
drag, startPoint x: 303, startPoint y: 82, endPoint x: 286, endPoint y: 86, distance: 17.3
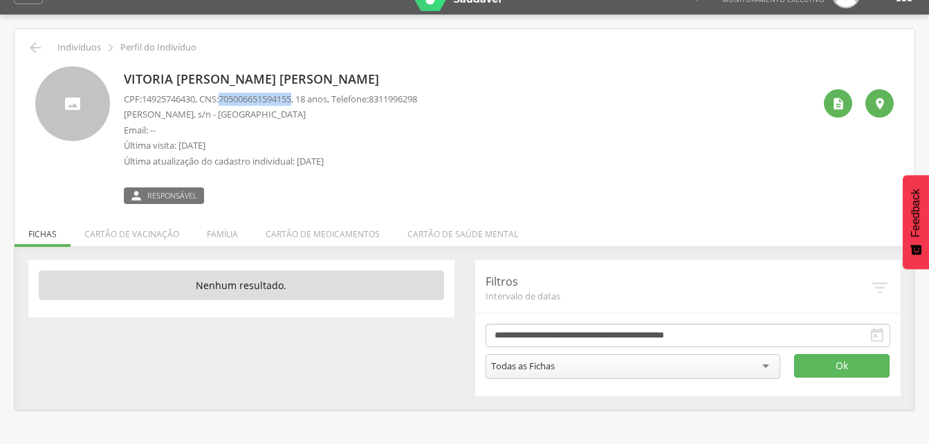
scroll to position [41, 0]
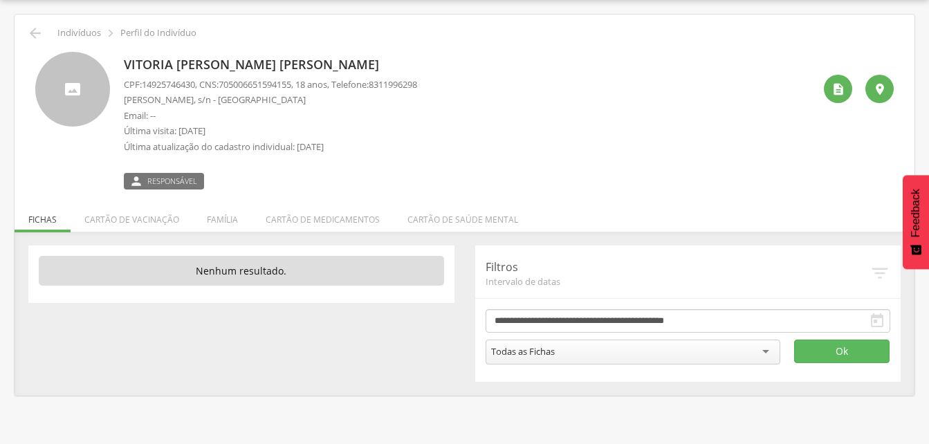
click at [26, 30] on div " Indivíduos  Perfil do Indivíduo" at bounding box center [464, 33] width 879 height 17
click at [100, 32] on p "Indivíduos" at bounding box center [79, 33] width 44 height 11
click at [35, 35] on icon "" at bounding box center [35, 33] width 17 height 17
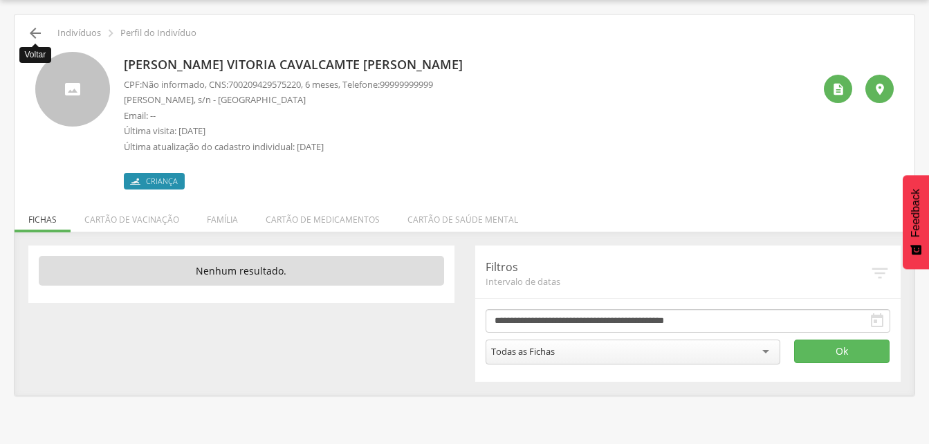
click at [42, 34] on icon "" at bounding box center [35, 33] width 17 height 17
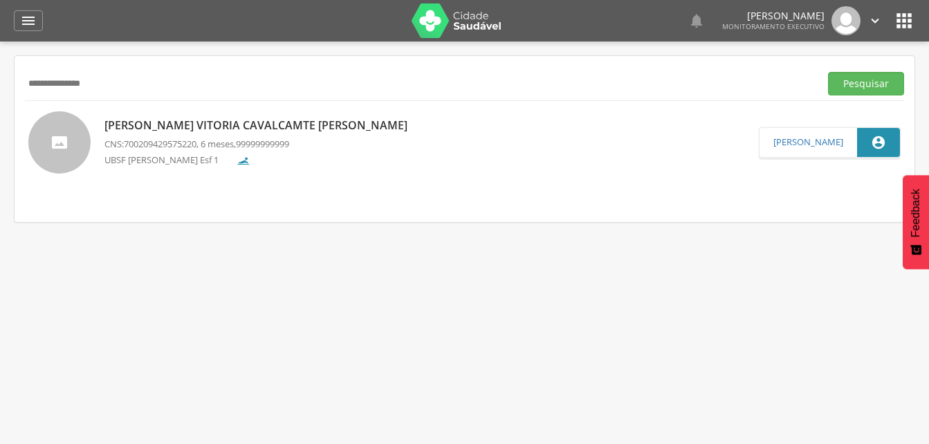
click at [121, 90] on input "**********" at bounding box center [419, 84] width 789 height 24
click at [75, 82] on input "**********" at bounding box center [419, 84] width 789 height 24
click at [874, 84] on button "Pesquisar" at bounding box center [866, 84] width 76 height 24
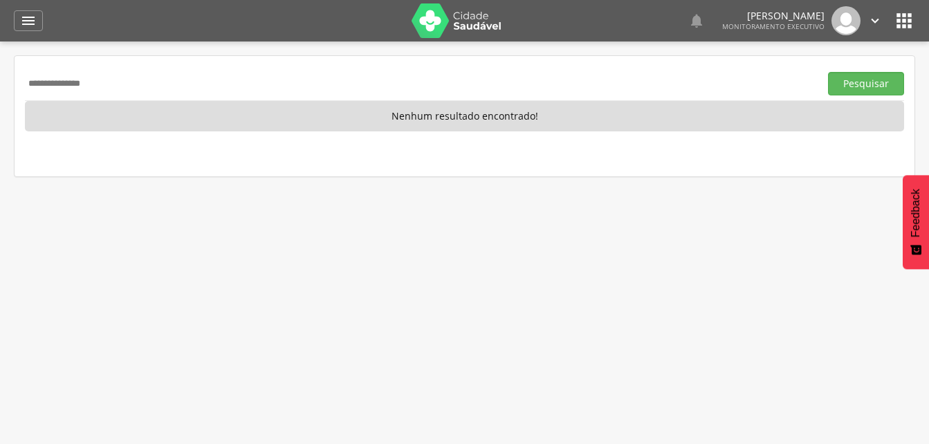
click at [451, 115] on p "Nenhum resultado encontrado!" at bounding box center [464, 116] width 879 height 30
click at [28, 21] on icon "" at bounding box center [28, 20] width 17 height 17
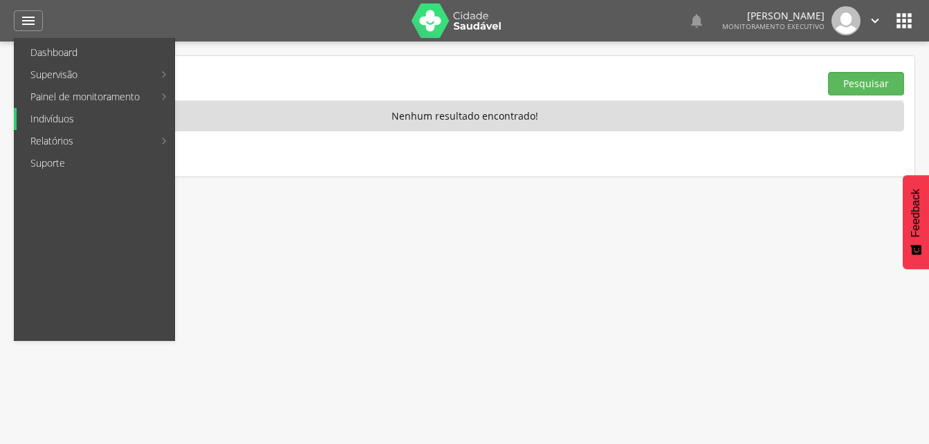
click at [48, 119] on link "Indivíduos" at bounding box center [96, 119] width 158 height 22
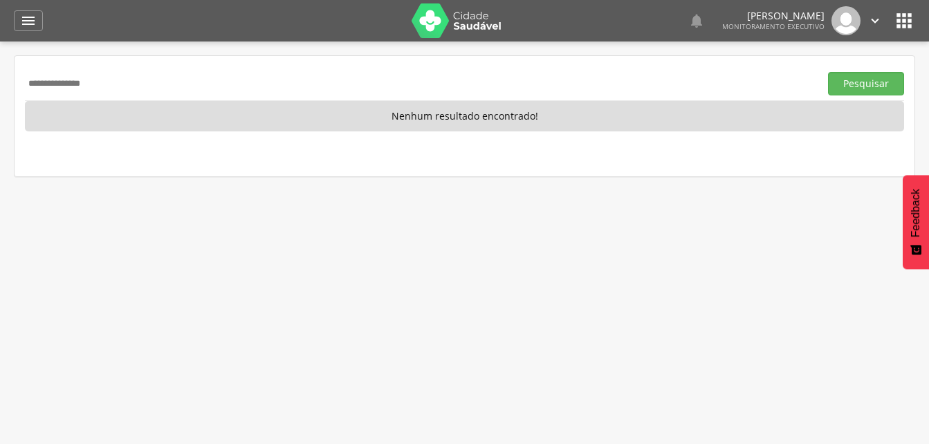
scroll to position [41, 0]
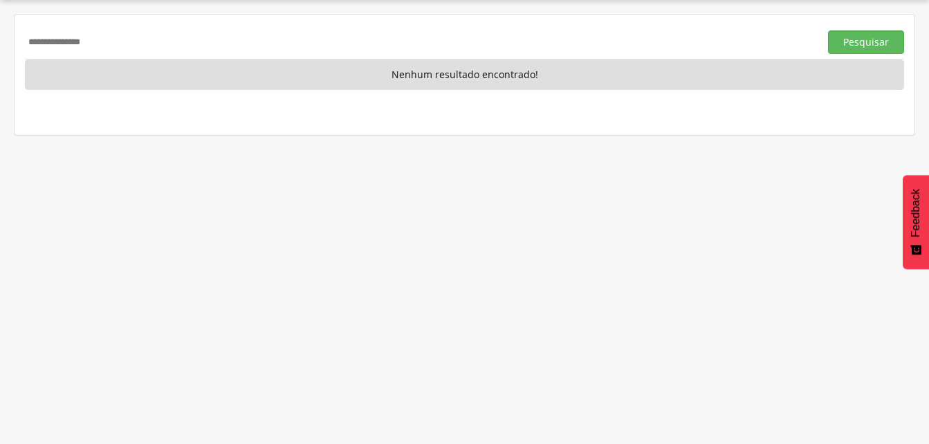
click at [109, 39] on input "**********" at bounding box center [419, 42] width 789 height 24
type input "*"
click at [860, 43] on button "Pesquisar" at bounding box center [866, 42] width 76 height 24
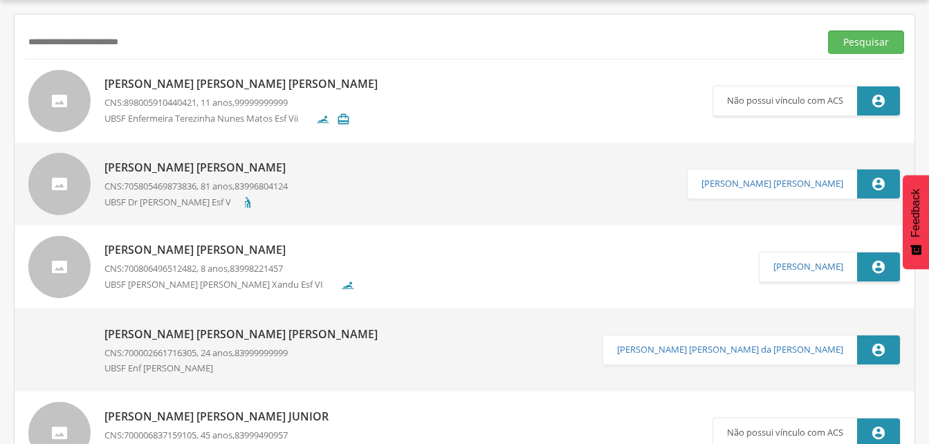
click at [205, 84] on p "Joao Pedro da Silva Morais" at bounding box center [244, 84] width 280 height 16
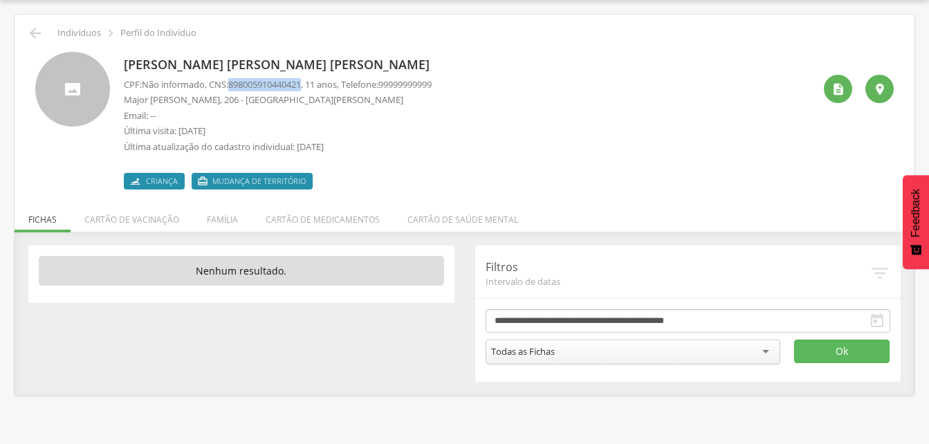
drag, startPoint x: 232, startPoint y: 83, endPoint x: 310, endPoint y: 85, distance: 77.5
click at [310, 85] on p "CPF: Não informado , CNS: 898005910440421 , 11 anos, Telefone: 99999999999" at bounding box center [278, 84] width 308 height 13
drag, startPoint x: 310, startPoint y: 85, endPoint x: 301, endPoint y: 83, distance: 9.2
click at [225, 221] on li "Família" at bounding box center [222, 216] width 59 height 33
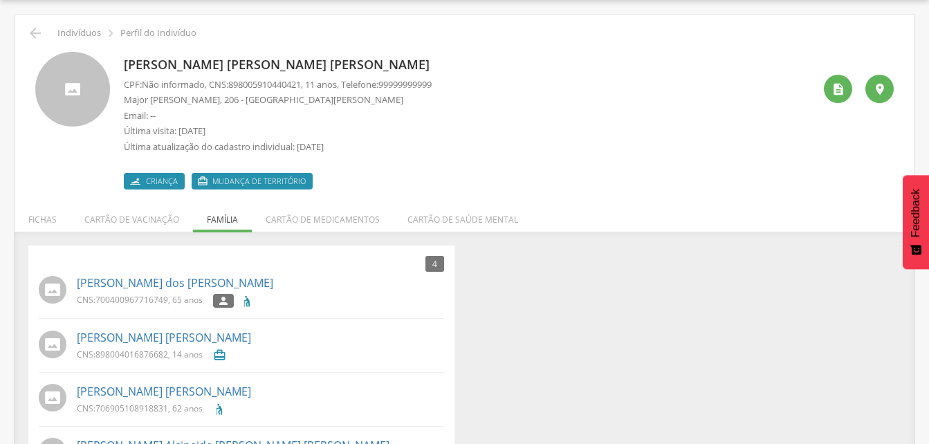
scroll to position [99, 0]
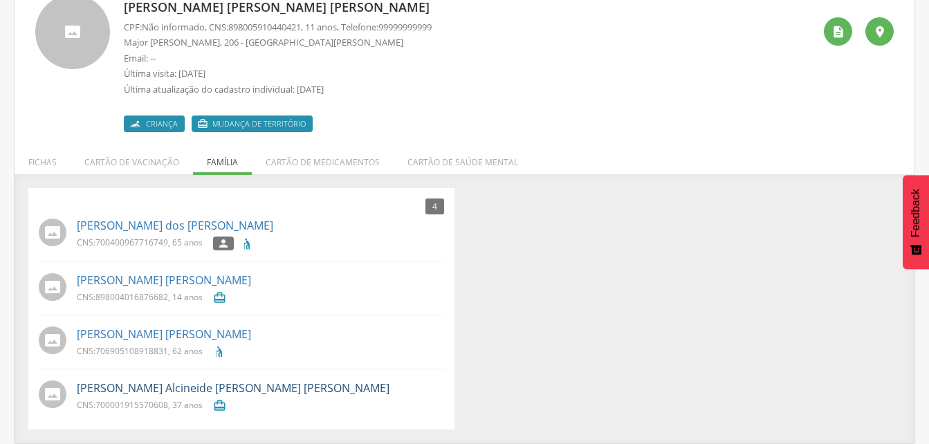
click at [171, 392] on link "Maria Alcineide Ferreira Silva Morais" at bounding box center [233, 388] width 313 height 16
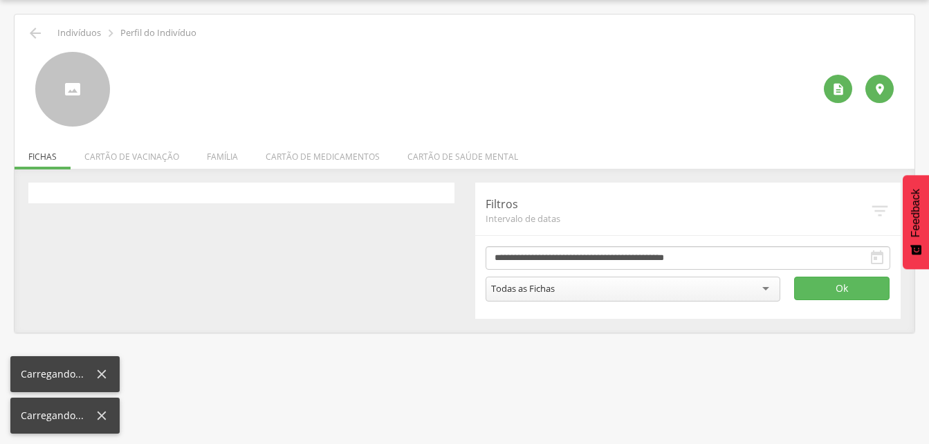
scroll to position [41, 0]
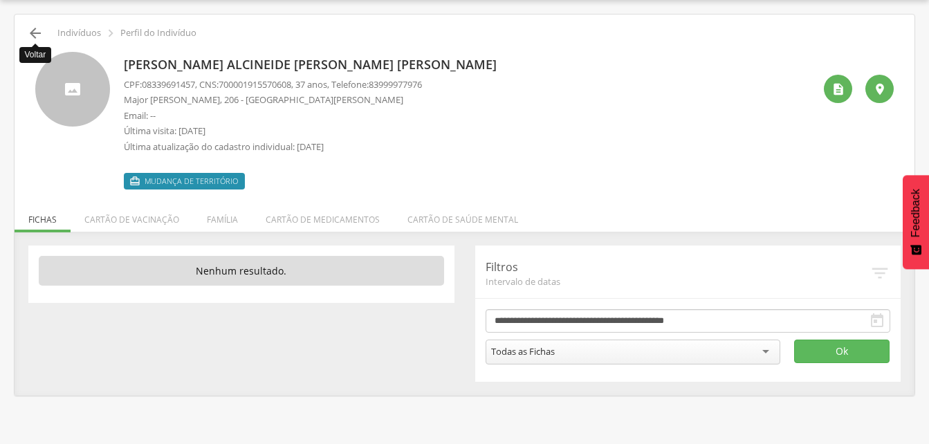
click at [40, 32] on icon "" at bounding box center [35, 33] width 17 height 17
click at [36, 30] on icon "" at bounding box center [35, 33] width 17 height 17
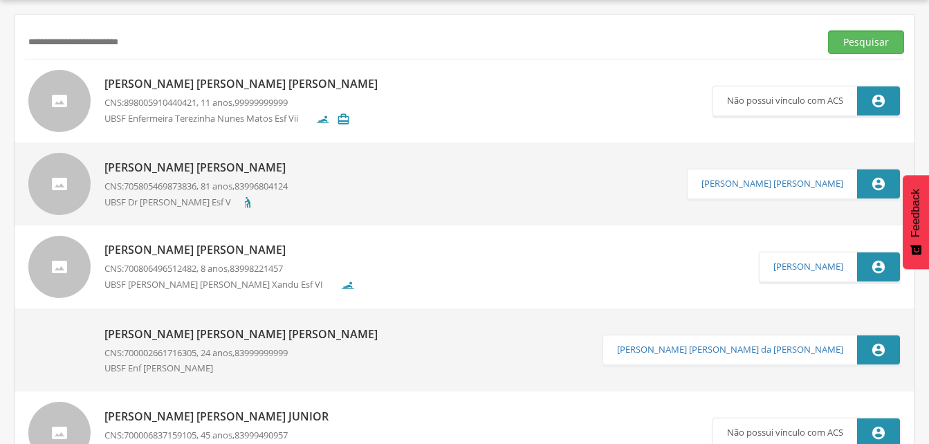
click at [189, 44] on input "**********" at bounding box center [419, 42] width 789 height 24
type input "*"
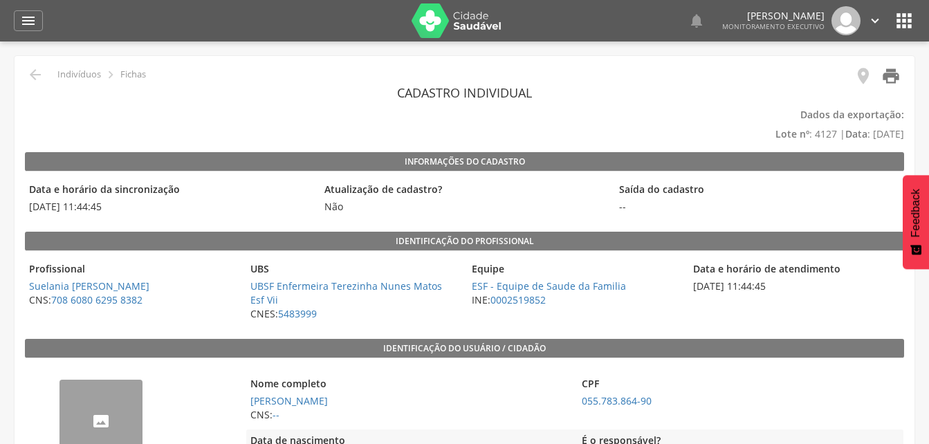
click at [885, 73] on icon "" at bounding box center [890, 75] width 19 height 19
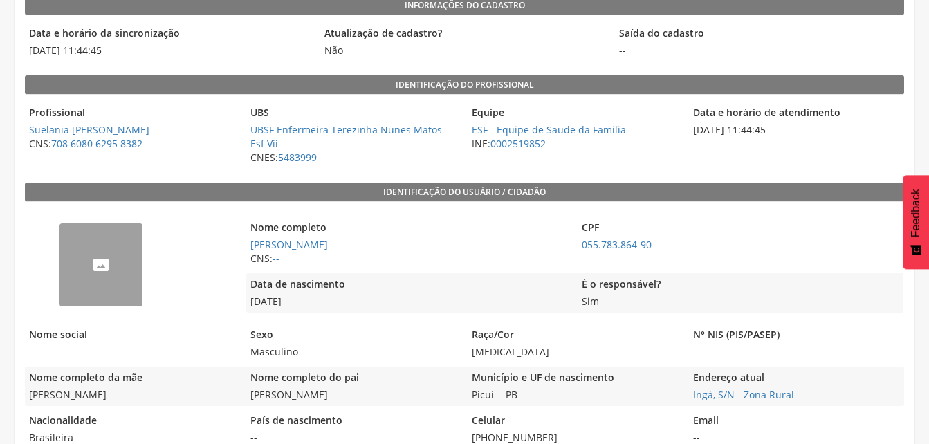
scroll to position [69, 0]
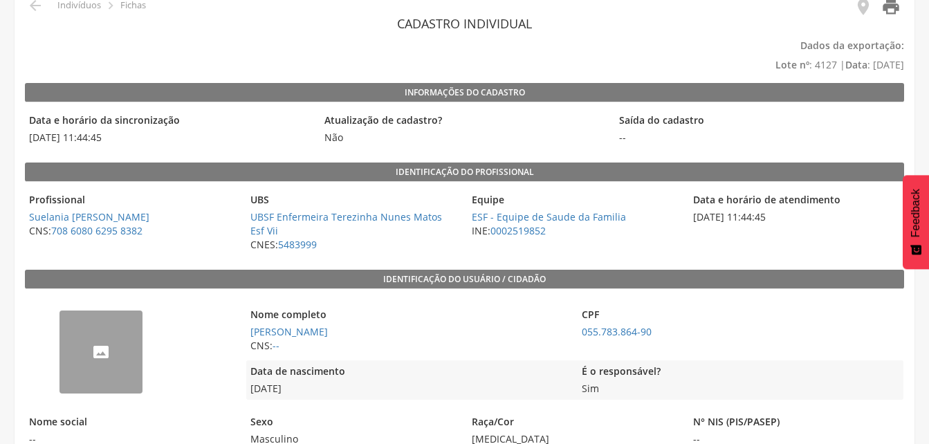
click at [889, 8] on icon "" at bounding box center [890, 6] width 19 height 19
